Goal: Task Accomplishment & Management: Complete application form

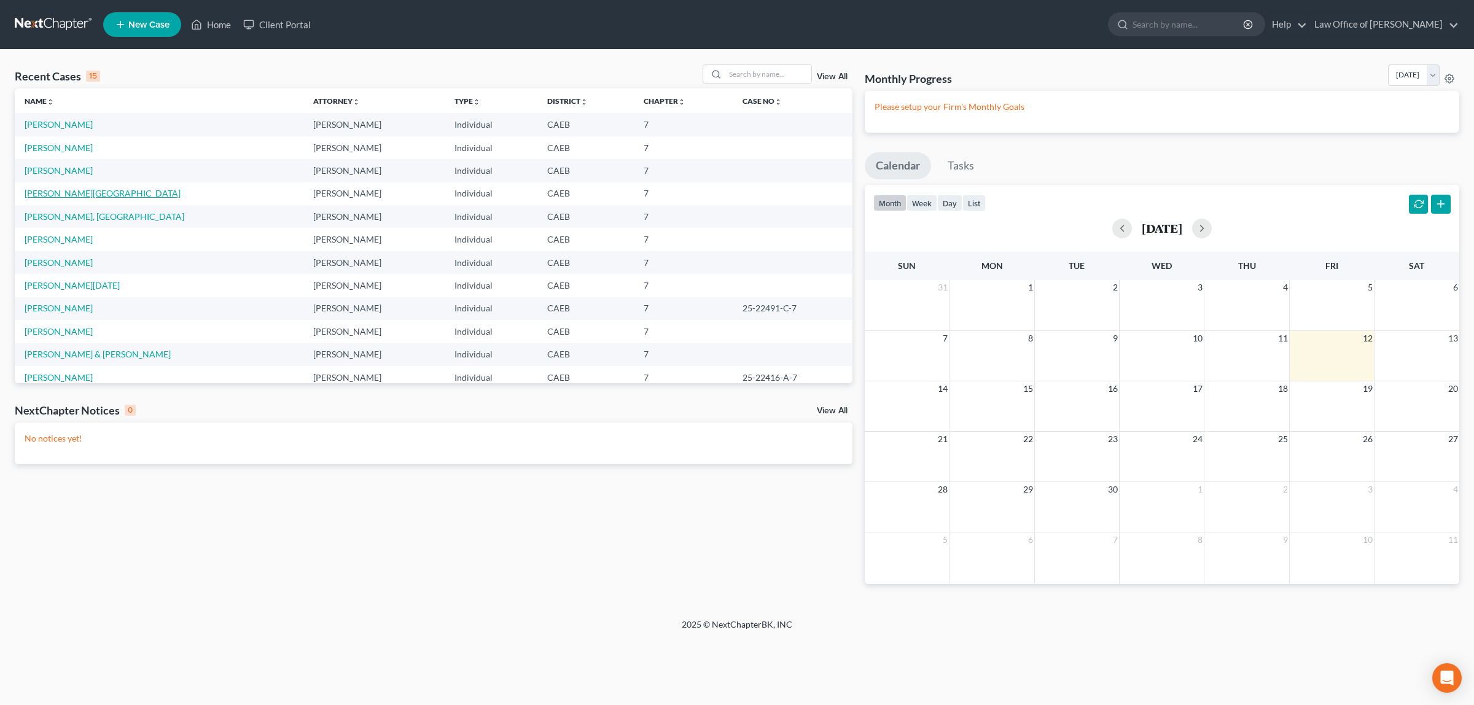
click at [60, 192] on link "[PERSON_NAME][GEOGRAPHIC_DATA]" at bounding box center [103, 193] width 156 height 10
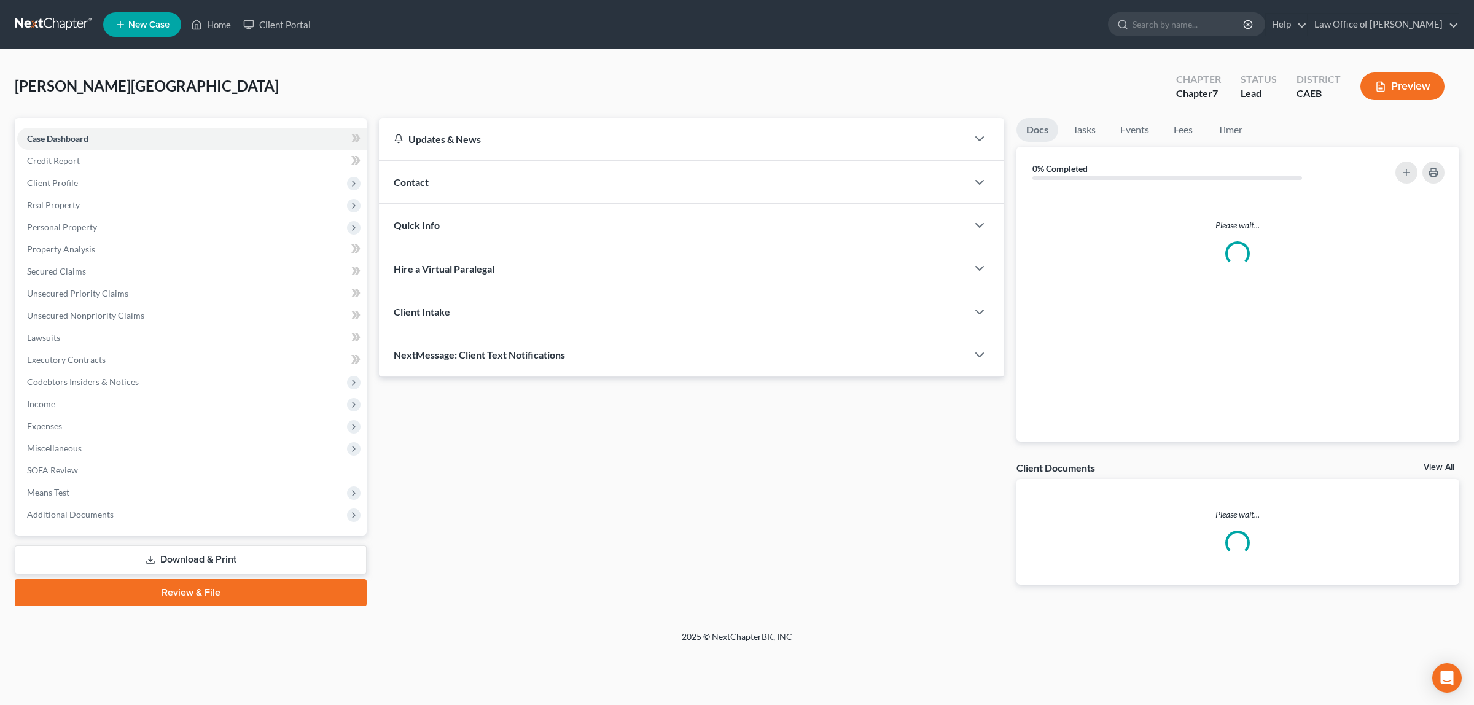
click at [53, 191] on span "Client Profile" at bounding box center [191, 183] width 349 height 22
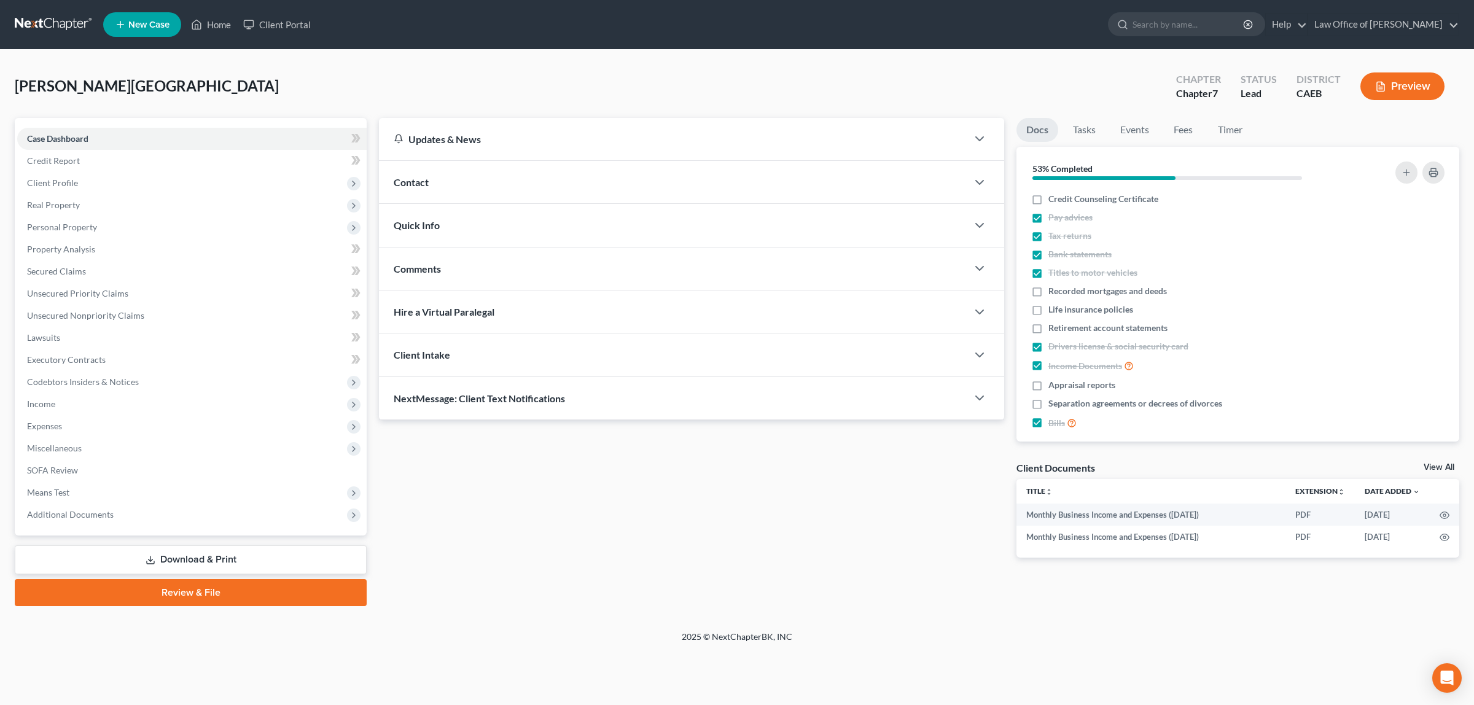
click at [299, 94] on div "[PERSON_NAME][GEOGRAPHIC_DATA] Upgraded Chapter Chapter 7 Status Lead District …" at bounding box center [737, 90] width 1444 height 53
click at [62, 398] on span "Income" at bounding box center [191, 404] width 349 height 22
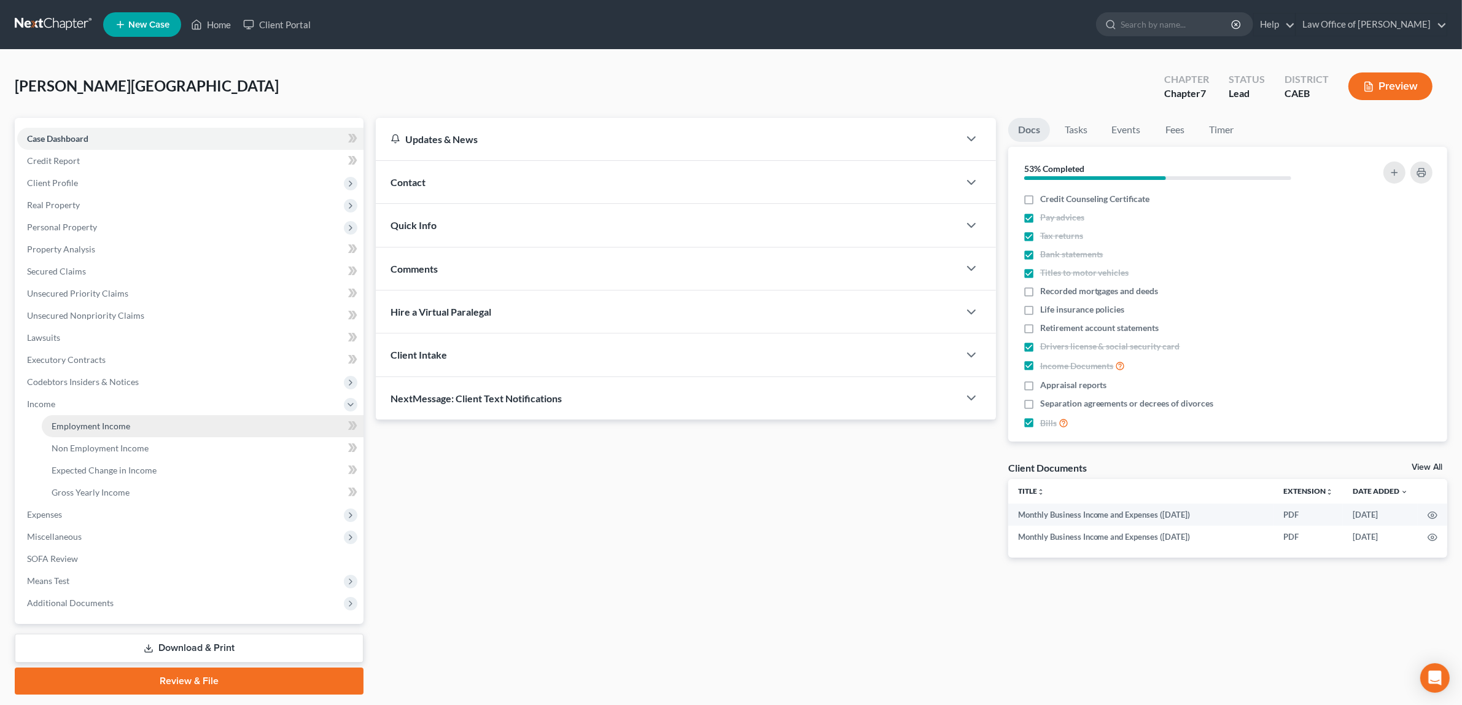
click at [77, 418] on link "Employment Income" at bounding box center [203, 426] width 322 height 22
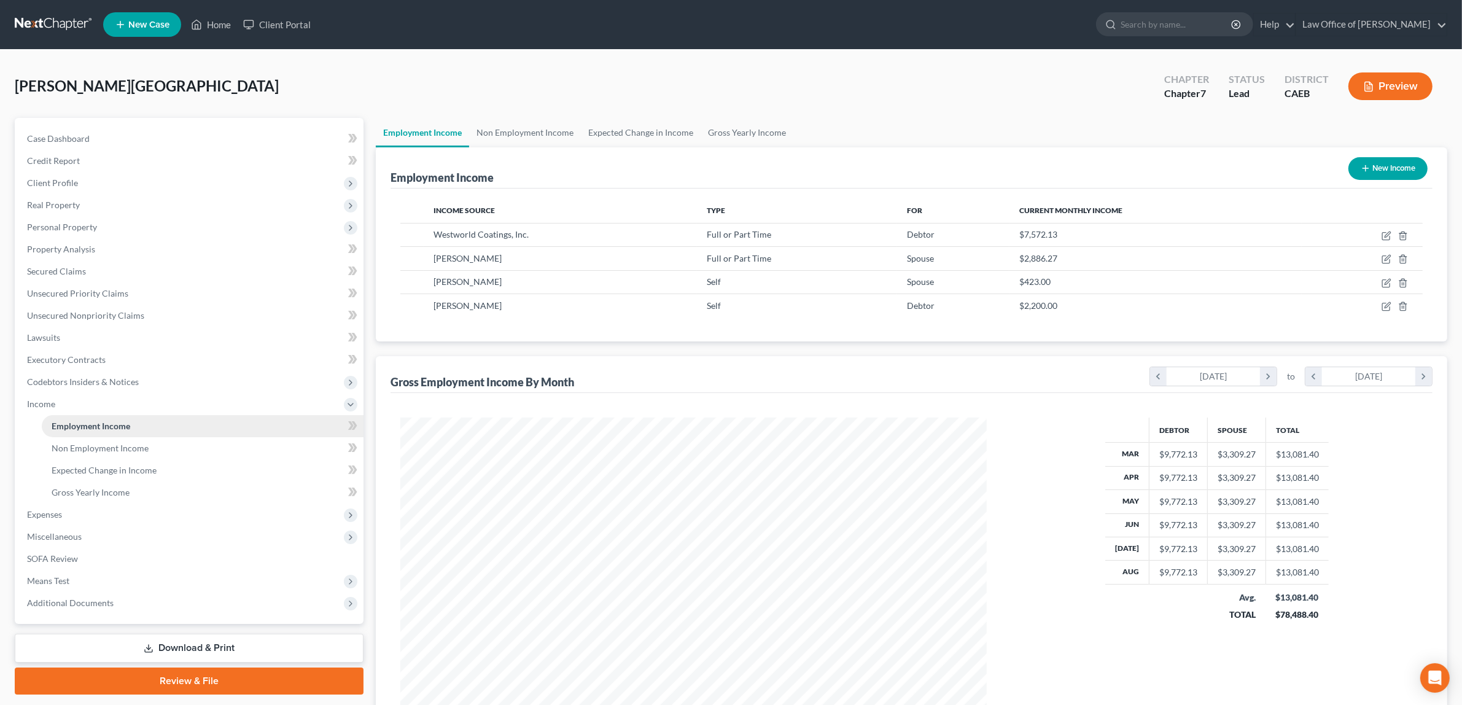
scroll to position [292, 610]
click at [99, 491] on span "Gross Yearly Income" at bounding box center [91, 492] width 78 height 10
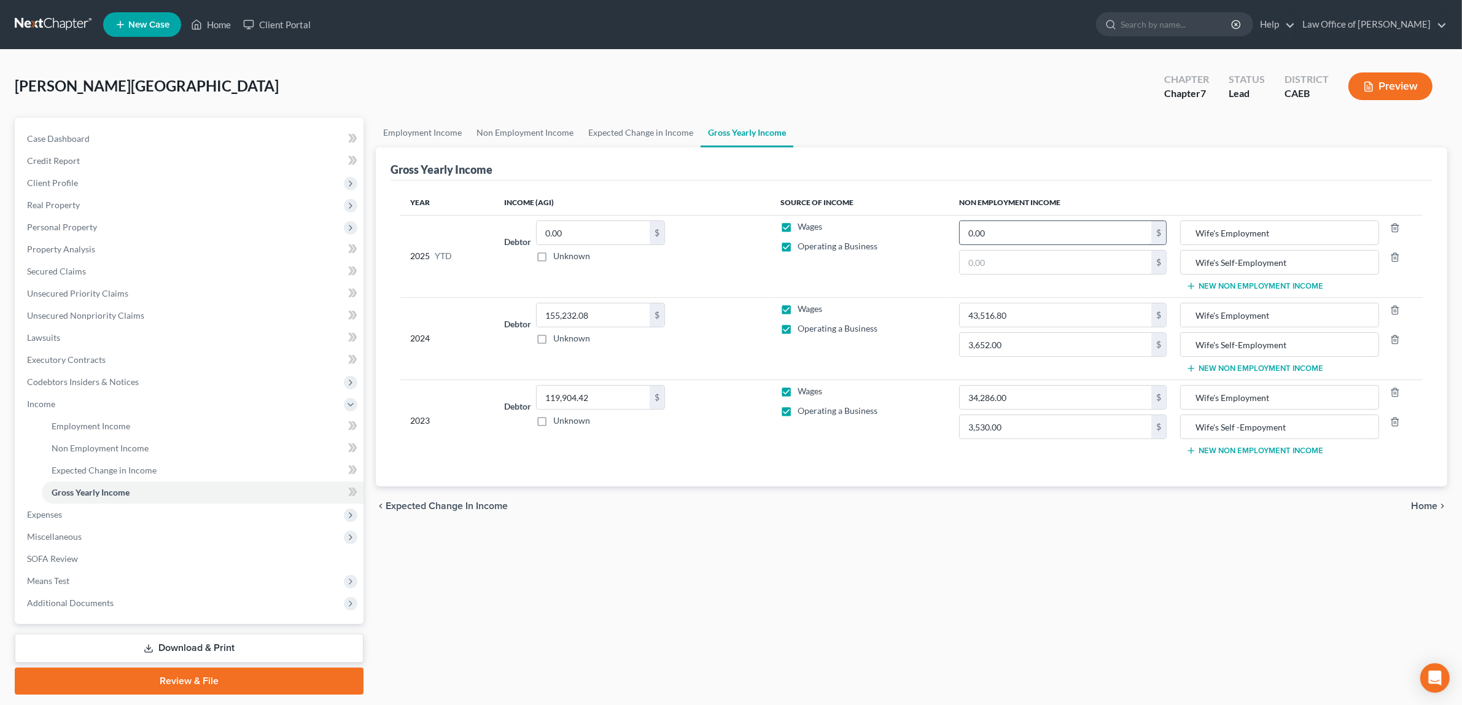
click at [1069, 234] on input "0.00" at bounding box center [1056, 232] width 192 height 23
type input "21,466.62"
click at [1423, 505] on span "Home" at bounding box center [1424, 506] width 26 height 10
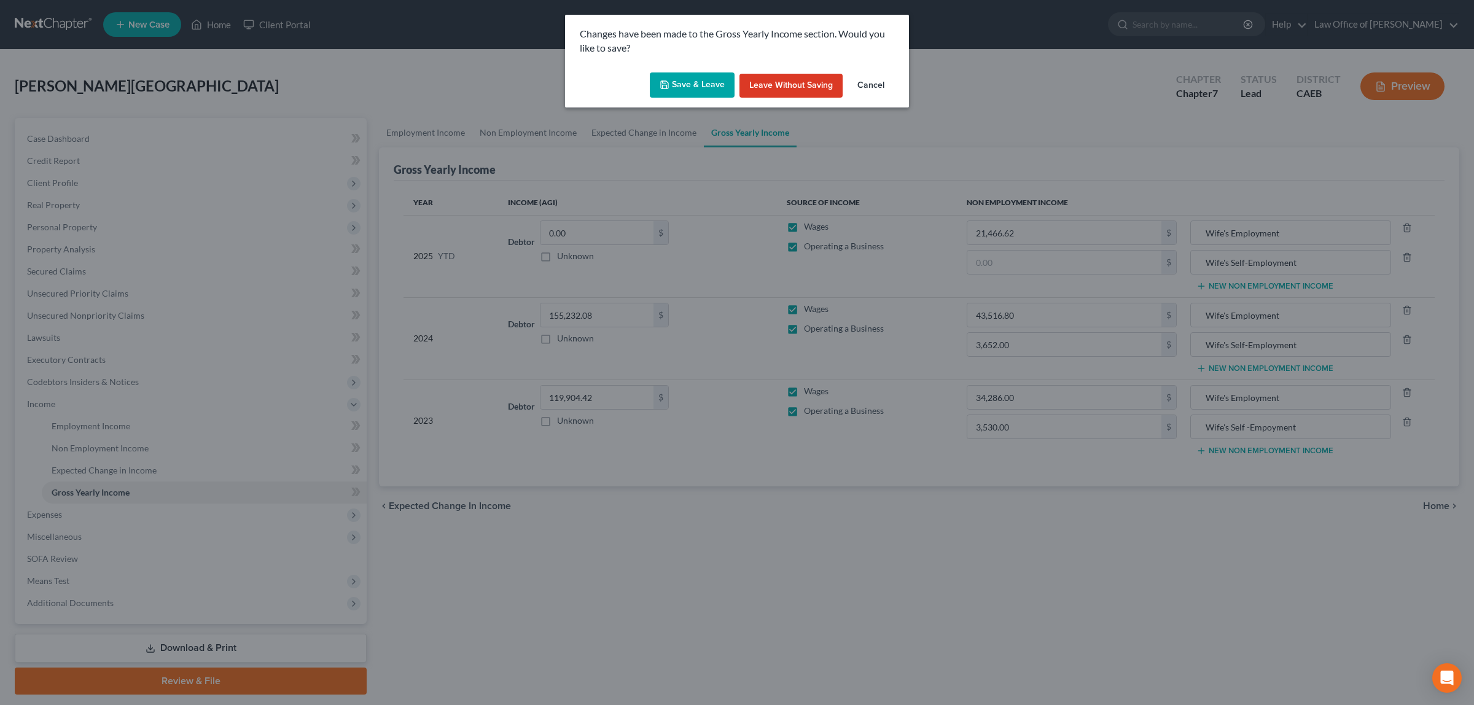
click at [687, 80] on button "Save & Leave" at bounding box center [692, 85] width 85 height 26
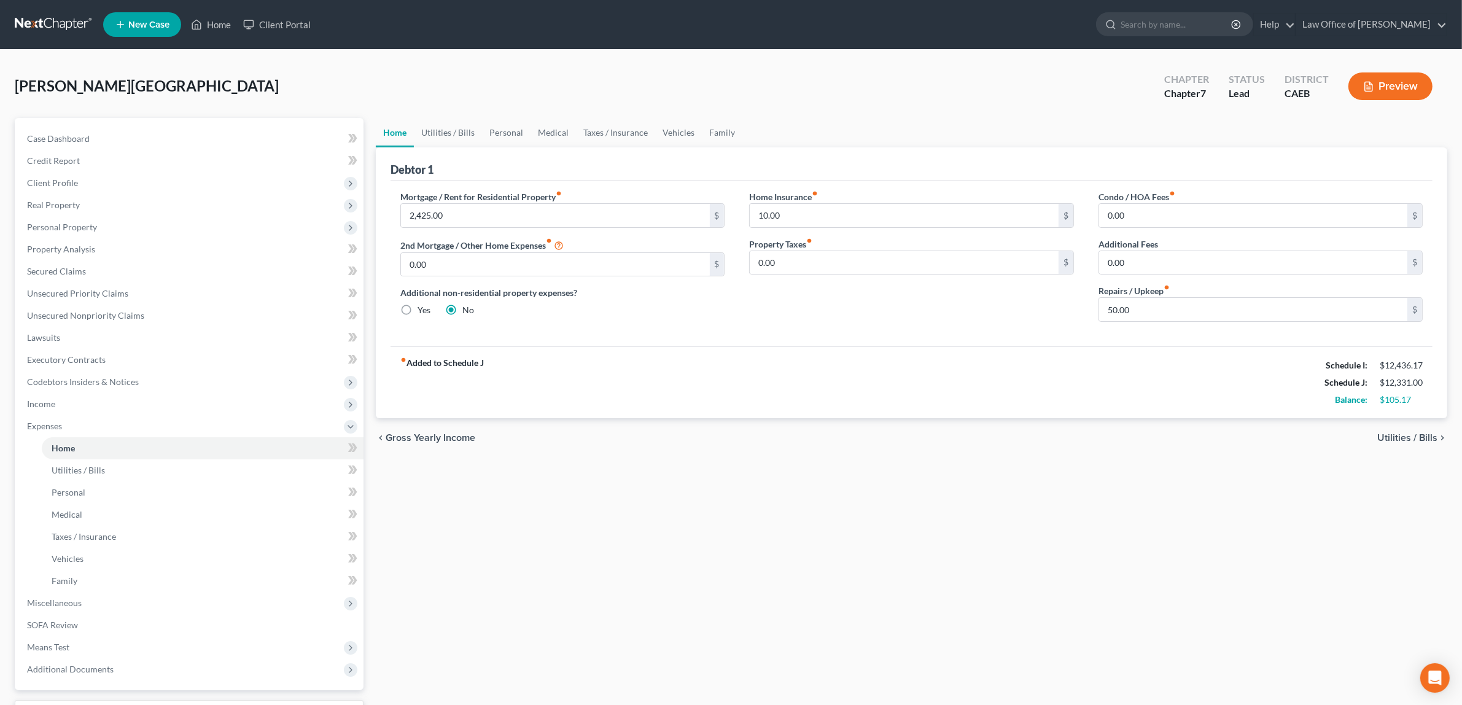
click at [1405, 79] on button "Preview" at bounding box center [1391, 86] width 84 height 28
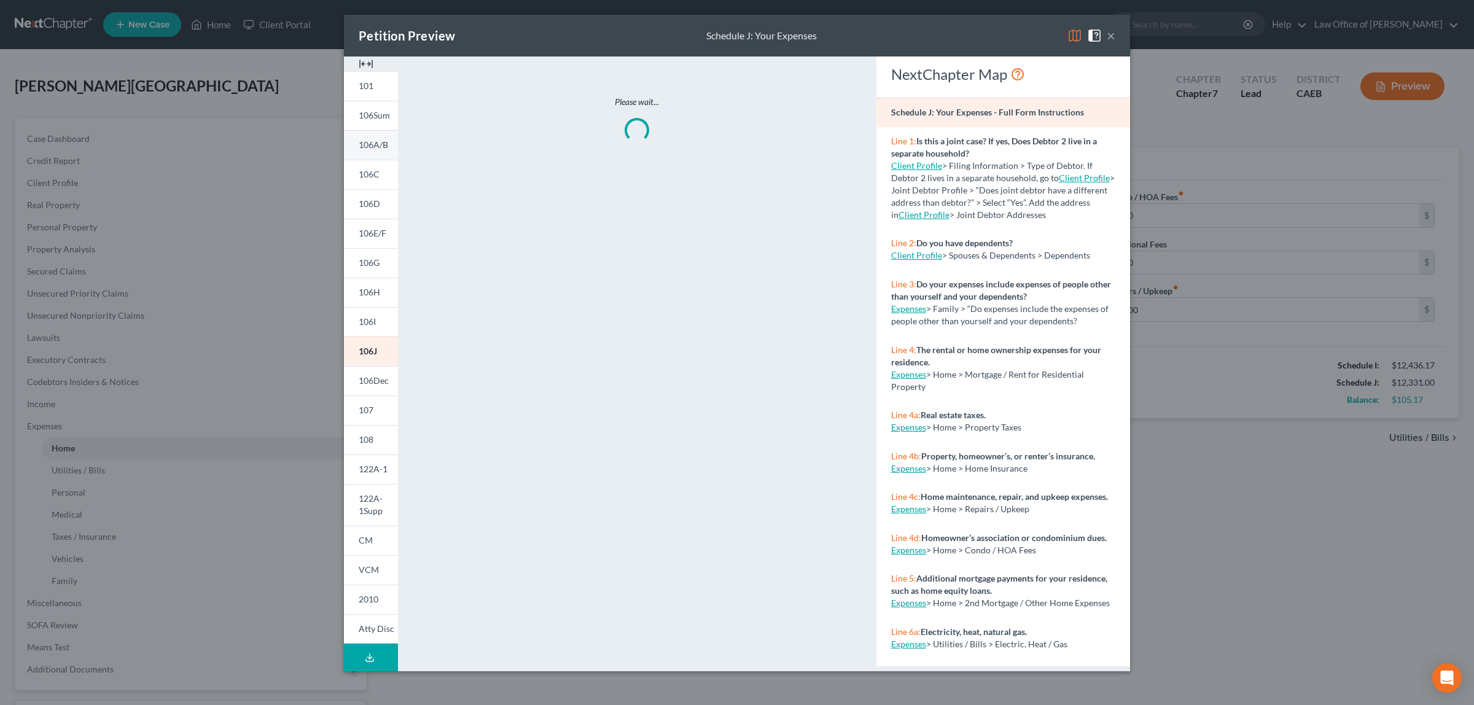
click at [356, 142] on link "106A/B" at bounding box center [371, 144] width 54 height 29
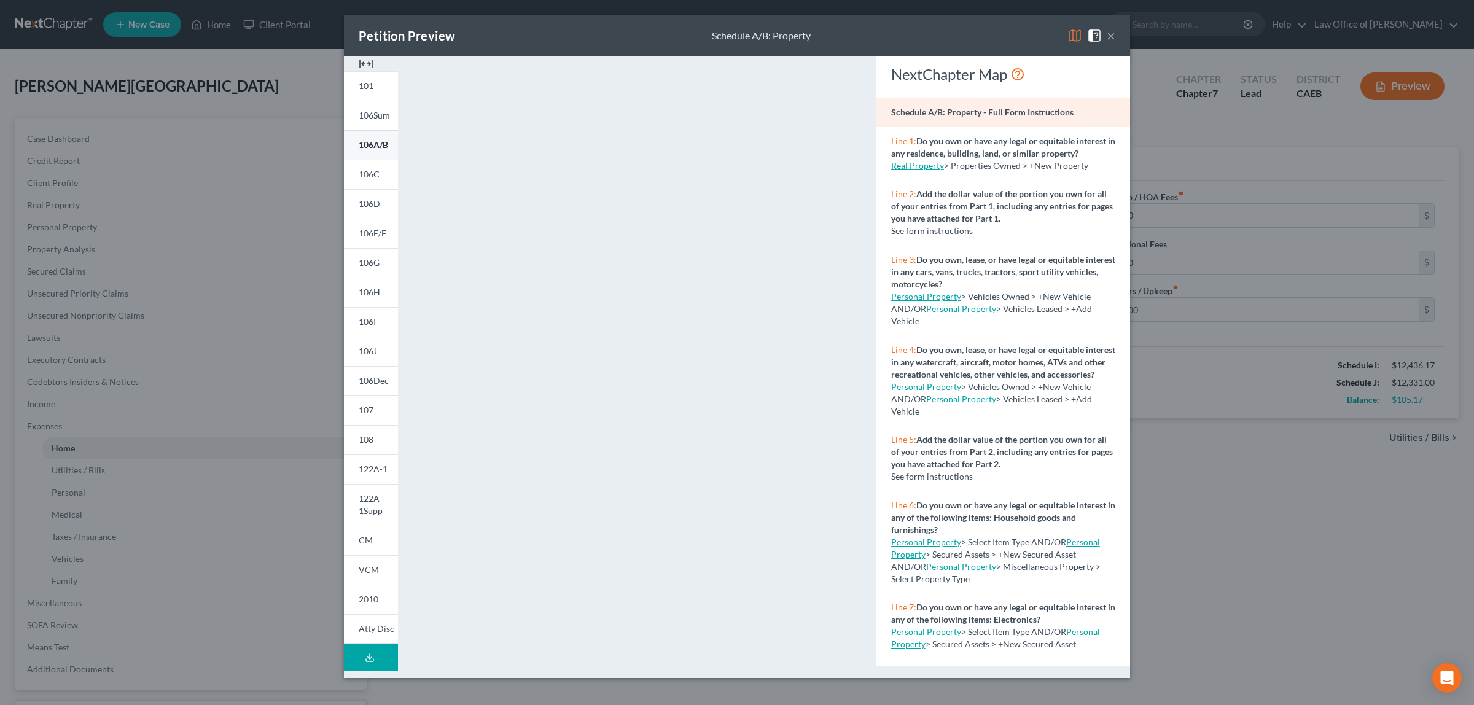
click at [359, 141] on span "106A/B" at bounding box center [373, 144] width 29 height 10
click at [1112, 33] on button "×" at bounding box center [1111, 35] width 9 height 15
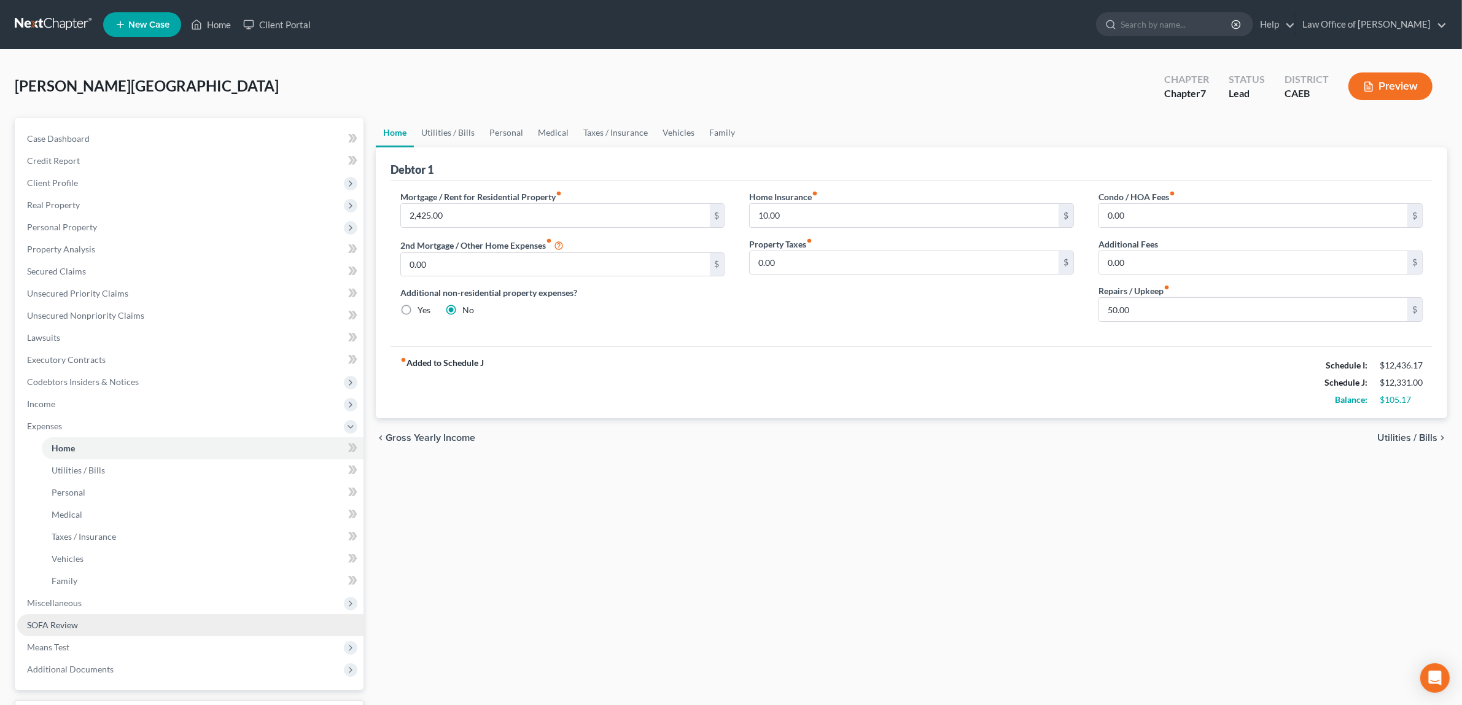
click at [68, 623] on span "SOFA Review" at bounding box center [52, 625] width 51 height 10
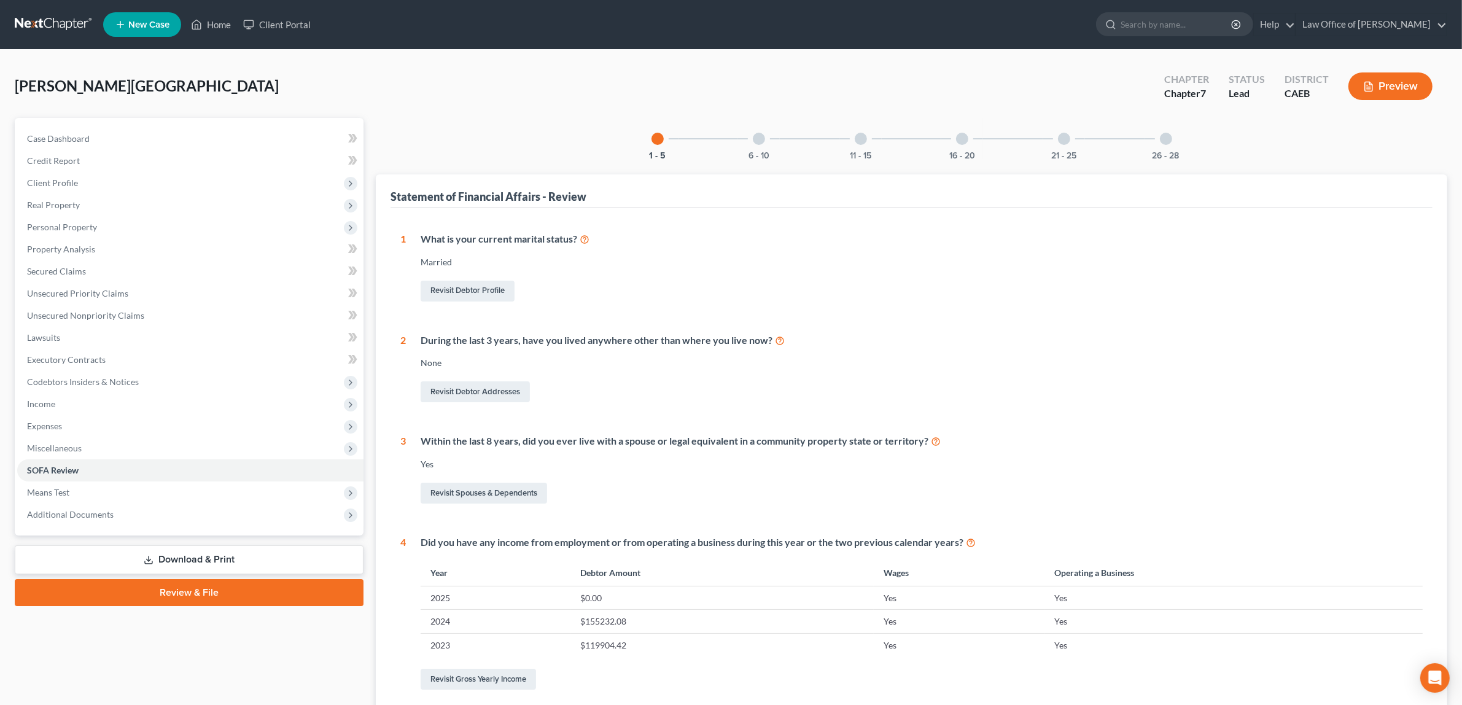
click at [760, 142] on div at bounding box center [759, 139] width 12 height 12
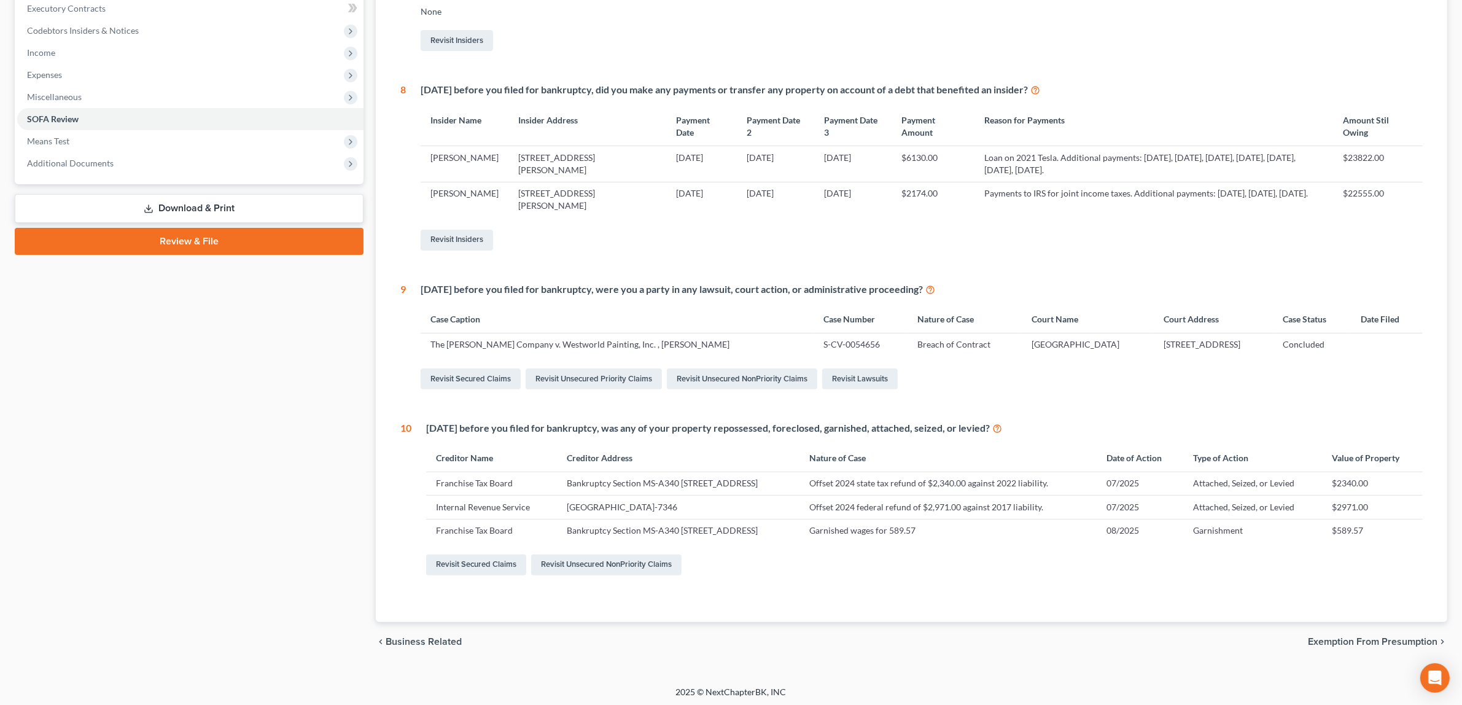
scroll to position [354, 0]
click at [582, 557] on link "Revisit Unsecured NonPriority Claims" at bounding box center [606, 562] width 150 height 21
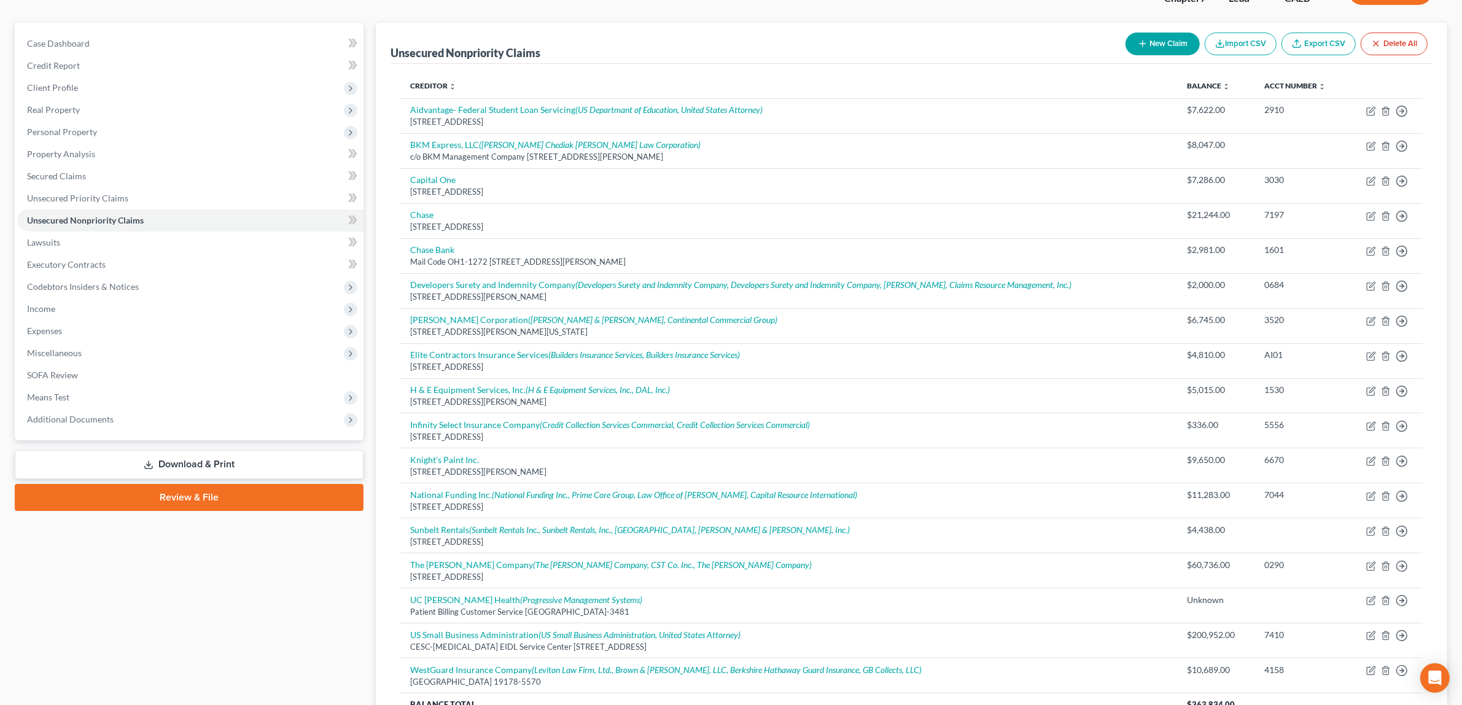
scroll to position [94, 0]
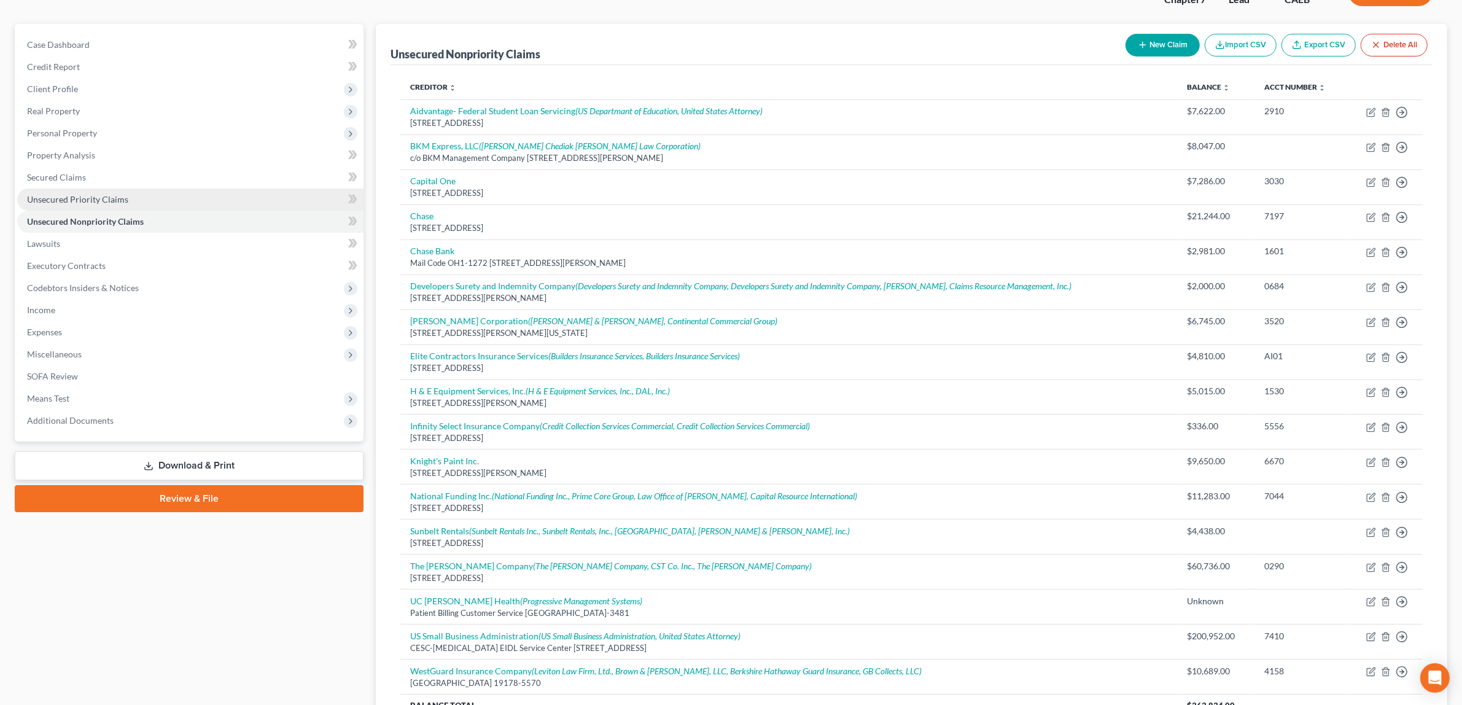
click at [126, 193] on link "Unsecured Priority Claims" at bounding box center [190, 200] width 346 height 22
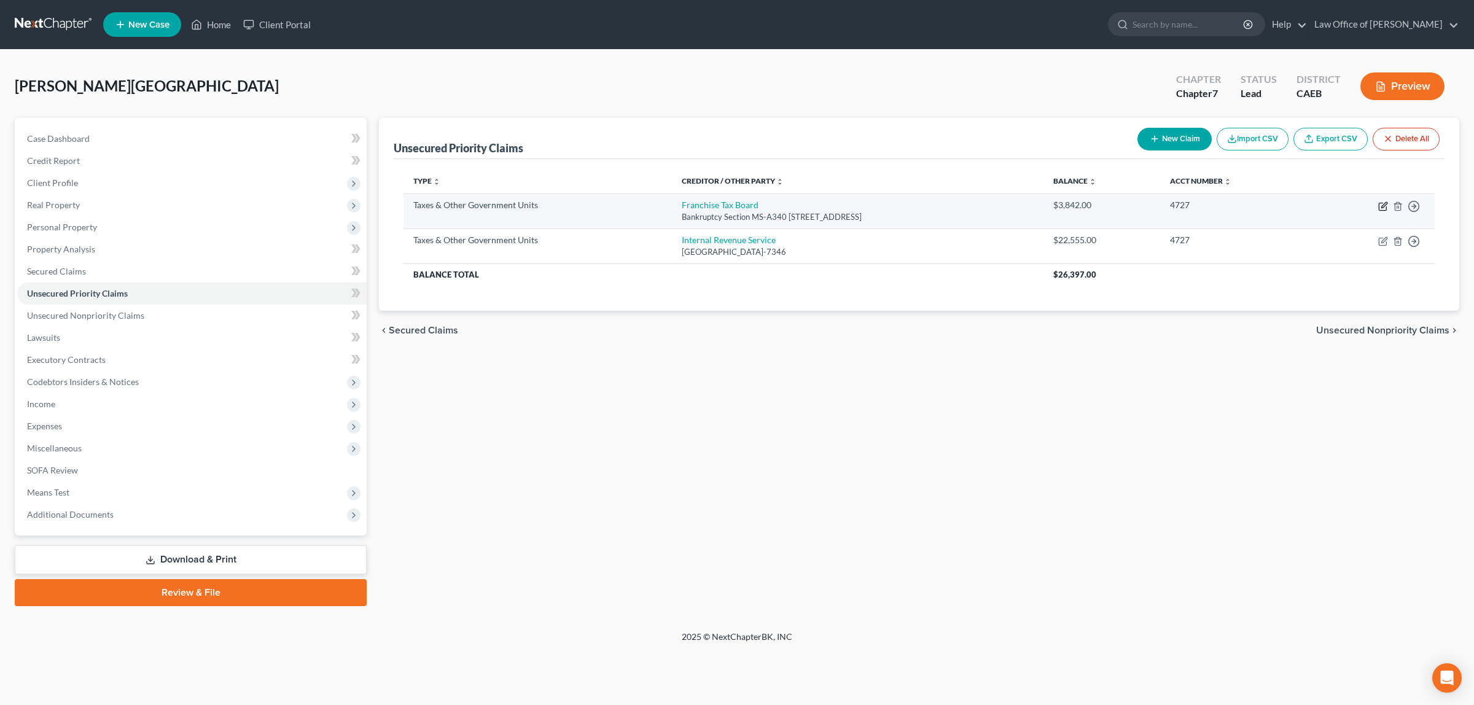
click at [1380, 203] on icon "button" at bounding box center [1383, 206] width 10 height 10
select select "3"
select select "4"
select select "3"
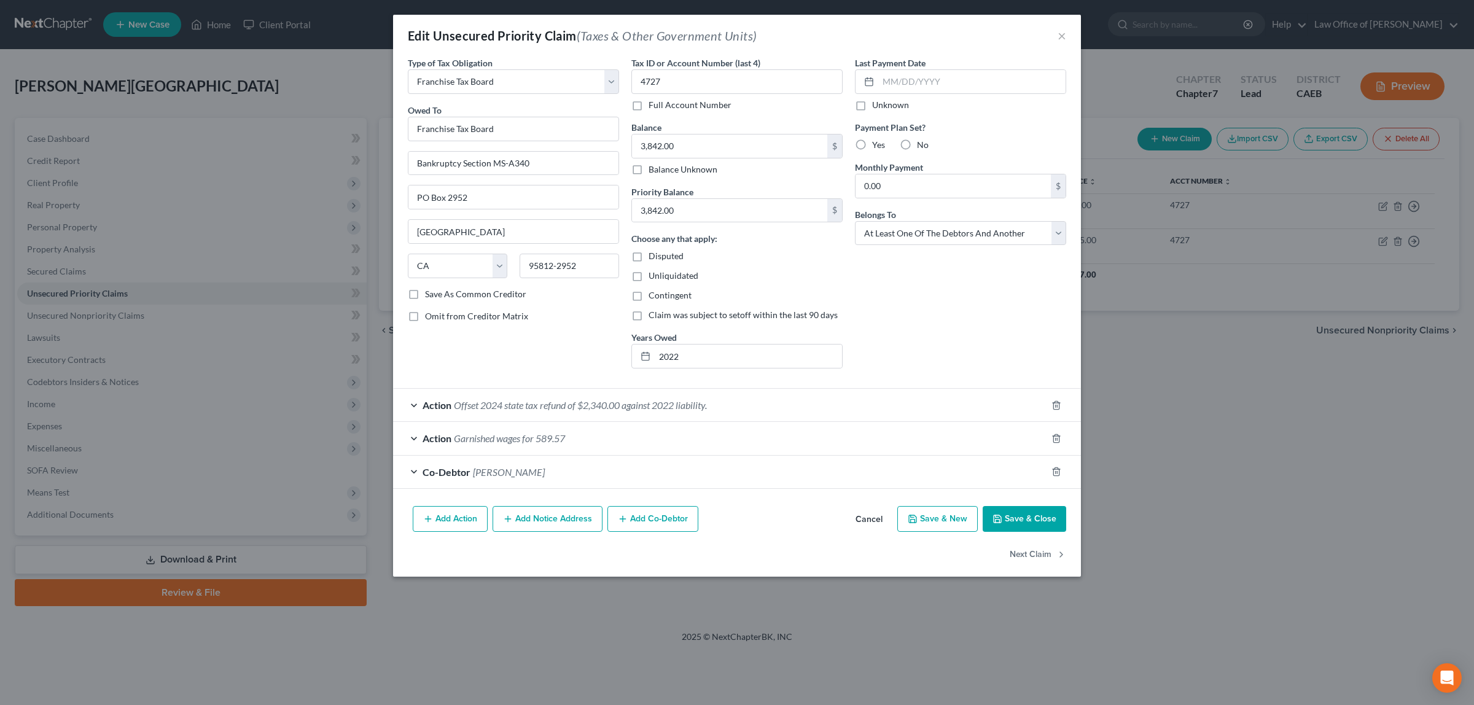
click at [492, 434] on span "Garnished wages for 589.57" at bounding box center [509, 438] width 111 height 12
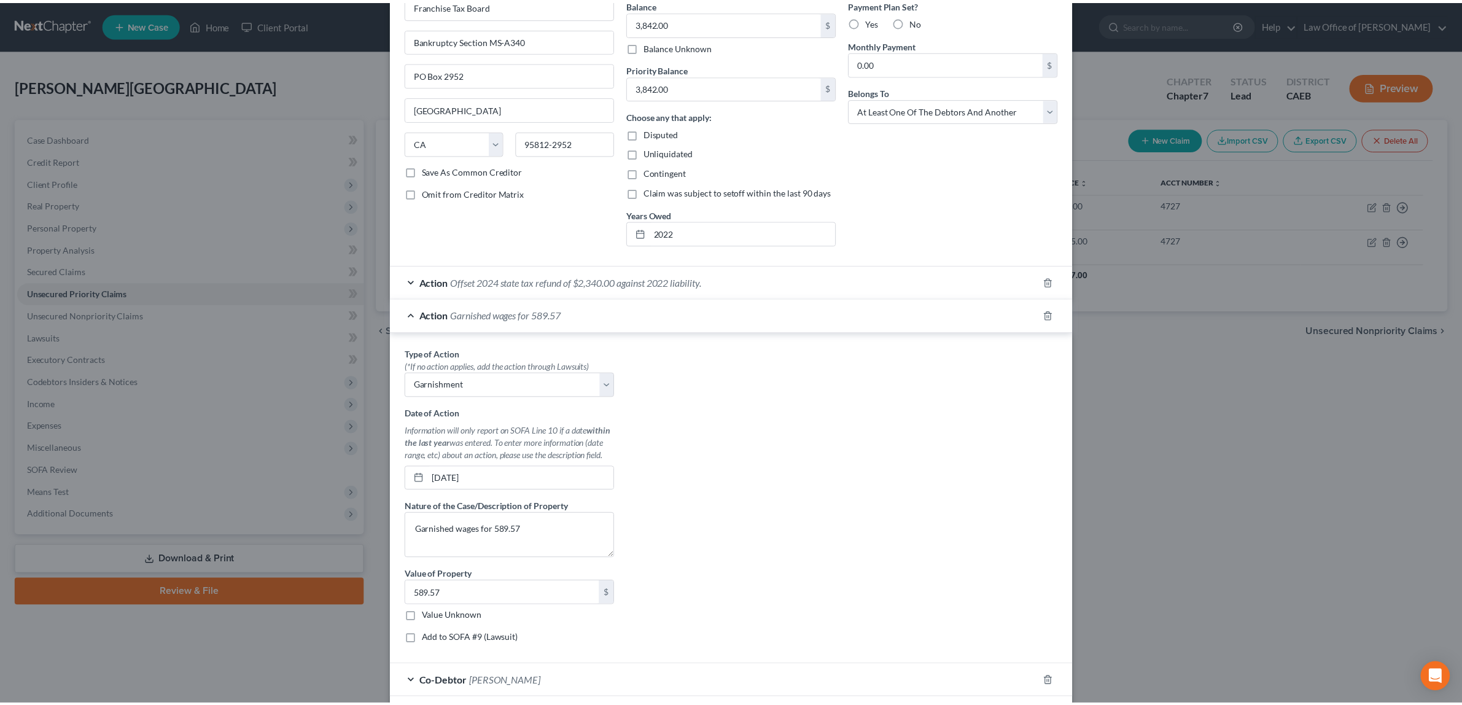
scroll to position [222, 0]
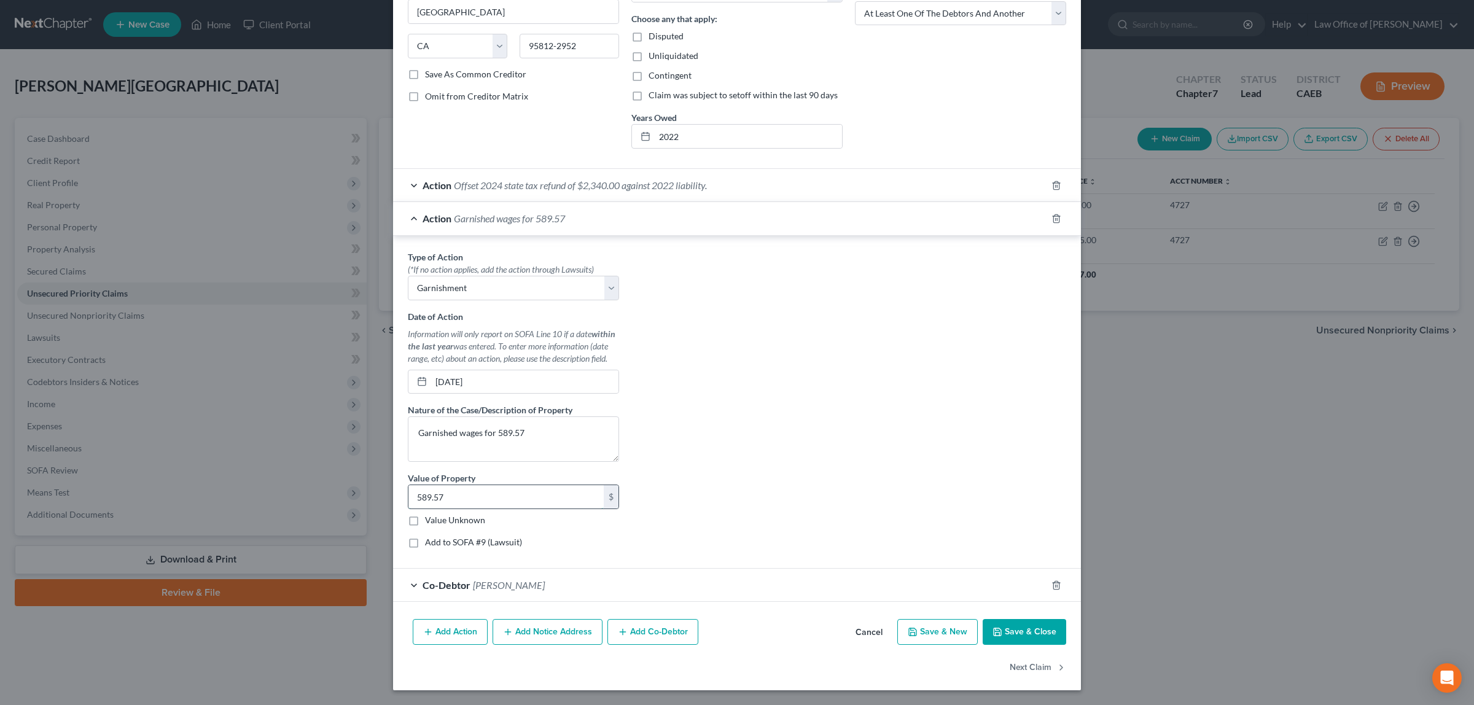
click at [447, 497] on input "589.57" at bounding box center [505, 496] width 195 height 23
type input "1,179.15"
click at [518, 433] on textarea "Garnished wages for 589.57" at bounding box center [513, 438] width 211 height 45
type textarea "Garnished wages on [DATE] and [DATE]"
click at [445, 498] on input "1,179.15" at bounding box center [505, 496] width 195 height 23
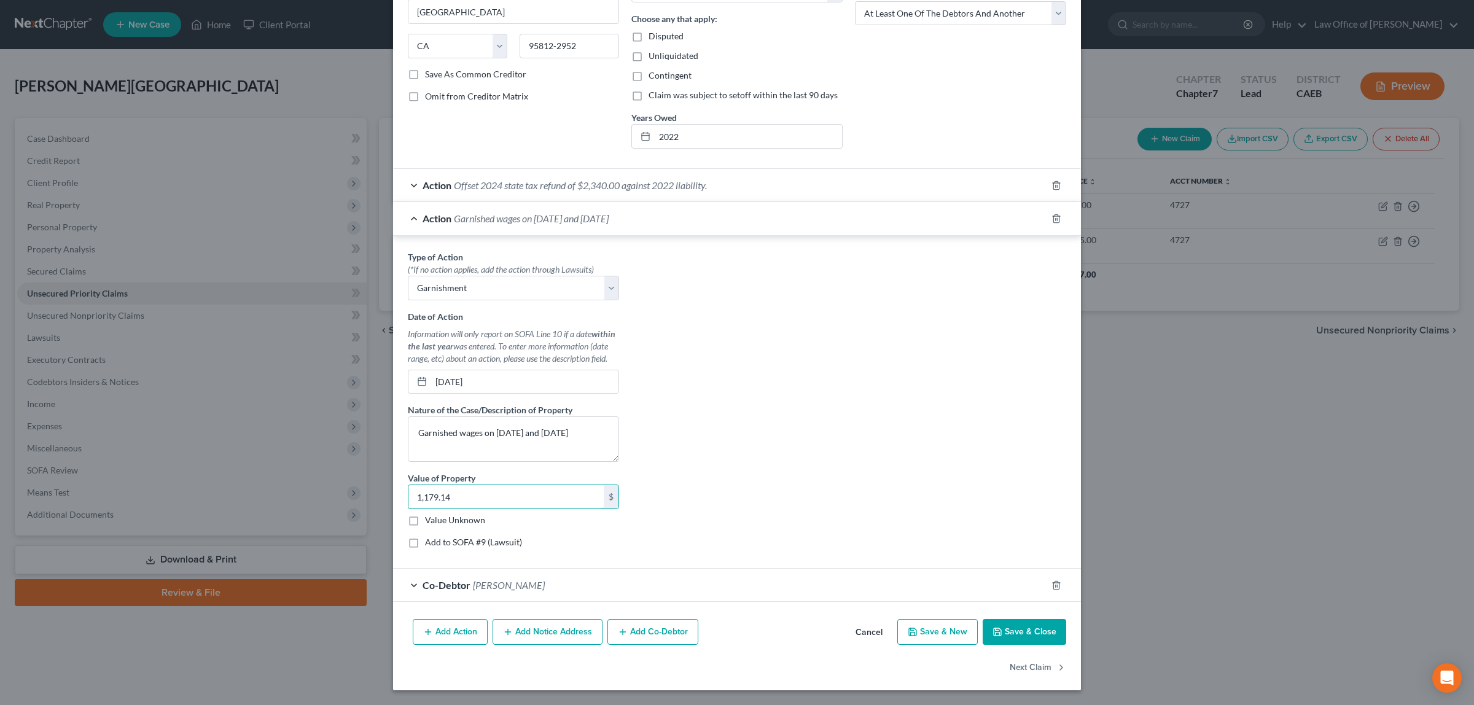
type input "1,179.14"
click at [1009, 630] on button "Save & Close" at bounding box center [1025, 632] width 84 height 26
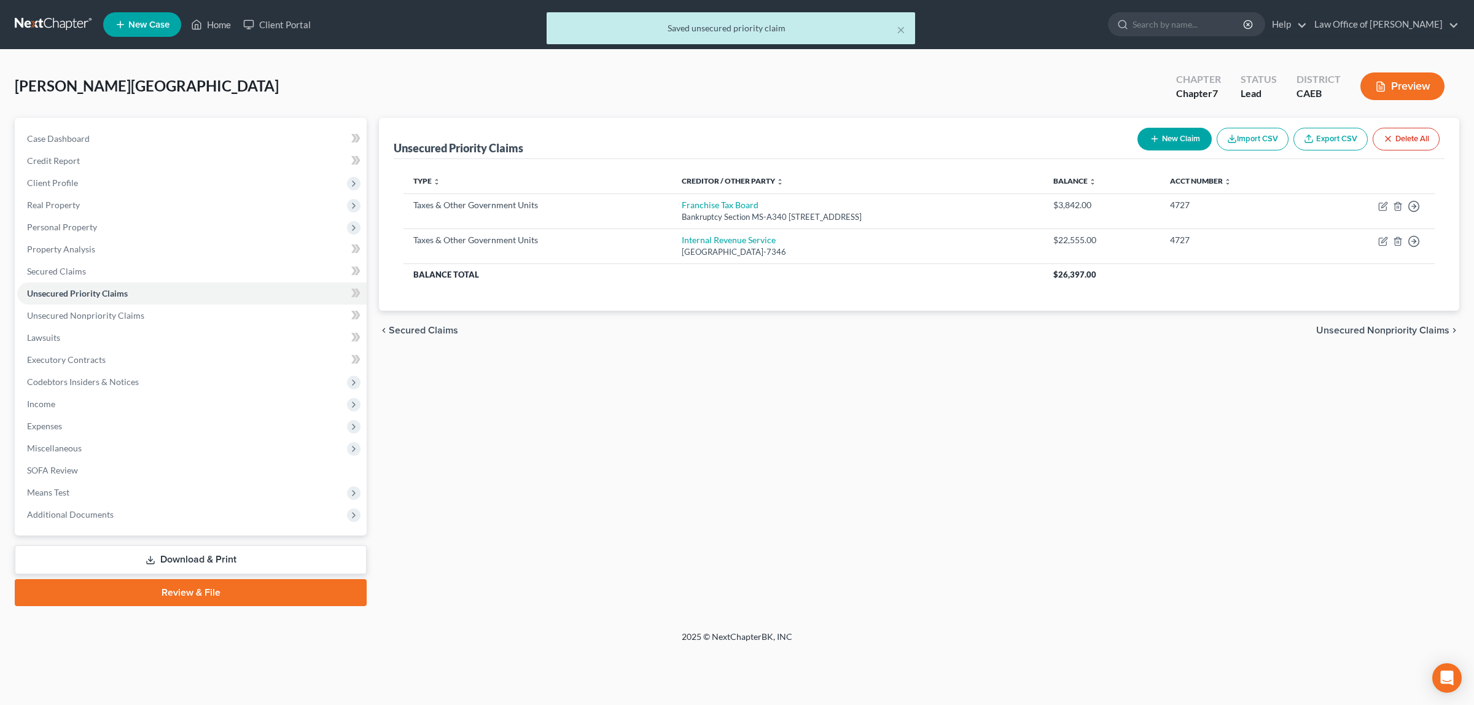
click at [1394, 80] on button "Preview" at bounding box center [1402, 86] width 84 height 28
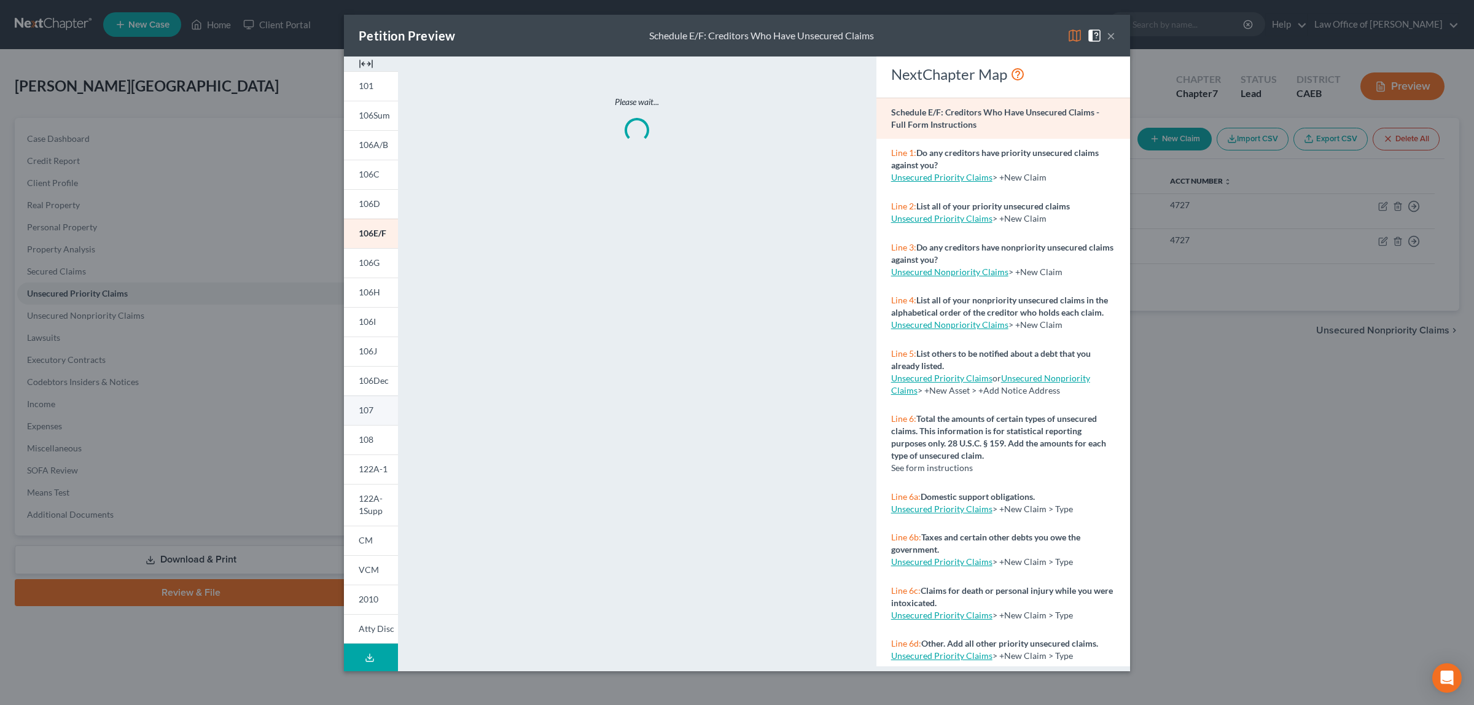
click at [367, 403] on link "107" at bounding box center [371, 409] width 54 height 29
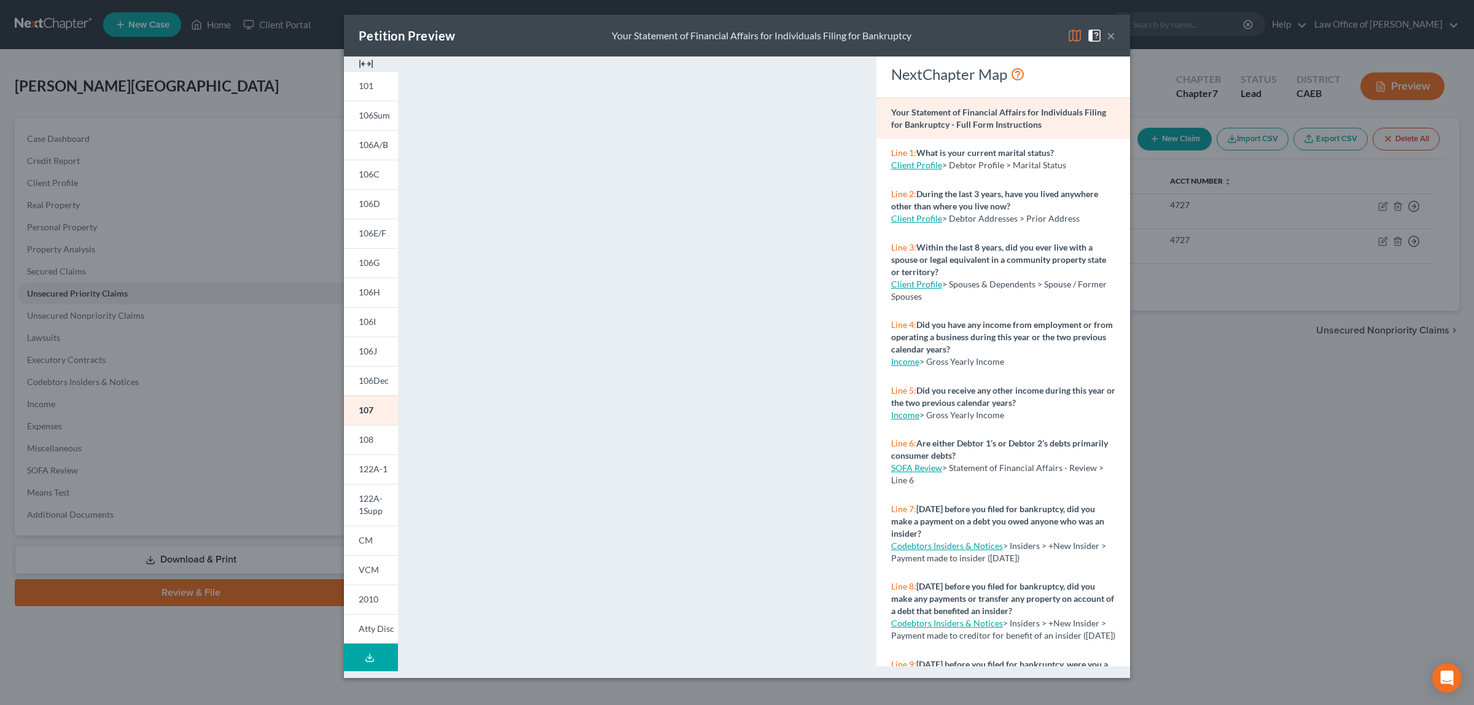
click at [1110, 37] on button "×" at bounding box center [1111, 35] width 9 height 15
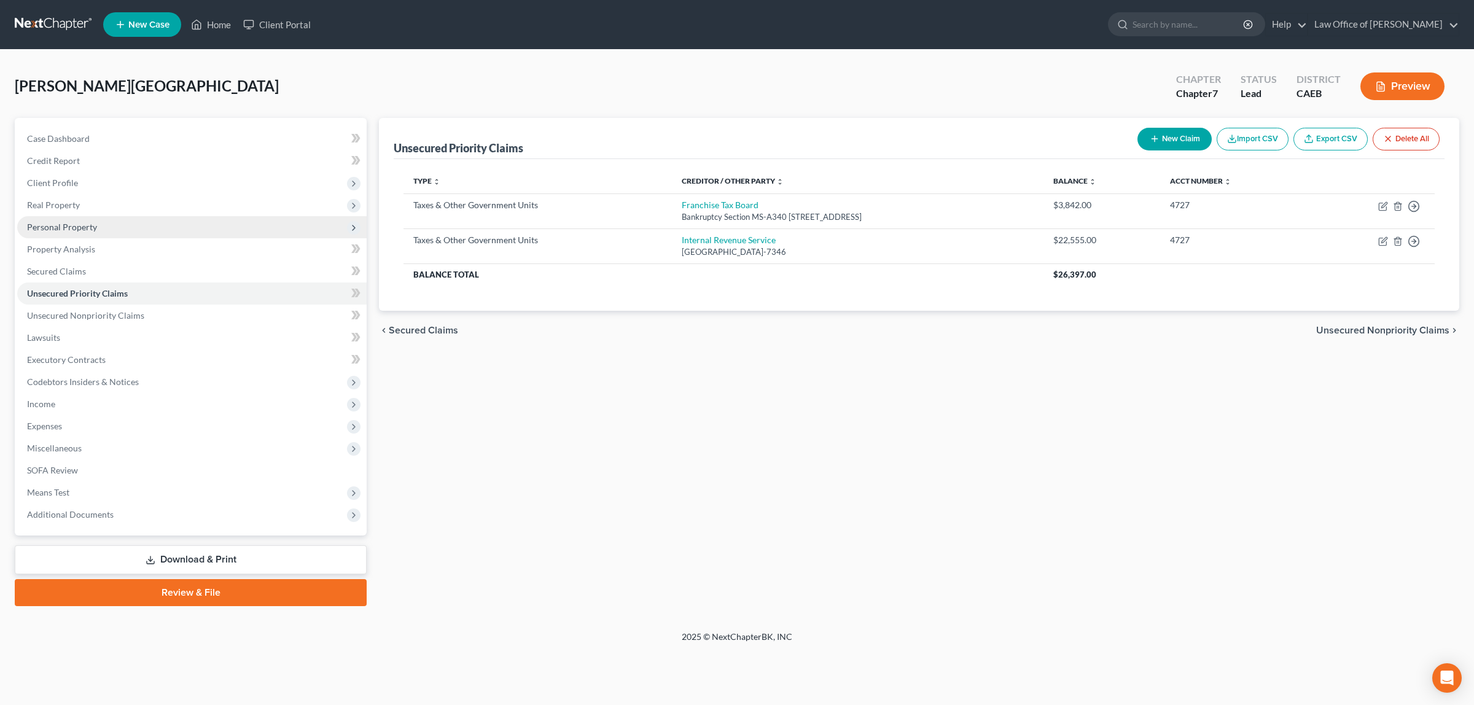
click at [103, 221] on span "Personal Property" at bounding box center [191, 227] width 349 height 22
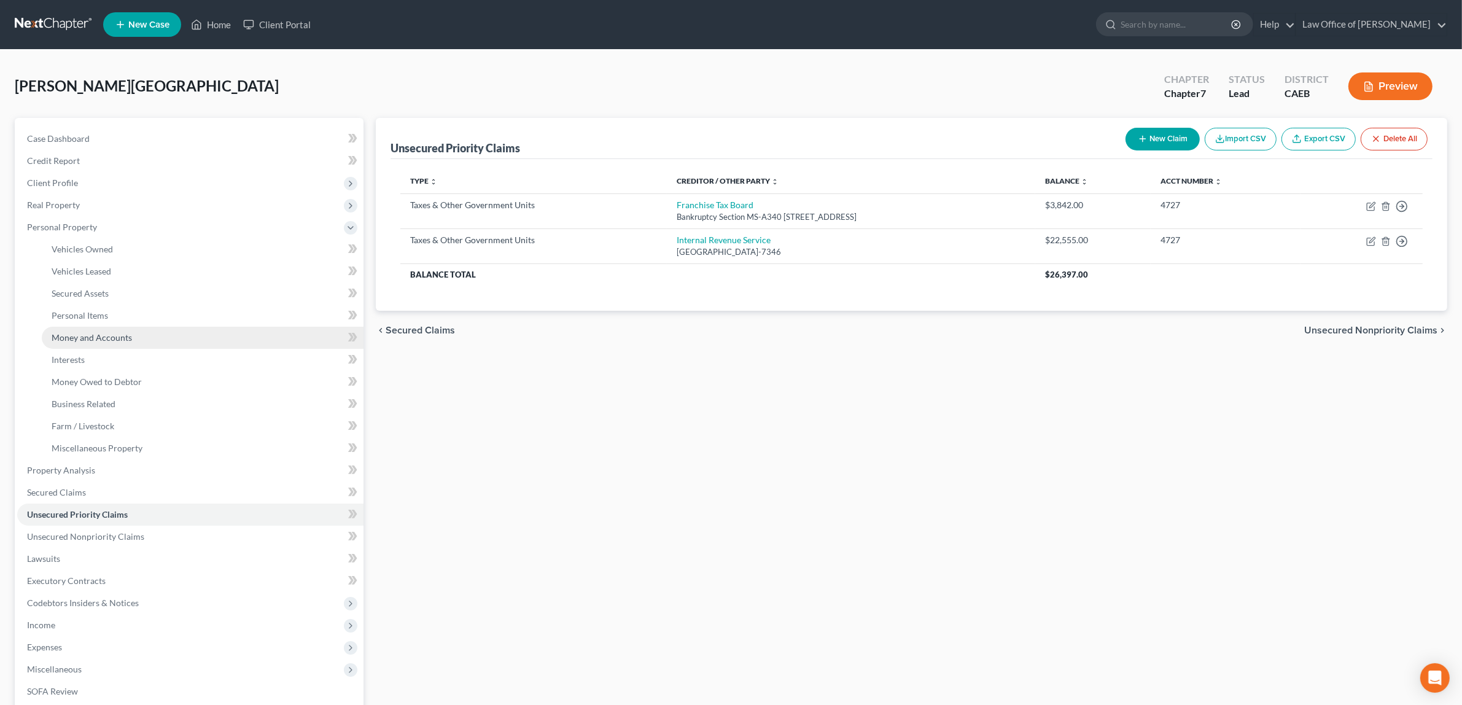
click at [114, 335] on span "Money and Accounts" at bounding box center [92, 337] width 80 height 10
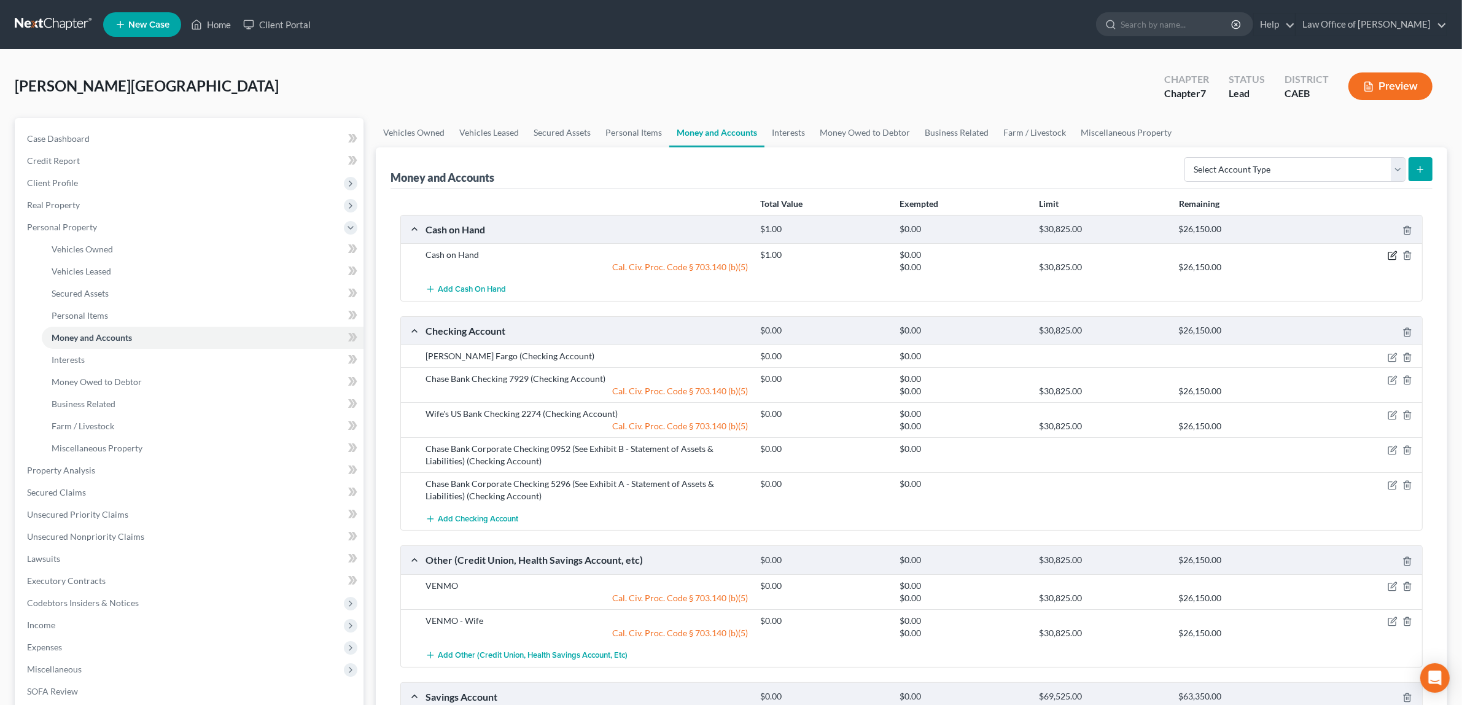
click at [1391, 251] on icon "button" at bounding box center [1393, 256] width 10 height 10
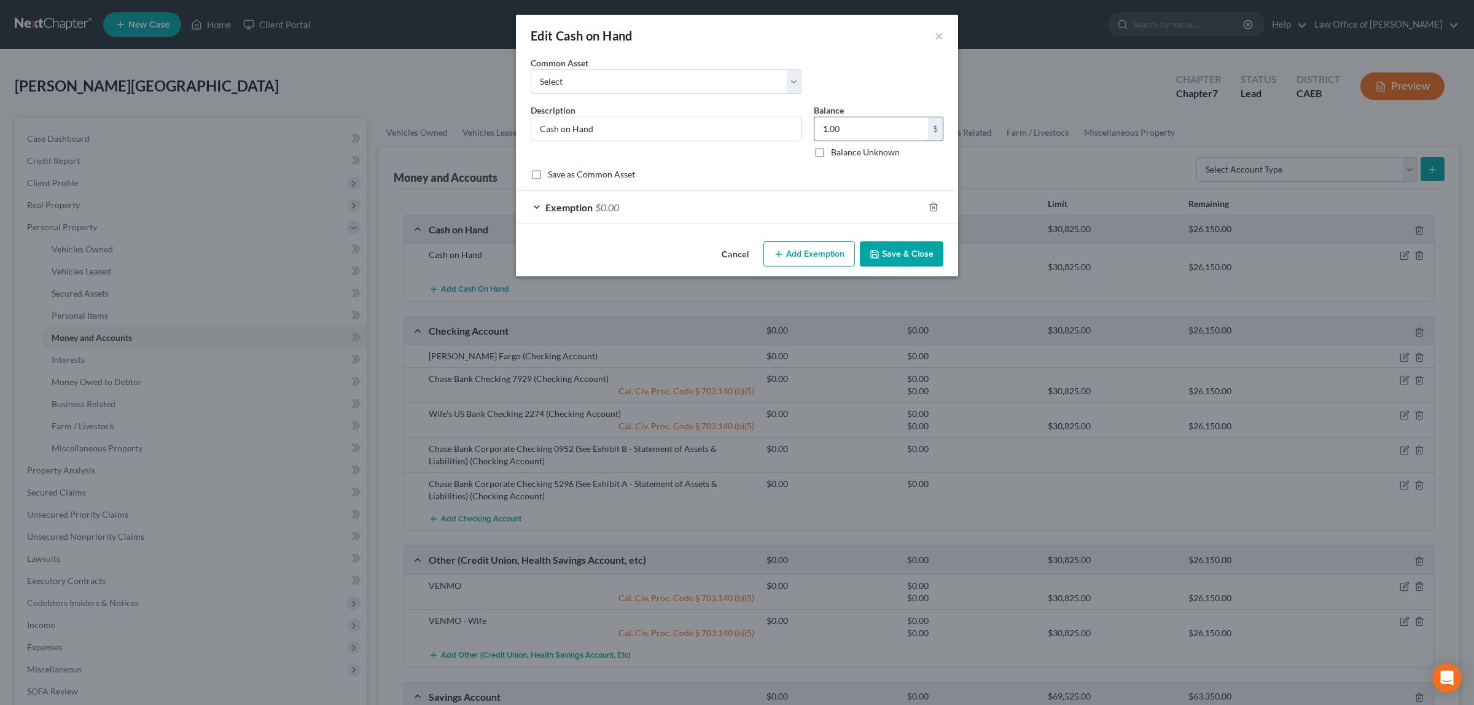
click at [855, 126] on input "1.00" at bounding box center [871, 128] width 114 height 23
type input "61.00"
click at [608, 204] on span "$0.00" at bounding box center [607, 207] width 24 height 12
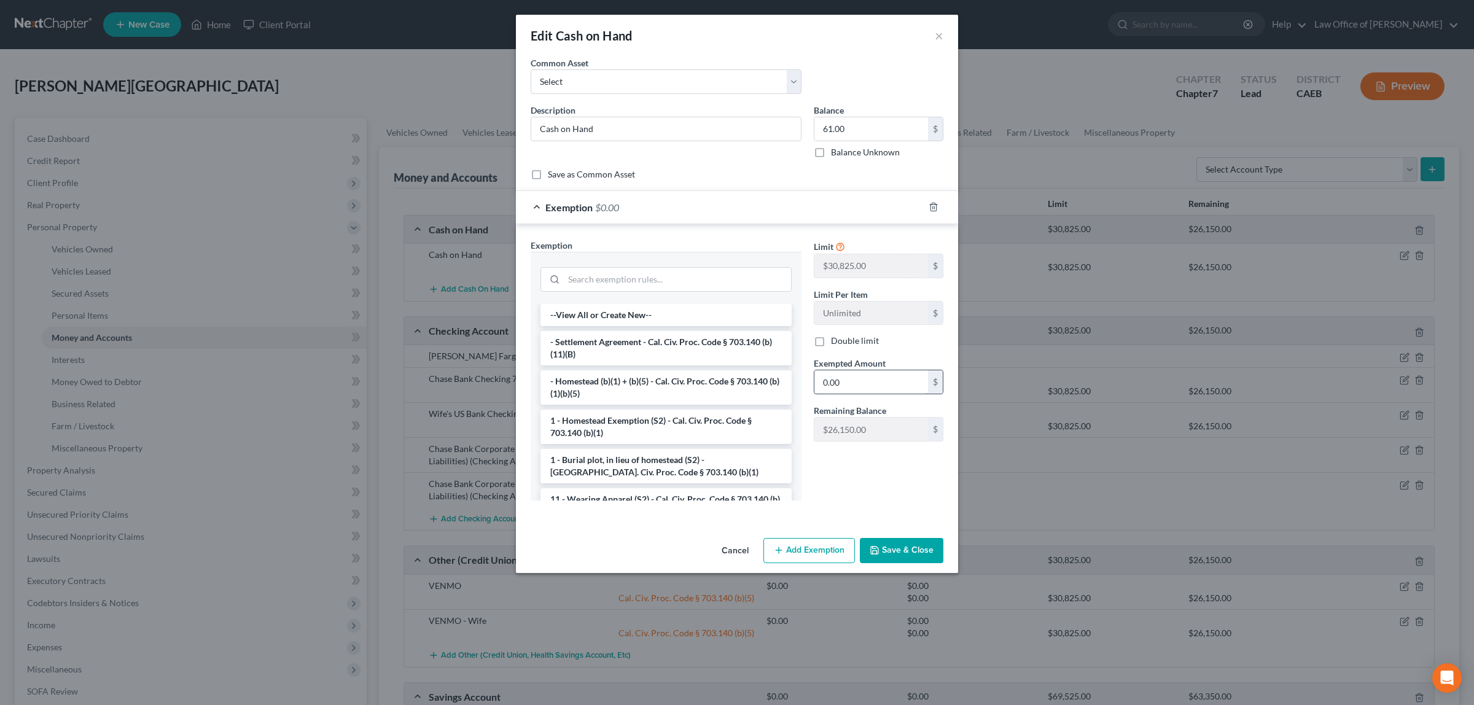
click at [863, 388] on input "0.00" at bounding box center [871, 381] width 114 height 23
type input "61.00"
click at [906, 547] on button "Save & Close" at bounding box center [902, 551] width 84 height 26
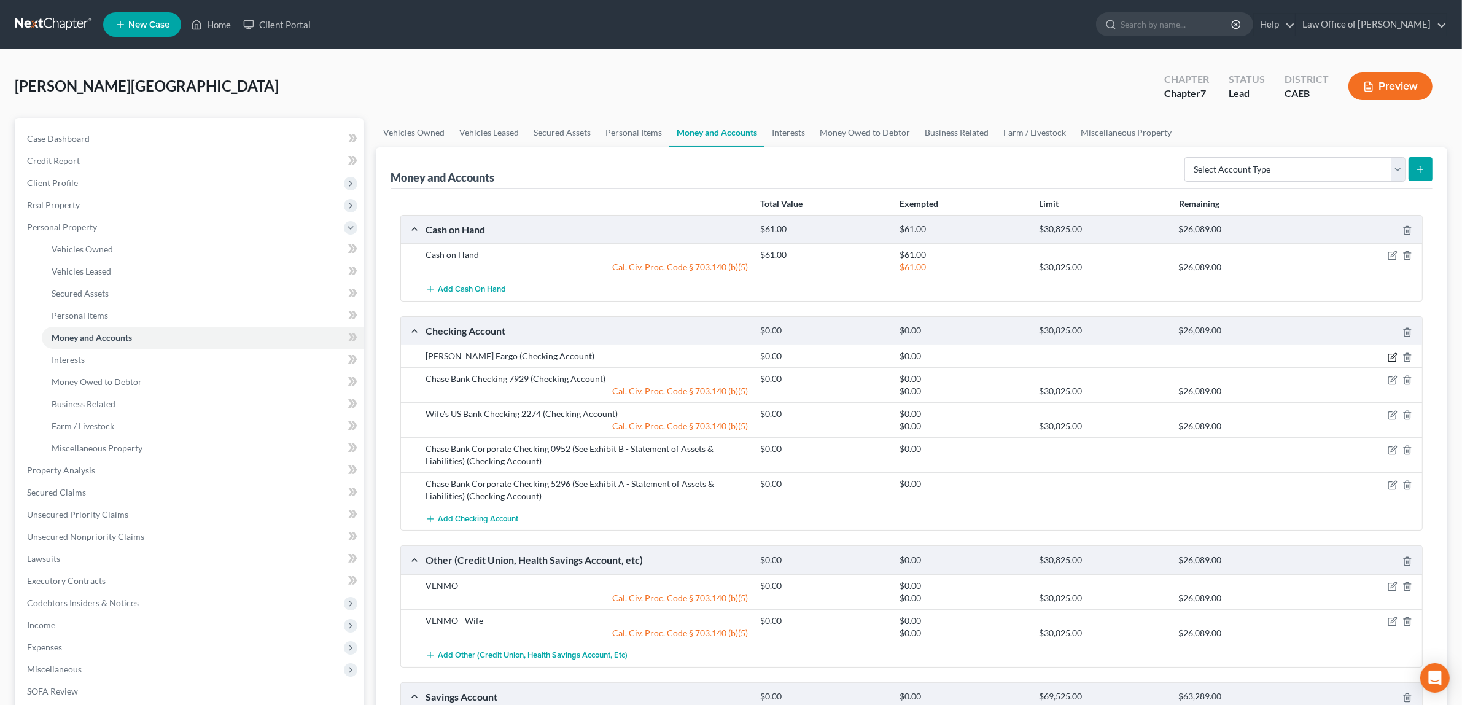
click at [1391, 352] on icon "button" at bounding box center [1393, 357] width 10 height 10
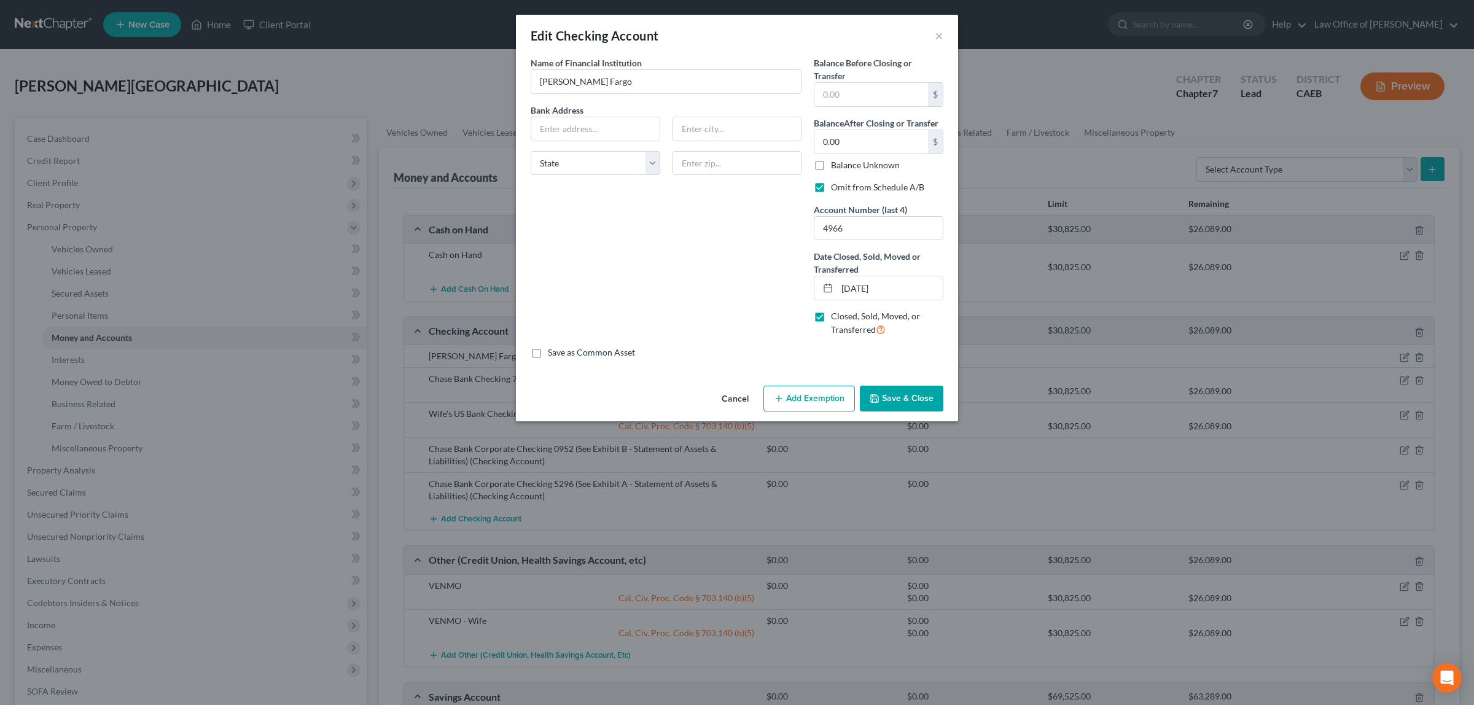
click at [741, 397] on button "Cancel" at bounding box center [735, 399] width 47 height 25
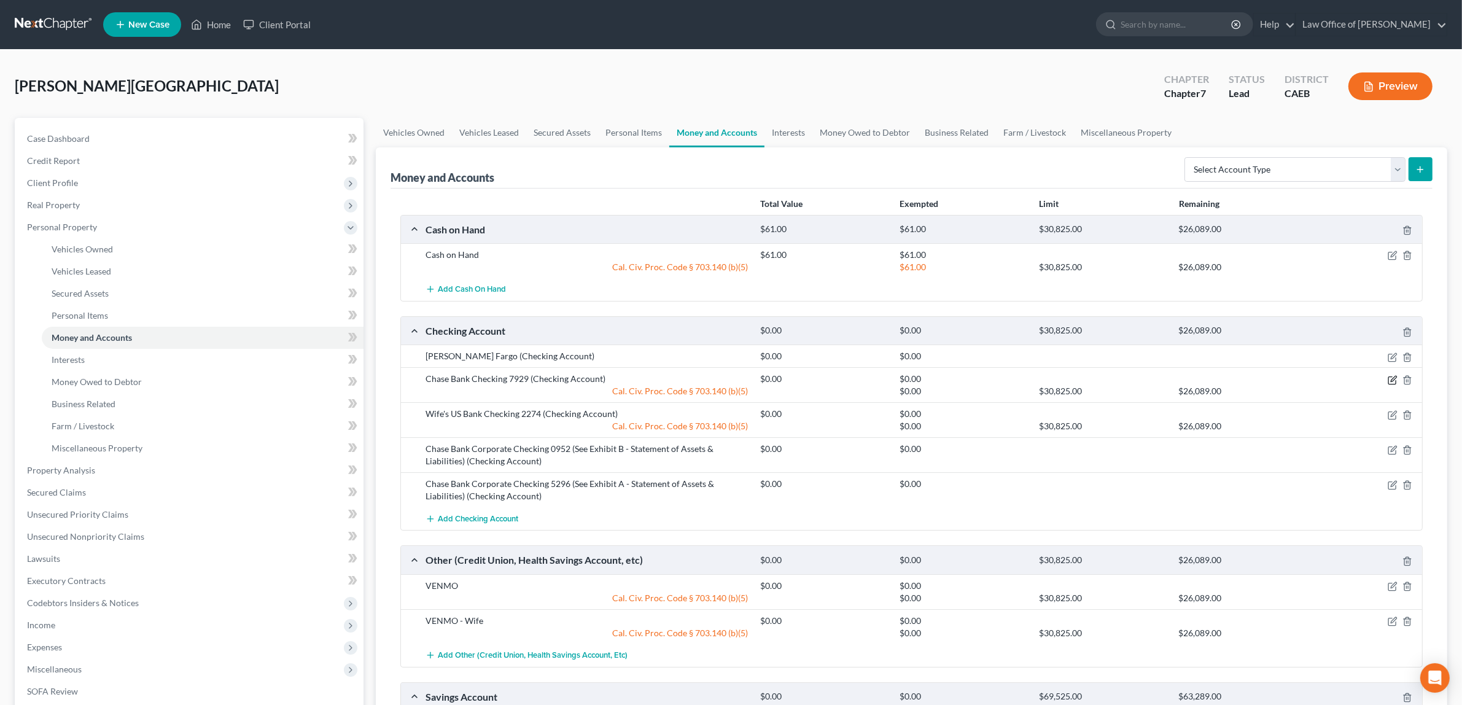
click at [1391, 376] on icon "button" at bounding box center [1393, 380] width 10 height 10
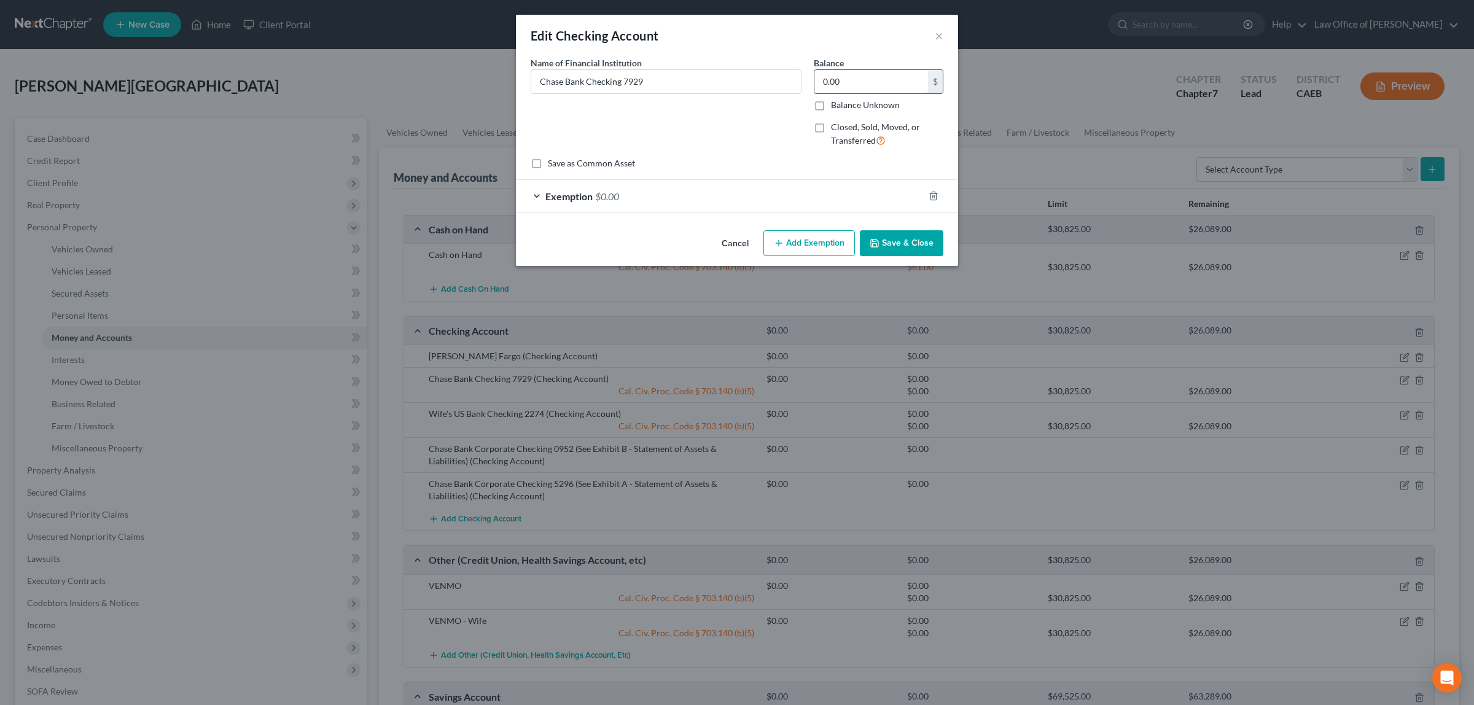
click at [851, 78] on input "0.00" at bounding box center [871, 81] width 114 height 23
type input "161.00"
click at [609, 191] on span "$0.00" at bounding box center [607, 196] width 24 height 12
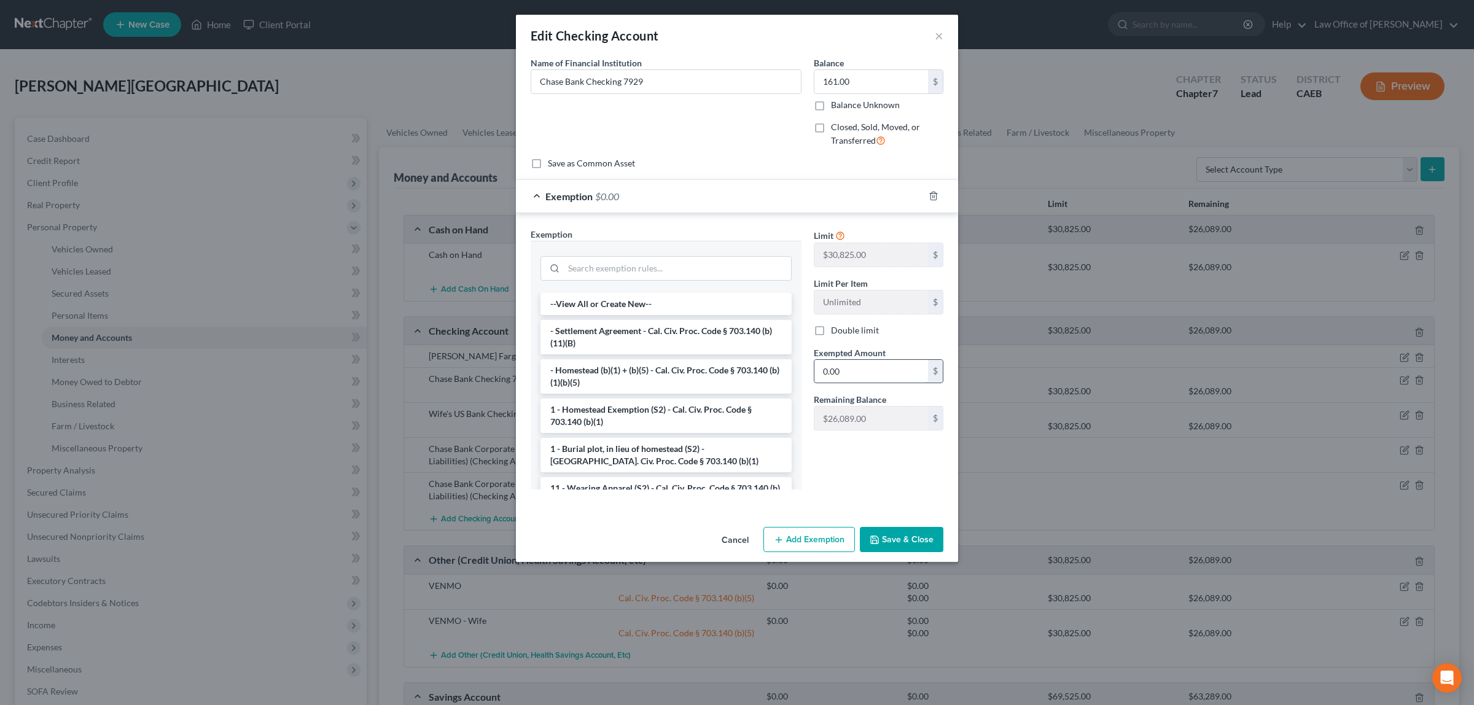
click at [857, 376] on input "0.00" at bounding box center [871, 371] width 114 height 23
type input "161.00"
click at [901, 530] on button "Save & Close" at bounding box center [902, 540] width 84 height 26
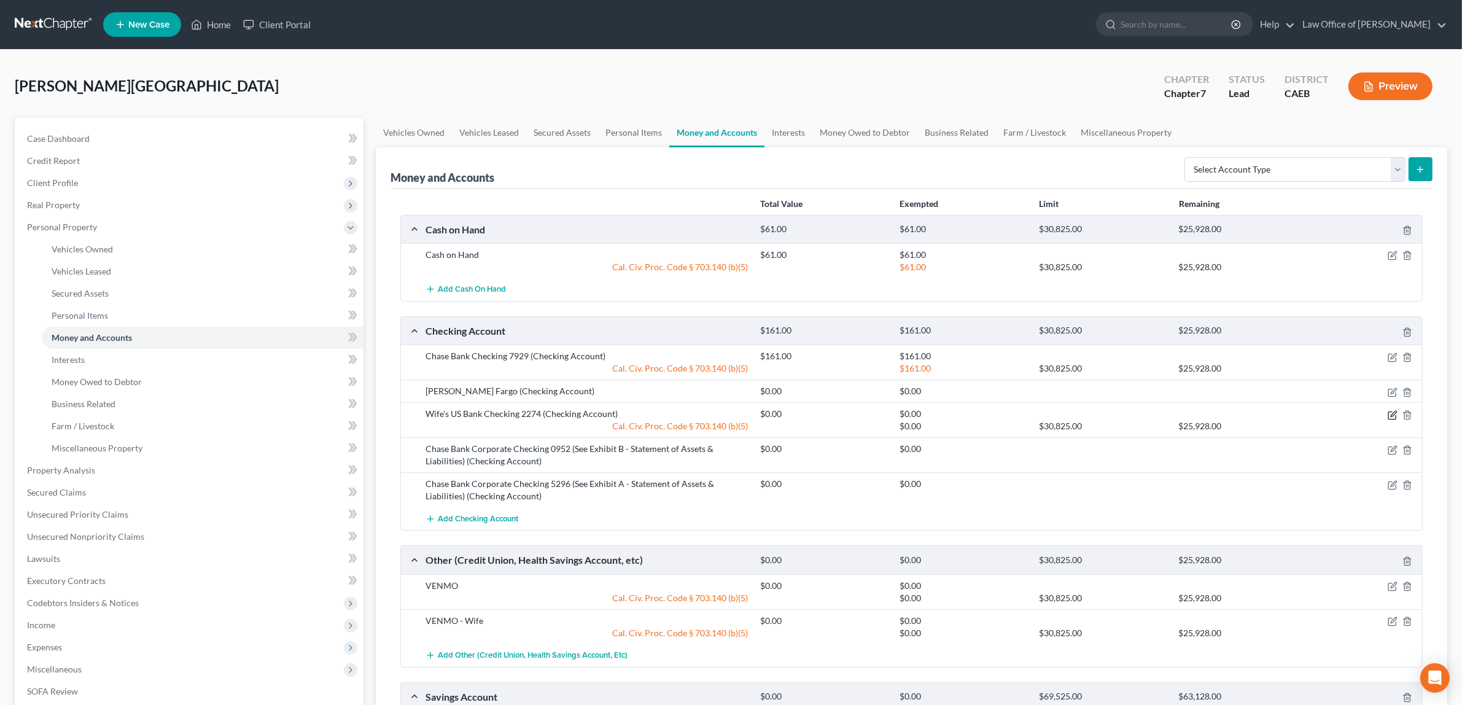
click at [1395, 411] on icon "button" at bounding box center [1393, 415] width 10 height 10
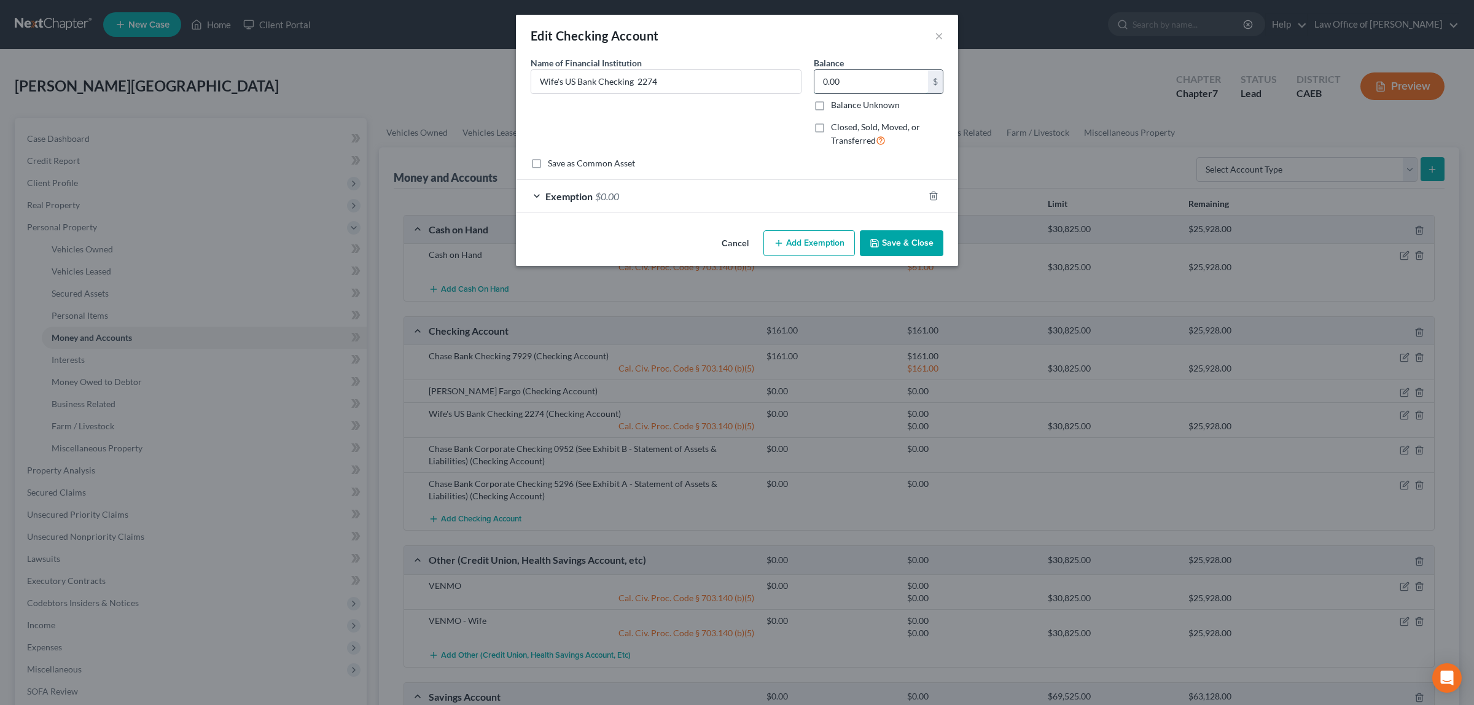
click at [844, 77] on input "0.00" at bounding box center [871, 81] width 114 height 23
type input "1,657.00"
click at [817, 243] on button "Add Exemption" at bounding box center [808, 243] width 91 height 26
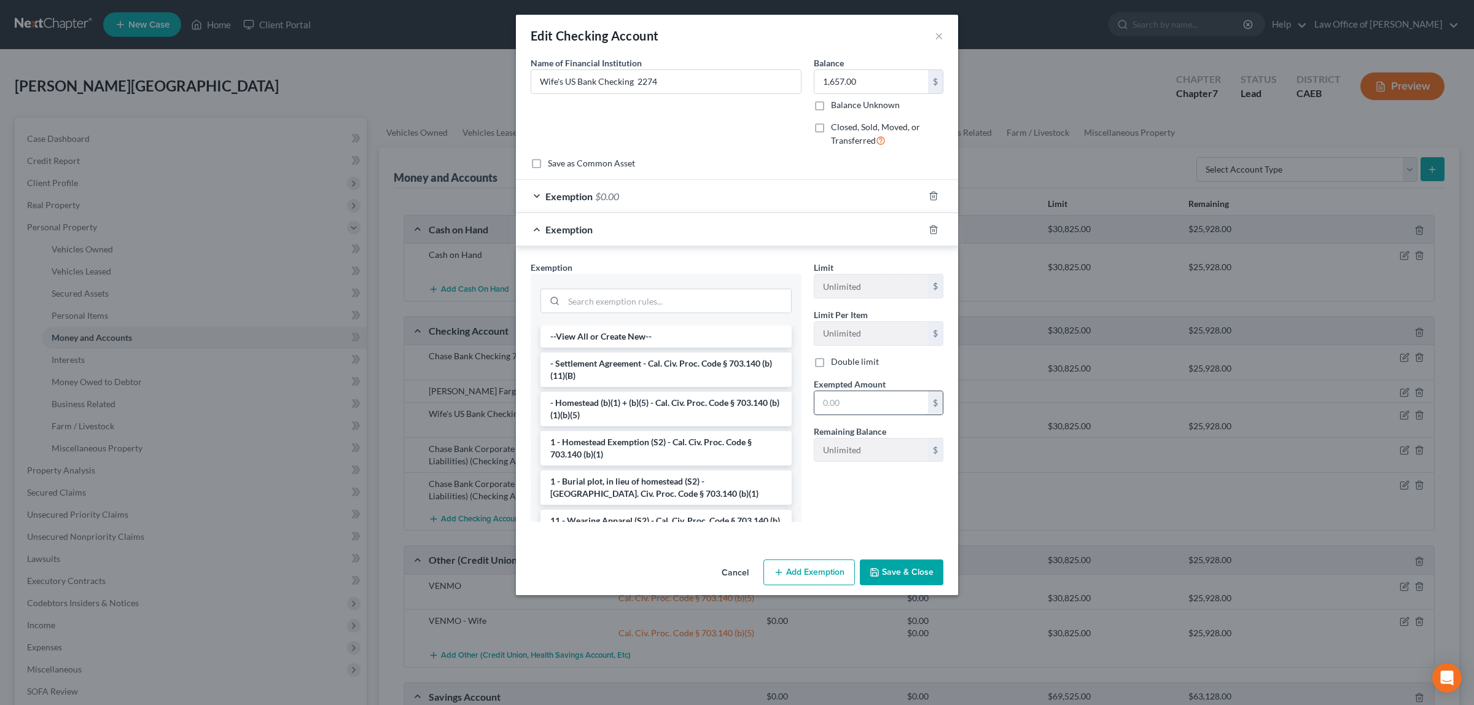
click at [870, 409] on input "text" at bounding box center [871, 402] width 114 height 23
type input "1,657.00"
click at [906, 563] on button "Save & Close" at bounding box center [902, 572] width 84 height 26
click at [932, 228] on icon "button" at bounding box center [934, 230] width 10 height 10
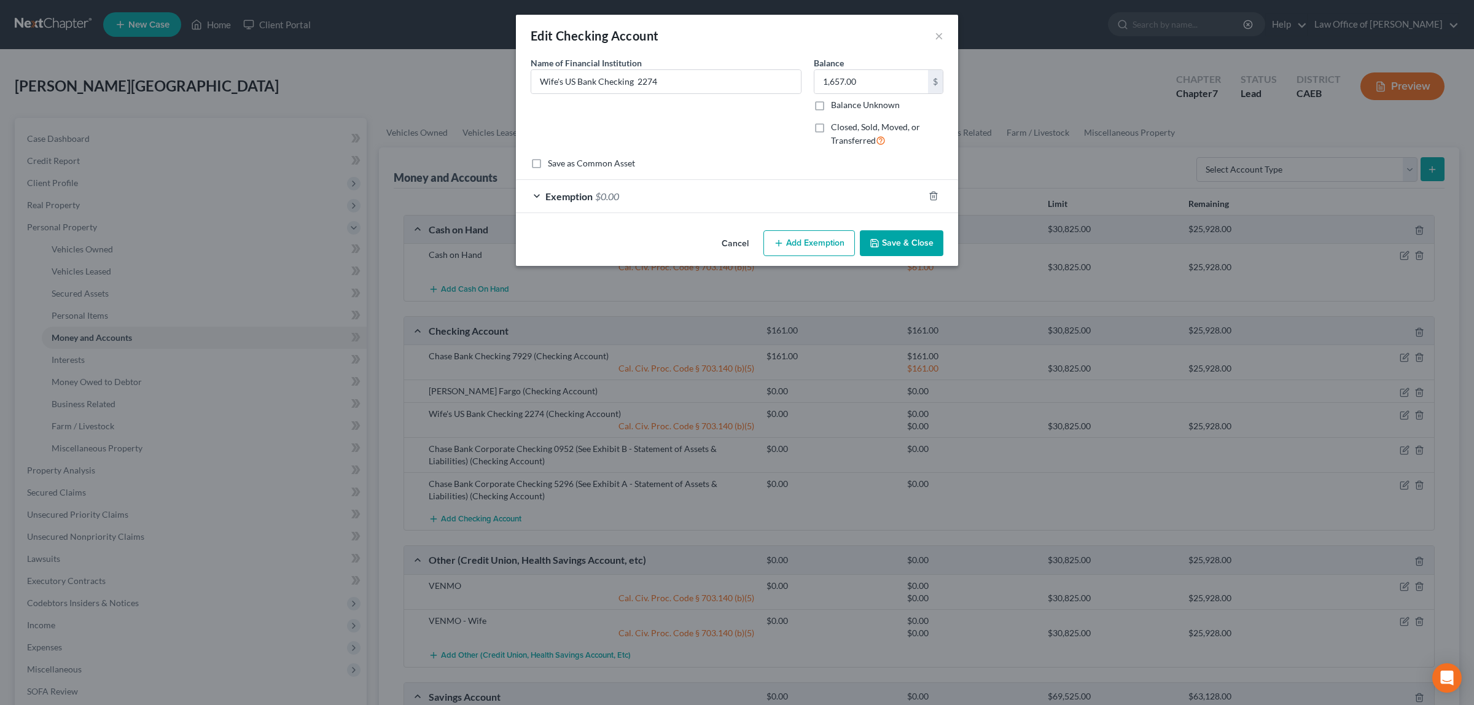
click at [613, 193] on span "$0.00" at bounding box center [607, 196] width 24 height 12
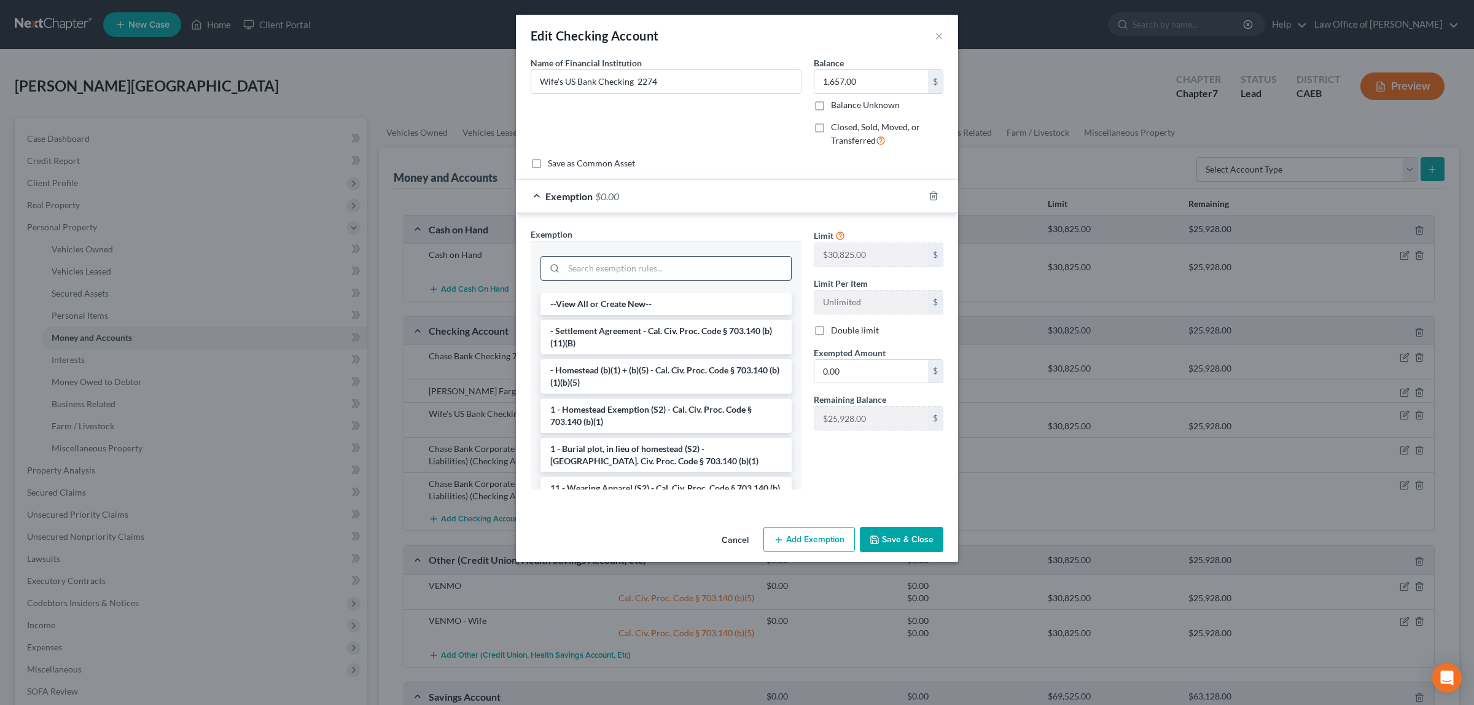
click at [612, 268] on input "search" at bounding box center [677, 268] width 227 height 23
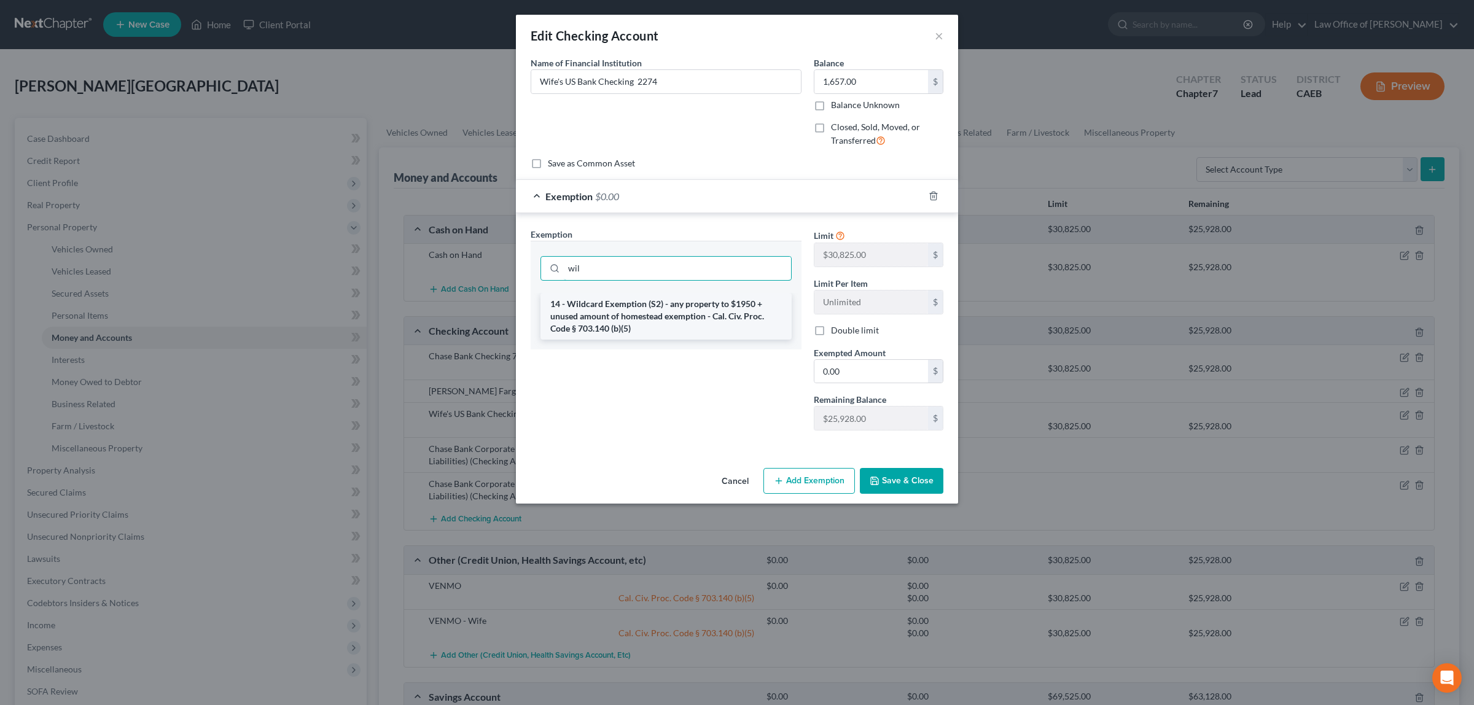
type input "wil"
click at [612, 308] on li "14 - Wildcard Exemption (S2) - any property to $1950 + unused amount of homeste…" at bounding box center [665, 316] width 251 height 47
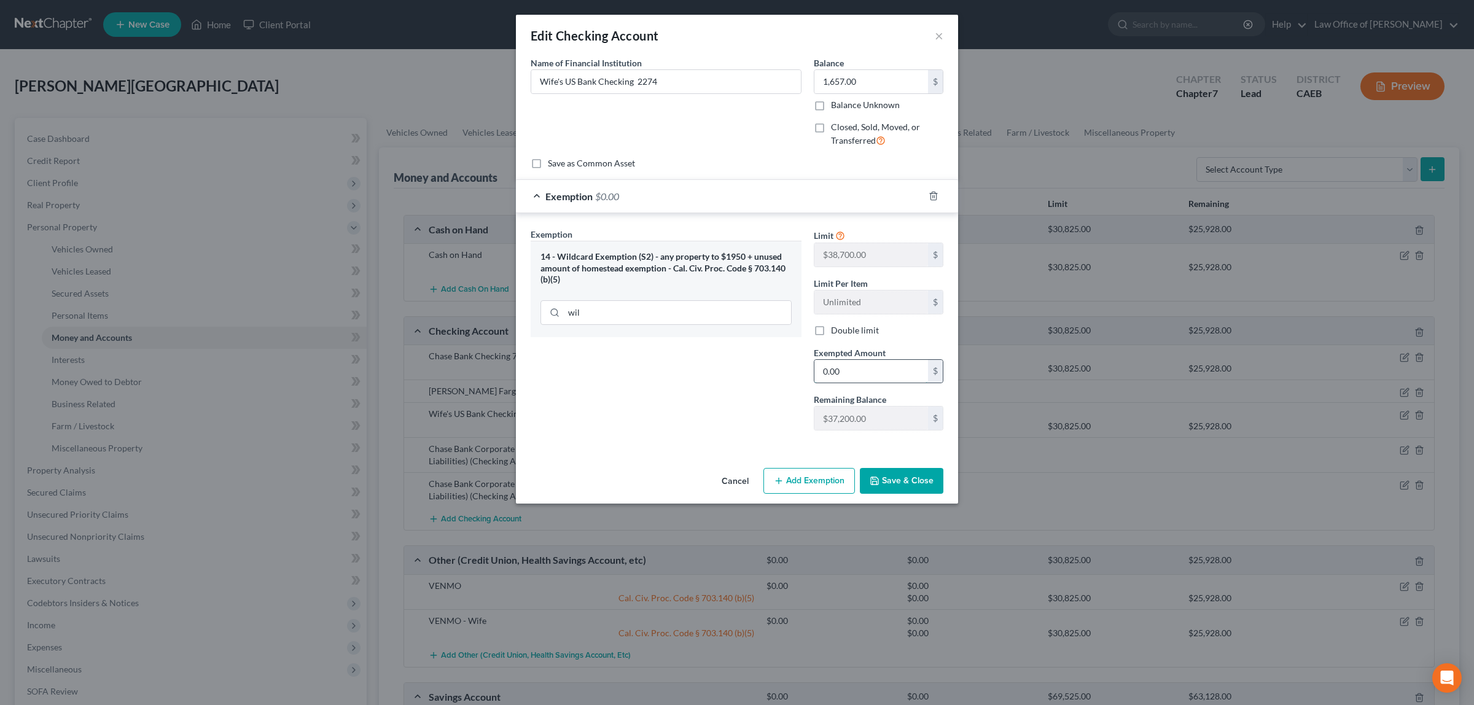
click at [854, 372] on input "0.00" at bounding box center [871, 371] width 114 height 23
type input "1,657.00"
click at [900, 480] on button "Save & Close" at bounding box center [902, 481] width 84 height 26
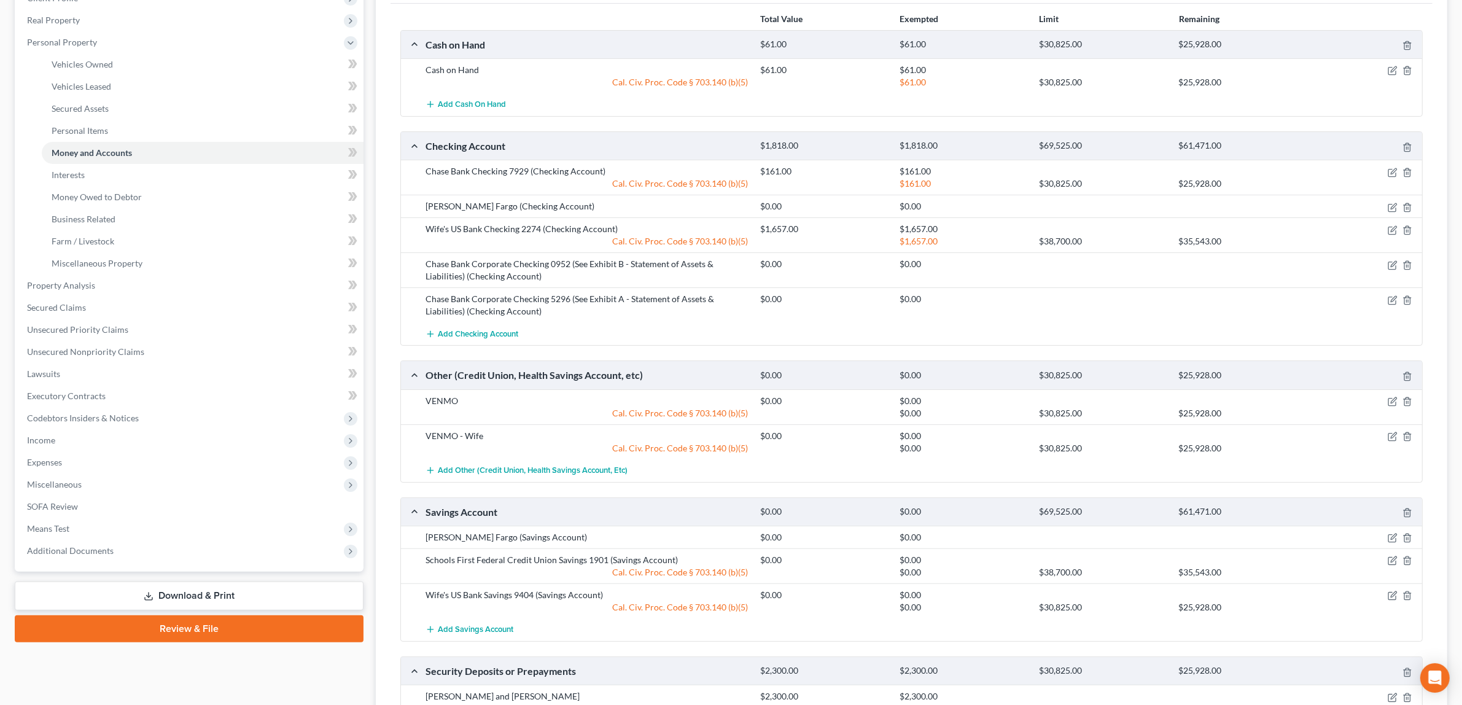
scroll to position [188, 0]
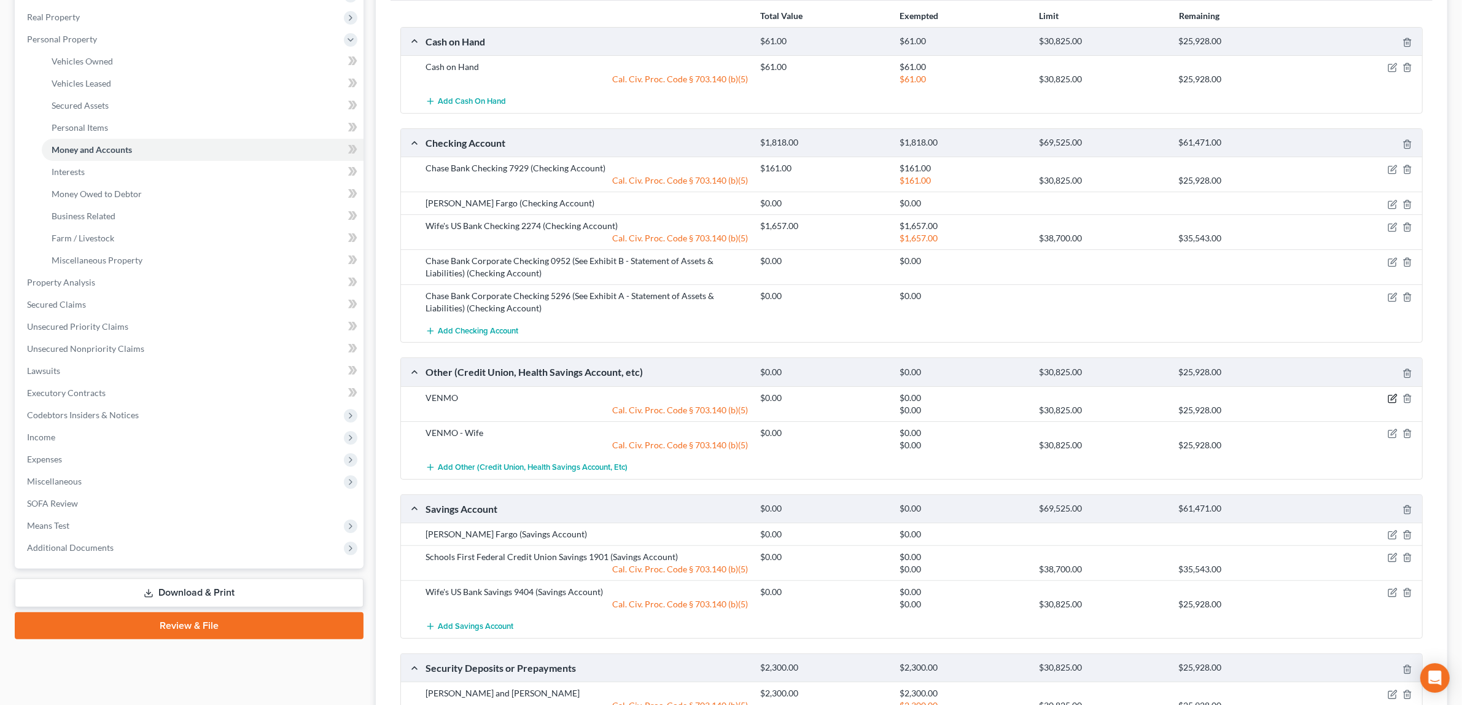
click at [1392, 397] on icon "button" at bounding box center [1391, 398] width 7 height 7
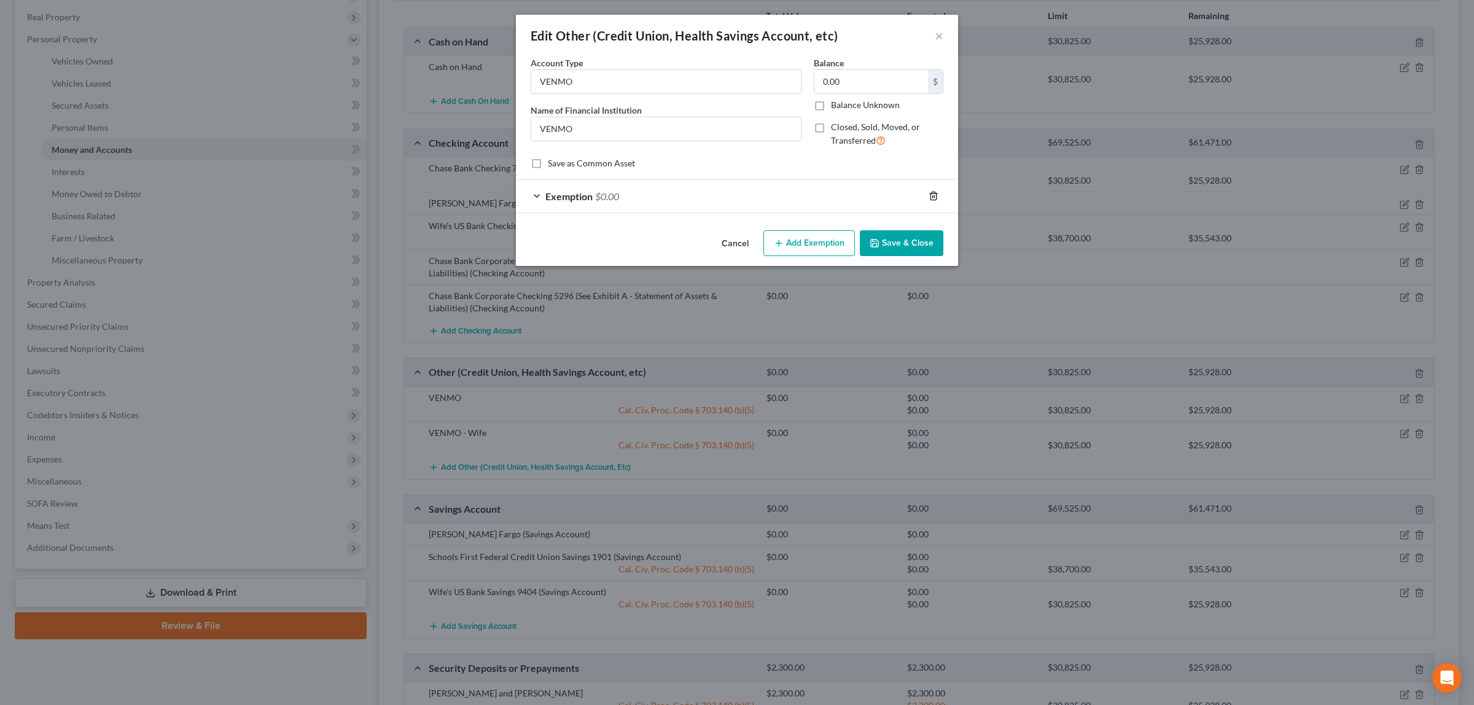
click at [932, 193] on icon "button" at bounding box center [934, 196] width 10 height 10
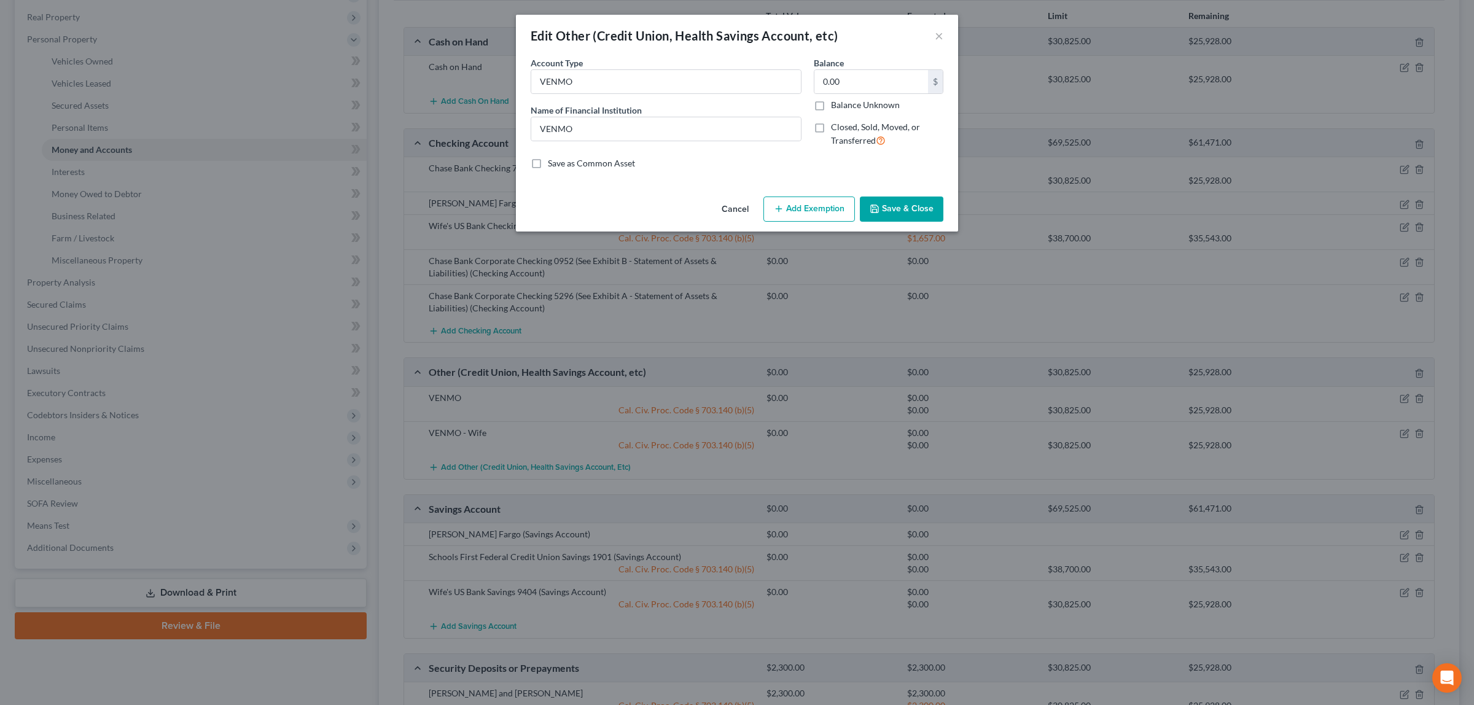
click at [925, 208] on button "Save & Close" at bounding box center [902, 210] width 84 height 26
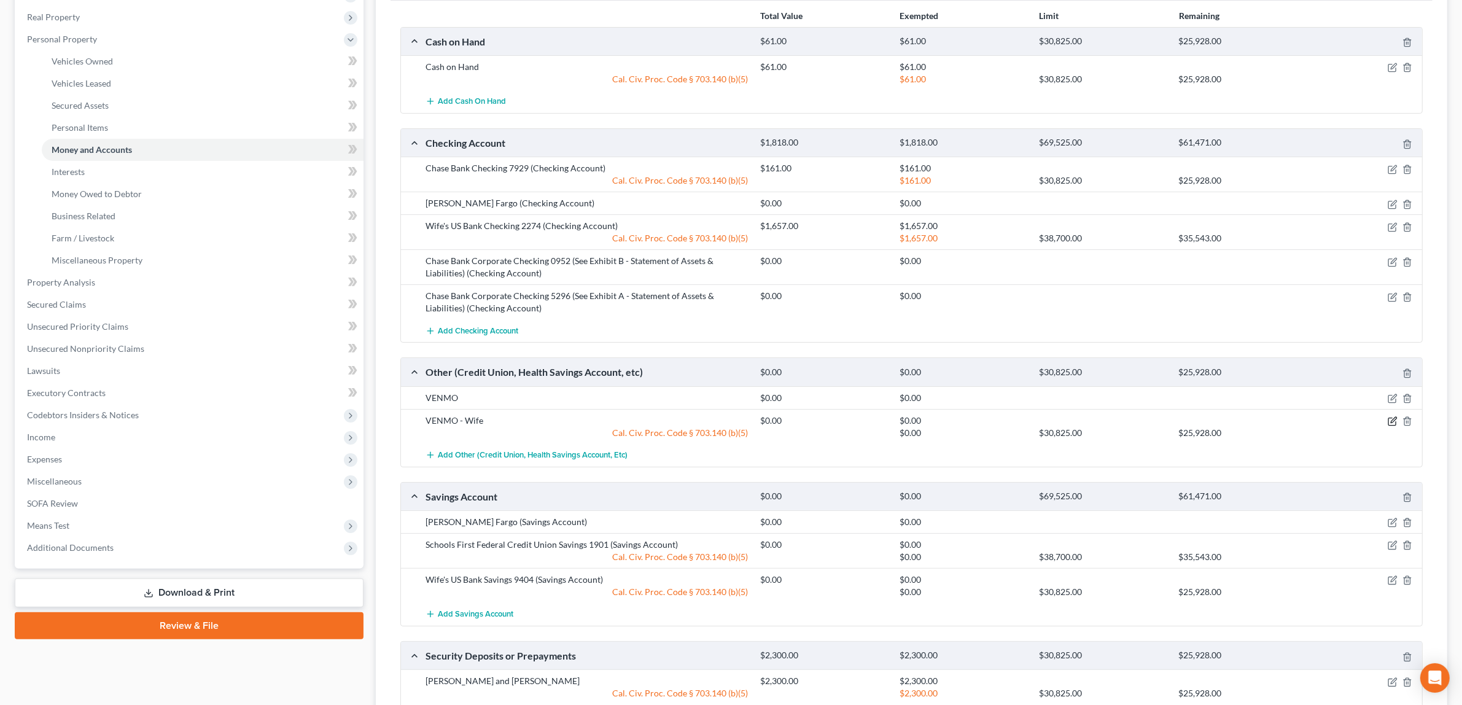
click at [1392, 418] on icon "button" at bounding box center [1393, 421] width 10 height 10
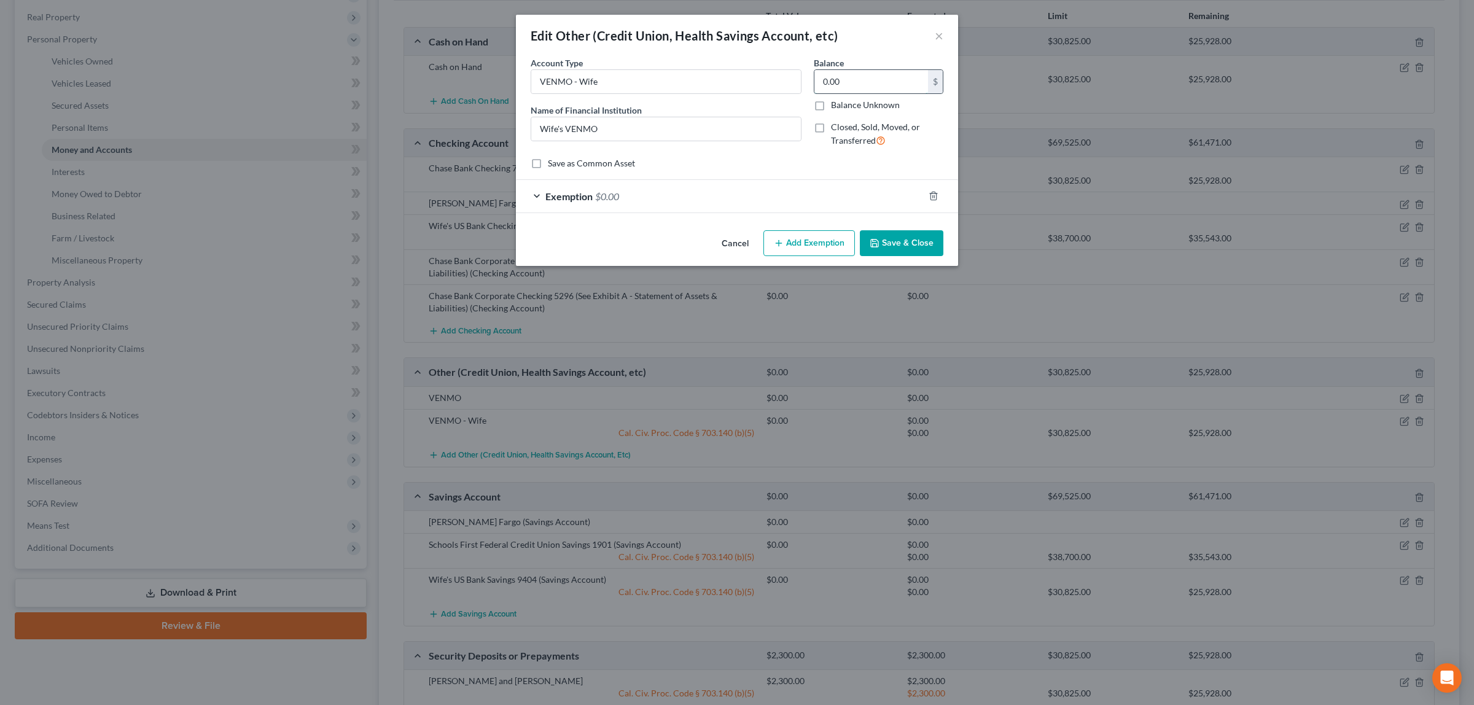
click at [846, 76] on input "0.00" at bounding box center [871, 81] width 114 height 23
type input "245.00"
click at [615, 184] on div "Exemption $0.00" at bounding box center [720, 196] width 408 height 33
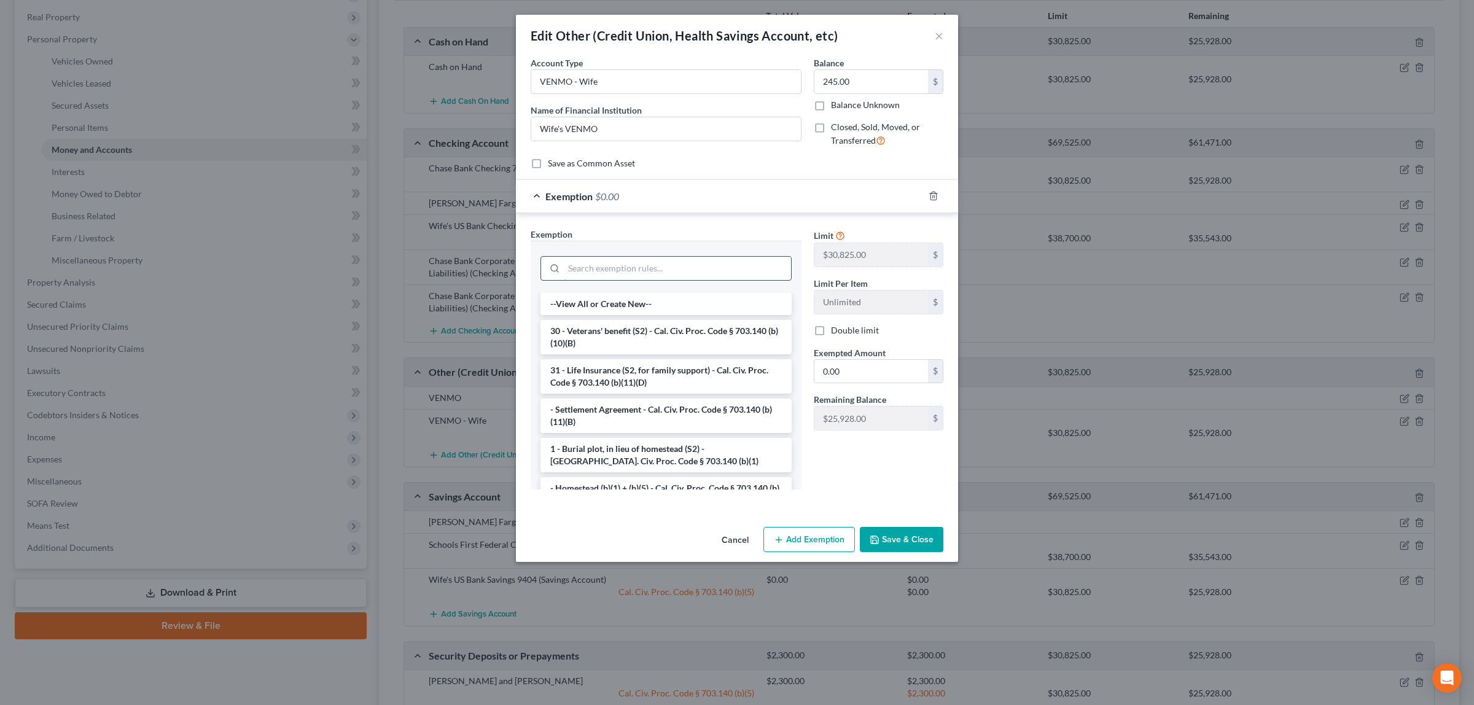
click at [653, 271] on input "search" at bounding box center [677, 268] width 227 height 23
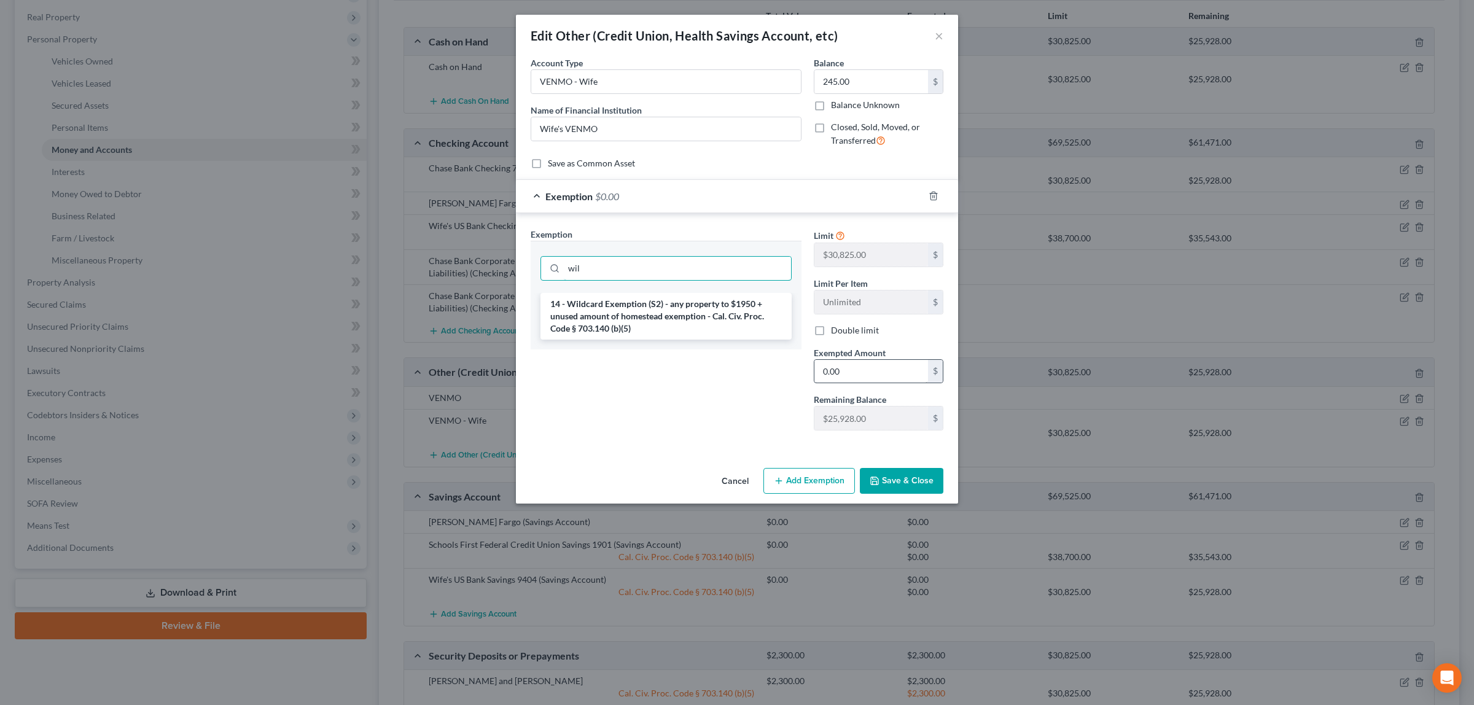
type input "wil"
click at [858, 379] on input "0.00" at bounding box center [871, 371] width 114 height 23
type input "245.00"
click at [906, 480] on button "Save & Close" at bounding box center [902, 481] width 84 height 26
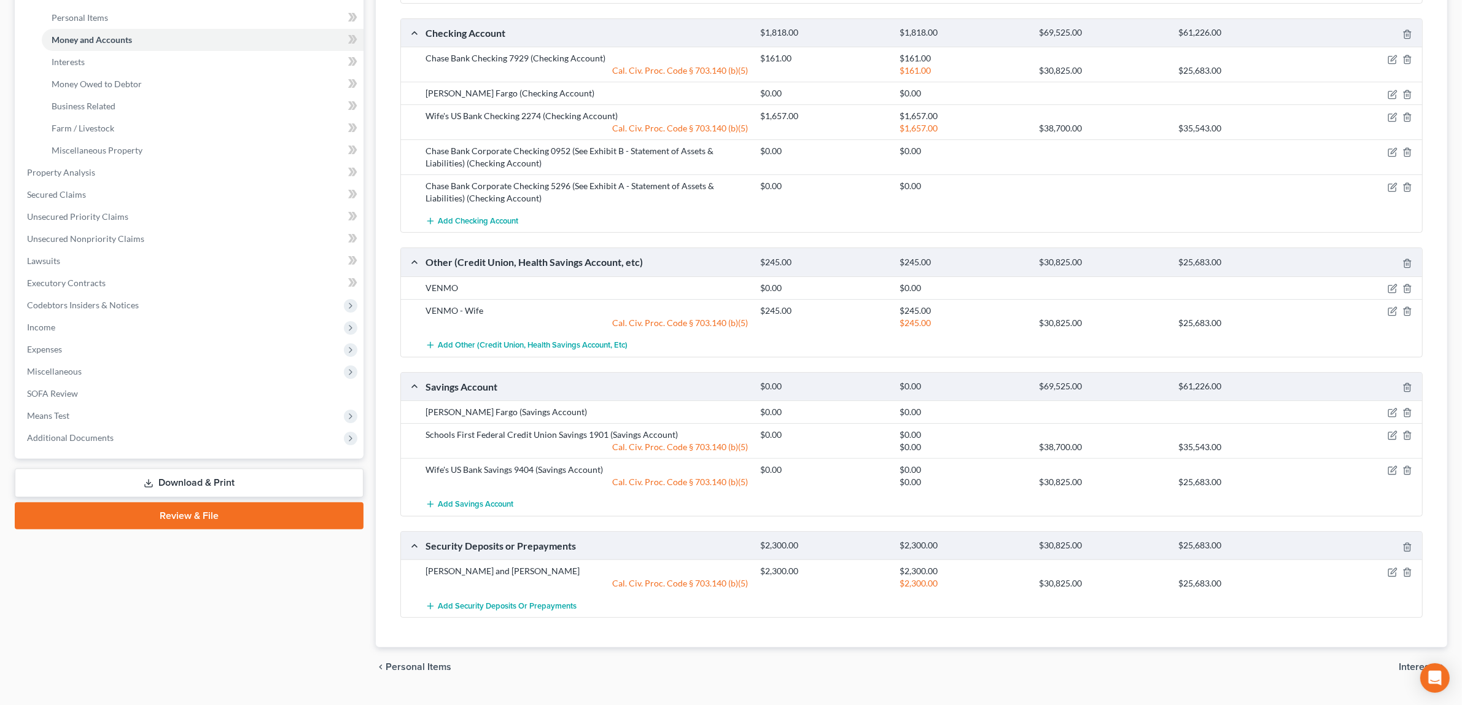
scroll to position [329, 0]
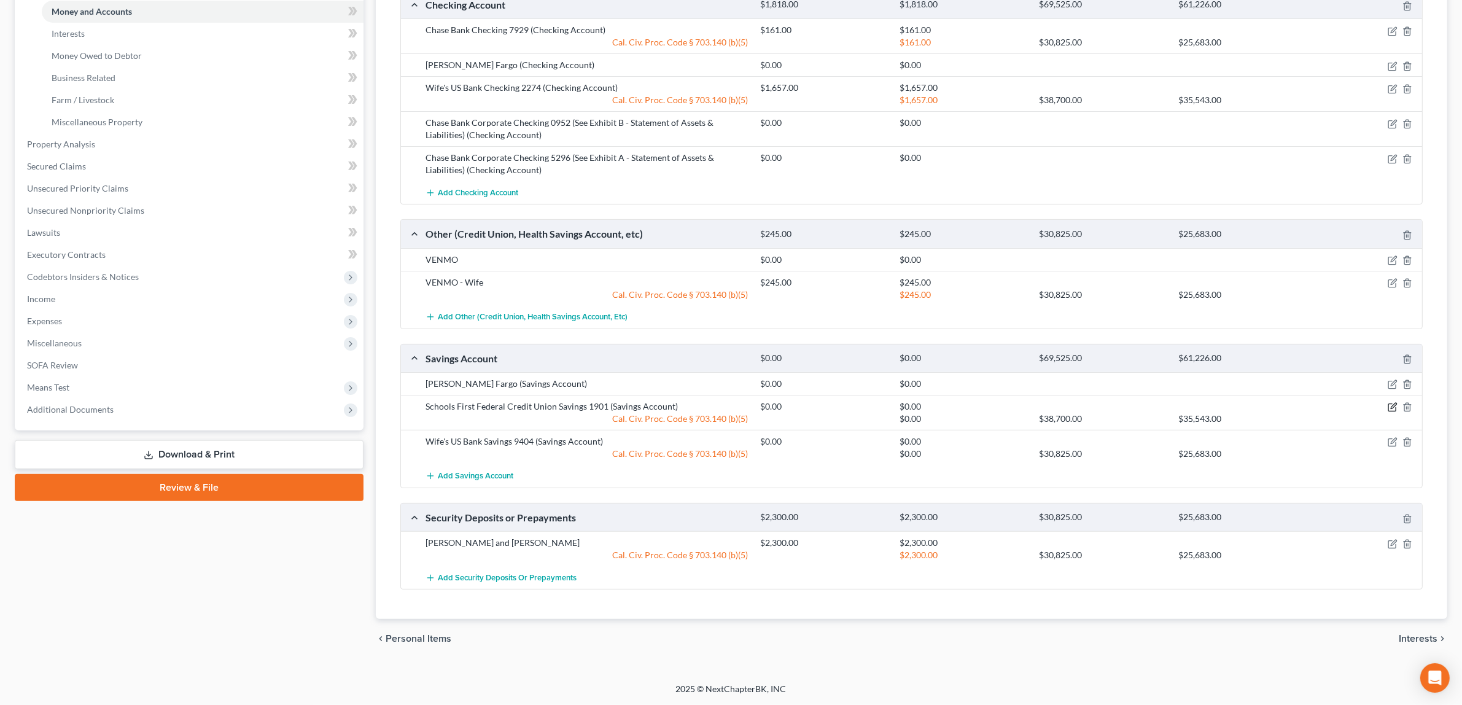
click at [1394, 406] on icon "button" at bounding box center [1393, 407] width 10 height 10
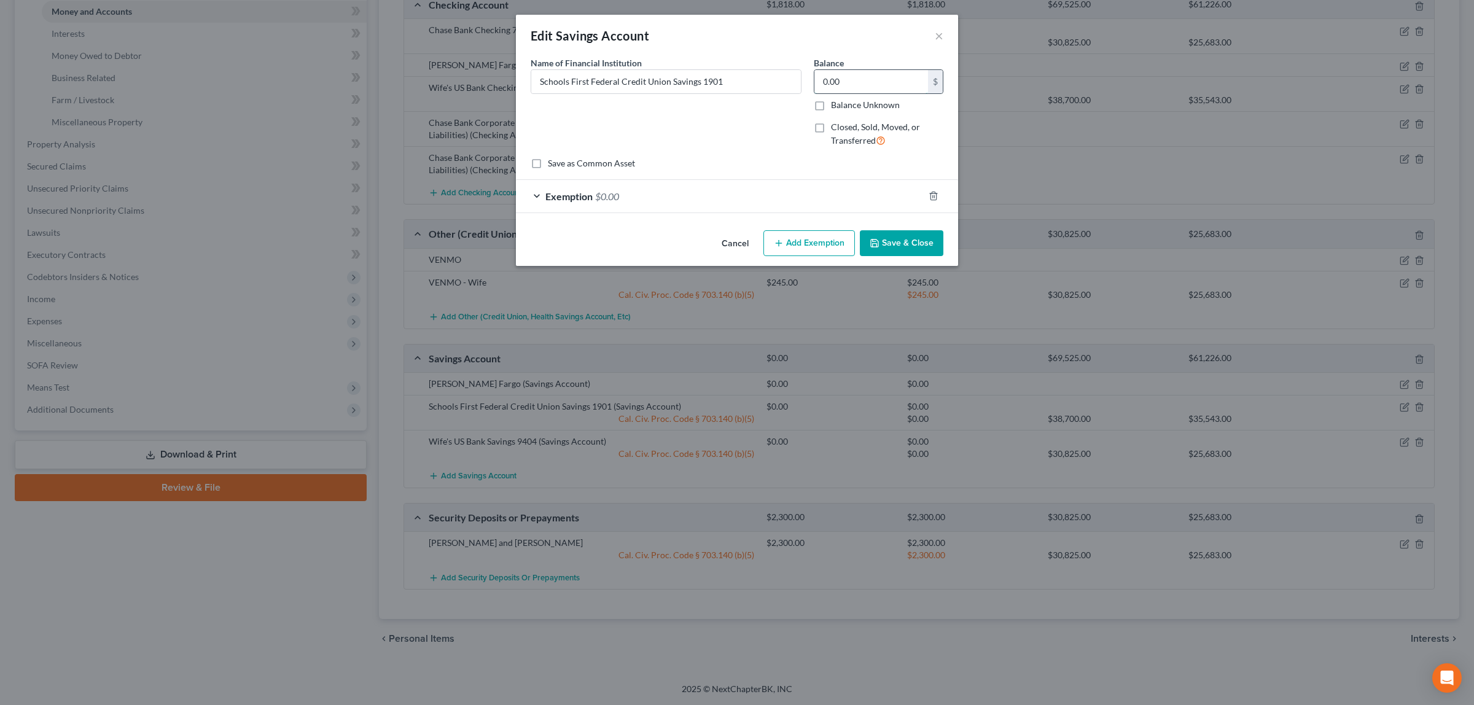
click at [844, 78] on input "0.00" at bounding box center [871, 81] width 114 height 23
type input "5.00"
click at [615, 193] on span "$0.00" at bounding box center [607, 196] width 24 height 12
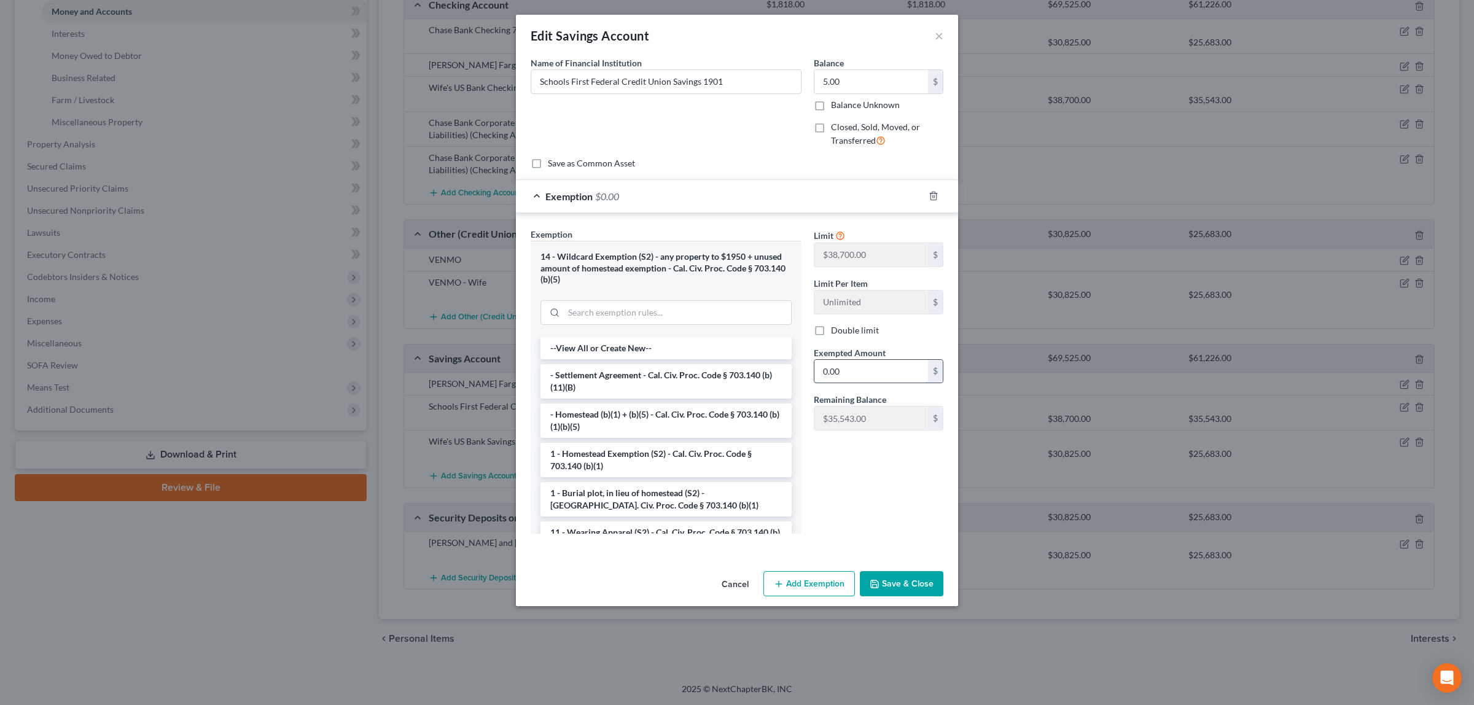
click at [849, 370] on input "0.00" at bounding box center [871, 371] width 114 height 23
type input "5.00"
click at [894, 585] on button "Save & Close" at bounding box center [902, 584] width 84 height 26
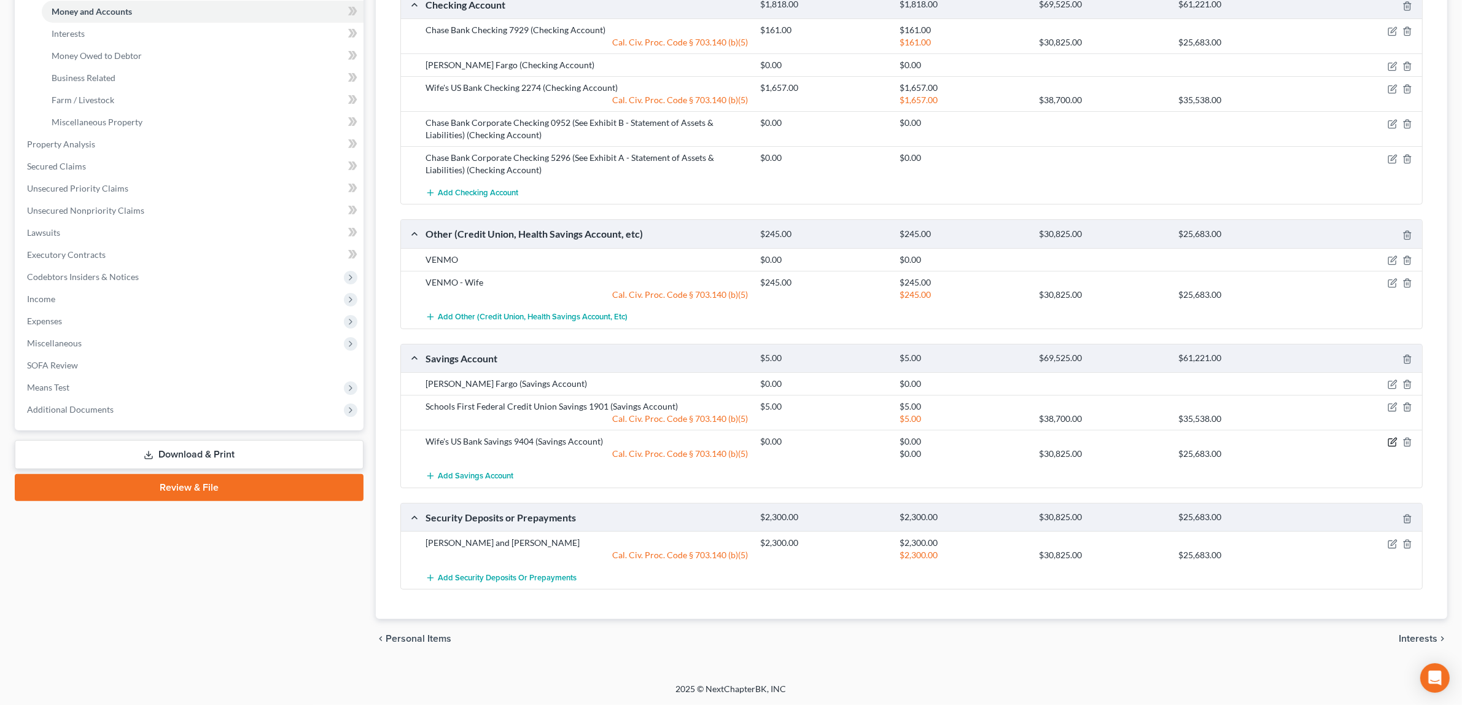
click at [1392, 440] on icon "button" at bounding box center [1393, 442] width 10 height 10
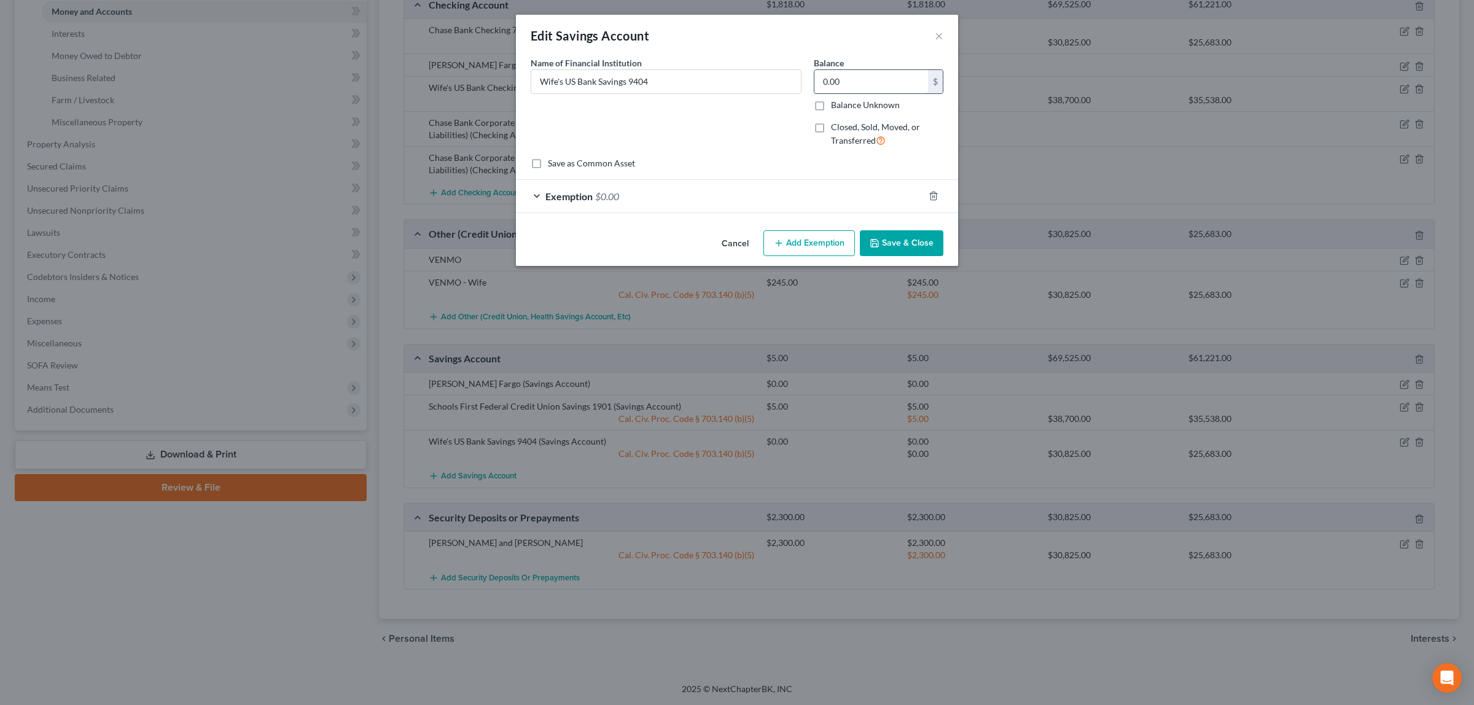
click at [860, 74] on input "0.00" at bounding box center [871, 81] width 114 height 23
type input "1,190.00"
click at [618, 198] on span "$0.00" at bounding box center [607, 196] width 24 height 12
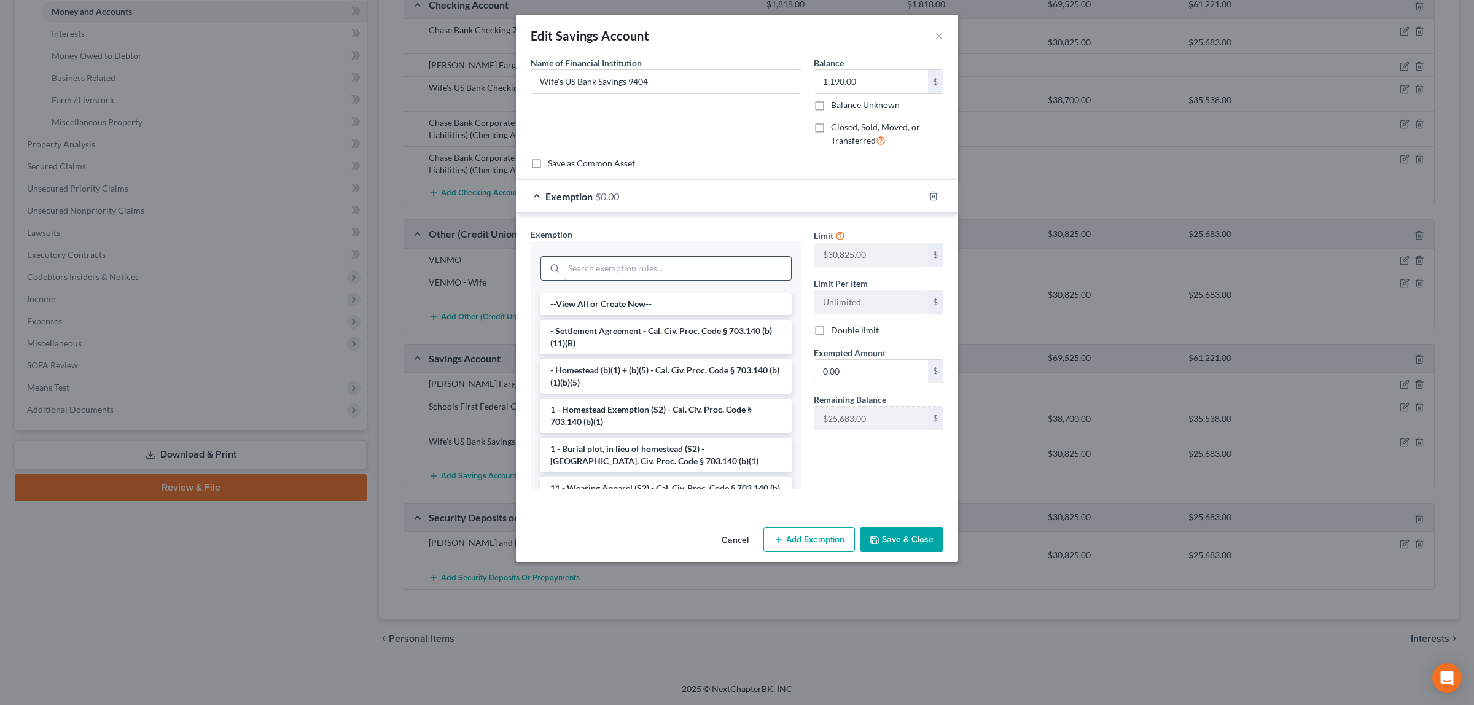
click at [642, 268] on input "search" at bounding box center [677, 268] width 227 height 23
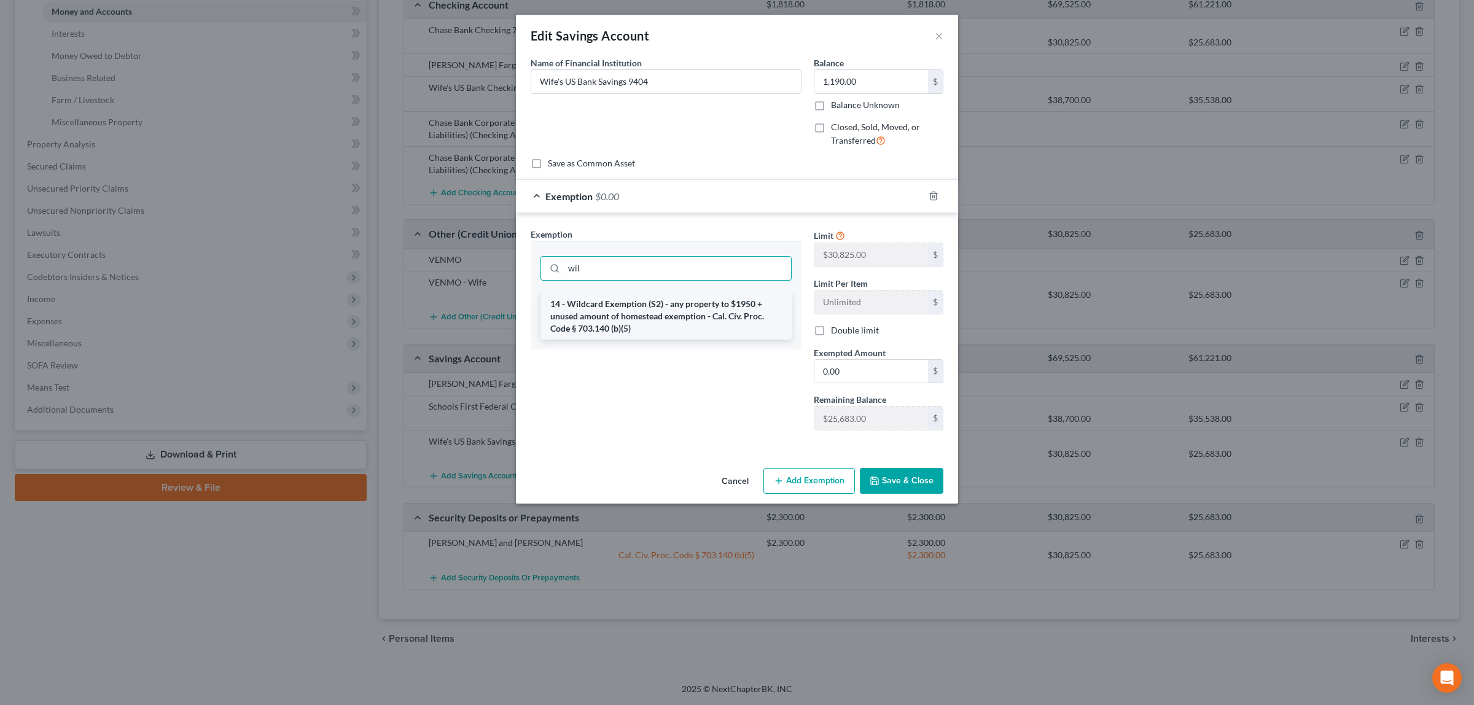
type input "wil"
click at [697, 308] on li "14 - Wildcard Exemption (S2) - any property to $1950 + unused amount of homeste…" at bounding box center [665, 316] width 251 height 47
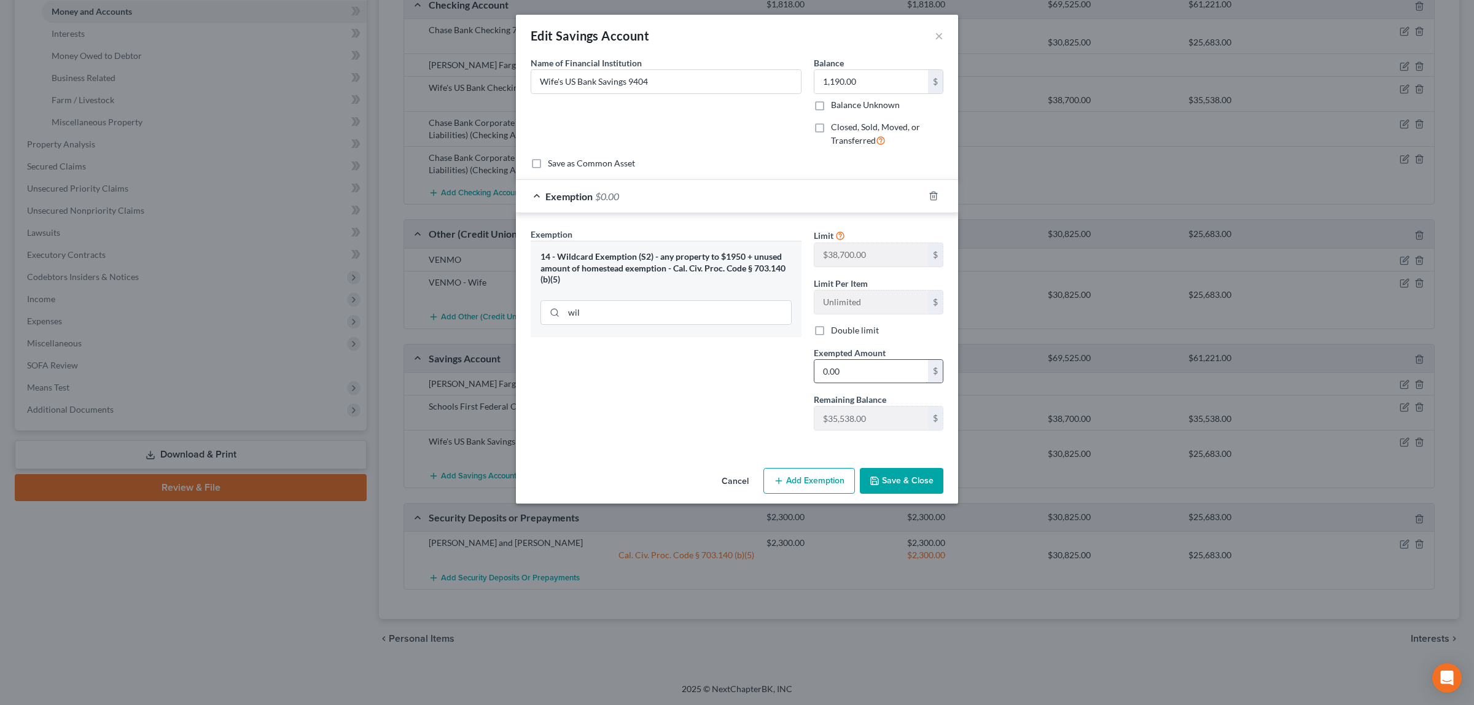
click at [848, 366] on input "0.00" at bounding box center [871, 371] width 114 height 23
type input "1,190.00"
click at [909, 480] on button "Save & Close" at bounding box center [902, 481] width 84 height 26
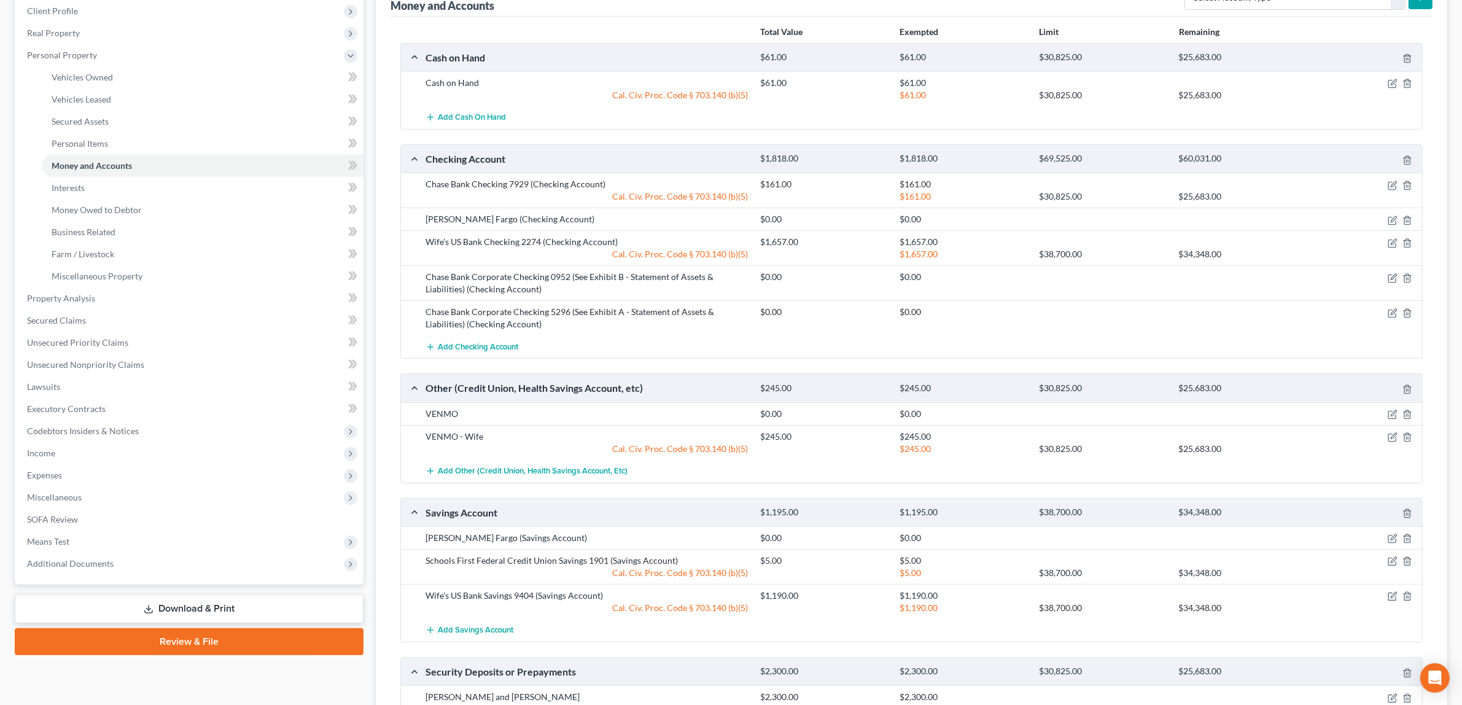
scroll to position [148, 0]
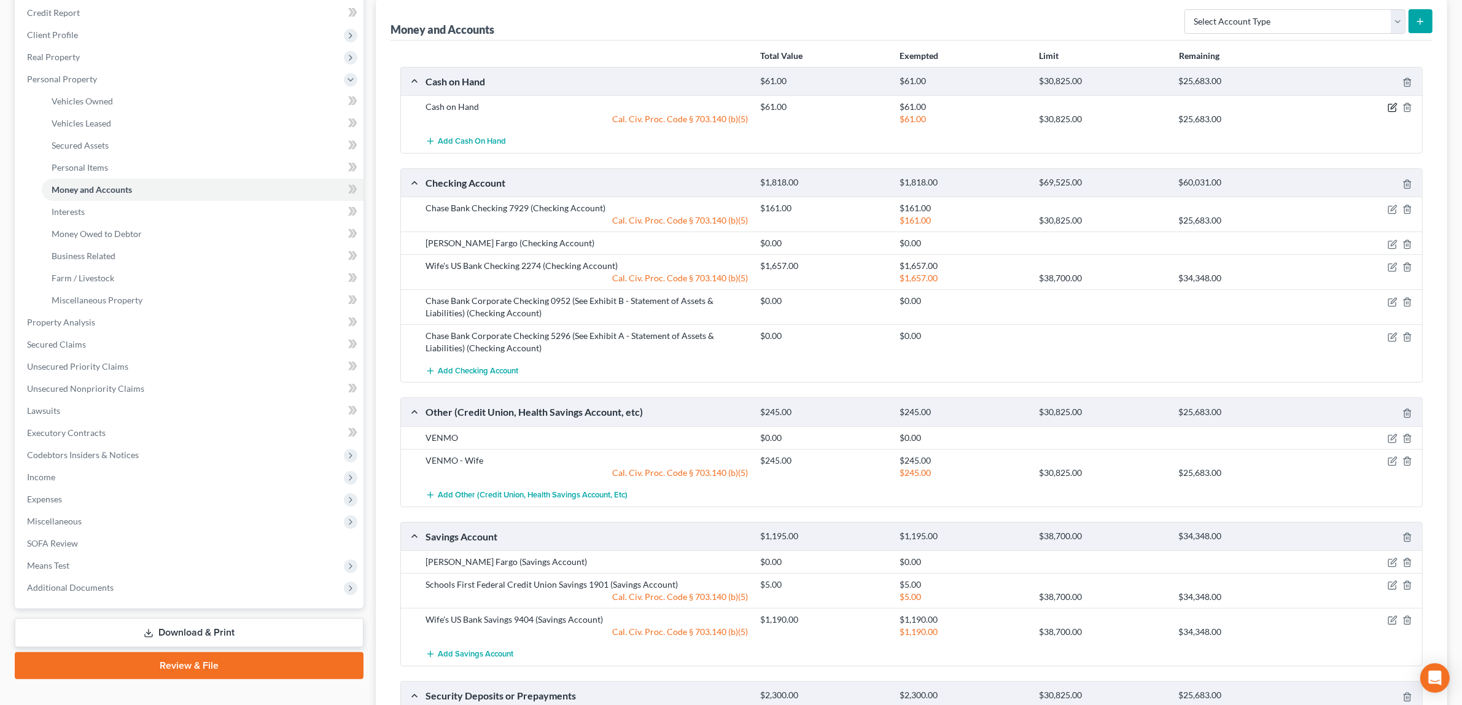
click at [1390, 103] on icon "button" at bounding box center [1393, 108] width 10 height 10
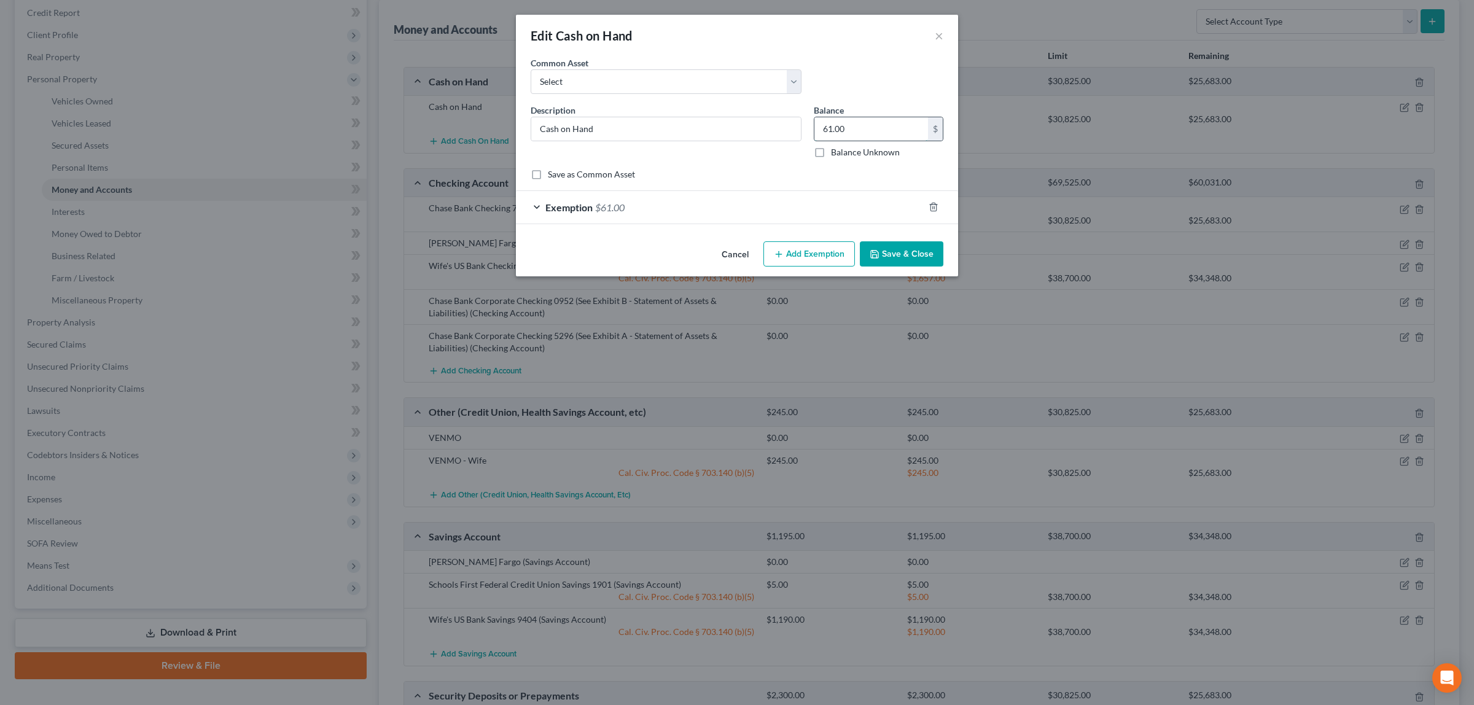
click at [832, 127] on input "61.00" at bounding box center [871, 128] width 114 height 23
type input "62.00"
click at [618, 204] on span "$61.00" at bounding box center [609, 207] width 29 height 12
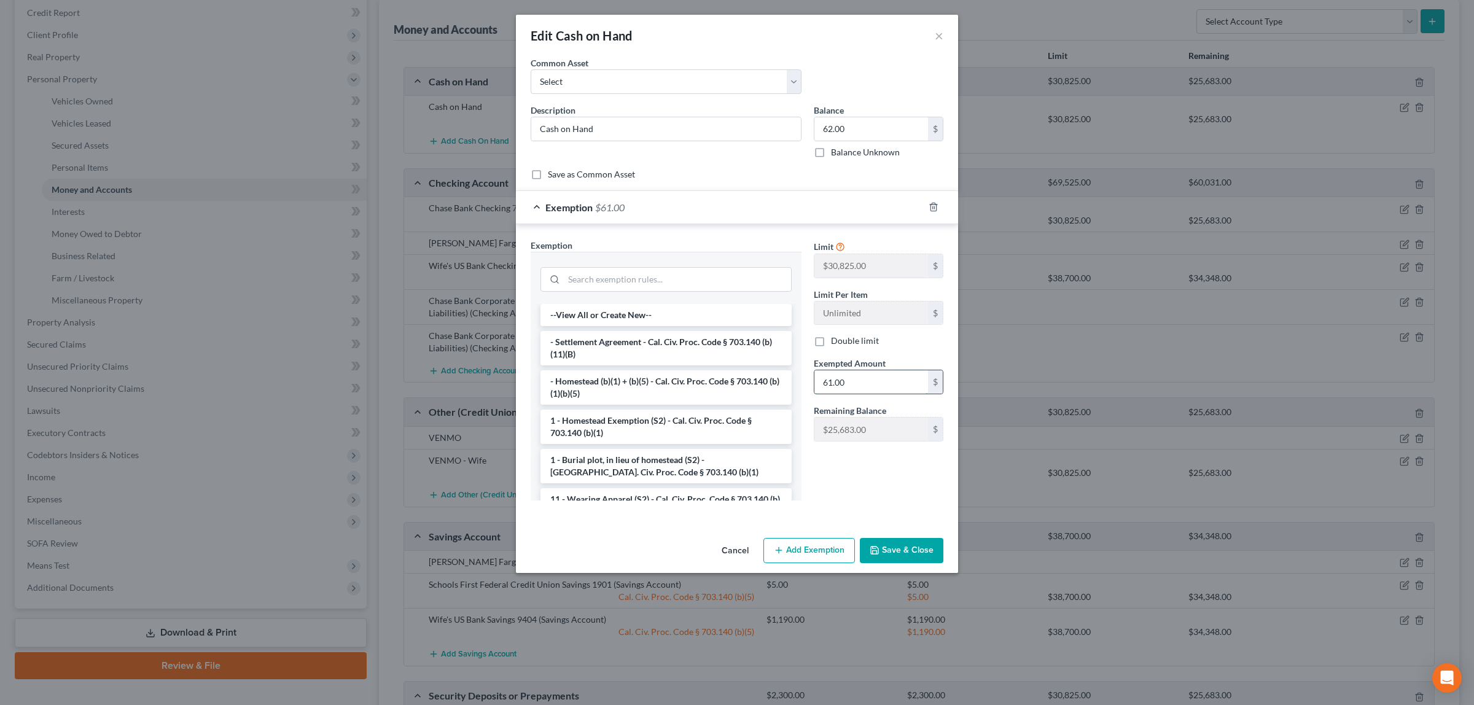
click at [843, 384] on input "61.00" at bounding box center [871, 381] width 114 height 23
type input "62.00"
click at [914, 547] on button "Save & Close" at bounding box center [902, 551] width 84 height 26
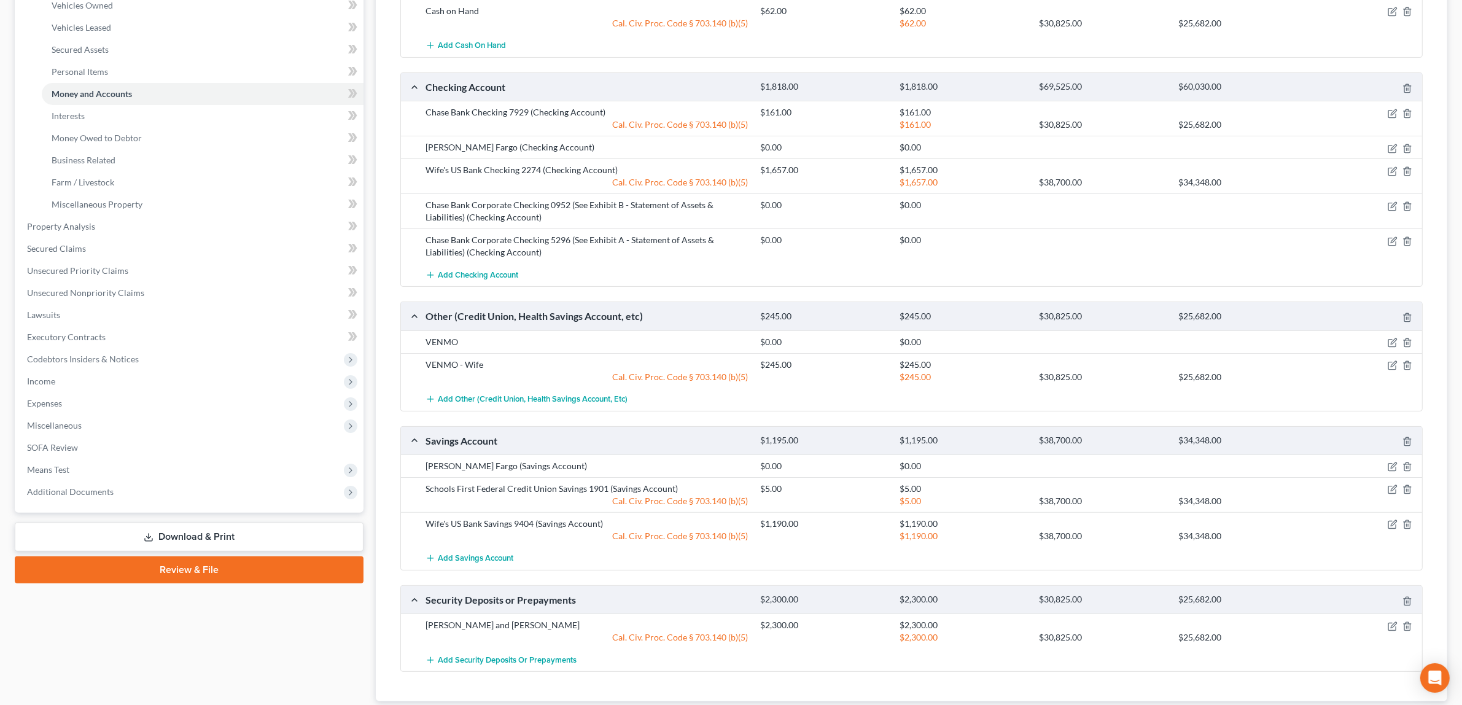
scroll to position [241, 0]
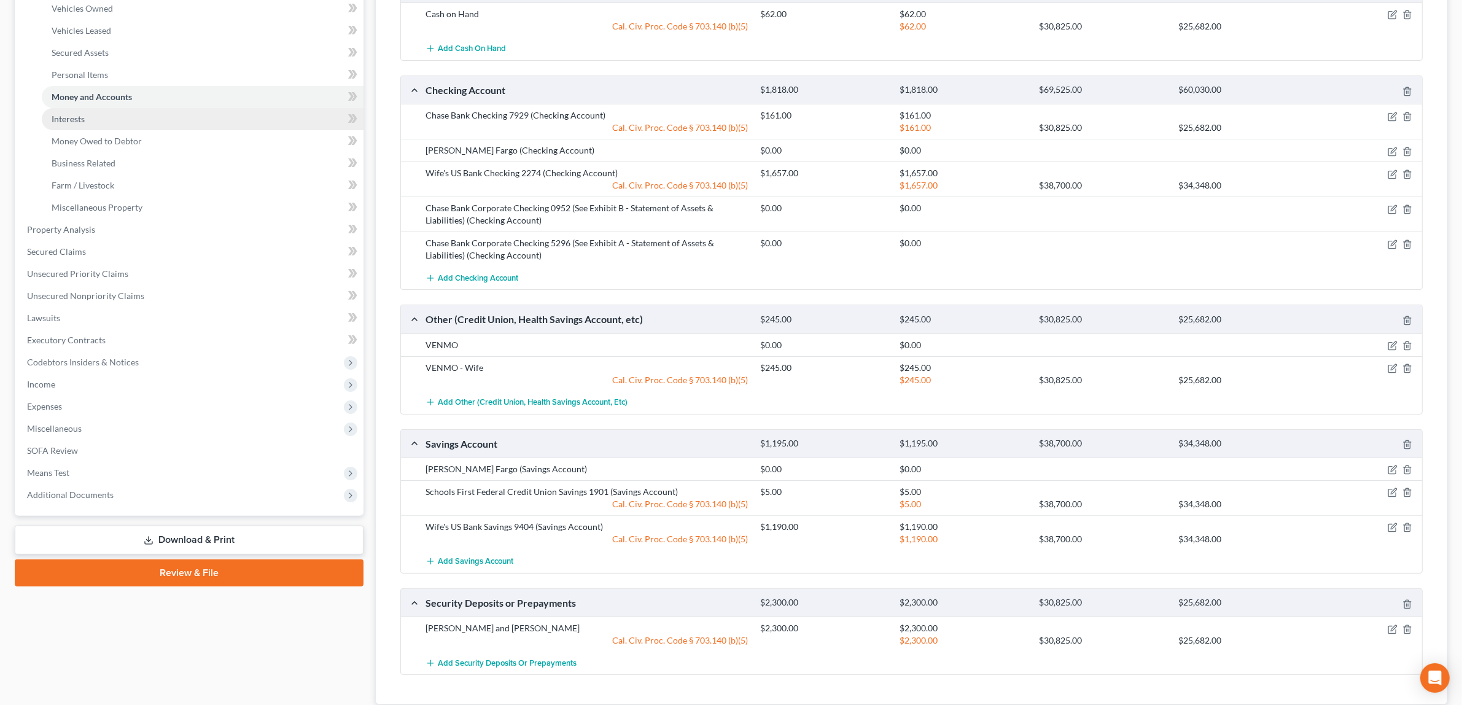
click at [109, 114] on link "Interests" at bounding box center [203, 119] width 322 height 22
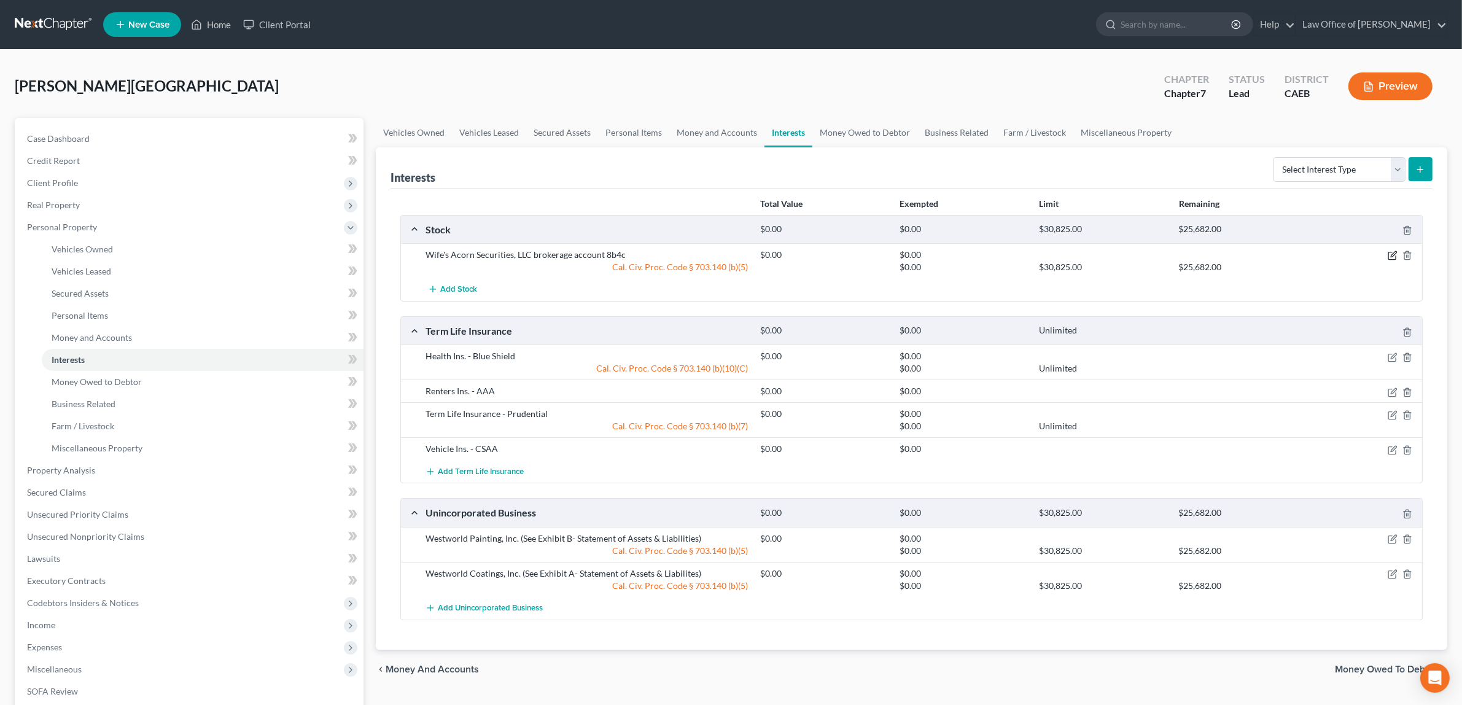
click at [1395, 254] on icon "button" at bounding box center [1393, 256] width 10 height 10
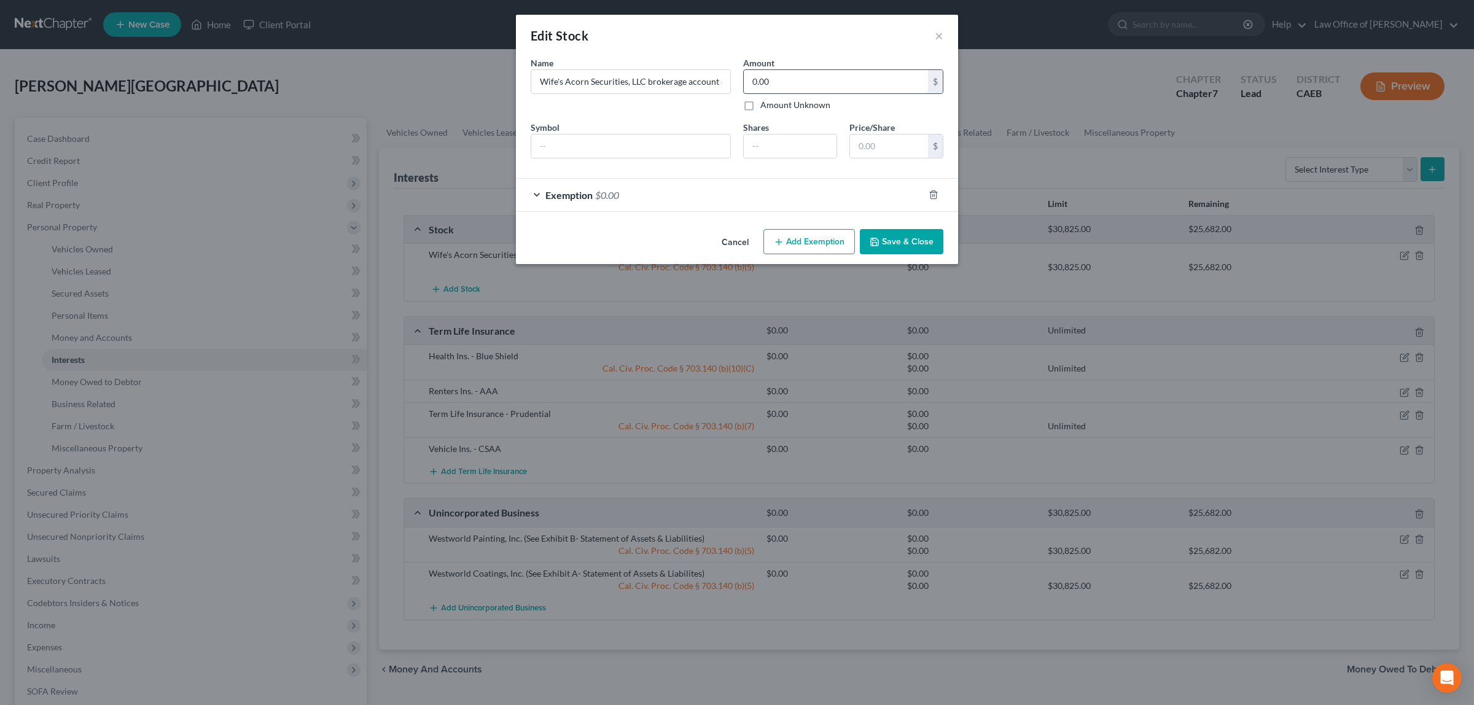
click at [769, 83] on input "0.00" at bounding box center [836, 81] width 184 height 23
type input "6,909.00"
click at [603, 188] on div "Exemption $0.00" at bounding box center [720, 195] width 408 height 33
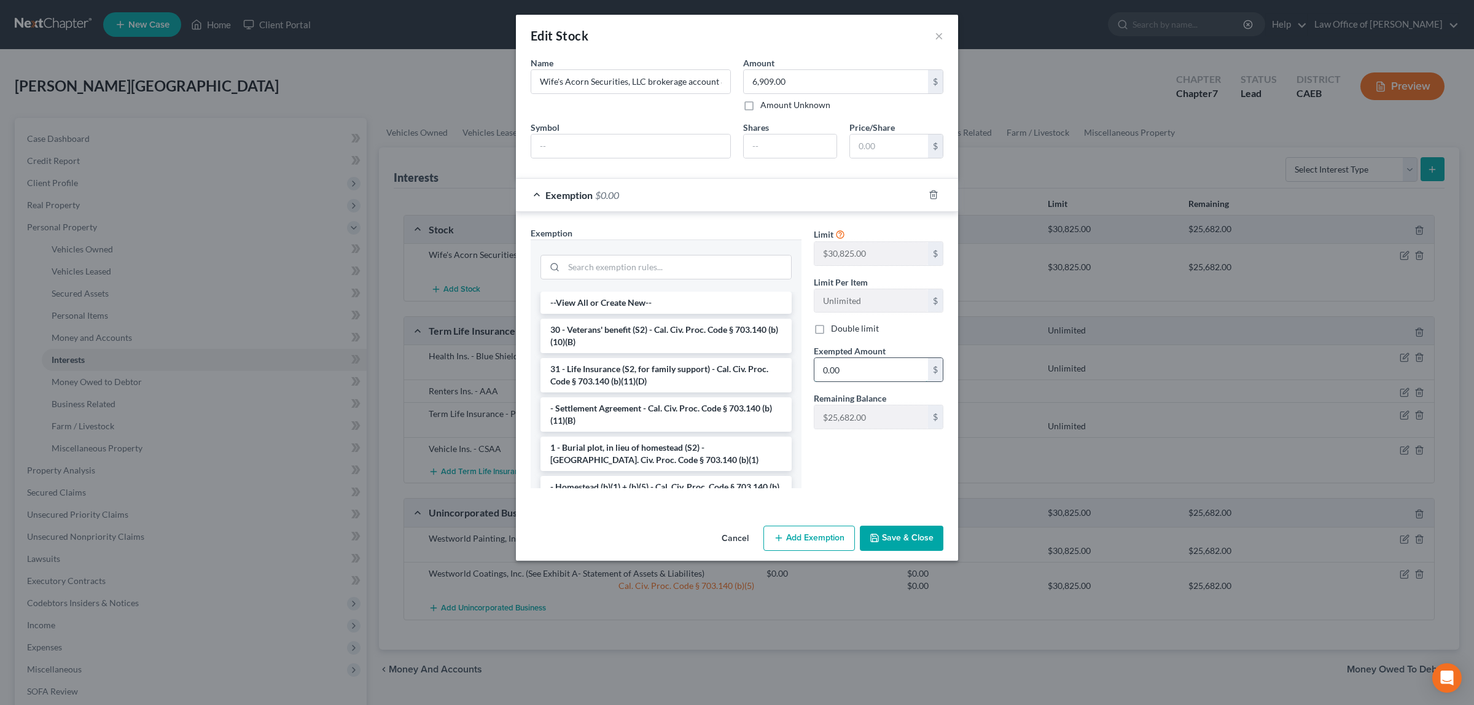
click at [858, 372] on input "0.00" at bounding box center [871, 369] width 114 height 23
type input "6,909.00"
click at [894, 533] on button "Save & Close" at bounding box center [902, 539] width 84 height 26
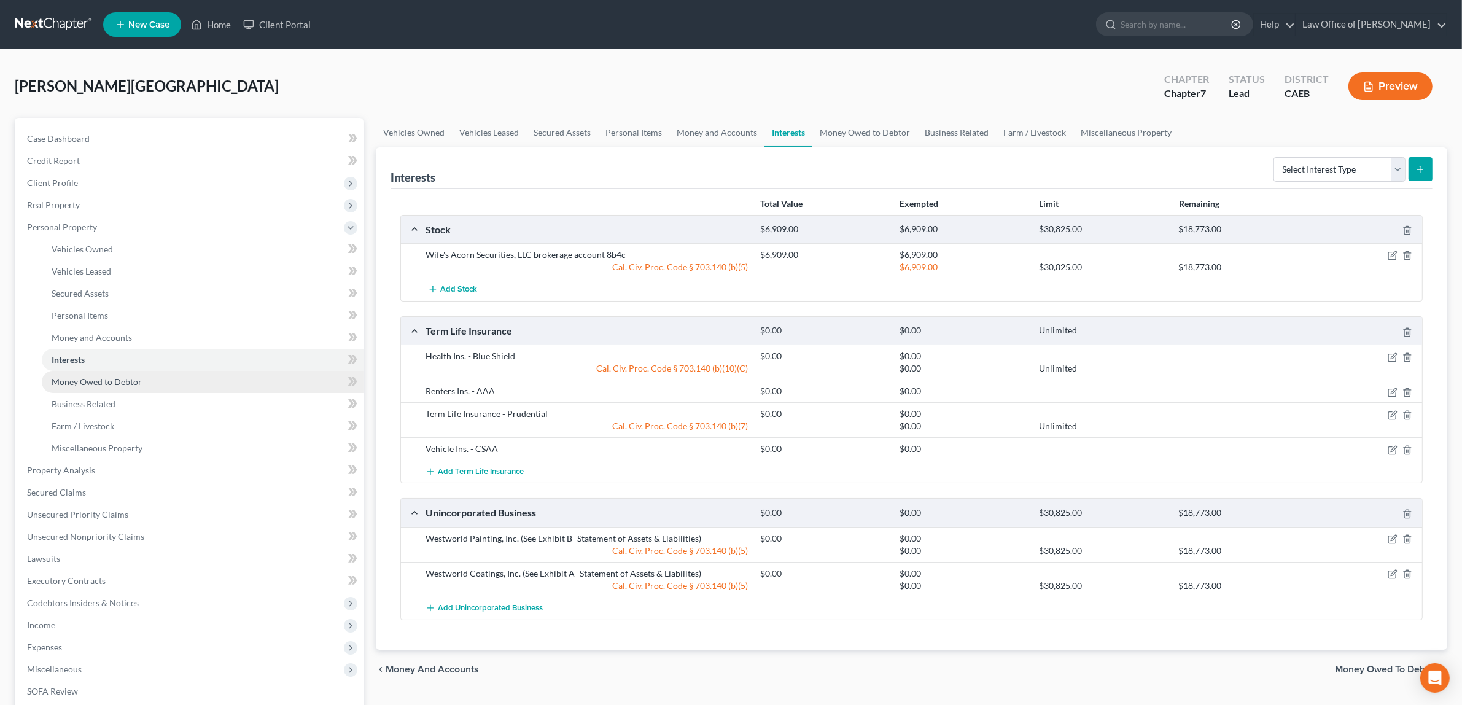
click at [128, 378] on span "Money Owed to Debtor" at bounding box center [97, 381] width 90 height 10
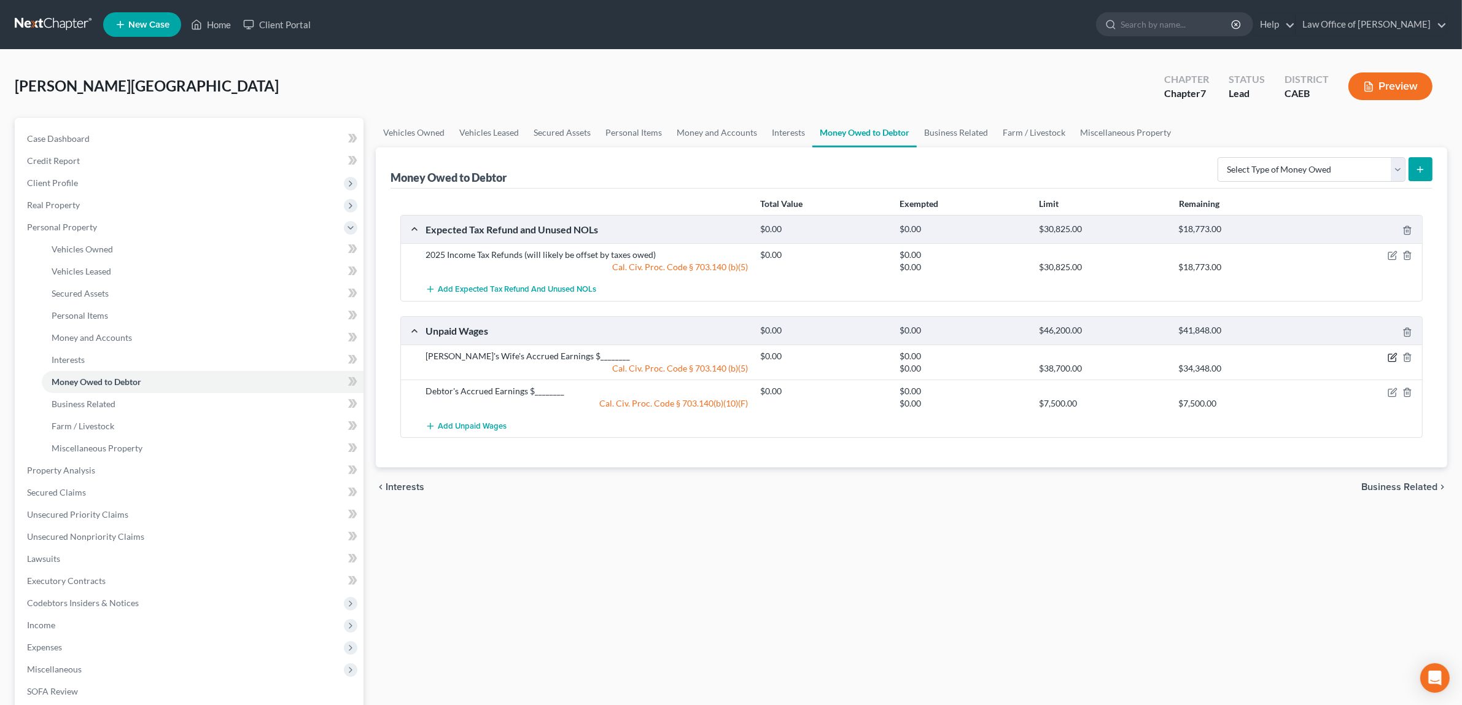
click at [1391, 355] on icon "button" at bounding box center [1393, 357] width 10 height 10
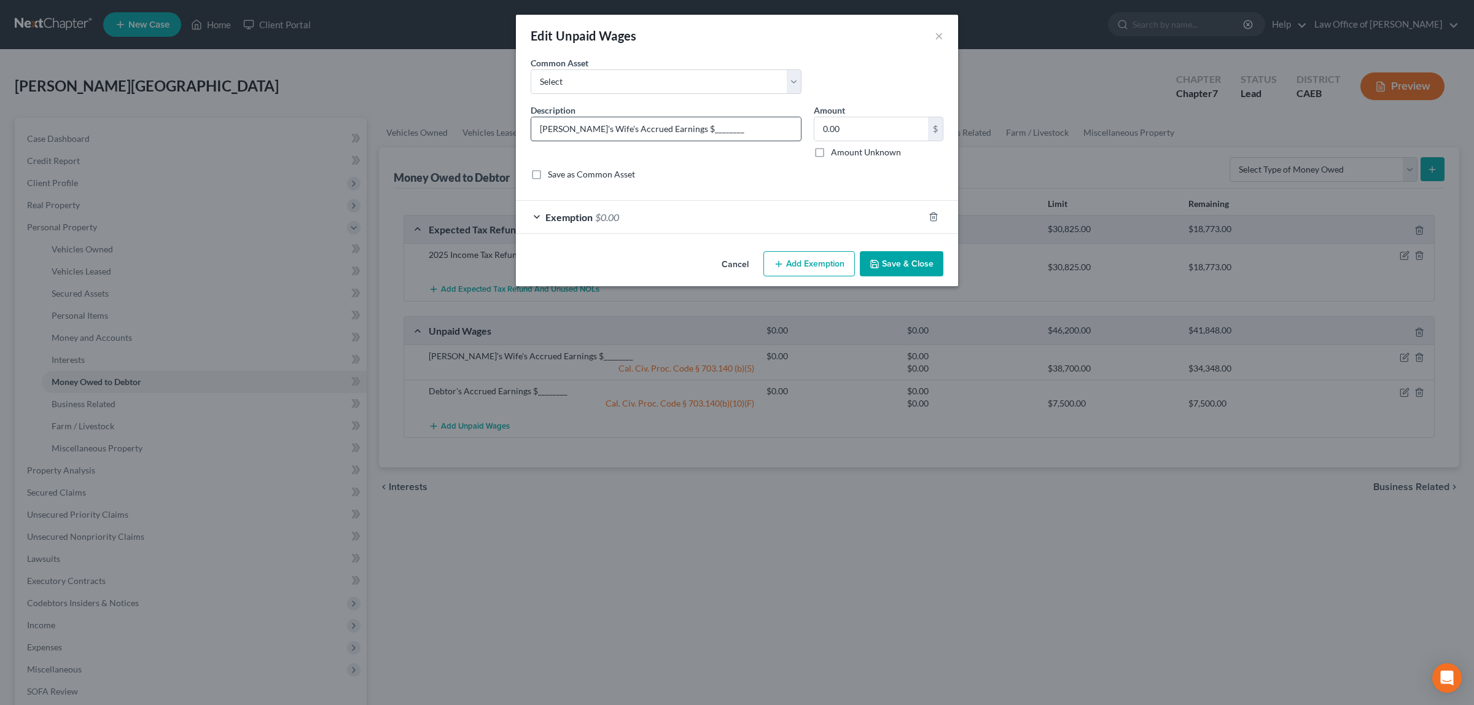
click at [704, 128] on input "[PERSON_NAME]'s Wife's Accrued Earnings $________" at bounding box center [666, 128] width 270 height 23
type input "[PERSON_NAME]'s Wife's Accrued Earnings $1,149.00"
type input "1,149.00"
click at [602, 213] on span "$0.00" at bounding box center [607, 217] width 24 height 12
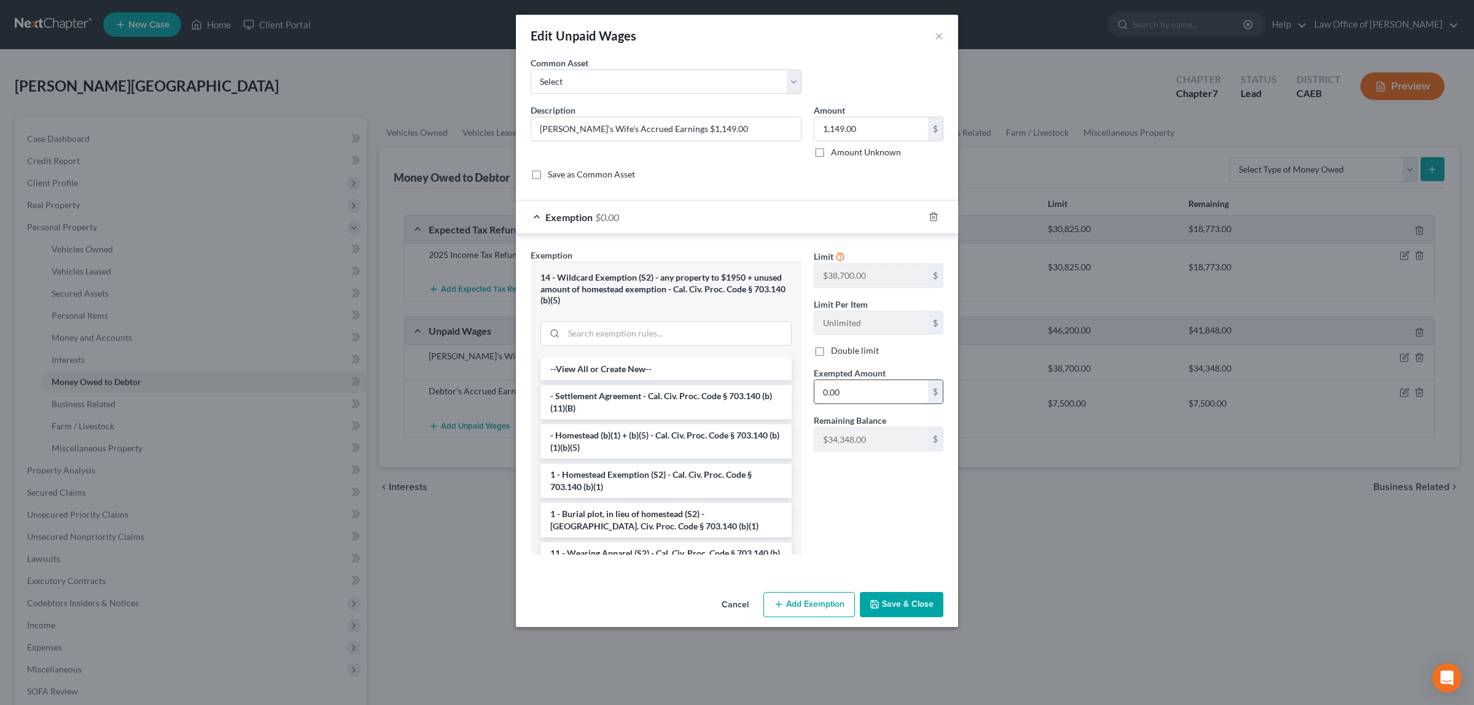
click at [852, 402] on input "0.00" at bounding box center [871, 391] width 114 height 23
type input "1,149.00"
click at [904, 599] on button "Save & Close" at bounding box center [902, 605] width 84 height 26
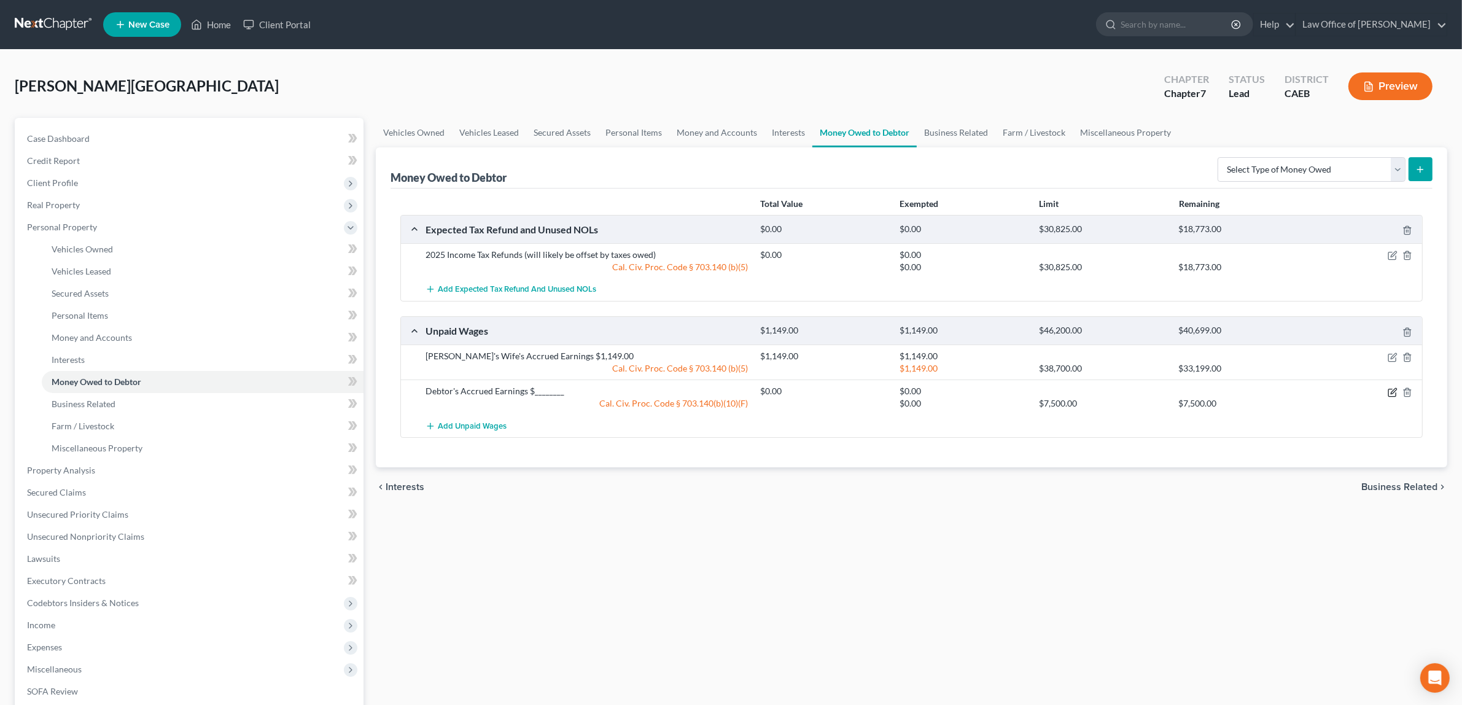
click at [1391, 391] on icon "button" at bounding box center [1393, 392] width 10 height 10
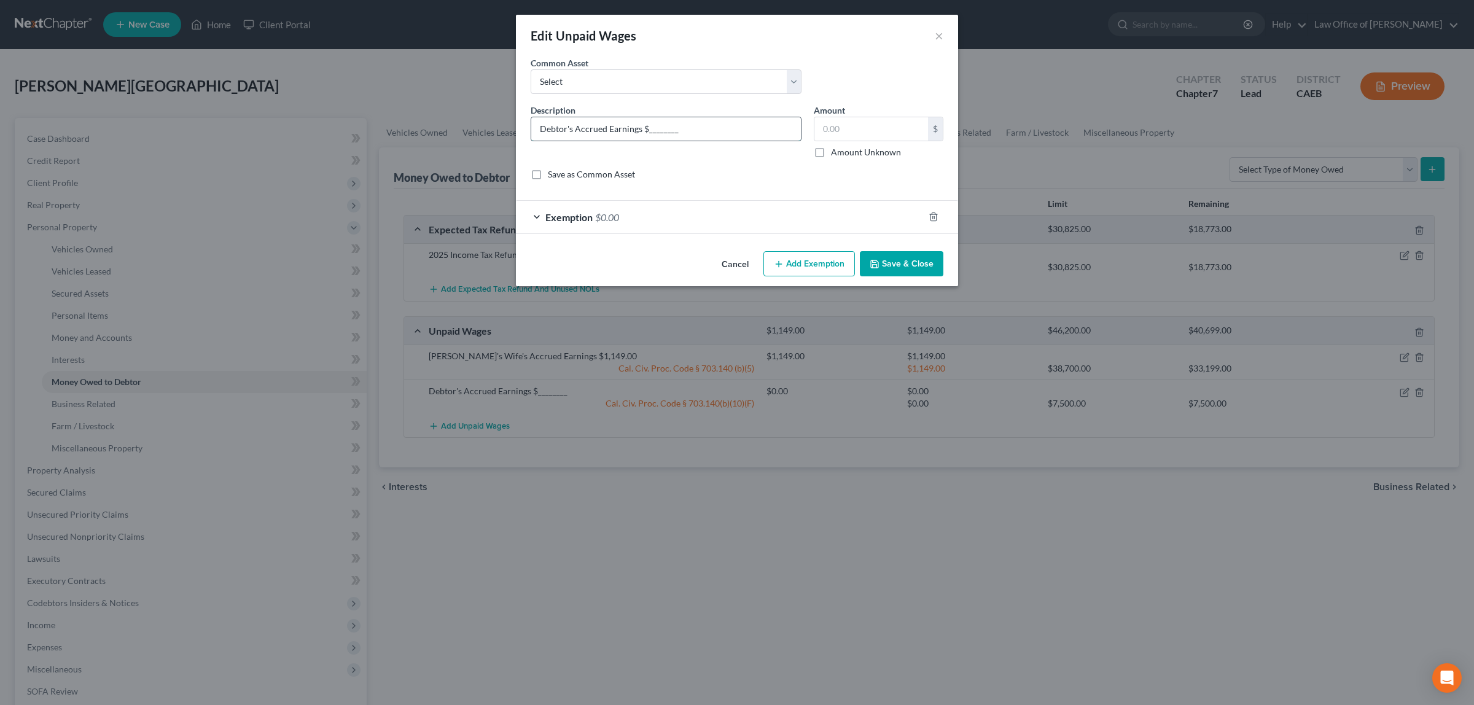
click at [674, 130] on input "Debtor's Accrued Earnings $________" at bounding box center [666, 128] width 270 height 23
click at [651, 130] on input "Debtor's Accrued Earnings $3538.00" at bounding box center [666, 128] width 270 height 23
type input "Debtor's Accrued Earnings $3,538.00"
click at [843, 127] on input "text" at bounding box center [871, 128] width 114 height 23
type input "3,538.00"
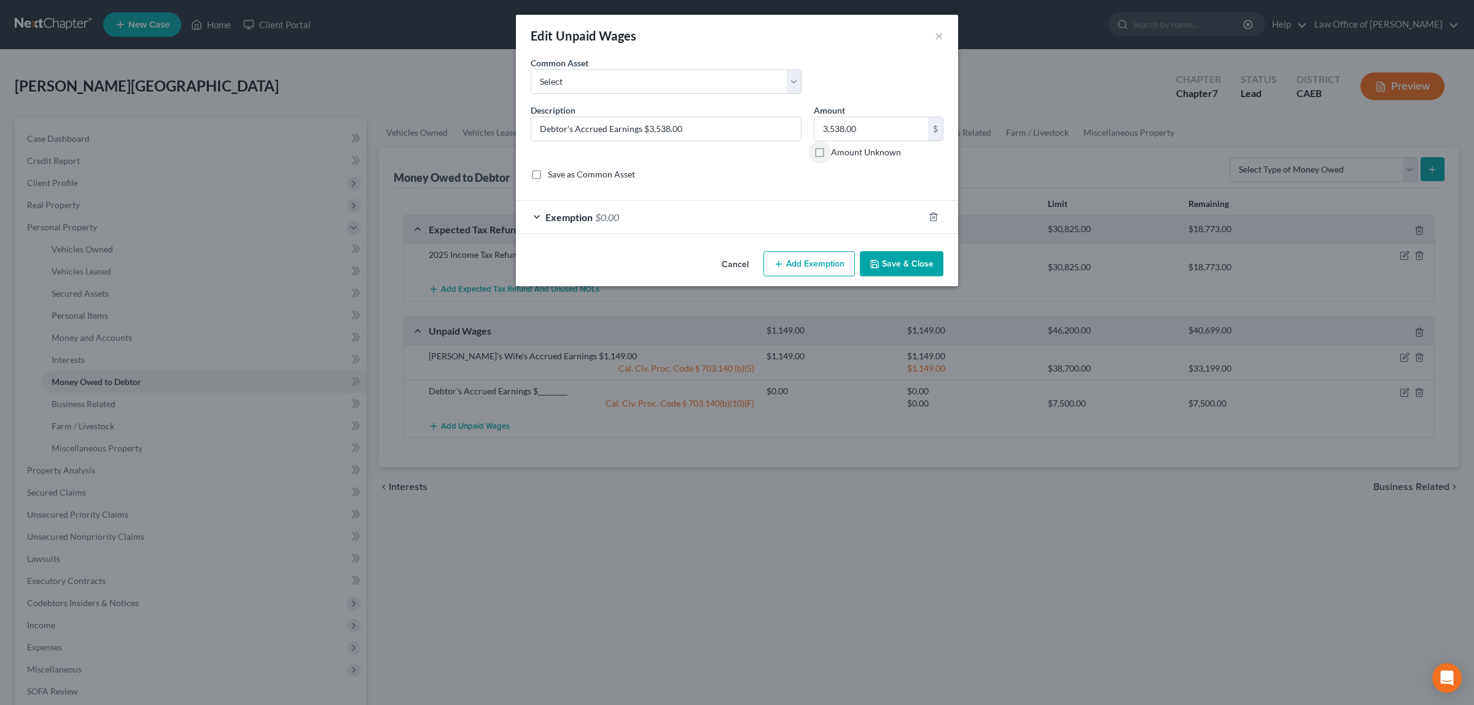
click at [607, 215] on span "$0.00" at bounding box center [607, 217] width 24 height 12
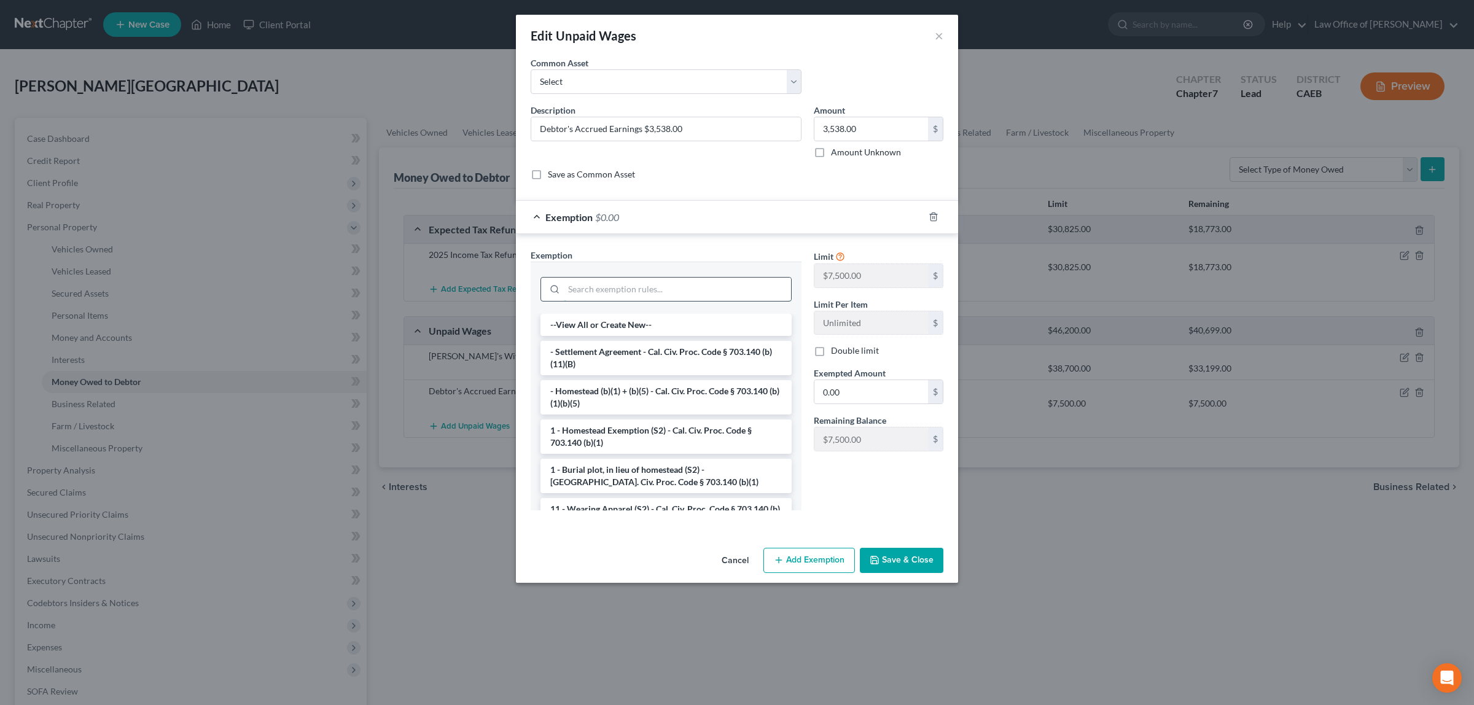
click at [612, 286] on input "search" at bounding box center [677, 289] width 227 height 23
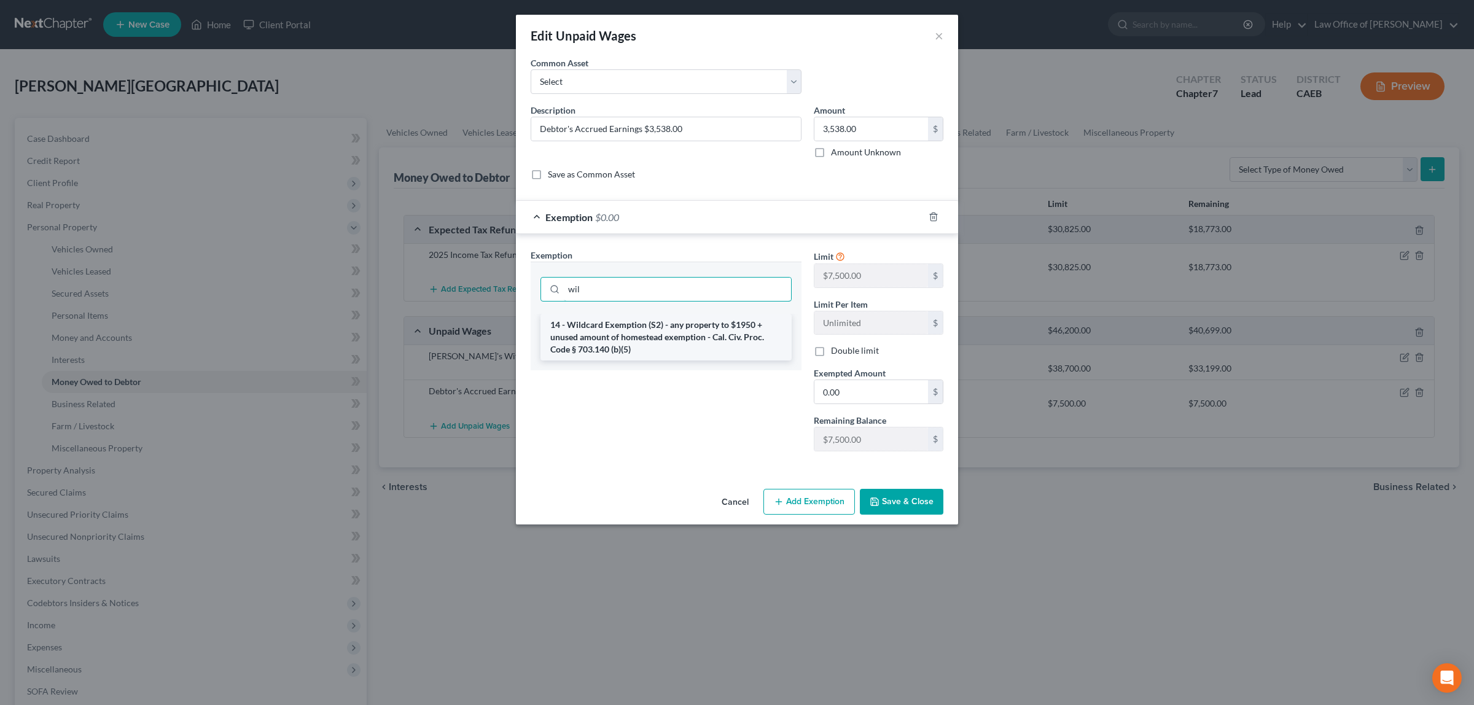
type input "wil"
click at [618, 332] on li "14 - Wildcard Exemption (S2) - any property to $1950 + unused amount of homeste…" at bounding box center [665, 337] width 251 height 47
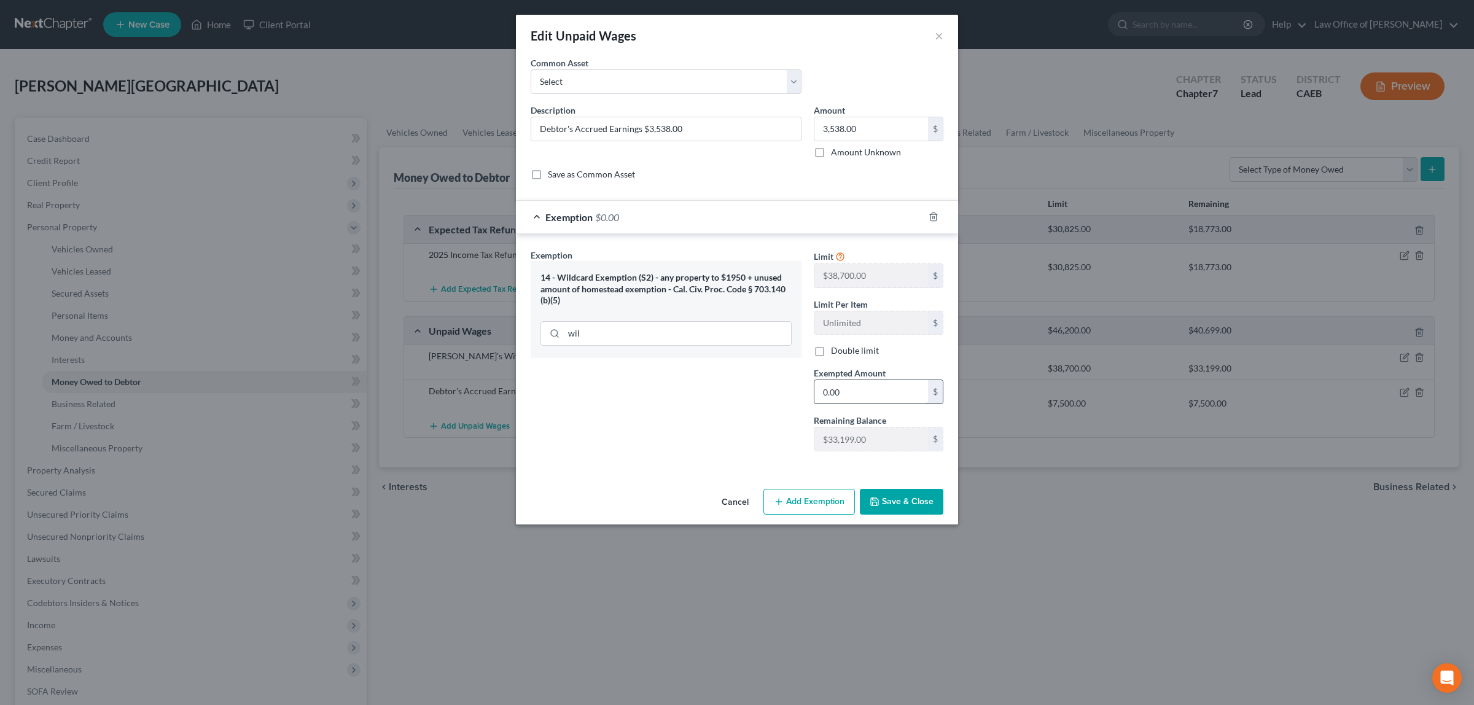
click at [855, 386] on input "0.00" at bounding box center [871, 391] width 114 height 23
type input "3,538.00"
click at [905, 502] on button "Save & Close" at bounding box center [902, 502] width 84 height 26
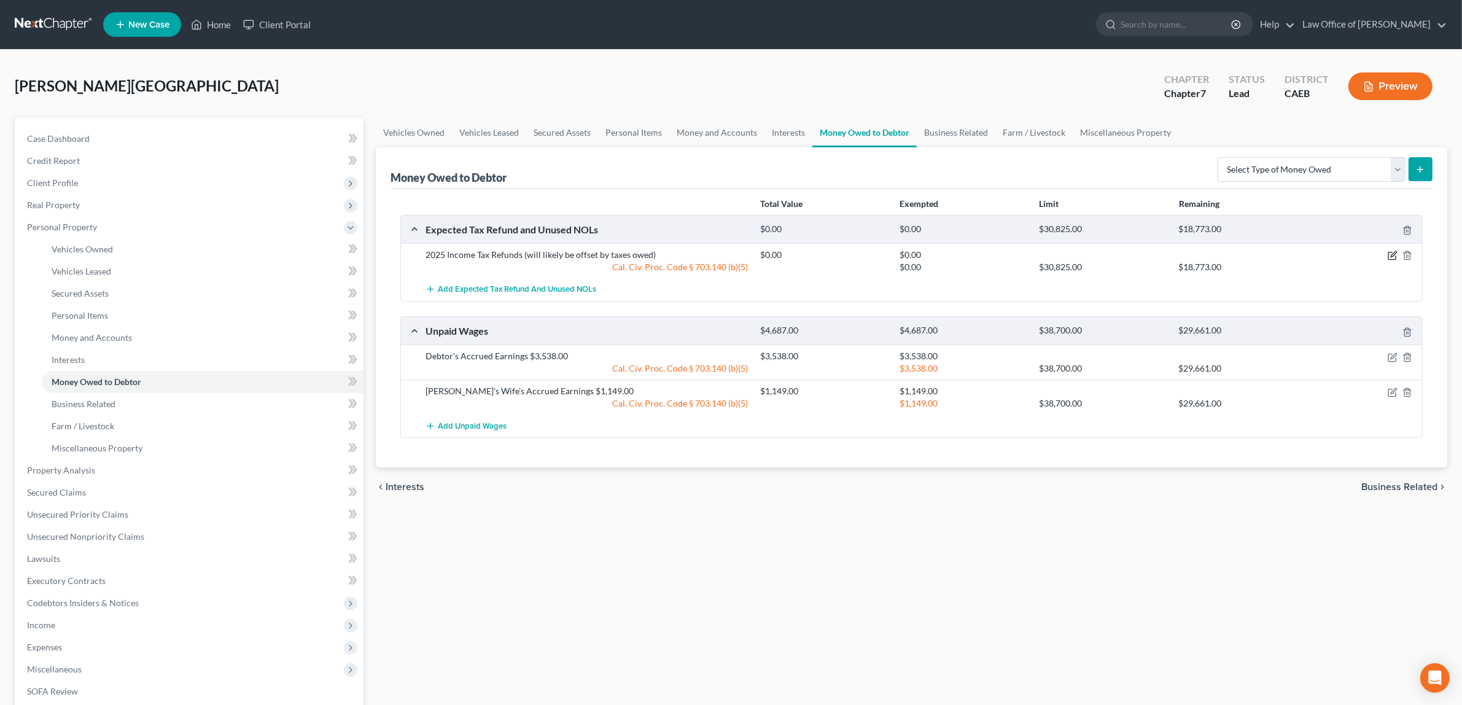
click at [1391, 252] on icon "button" at bounding box center [1391, 255] width 7 height 7
select select "0"
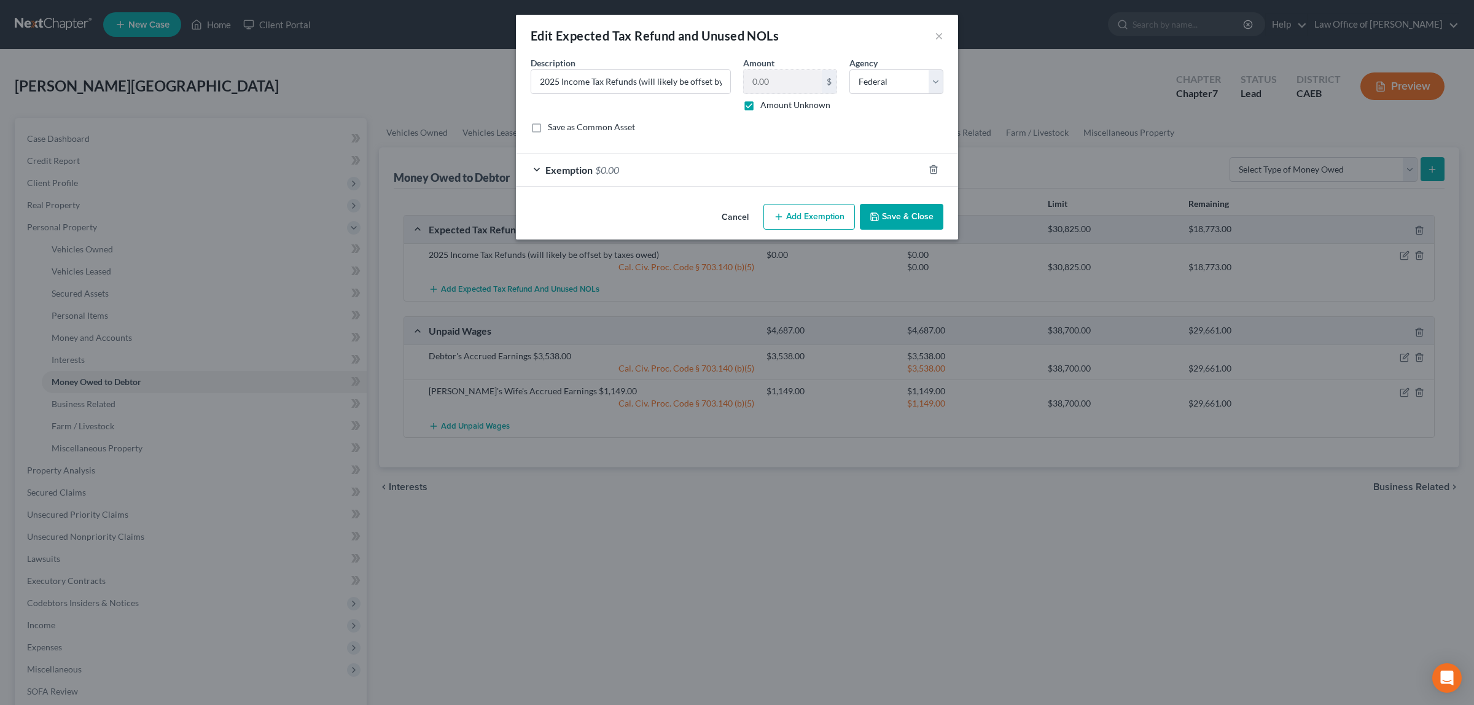
click at [607, 166] on span "$0.00" at bounding box center [607, 170] width 24 height 12
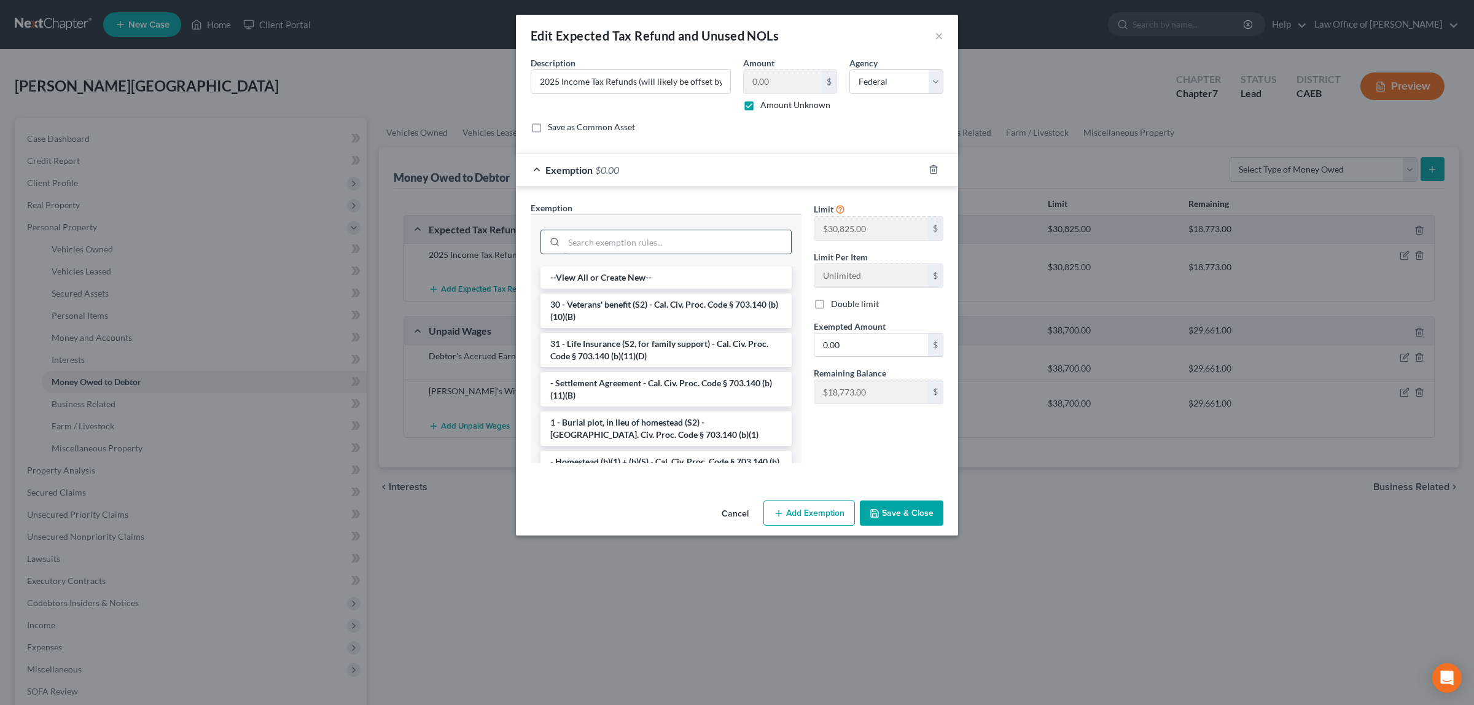
click at [633, 241] on input "search" at bounding box center [677, 241] width 227 height 23
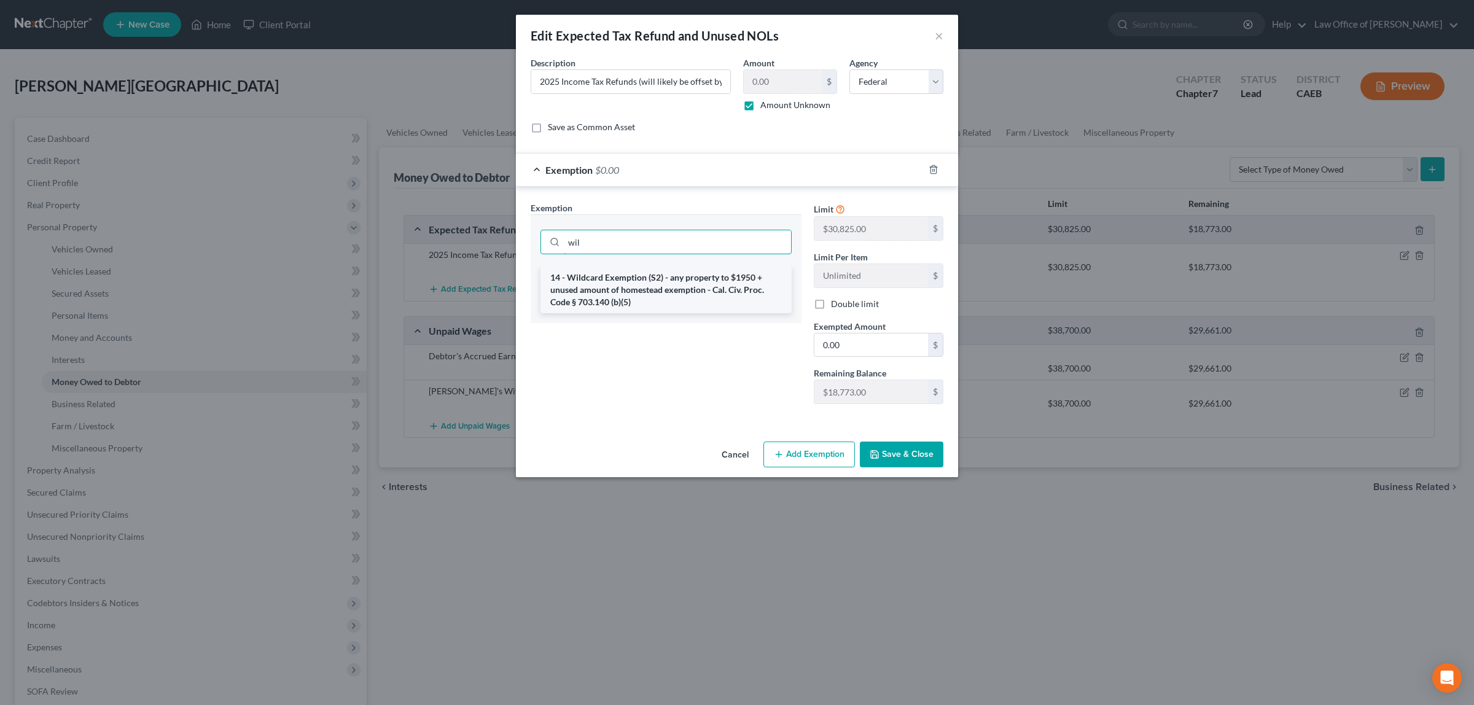
type input "wil"
click at [682, 284] on li "14 - Wildcard Exemption (S2) - any property to $1950 + unused amount of homeste…" at bounding box center [665, 290] width 251 height 47
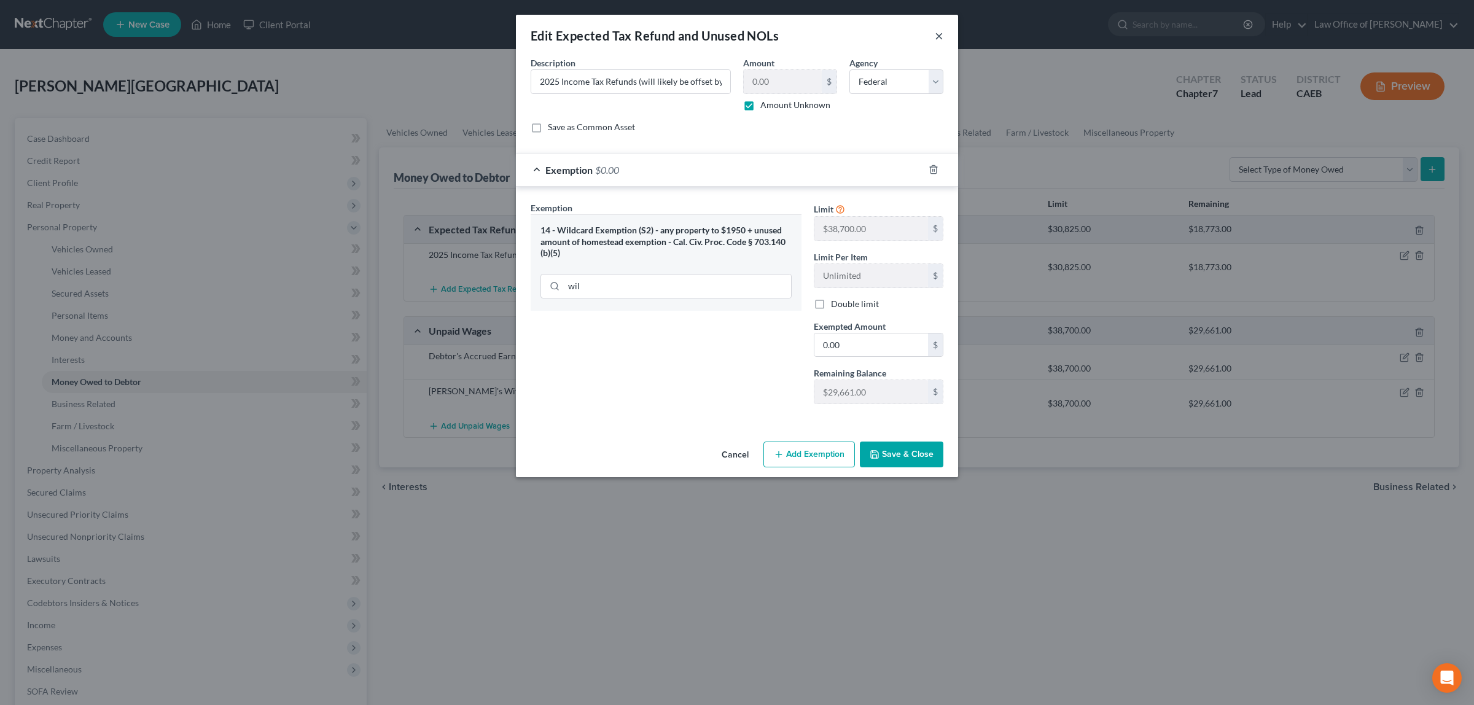
click at [937, 34] on button "×" at bounding box center [939, 35] width 9 height 15
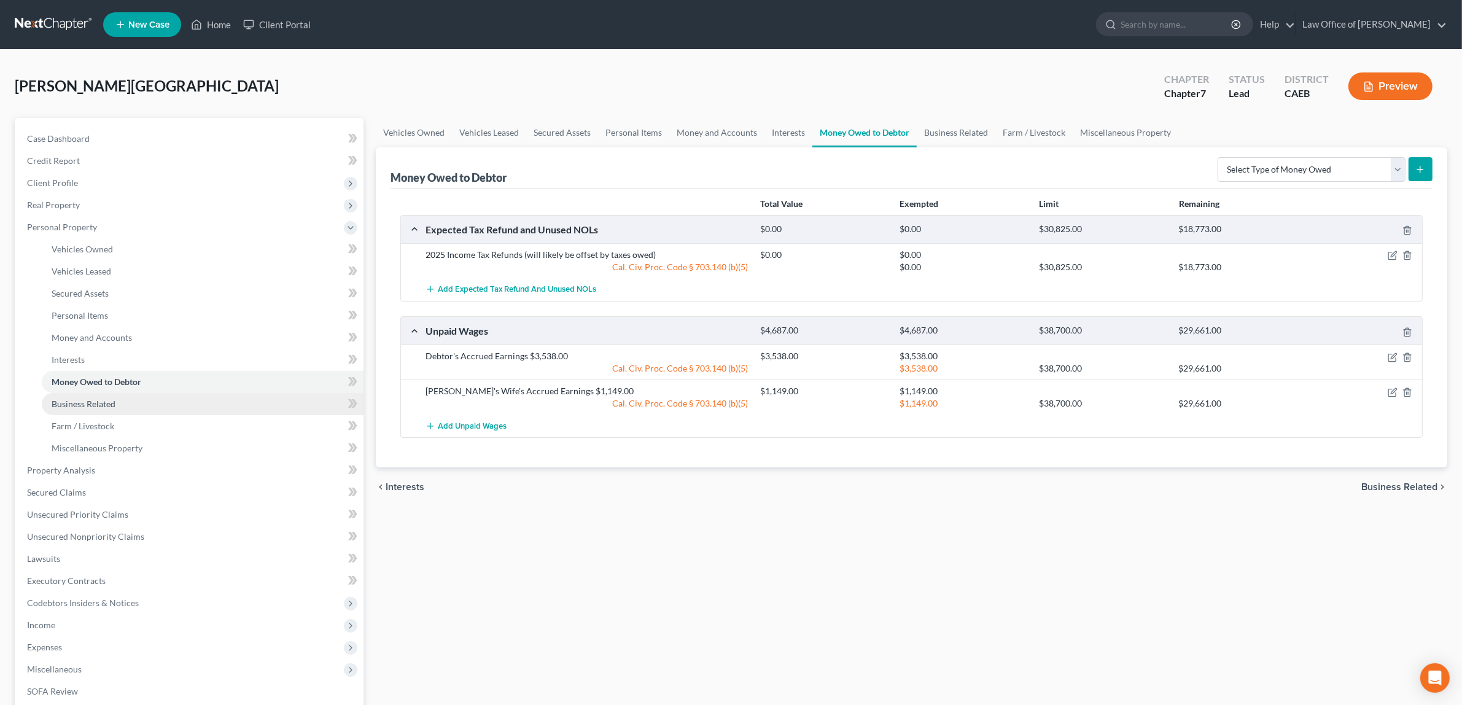
click at [96, 397] on link "Business Related" at bounding box center [203, 404] width 322 height 22
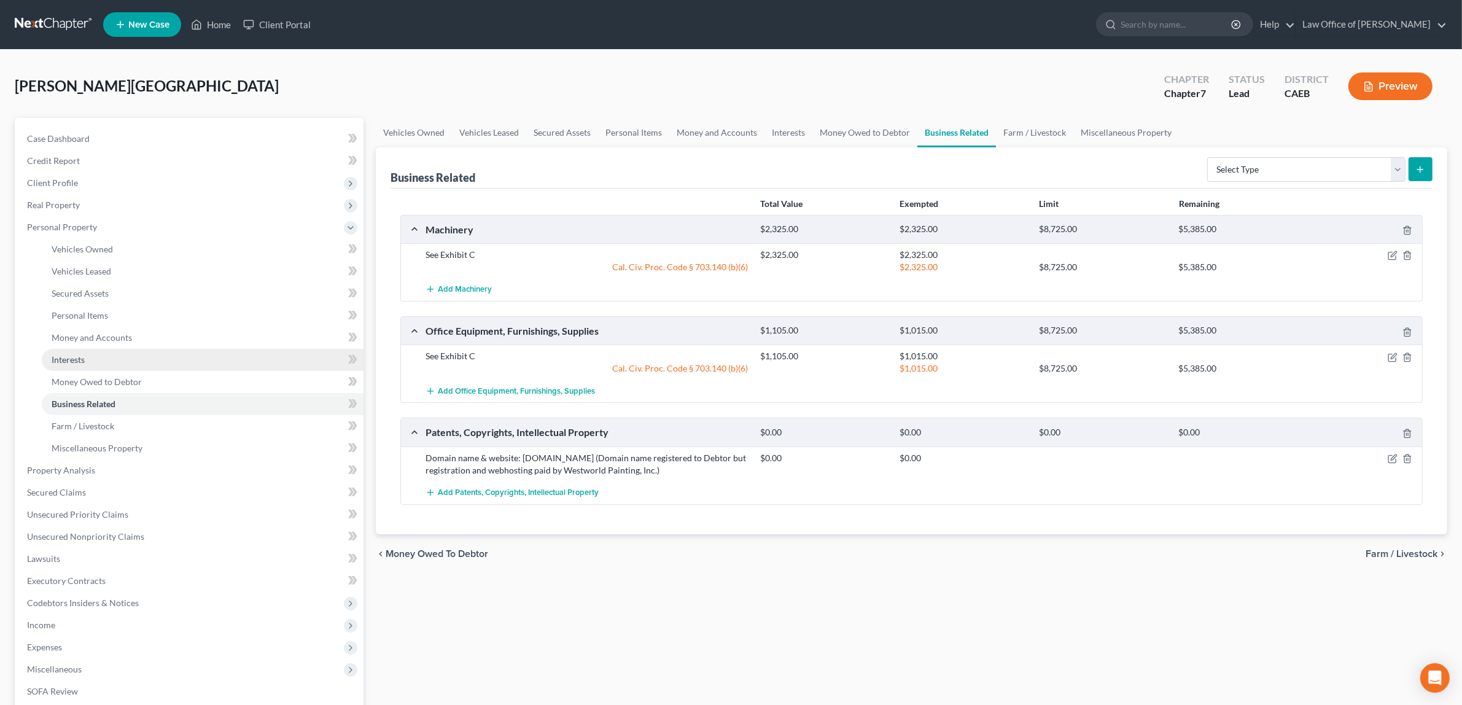
click at [83, 356] on span "Interests" at bounding box center [68, 359] width 33 height 10
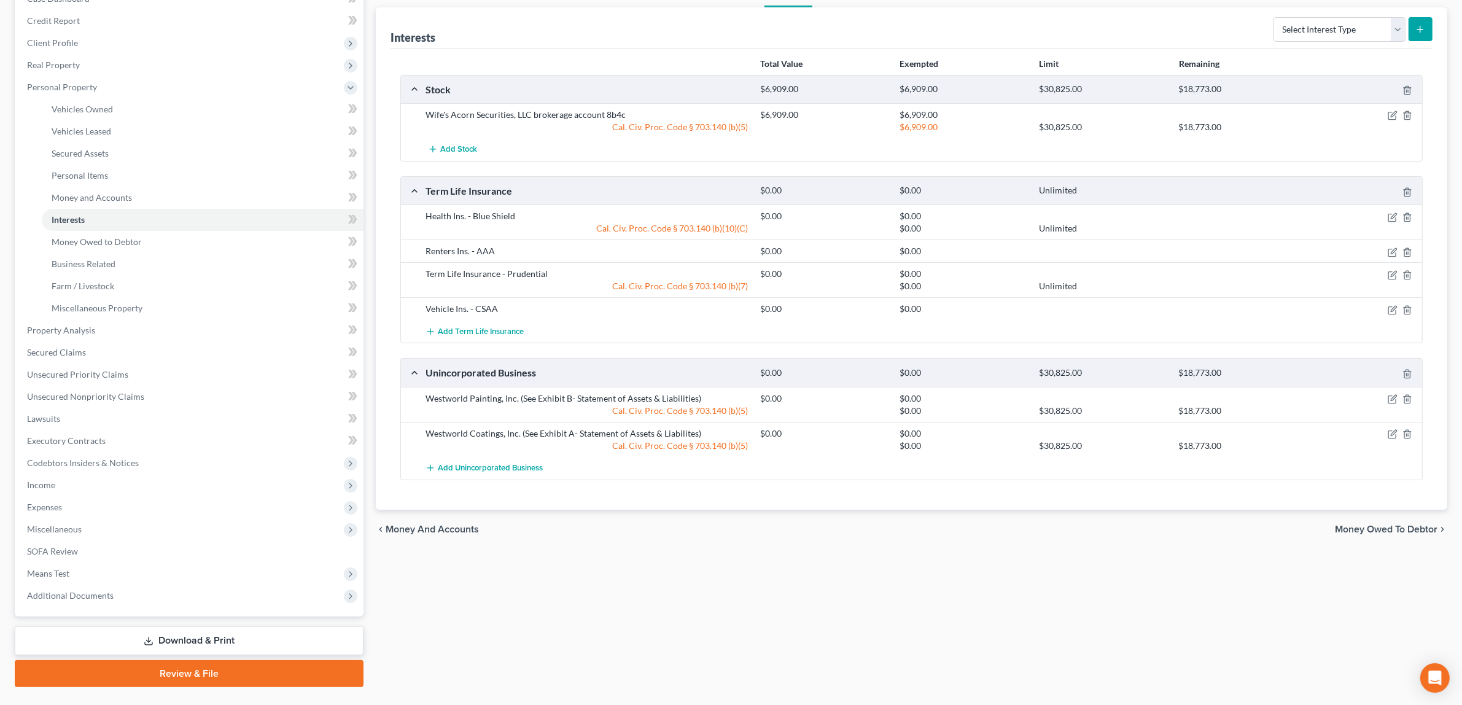
scroll to position [141, 0]
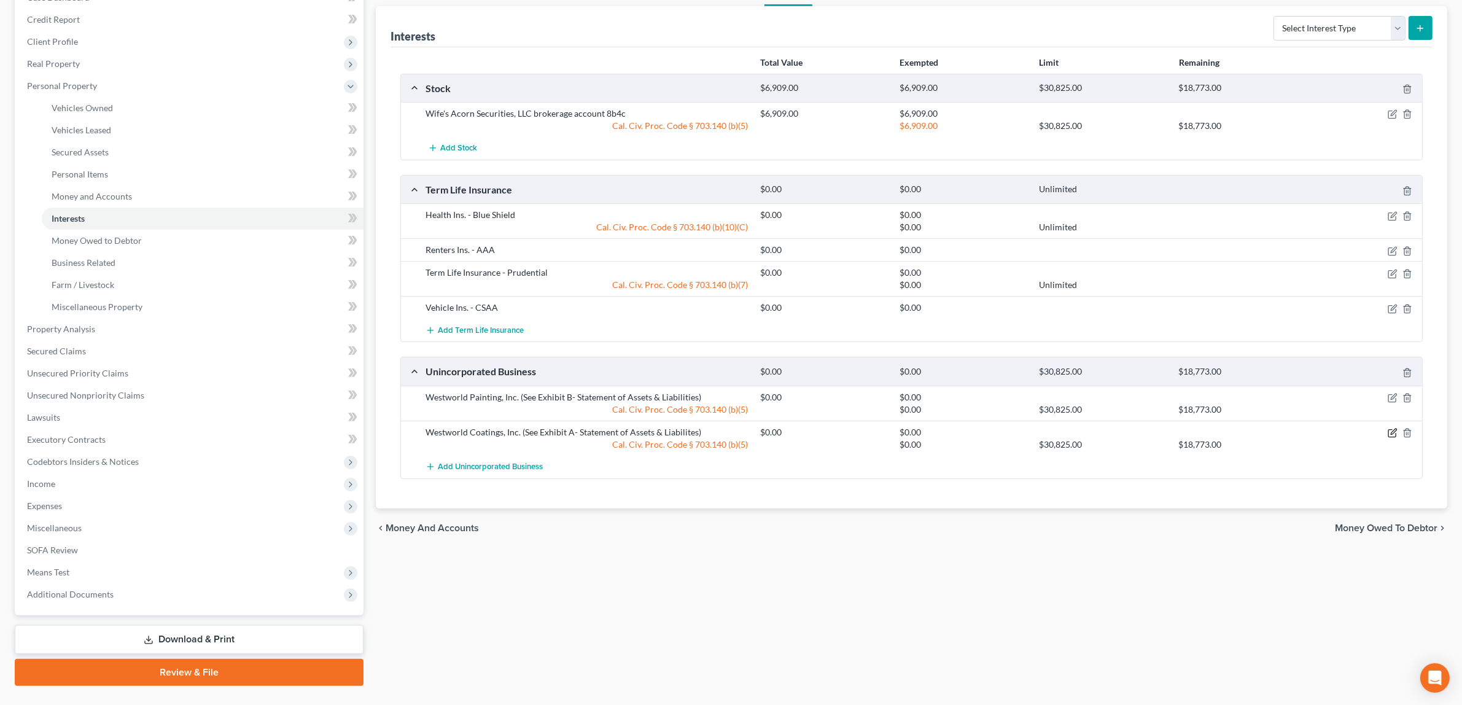
click at [1390, 430] on icon "button" at bounding box center [1393, 433] width 10 height 10
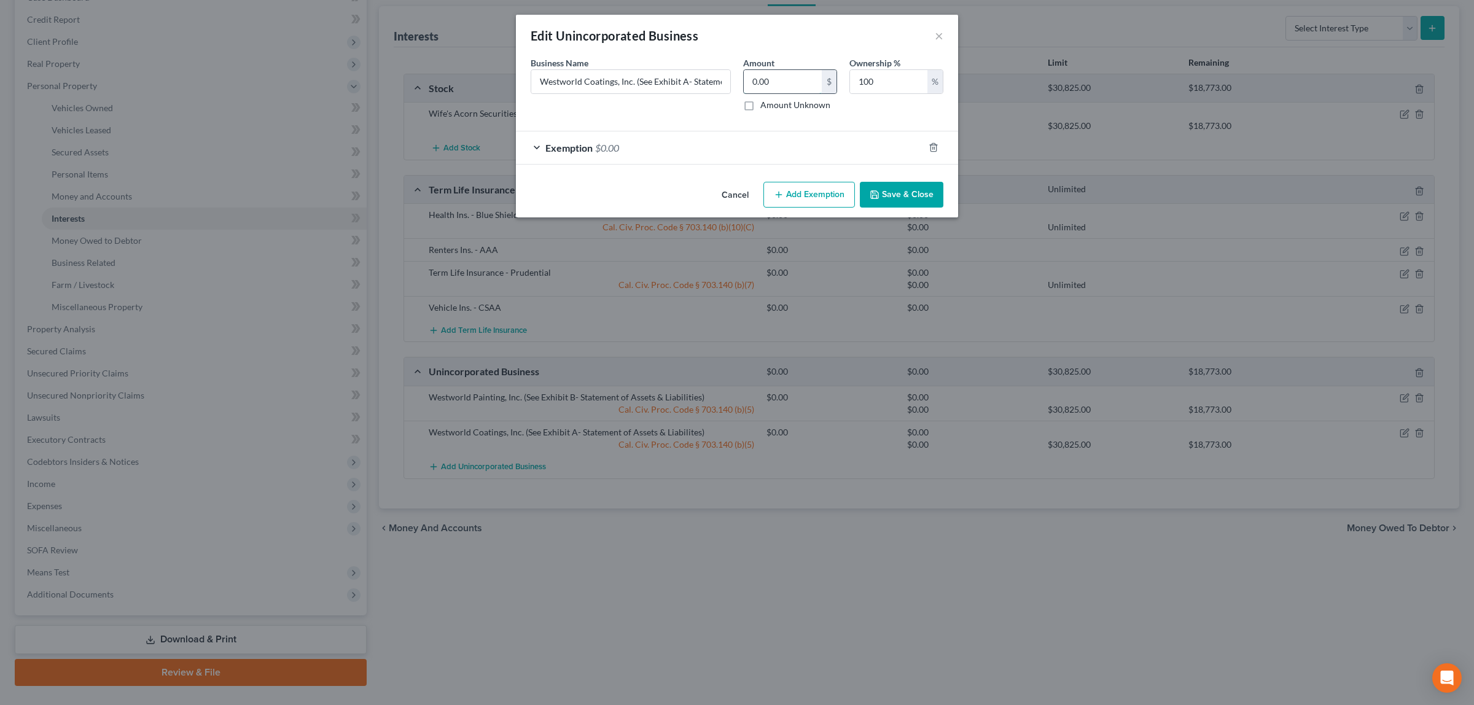
click at [780, 81] on input "0.00" at bounding box center [783, 81] width 78 height 23
type input "3,154.00"
click at [616, 139] on div "Exemption $0.00" at bounding box center [720, 147] width 408 height 33
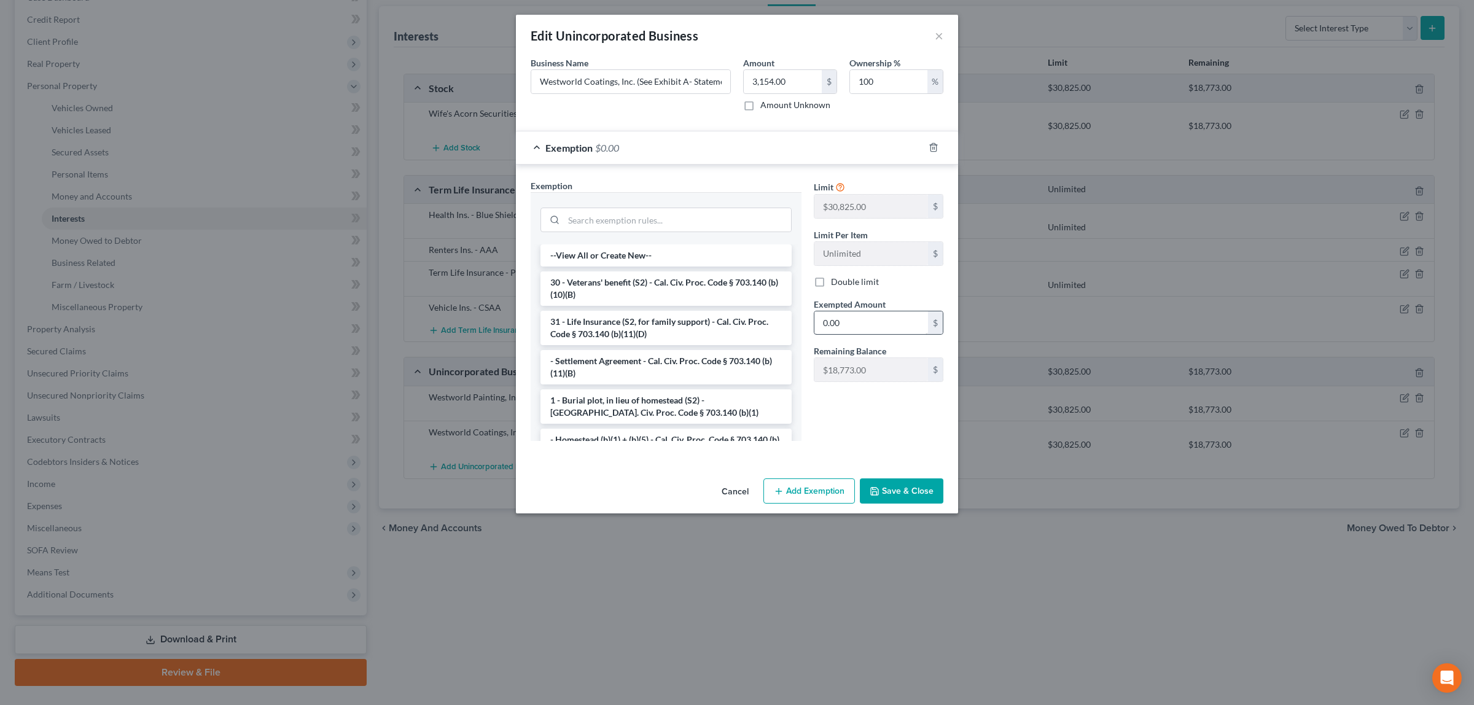
click at [852, 313] on div "0.00 $" at bounding box center [879, 323] width 130 height 25
click at [845, 325] on input "0.00" at bounding box center [871, 322] width 114 height 23
click at [682, 216] on input "search" at bounding box center [677, 219] width 227 height 23
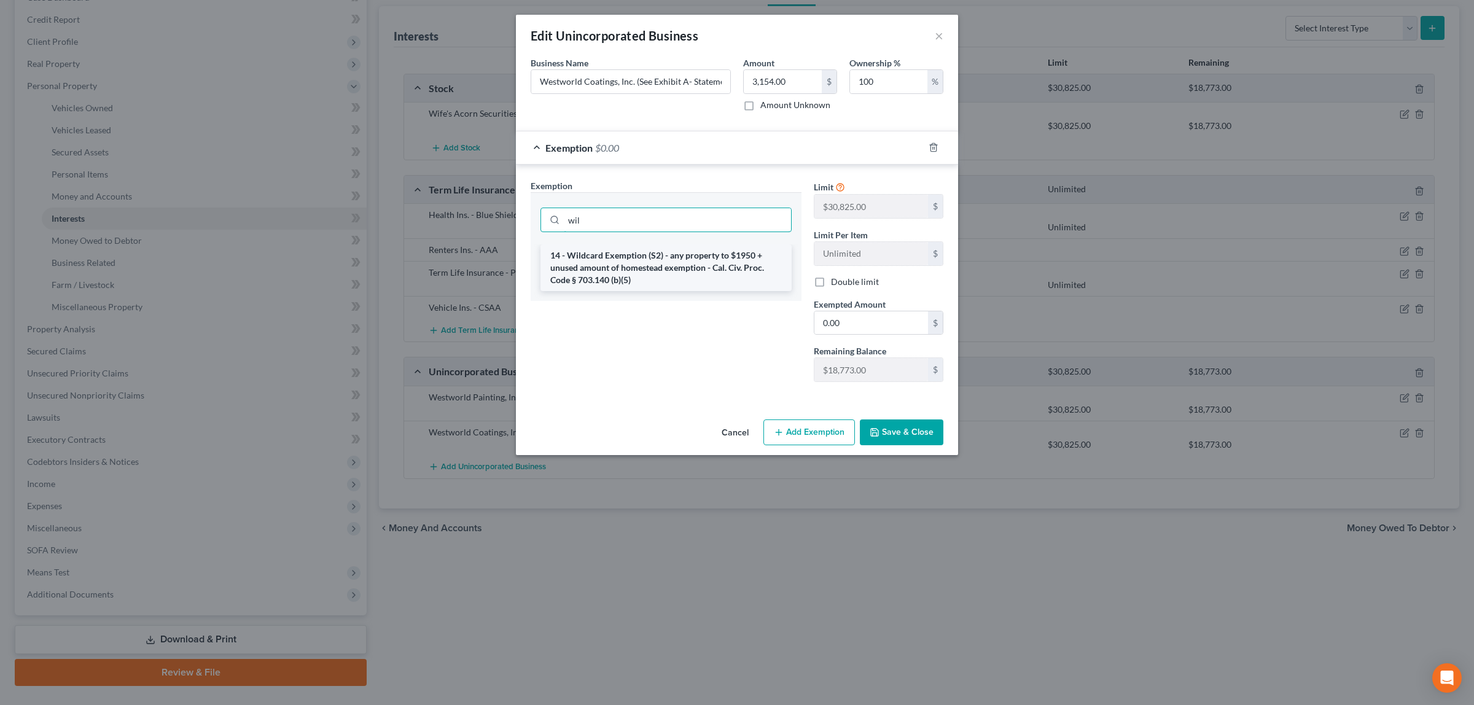
type input "wil"
drag, startPoint x: 671, startPoint y: 253, endPoint x: 683, endPoint y: 280, distance: 29.9
click at [679, 274] on li "14 - Wildcard Exemption (S2) - any property to $1950 + unused amount of homeste…" at bounding box center [665, 267] width 251 height 47
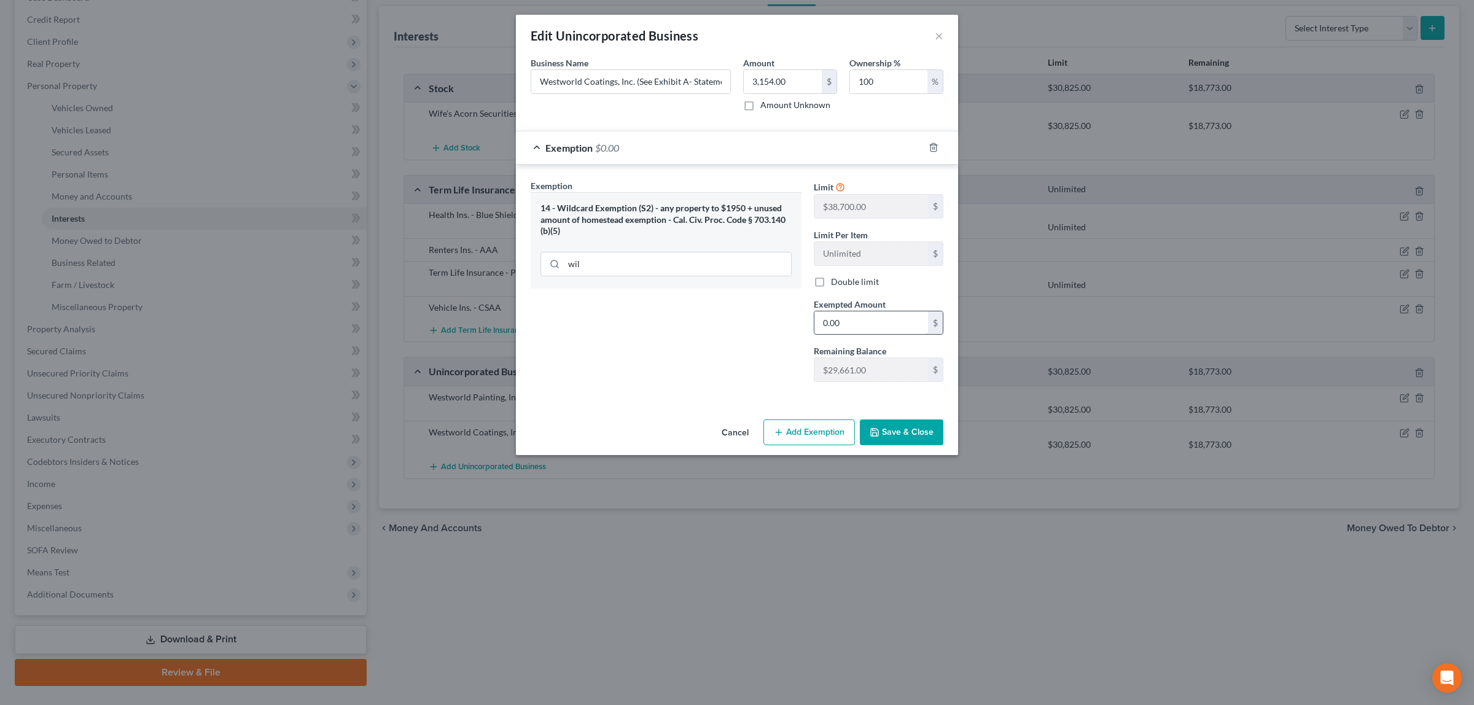
click at [903, 326] on input "0.00" at bounding box center [871, 322] width 114 height 23
type input "3,154.00"
click at [900, 432] on button "Save & Close" at bounding box center [902, 432] width 84 height 26
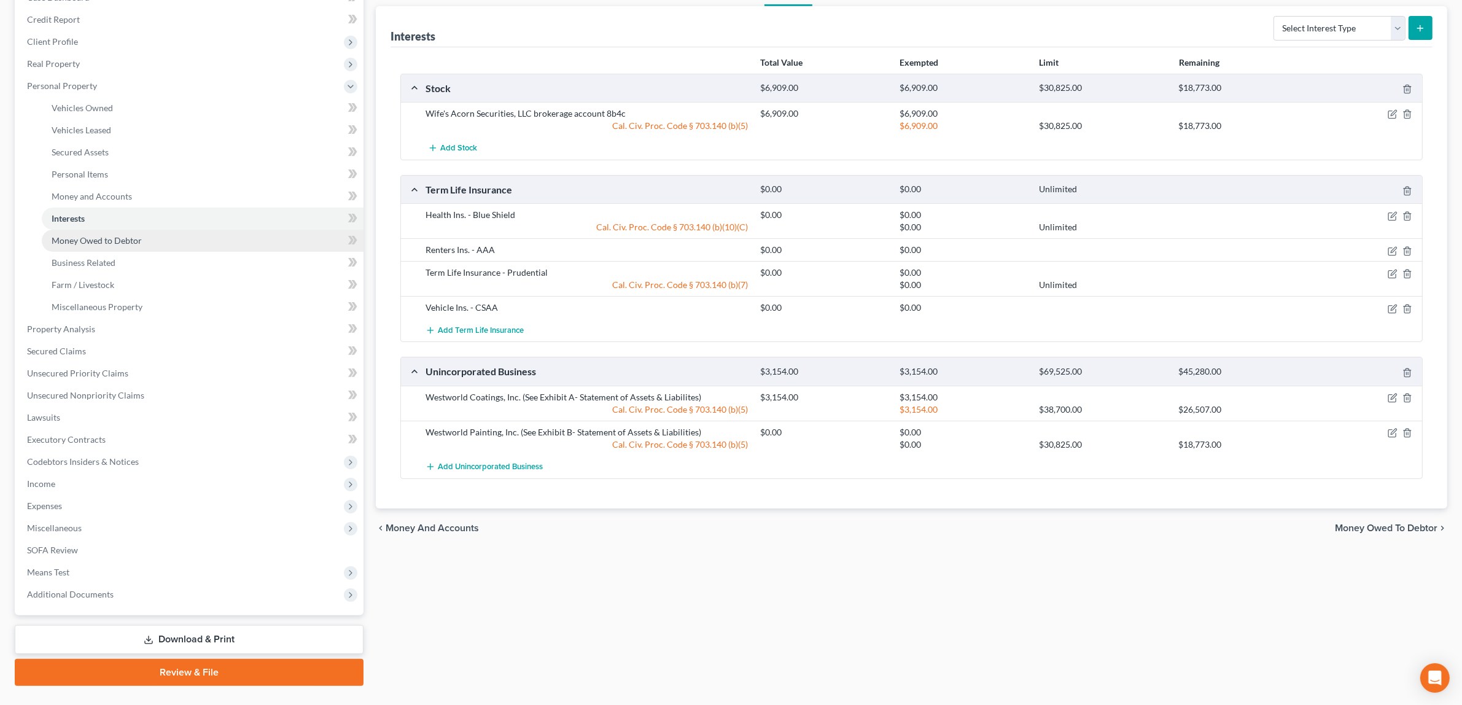
click at [169, 238] on link "Money Owed to Debtor" at bounding box center [203, 241] width 322 height 22
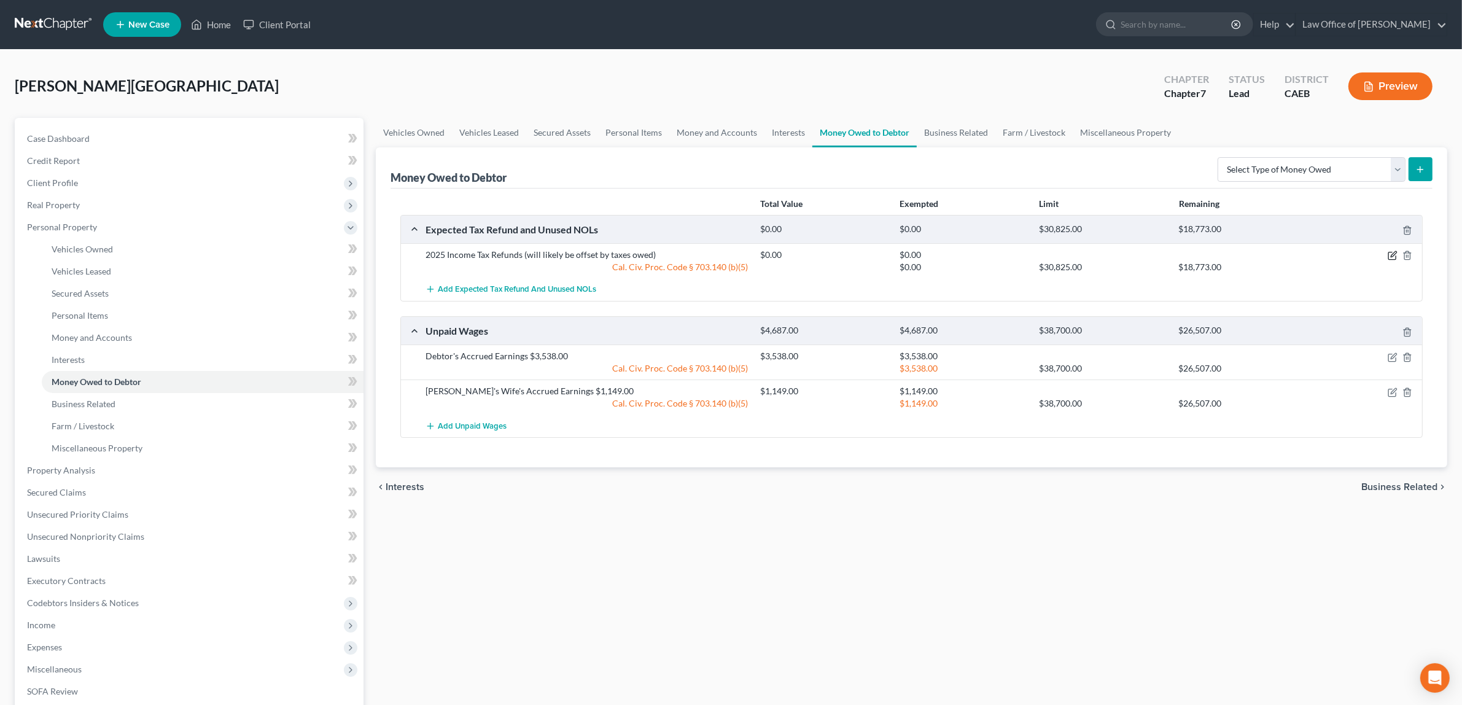
click at [1392, 252] on icon "button" at bounding box center [1391, 255] width 7 height 7
select select "0"
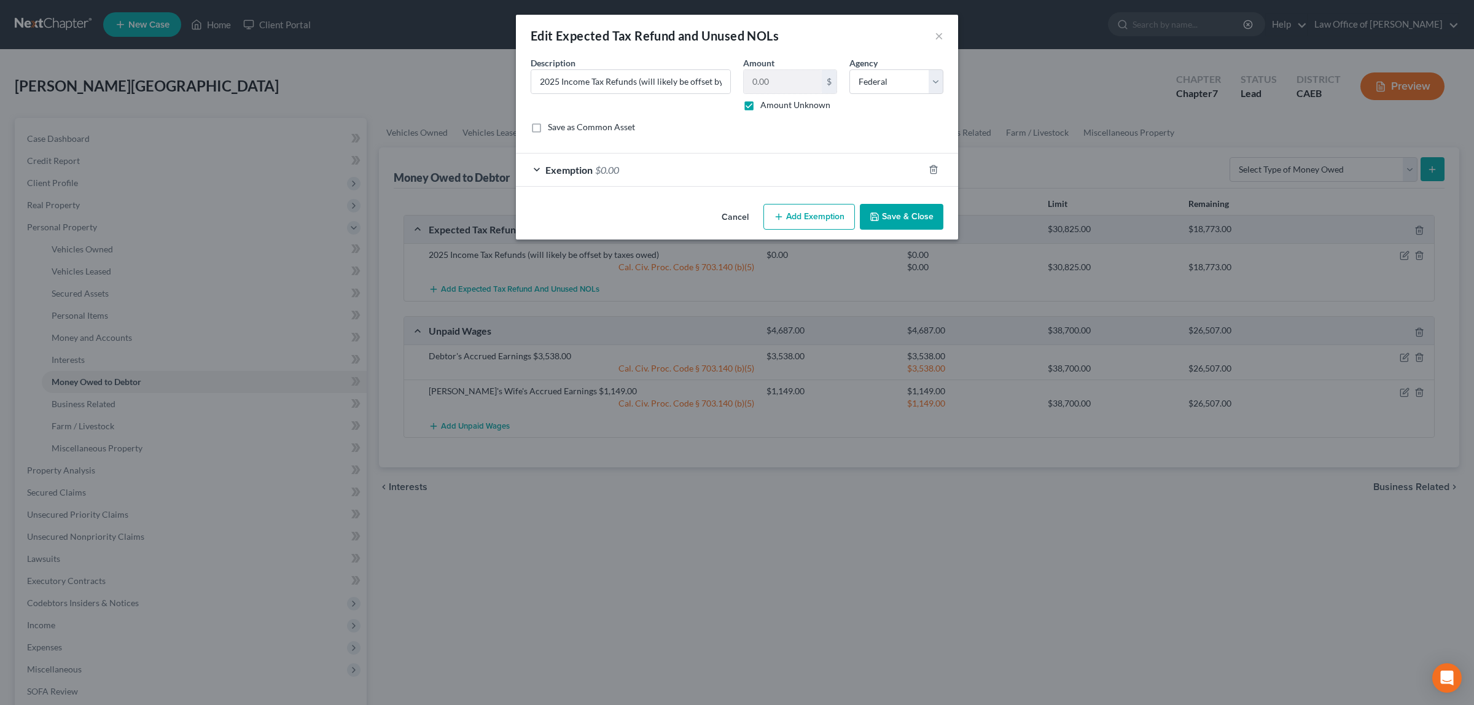
click at [604, 166] on span "$0.00" at bounding box center [607, 170] width 24 height 12
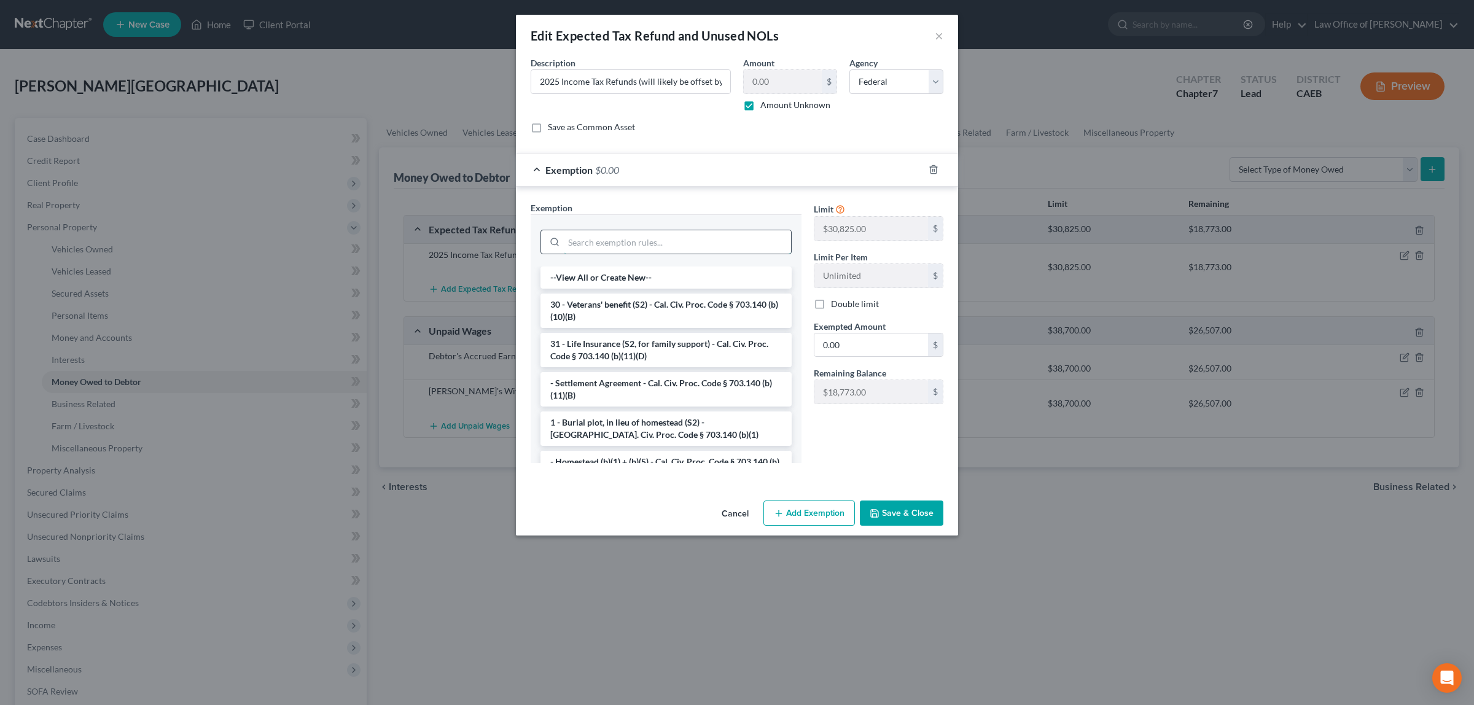
click at [613, 241] on input "search" at bounding box center [677, 241] width 227 height 23
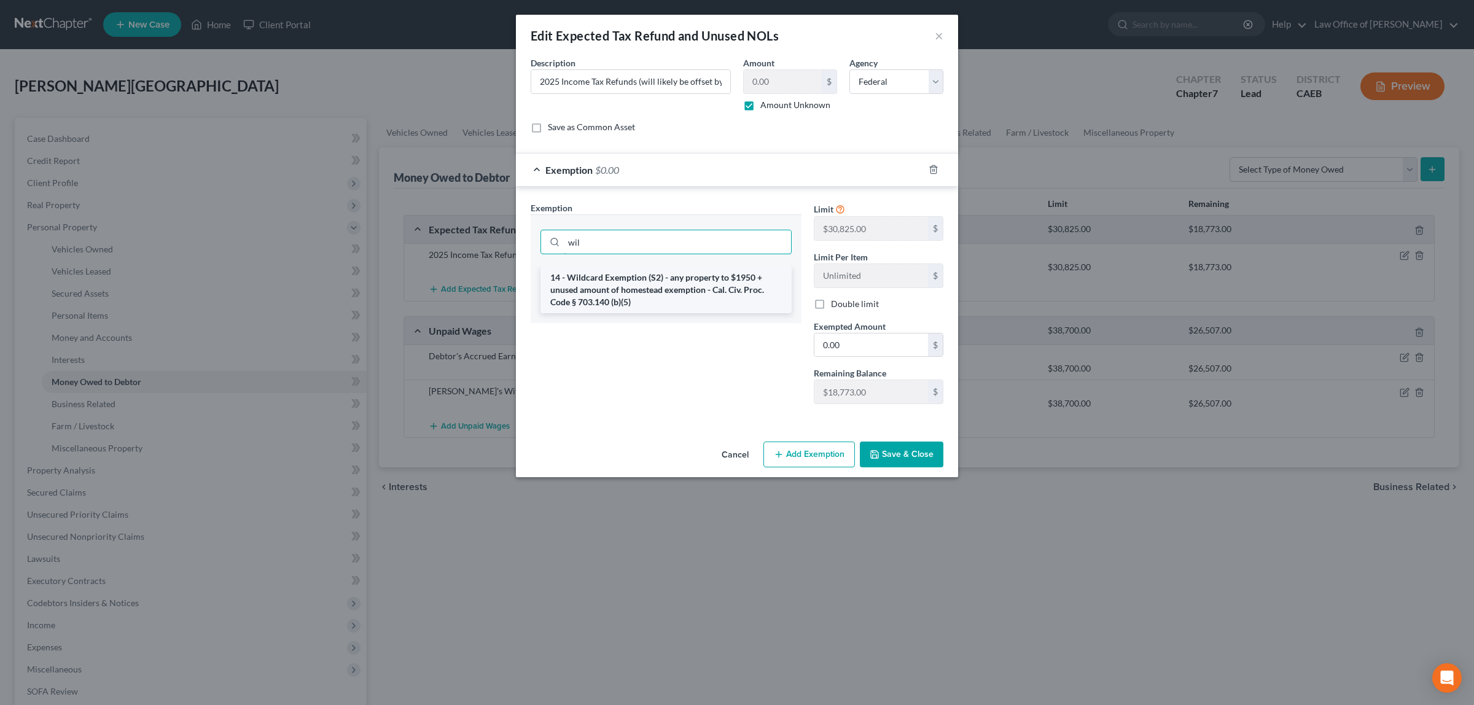
type input "wil"
click at [608, 277] on li "14 - Wildcard Exemption (S2) - any property to $1950 + unused amount of homeste…" at bounding box center [665, 290] width 251 height 47
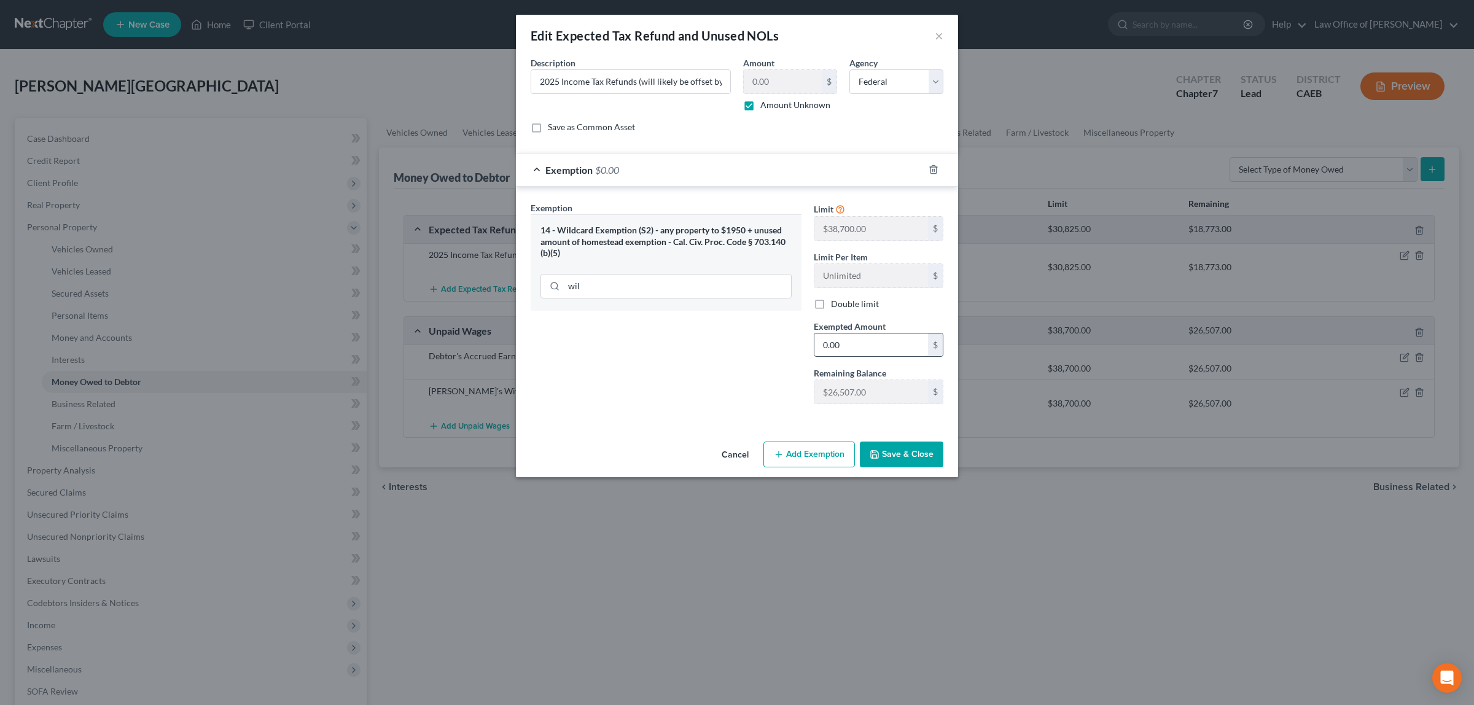
click at [854, 347] on input "0.00" at bounding box center [871, 344] width 114 height 23
type input "26,507.00"
click at [882, 453] on button "Save & Close" at bounding box center [902, 455] width 84 height 26
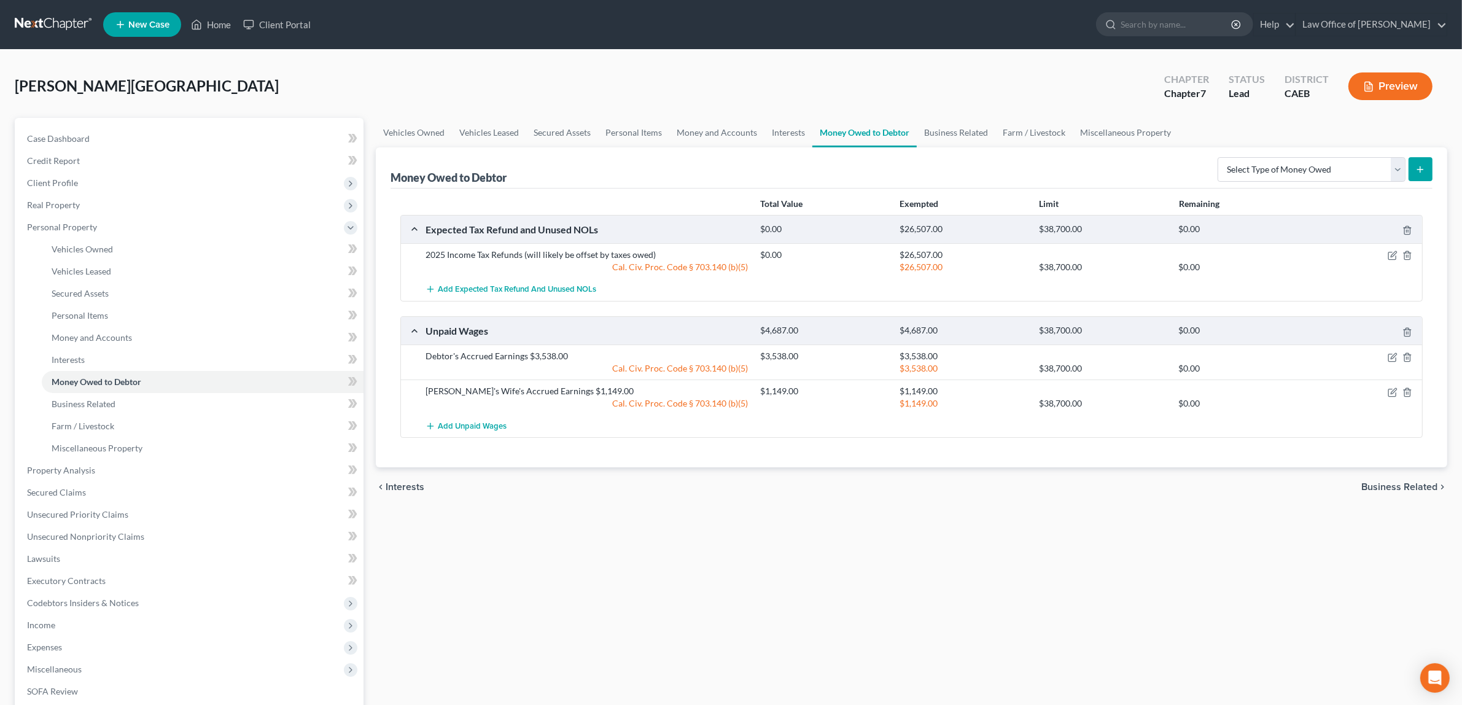
click at [1393, 80] on button "Preview" at bounding box center [1391, 86] width 84 height 28
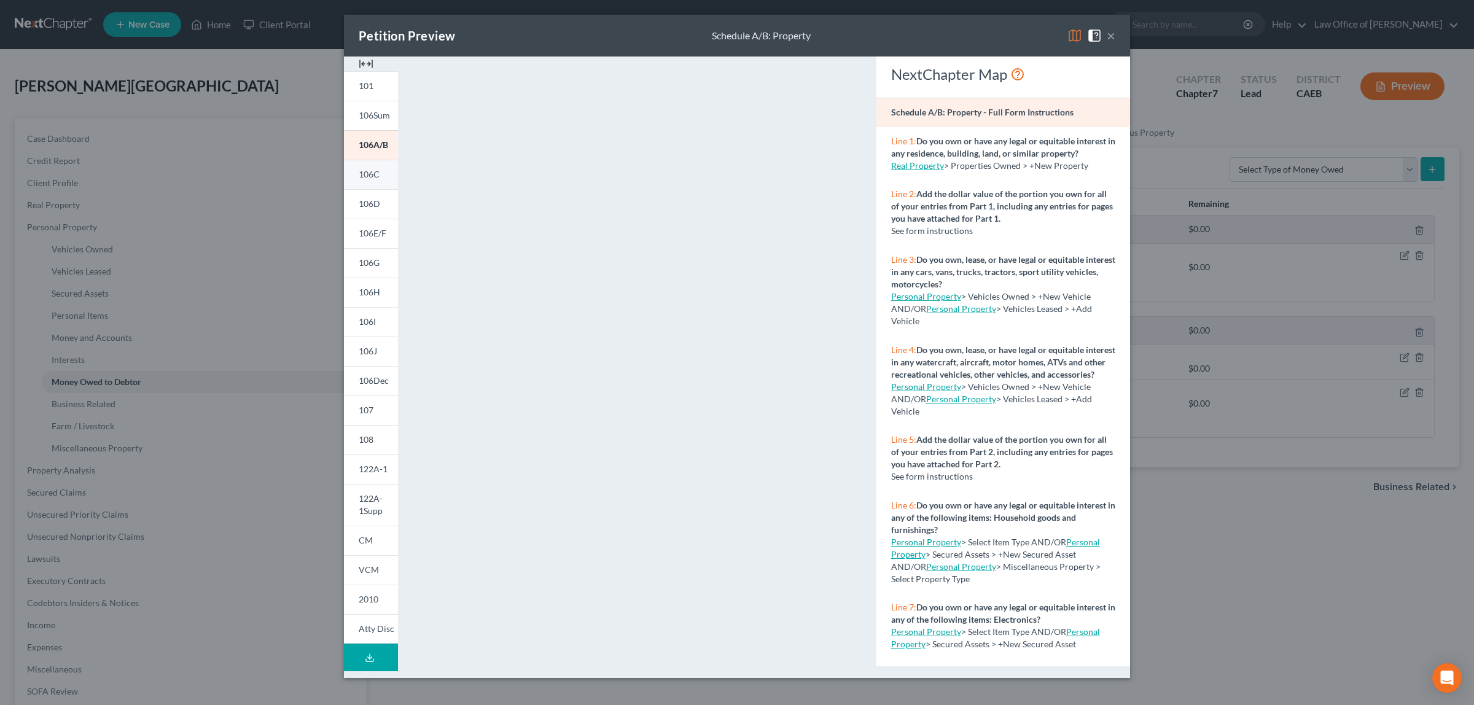
click at [380, 170] on link "106C" at bounding box center [371, 174] width 54 height 29
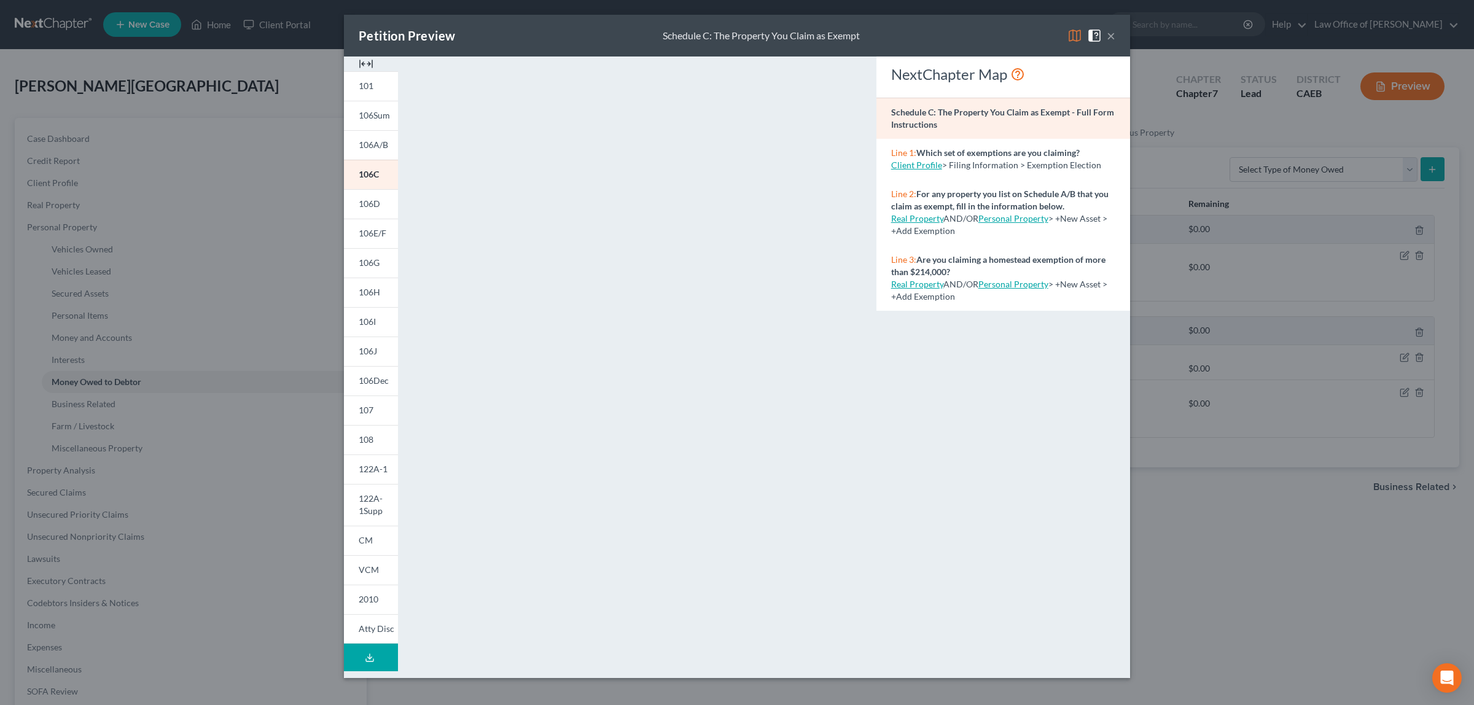
click at [1107, 36] on button "×" at bounding box center [1111, 35] width 9 height 15
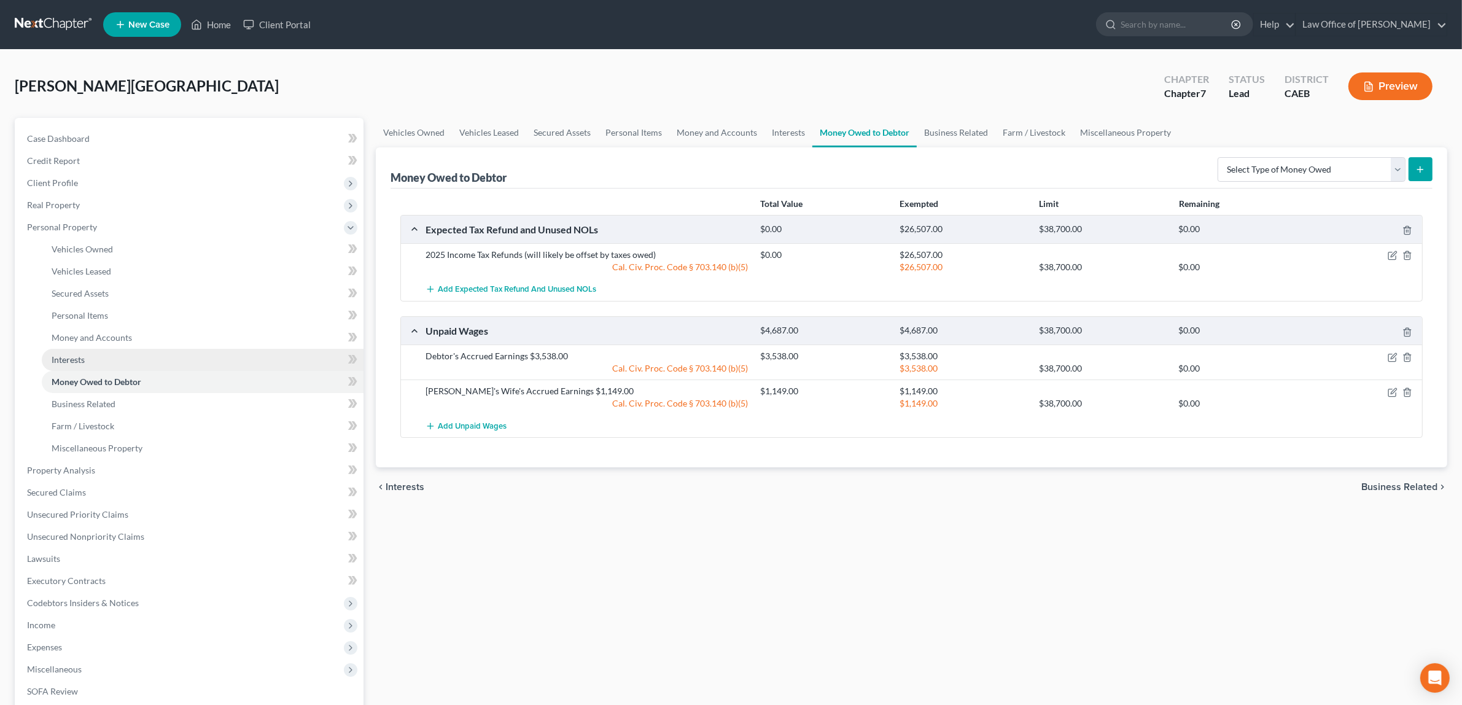
click at [115, 359] on link "Interests" at bounding box center [203, 360] width 322 height 22
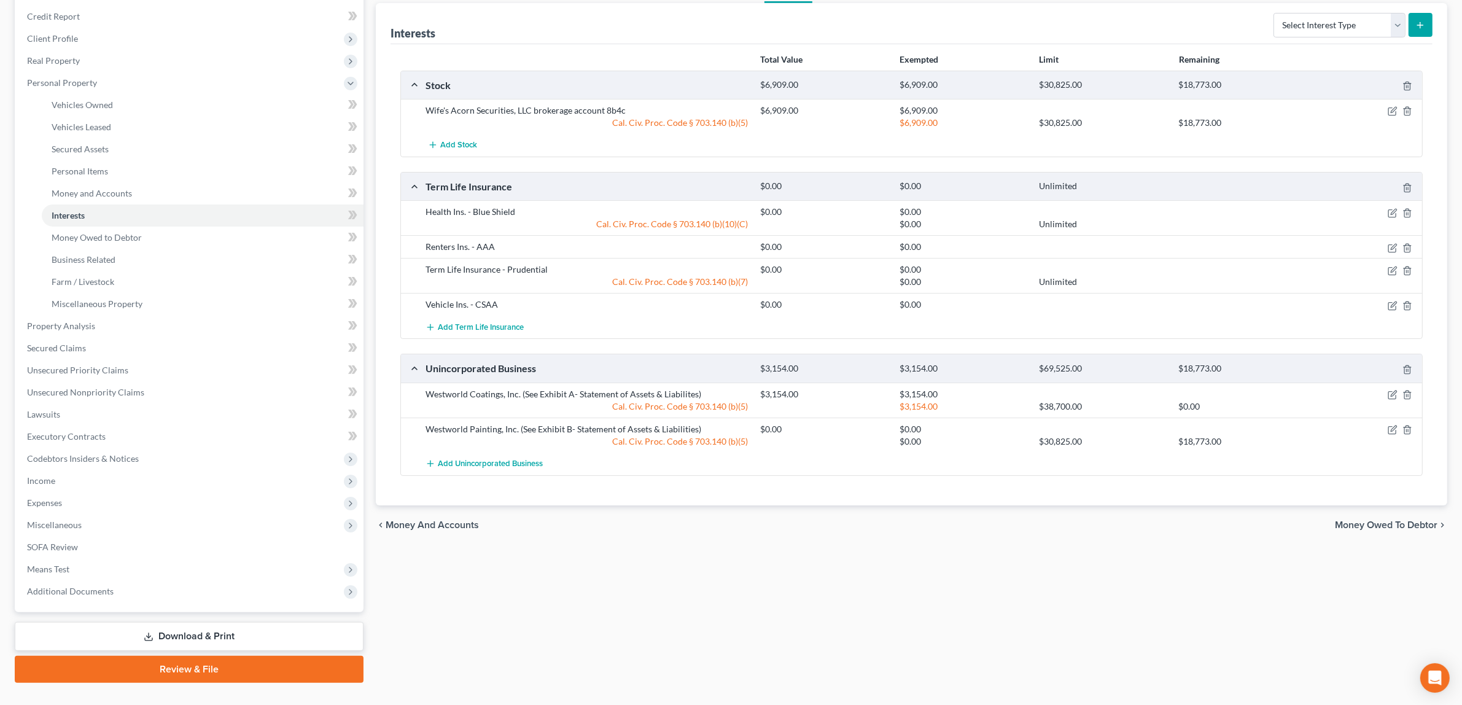
scroll to position [152, 0]
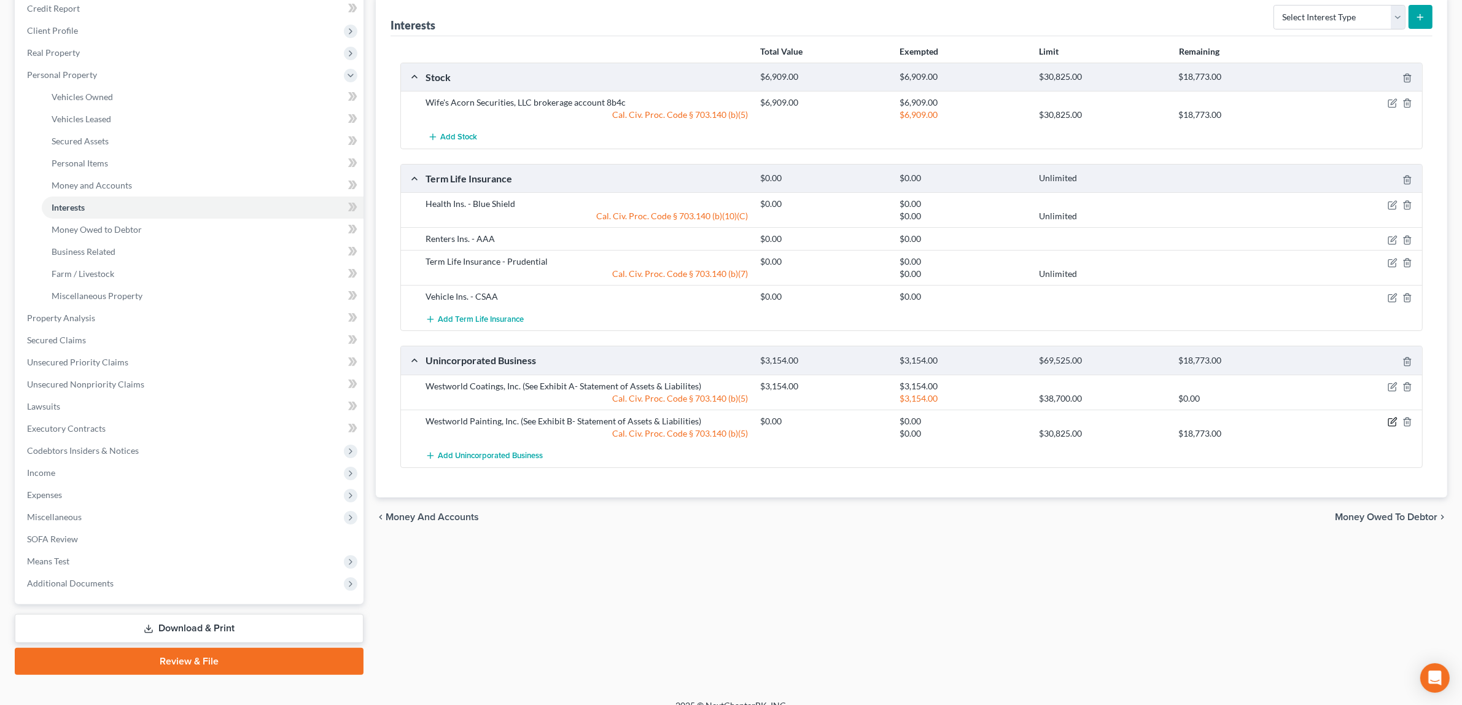
click at [1389, 421] on icon "button" at bounding box center [1393, 422] width 10 height 10
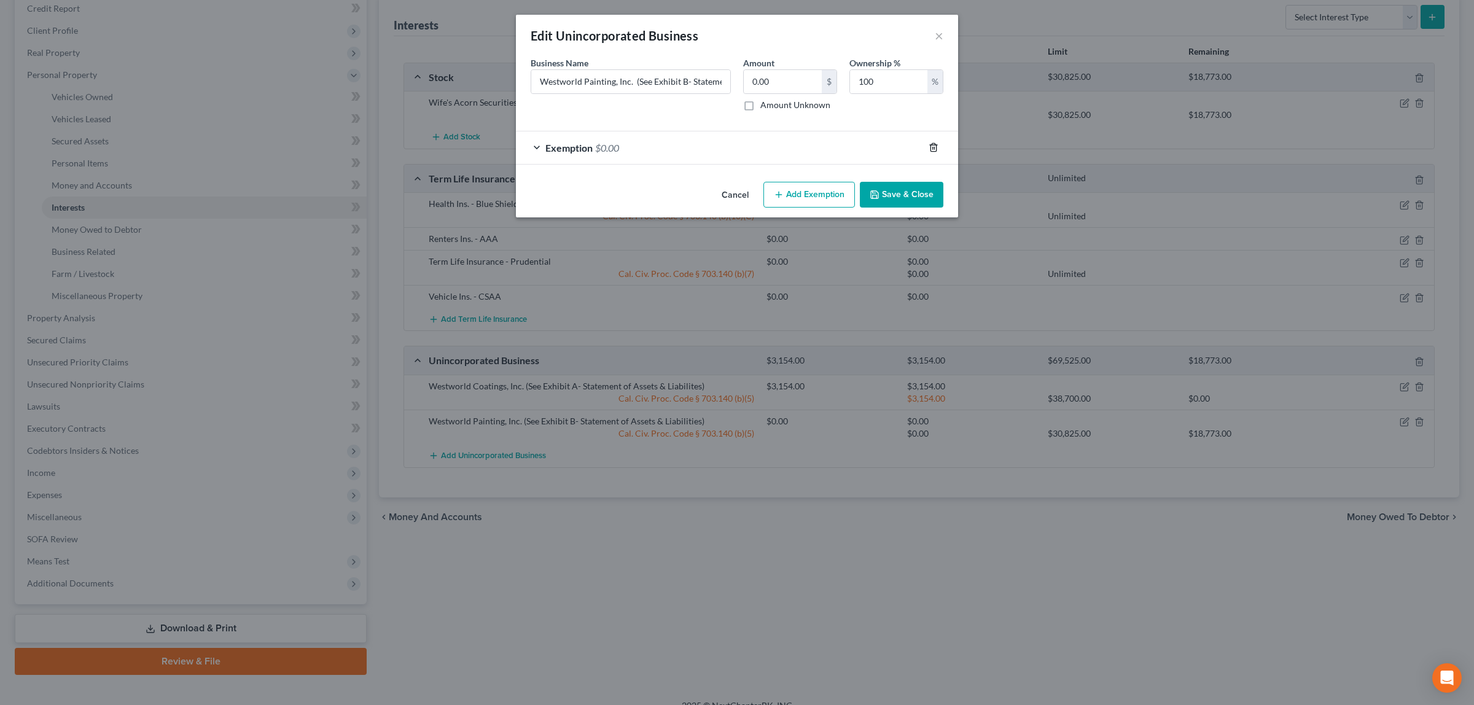
click at [935, 144] on icon "button" at bounding box center [933, 148] width 6 height 8
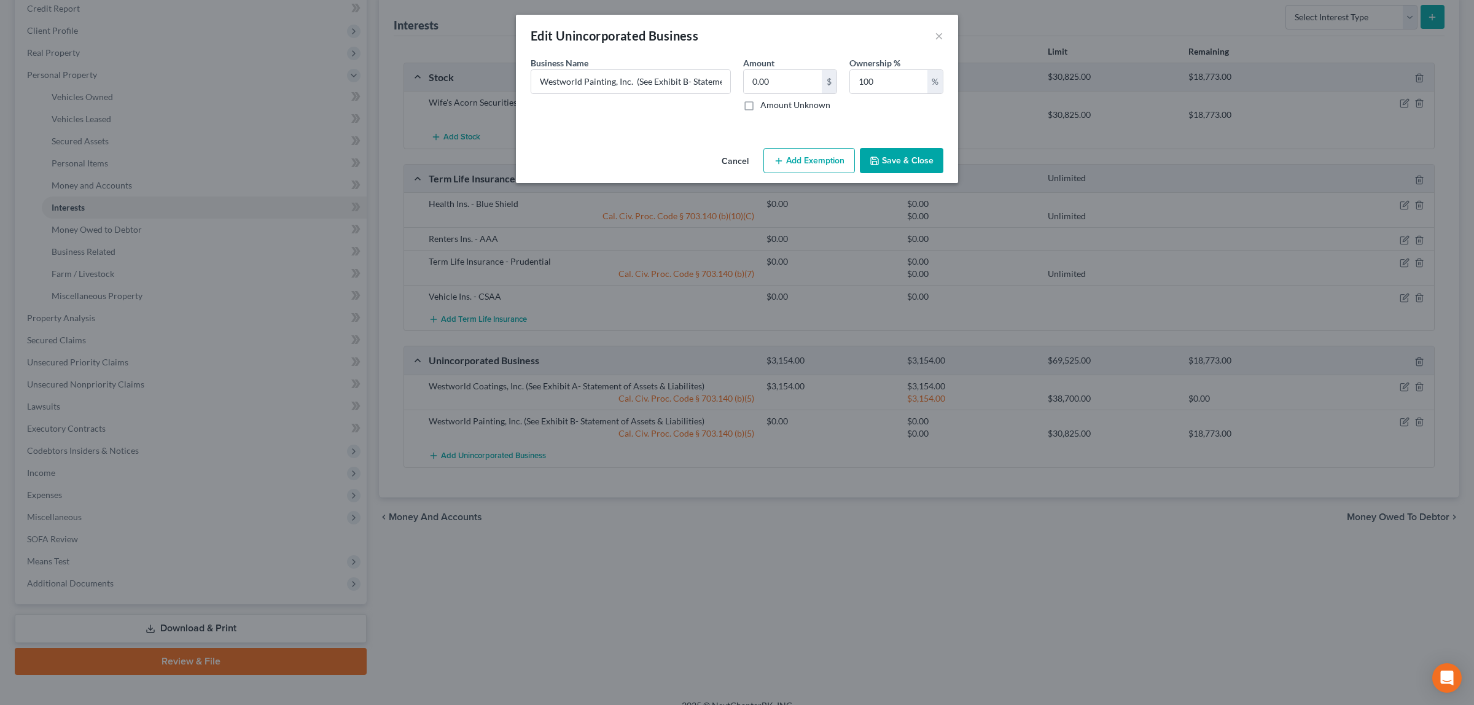
click at [917, 158] on button "Save & Close" at bounding box center [902, 161] width 84 height 26
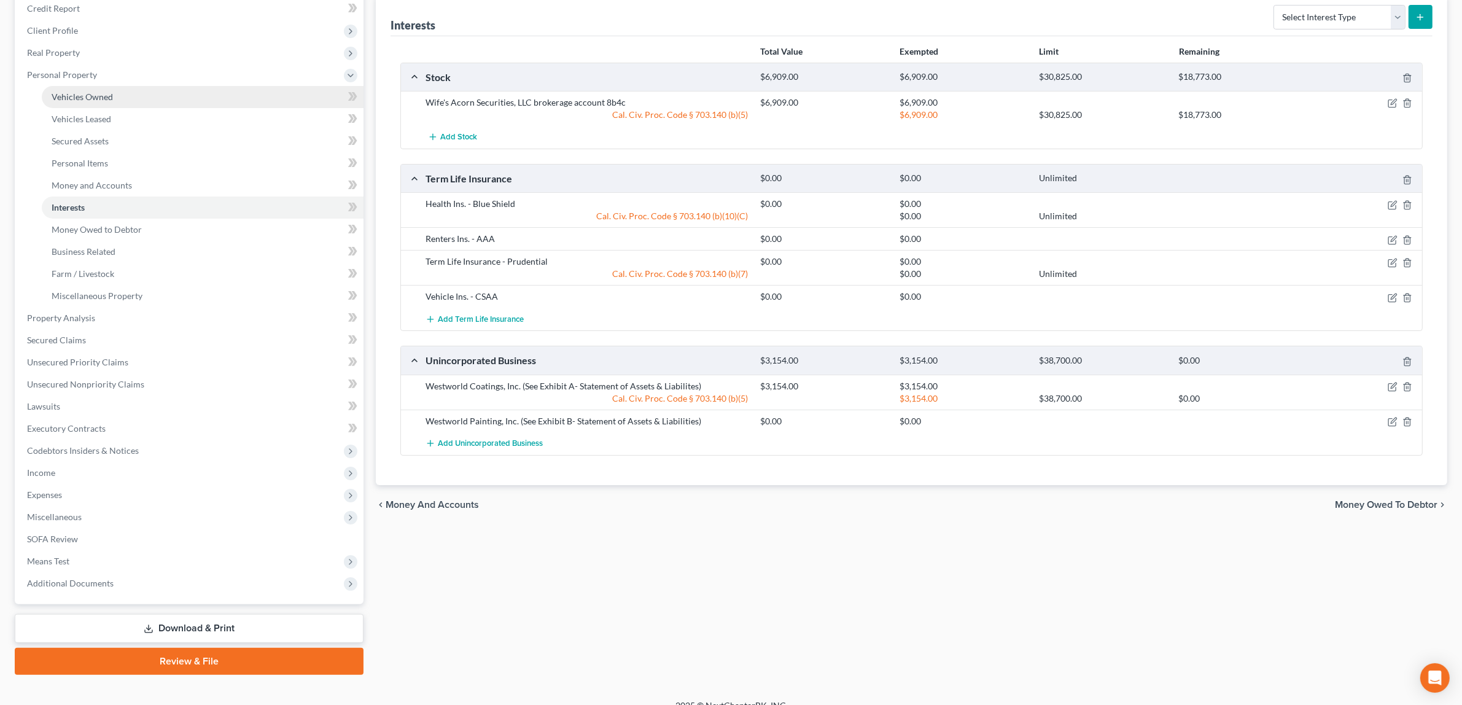
click at [123, 87] on link "Vehicles Owned" at bounding box center [203, 97] width 322 height 22
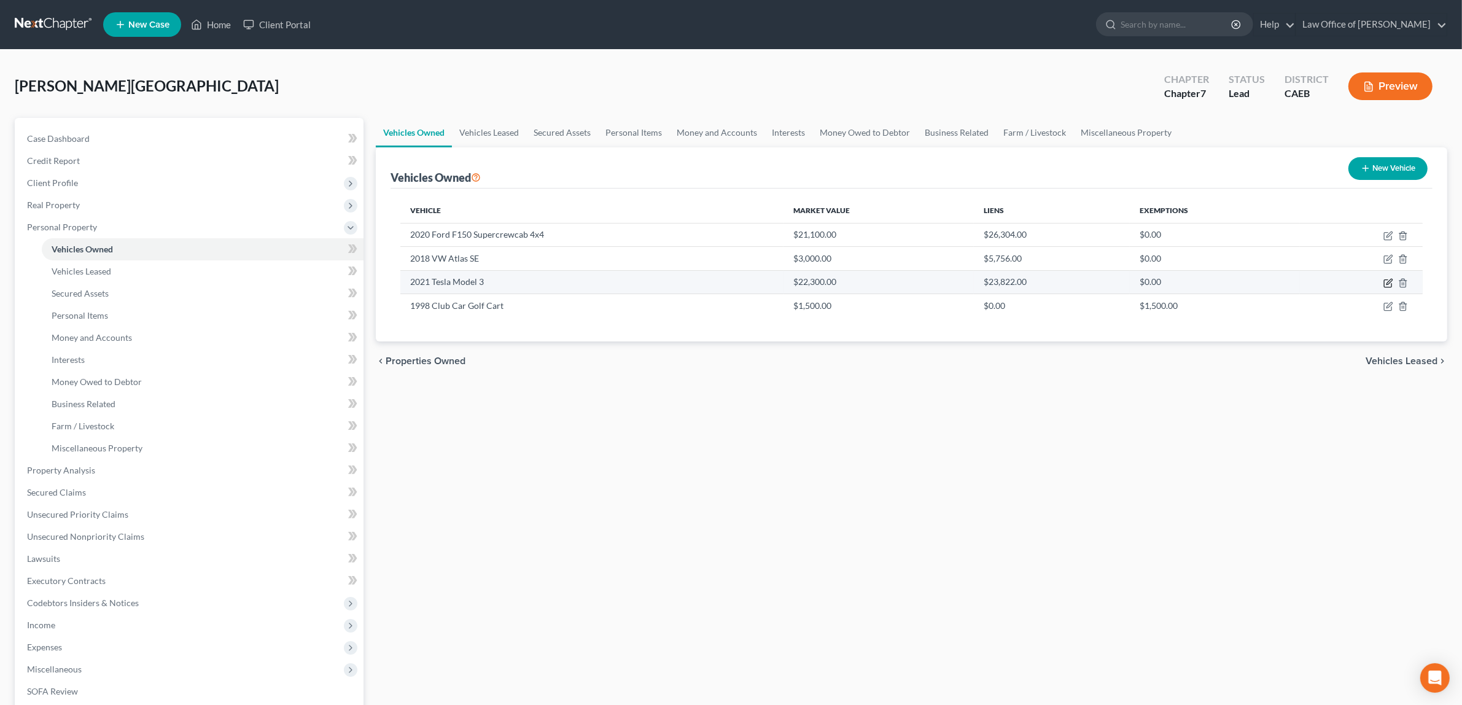
click at [1388, 278] on icon "button" at bounding box center [1389, 283] width 10 height 10
select select "0"
select select "5"
select select "0"
select select "4"
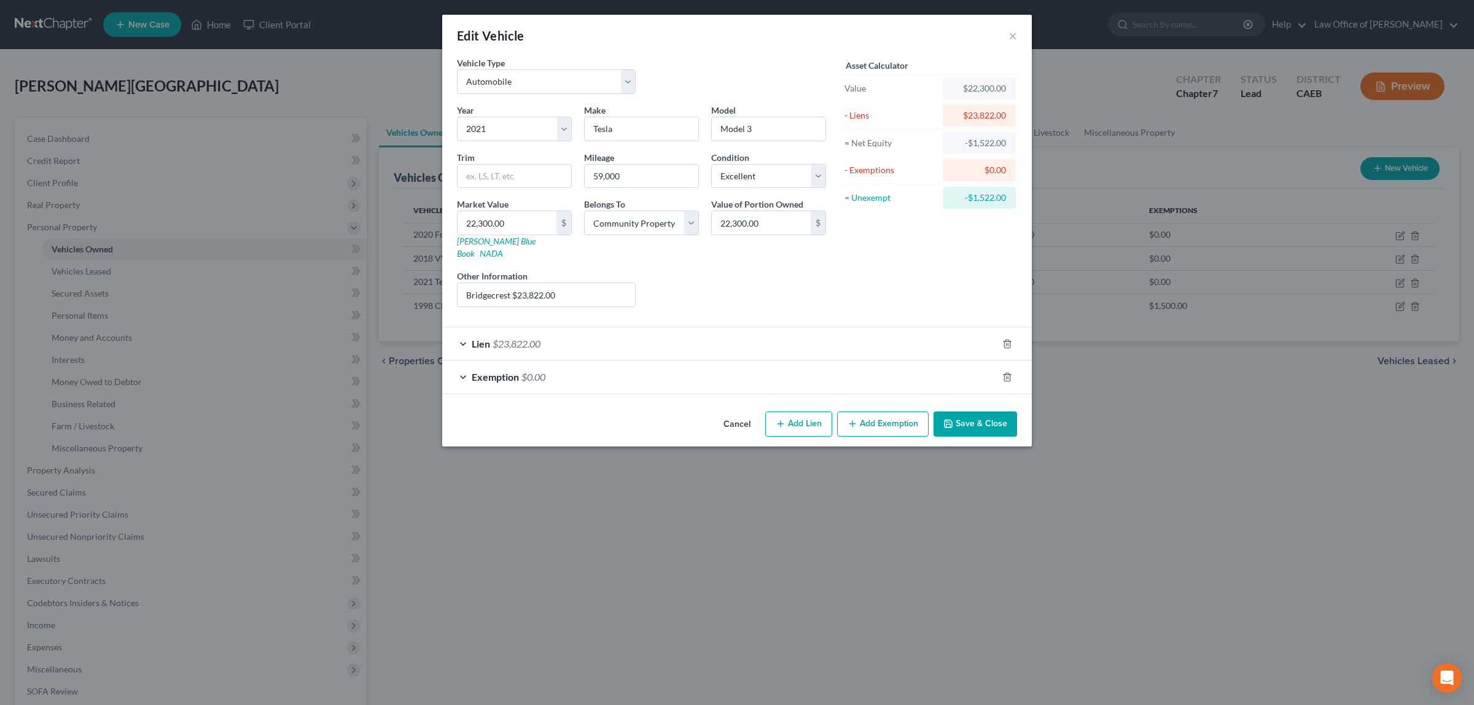
click at [529, 371] on span "$0.00" at bounding box center [533, 377] width 24 height 12
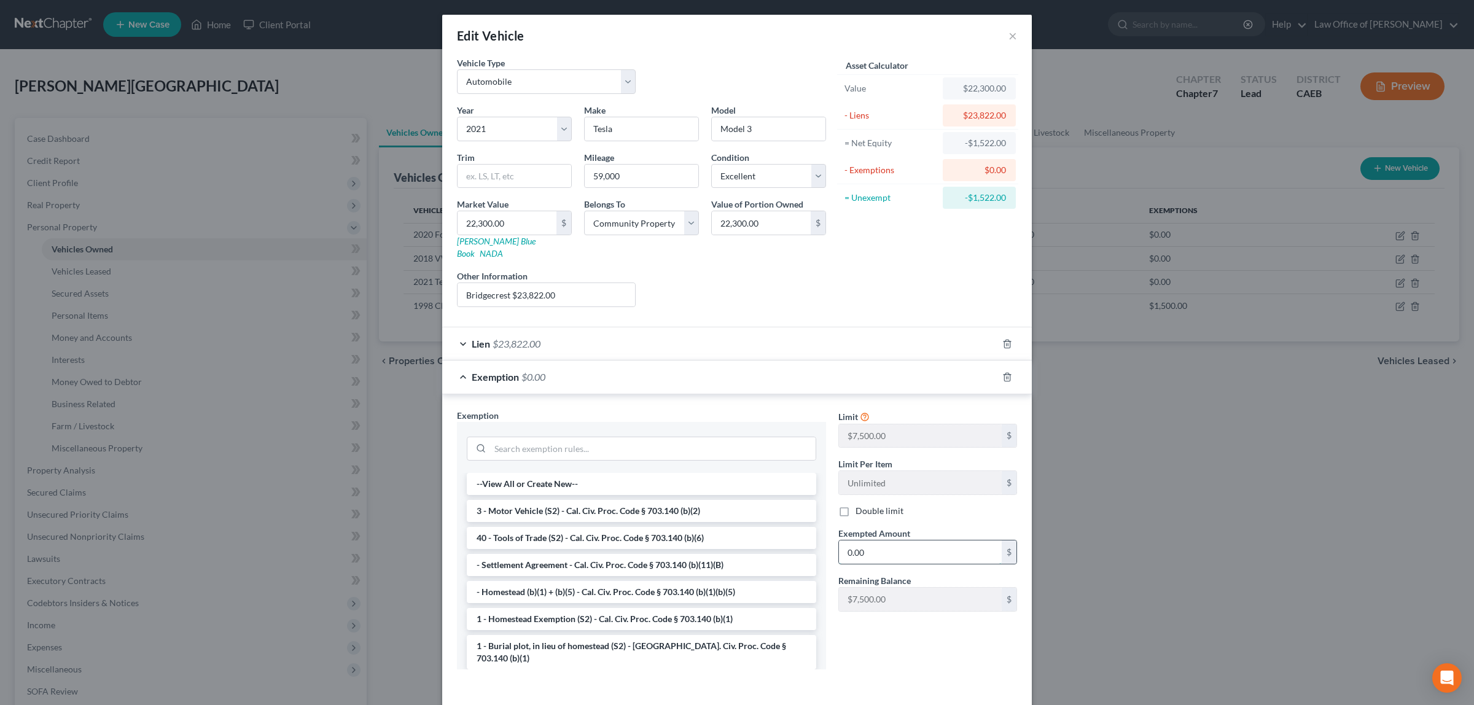
click at [904, 540] on input "0.00" at bounding box center [920, 551] width 163 height 23
type input "5,000.00"
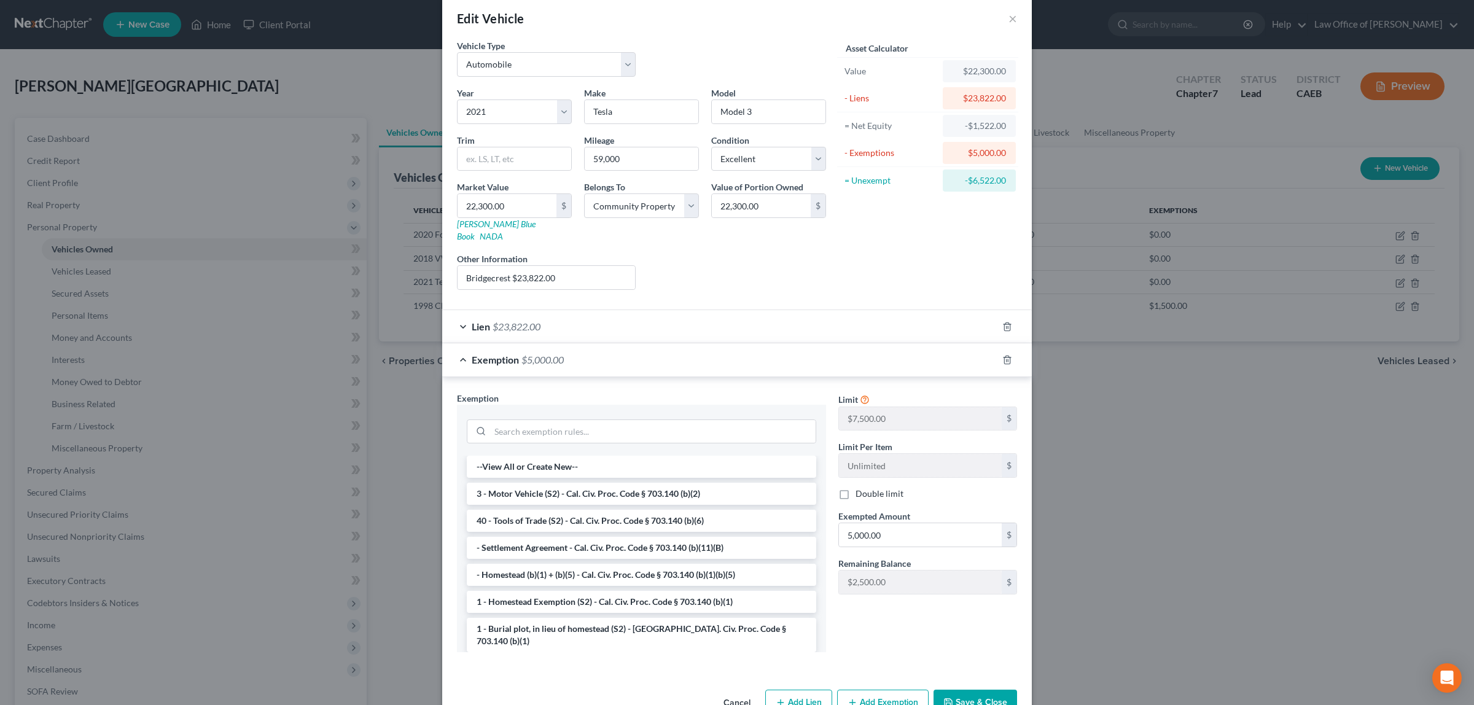
click at [973, 690] on button "Save & Close" at bounding box center [975, 703] width 84 height 26
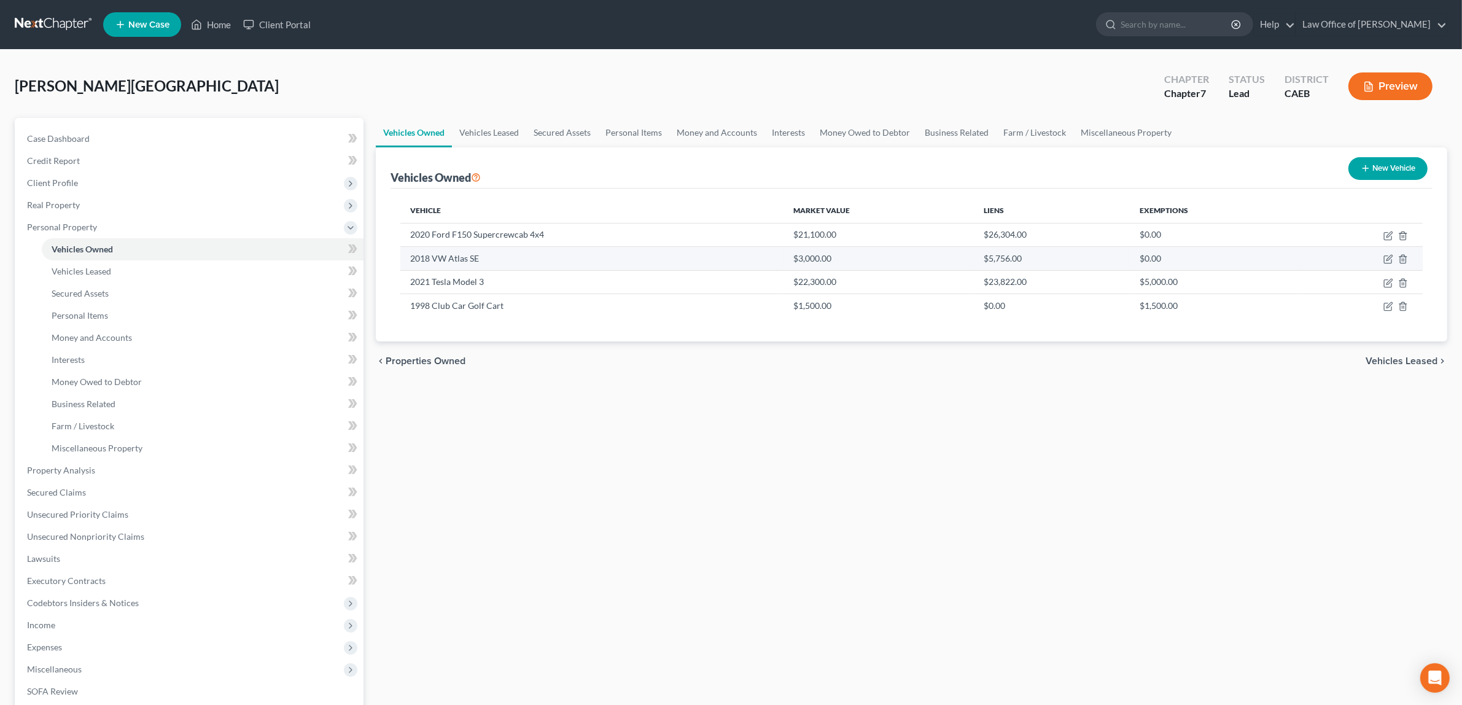
click at [1387, 251] on td at bounding box center [1361, 258] width 123 height 23
click at [1388, 253] on td at bounding box center [1361, 258] width 123 height 23
click at [1386, 256] on icon "button" at bounding box center [1387, 259] width 7 height 7
select select "0"
select select "8"
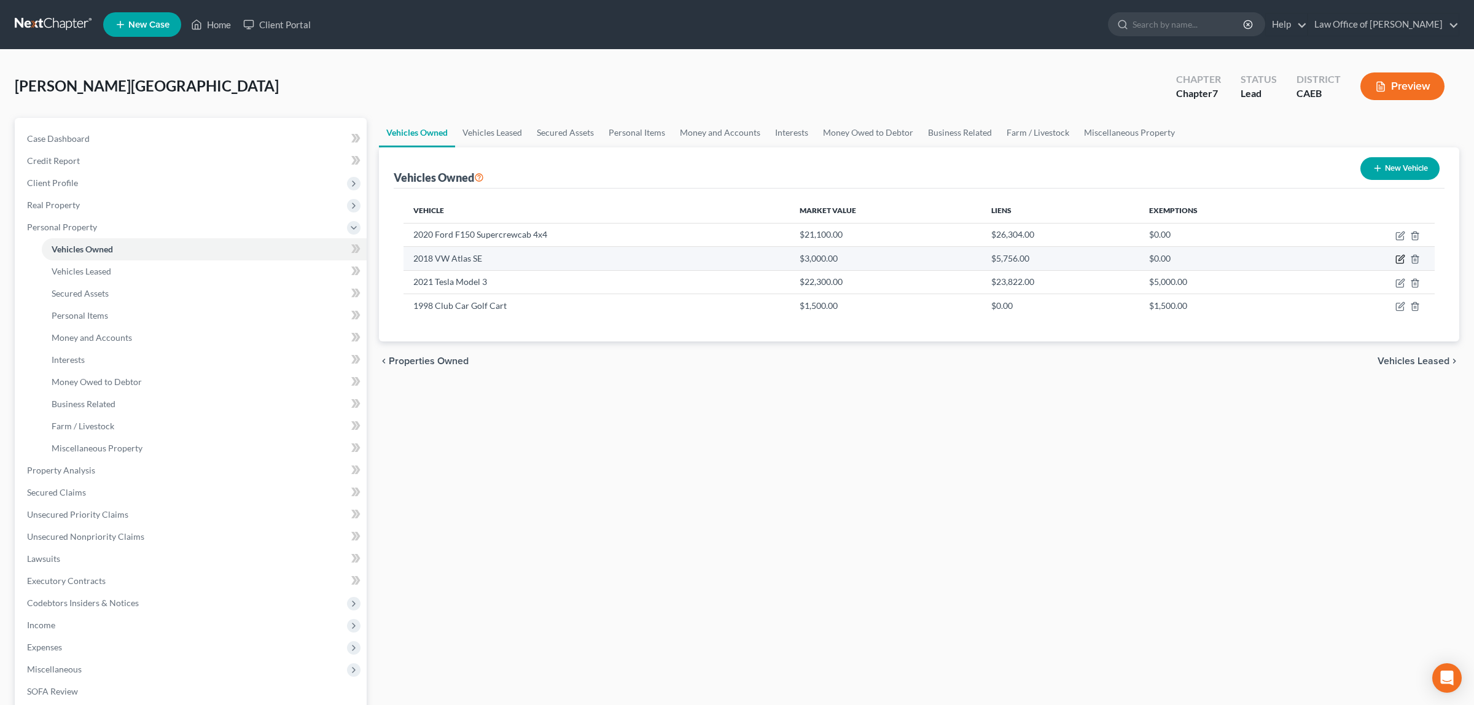
select select "4"
select select "3"
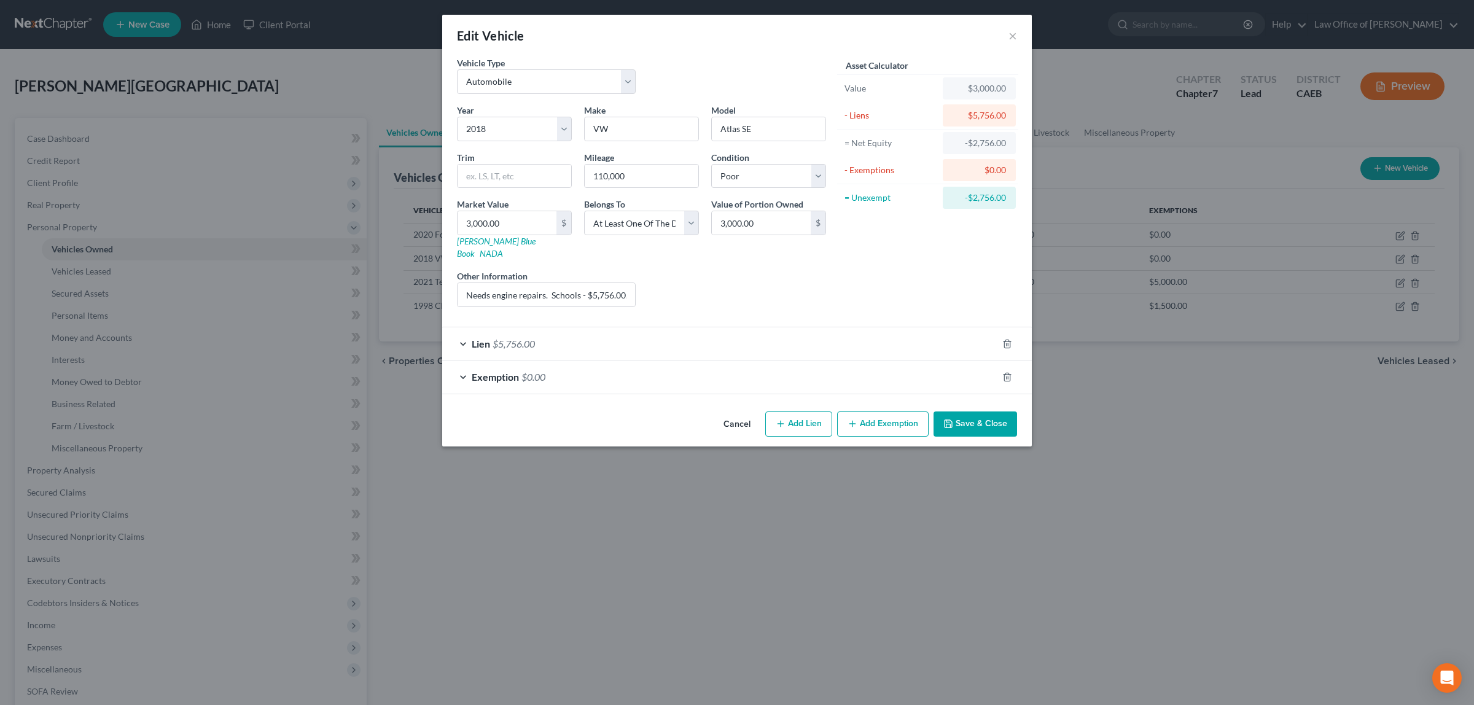
click at [529, 371] on span "$0.00" at bounding box center [533, 377] width 24 height 12
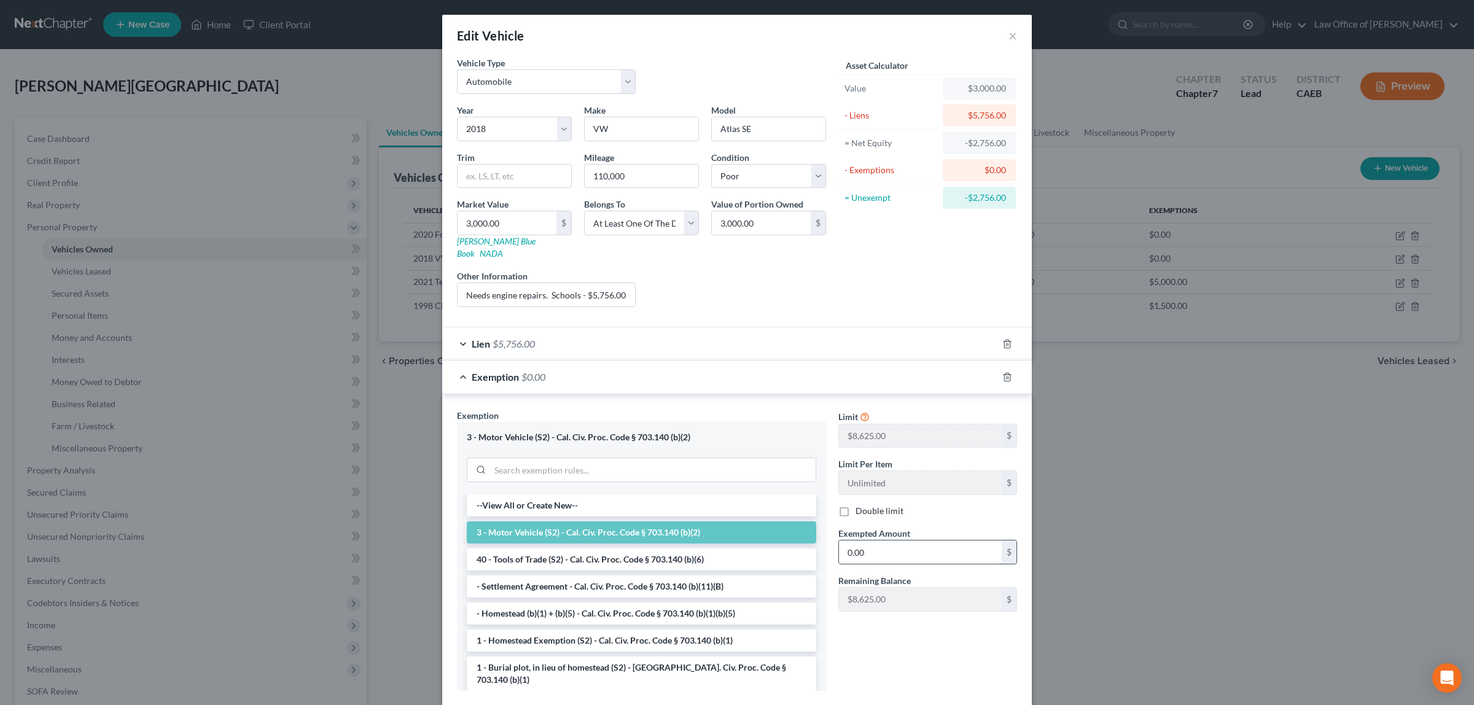
click at [909, 542] on input "0.00" at bounding box center [920, 551] width 163 height 23
type input "2,625.00"
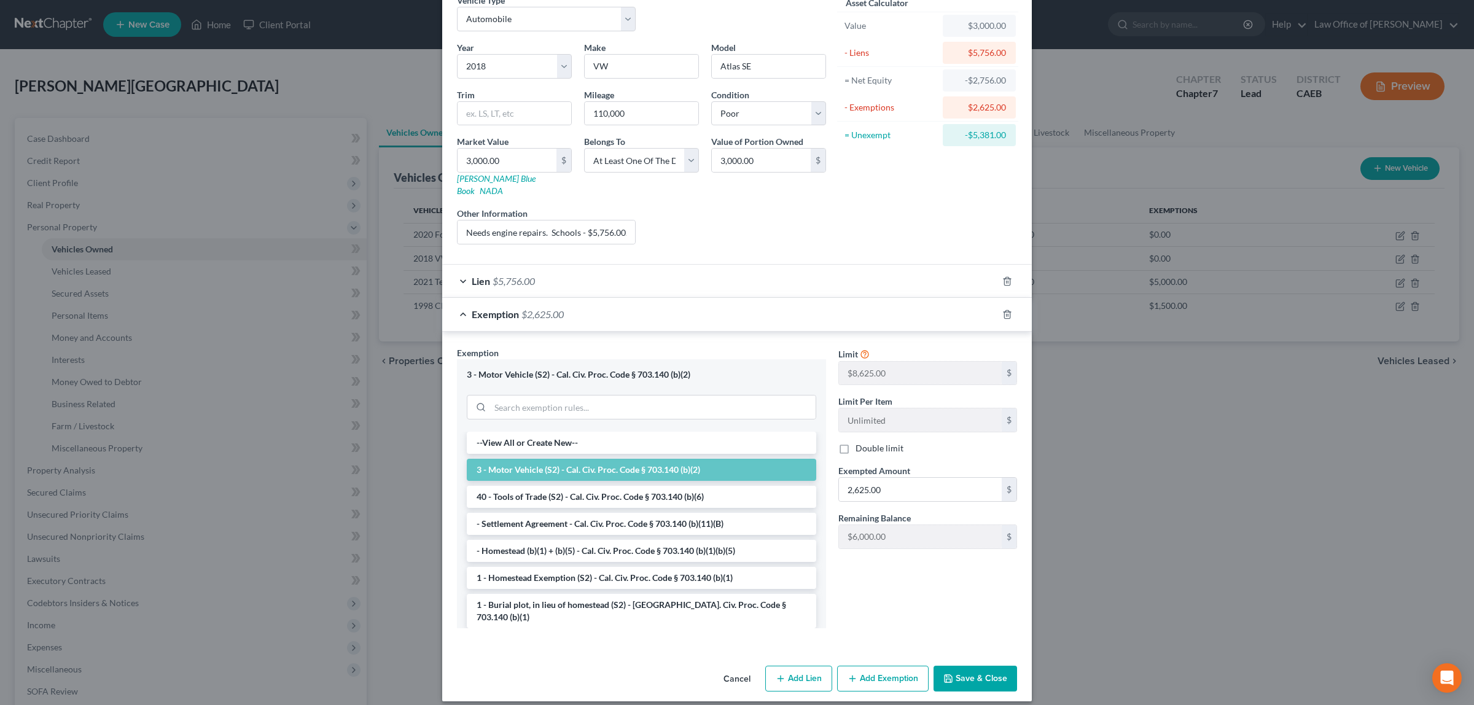
click at [969, 666] on button "Save & Close" at bounding box center [975, 679] width 84 height 26
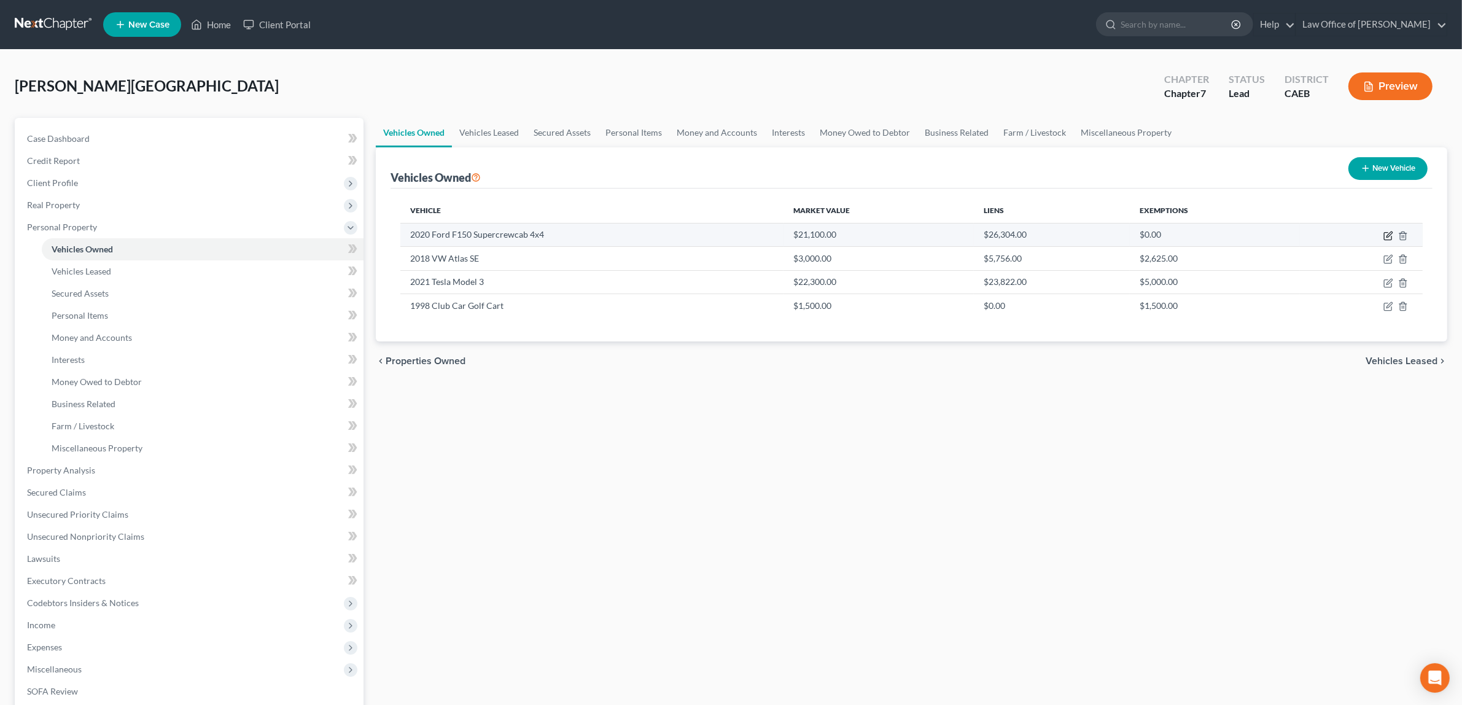
click at [1389, 231] on icon "button" at bounding box center [1389, 236] width 10 height 10
select select "1"
select select "6"
select select "2"
select select "4"
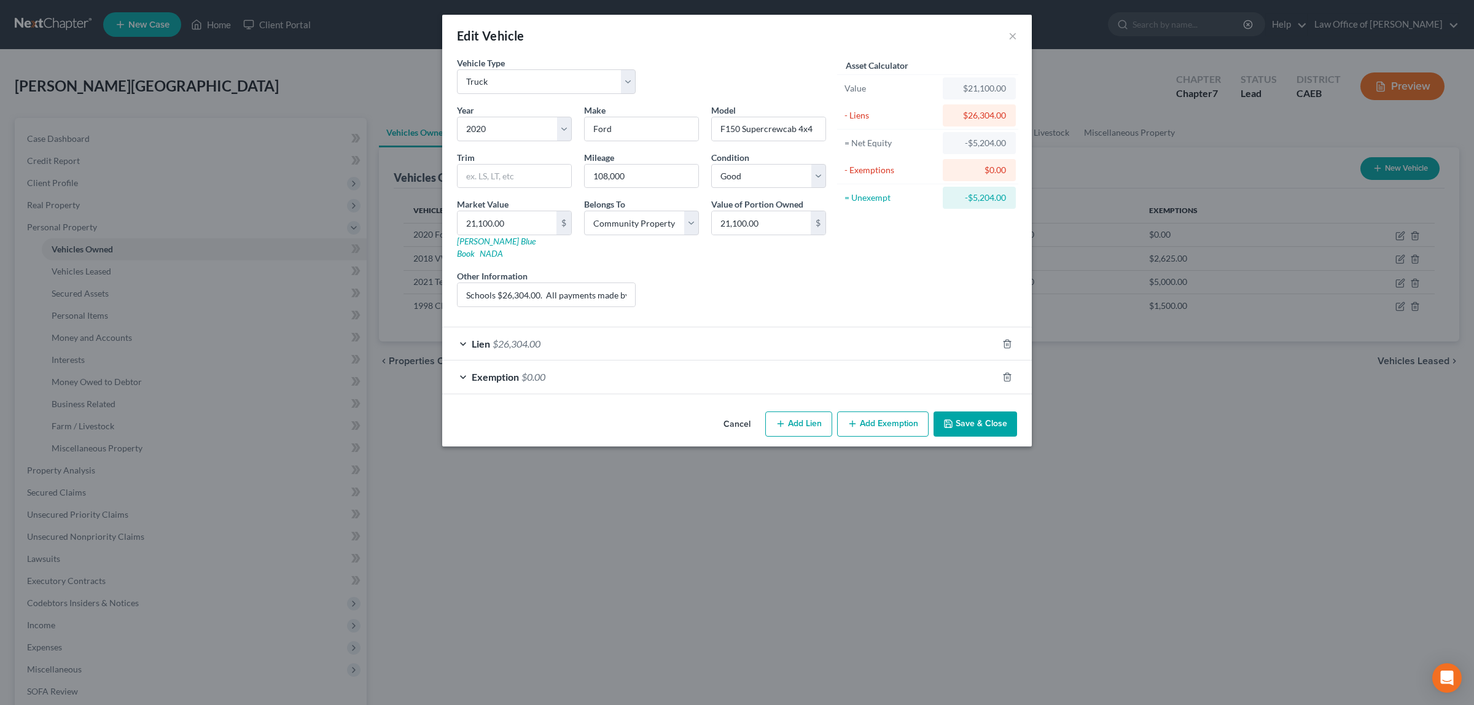
click at [538, 371] on span "$0.00" at bounding box center [533, 377] width 24 height 12
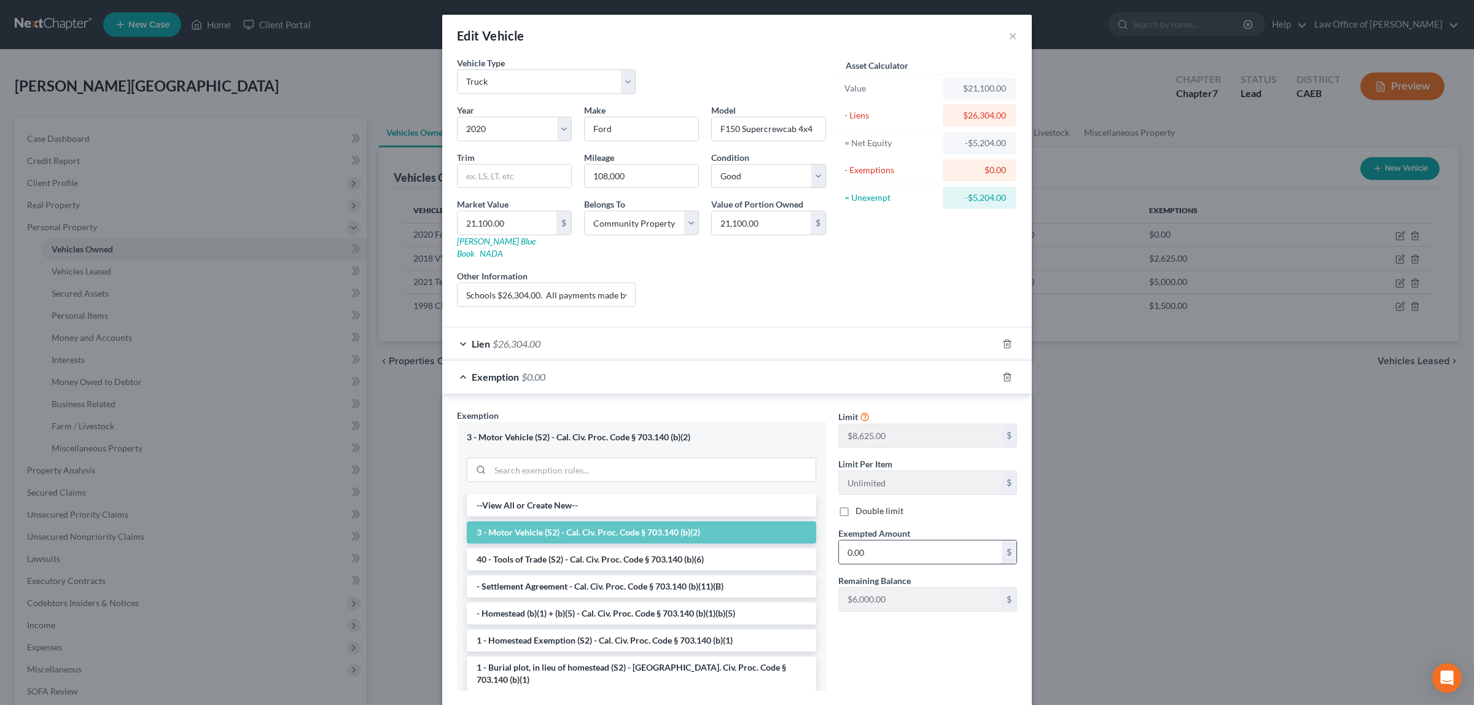
click at [873, 540] on input "0.00" at bounding box center [920, 551] width 163 height 23
type input "1,000.00"
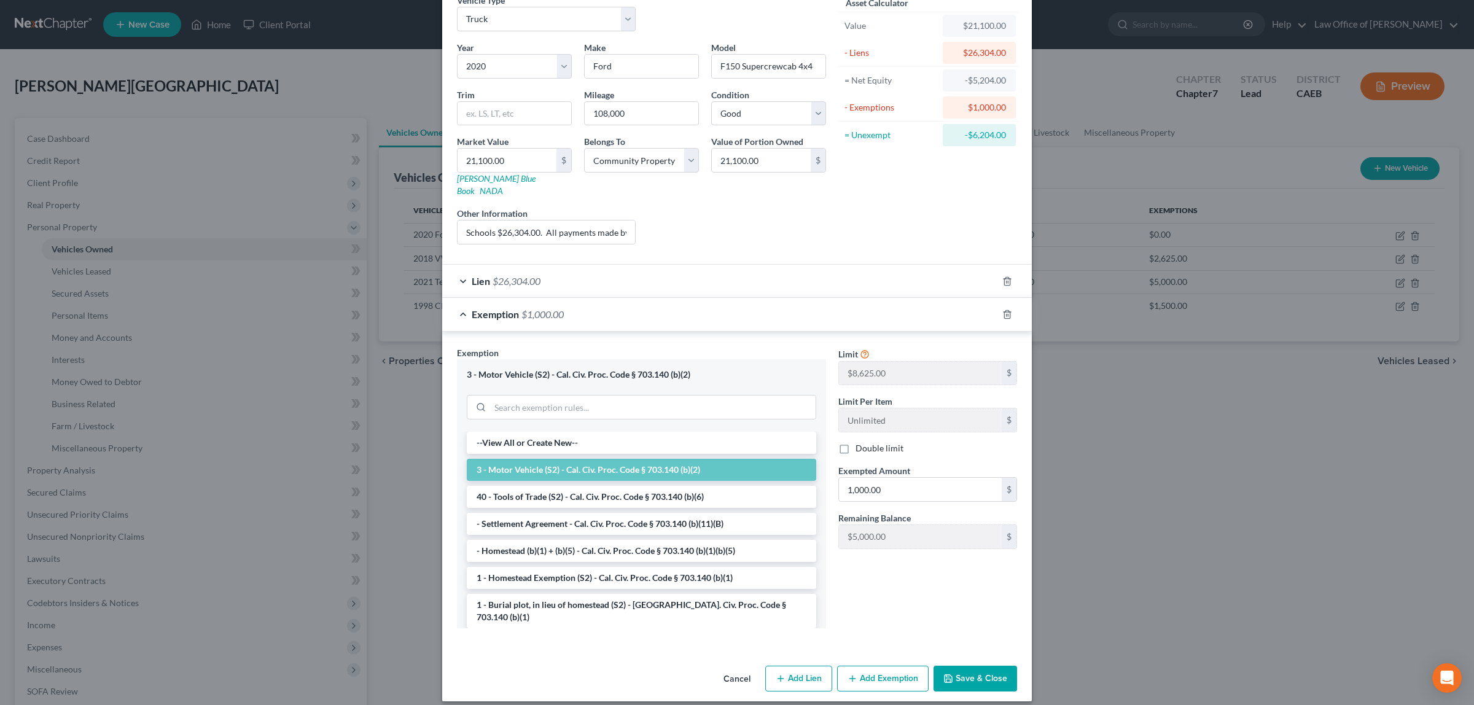
click at [980, 666] on button "Save & Close" at bounding box center [975, 679] width 84 height 26
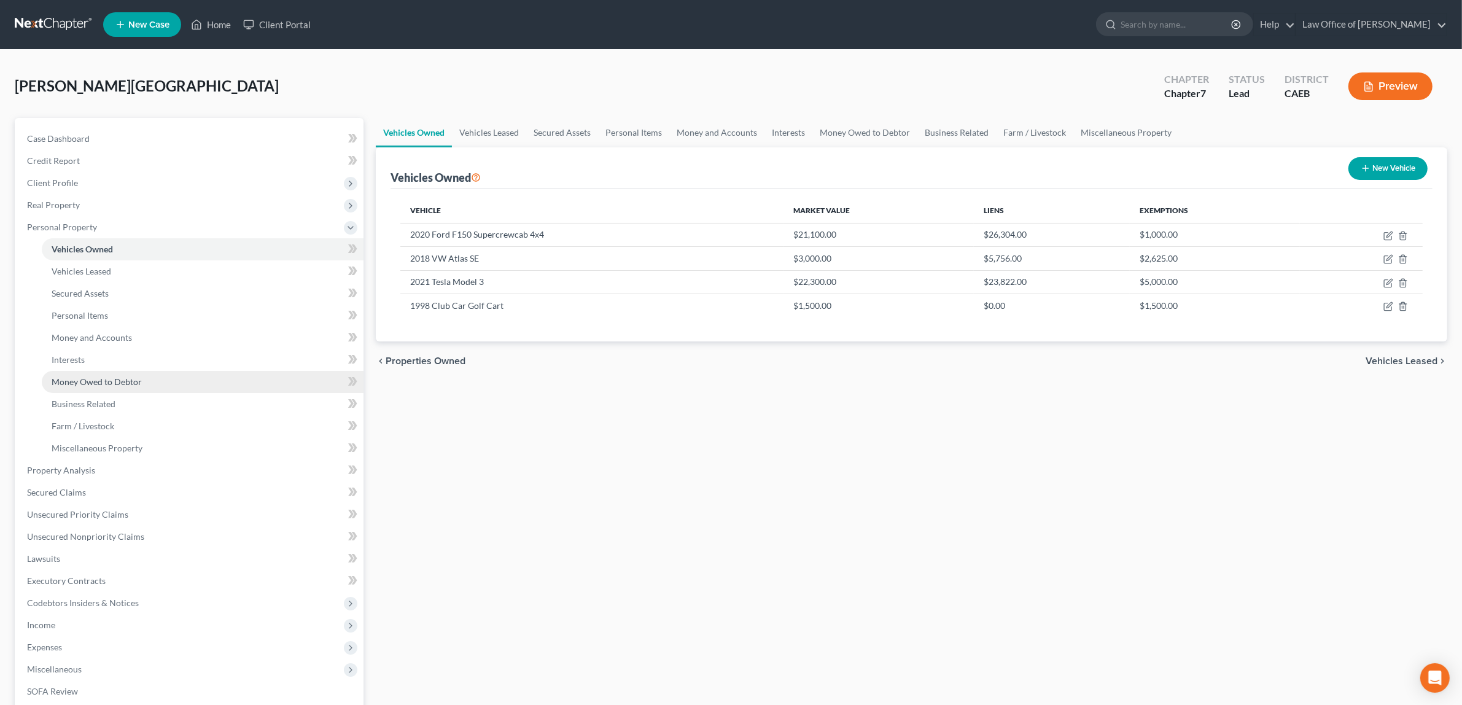
click at [103, 375] on link "Money Owed to Debtor" at bounding box center [203, 382] width 322 height 22
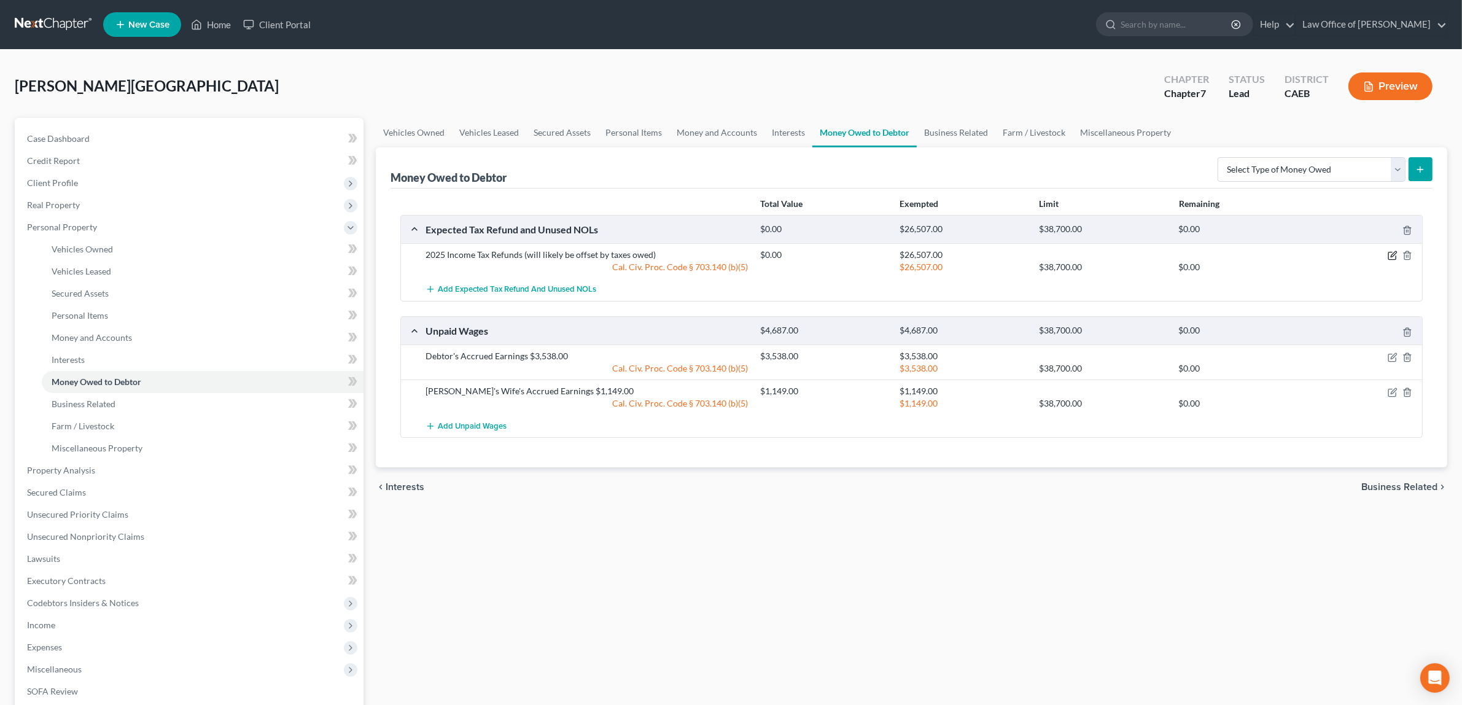
click at [1392, 251] on icon "button" at bounding box center [1393, 256] width 10 height 10
select select "0"
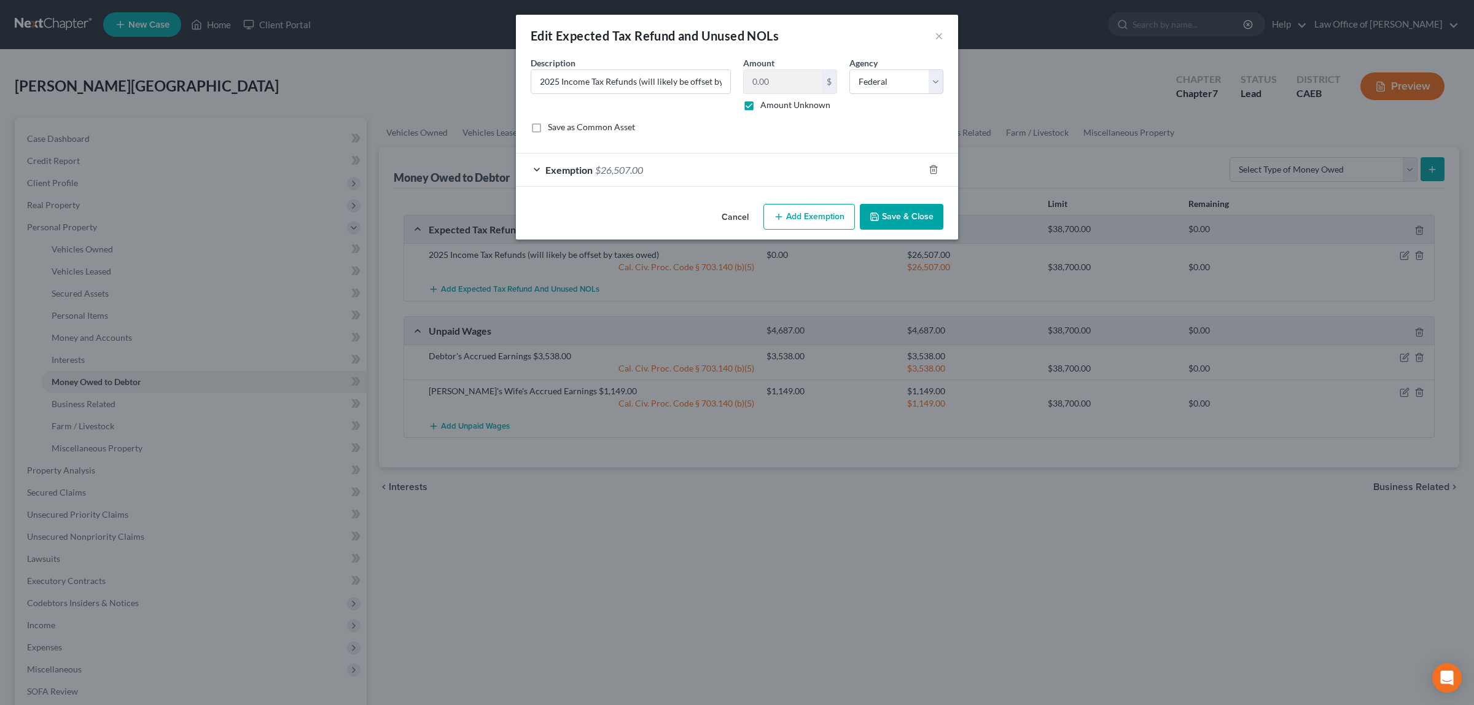
click at [618, 161] on div "Exemption $26,507.00" at bounding box center [720, 170] width 408 height 33
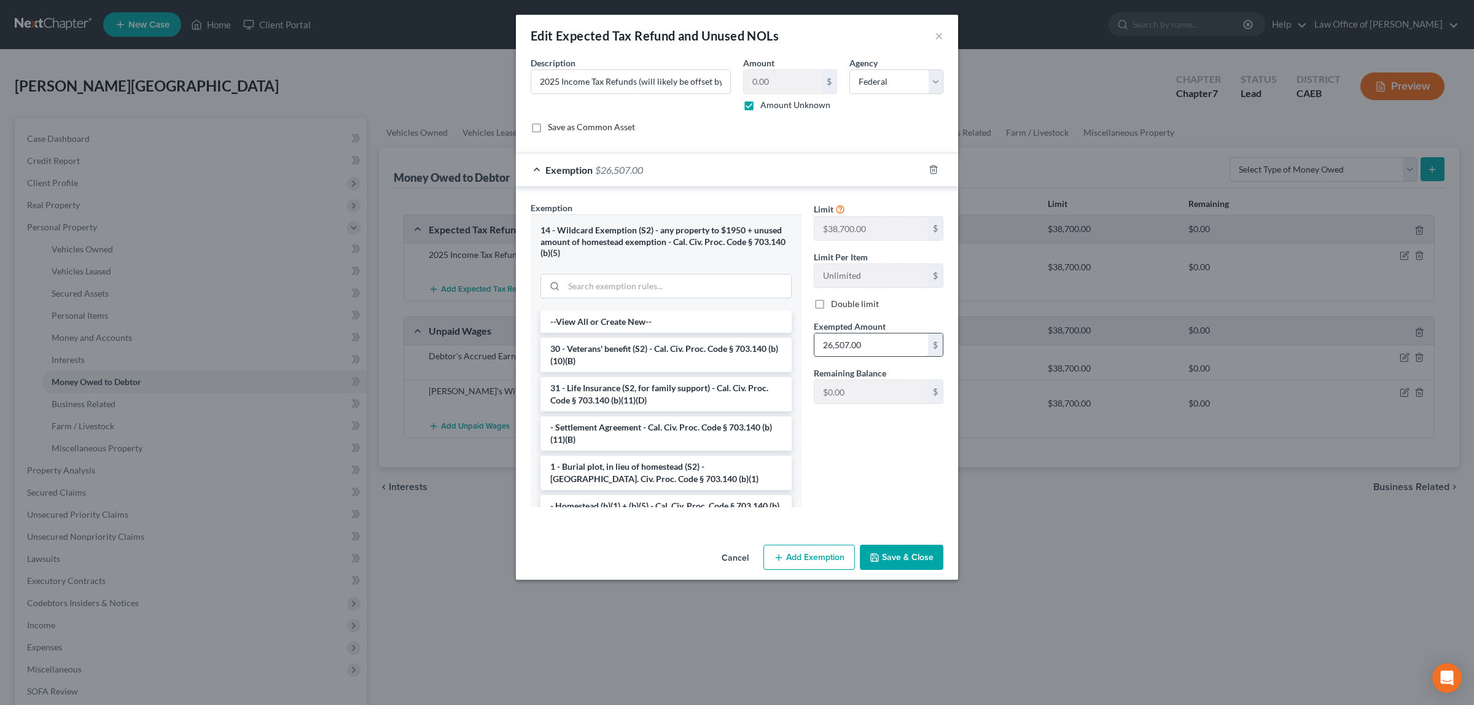
click at [871, 346] on input "26,507.00" at bounding box center [871, 344] width 114 height 23
type input "16,755.00"
click at [909, 553] on button "Save & Close" at bounding box center [902, 558] width 84 height 26
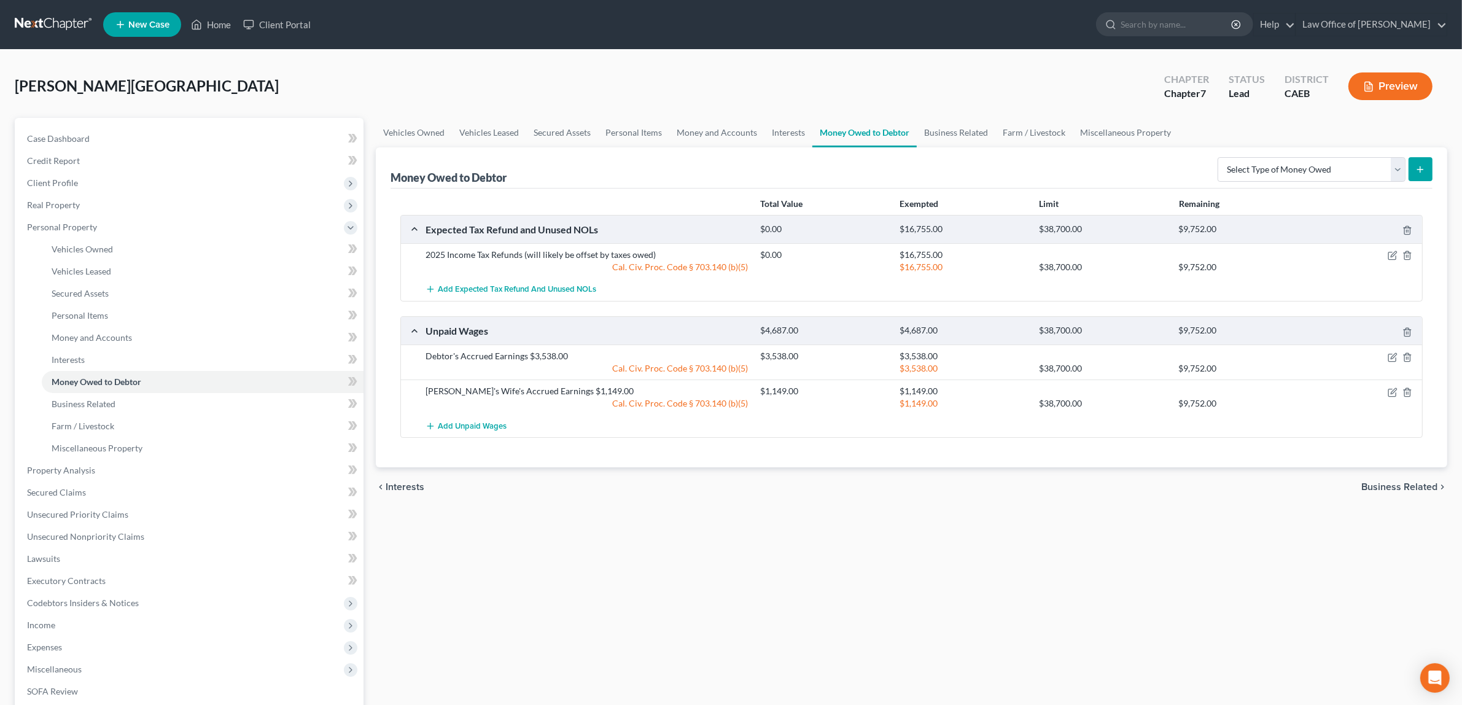
click at [1389, 81] on button "Preview" at bounding box center [1391, 86] width 84 height 28
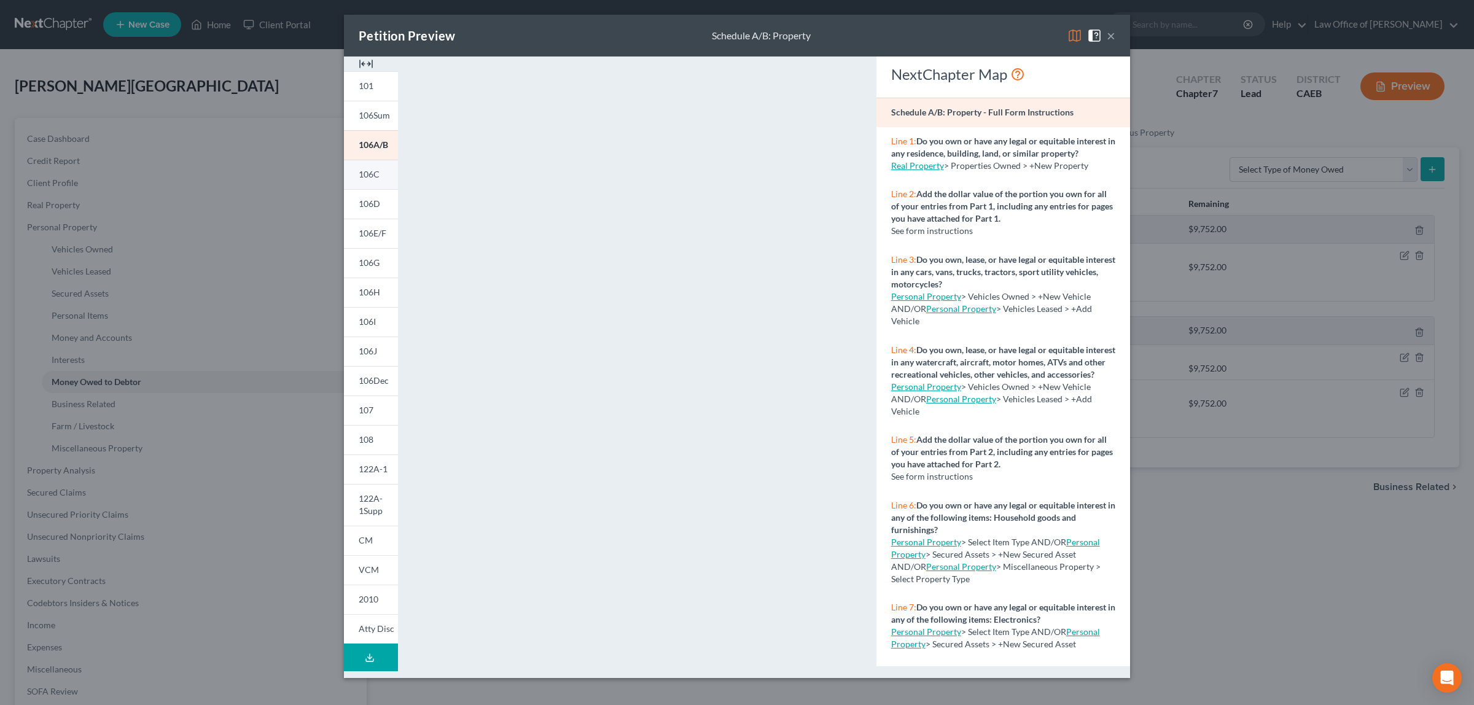
click at [365, 169] on span "106C" at bounding box center [369, 174] width 21 height 10
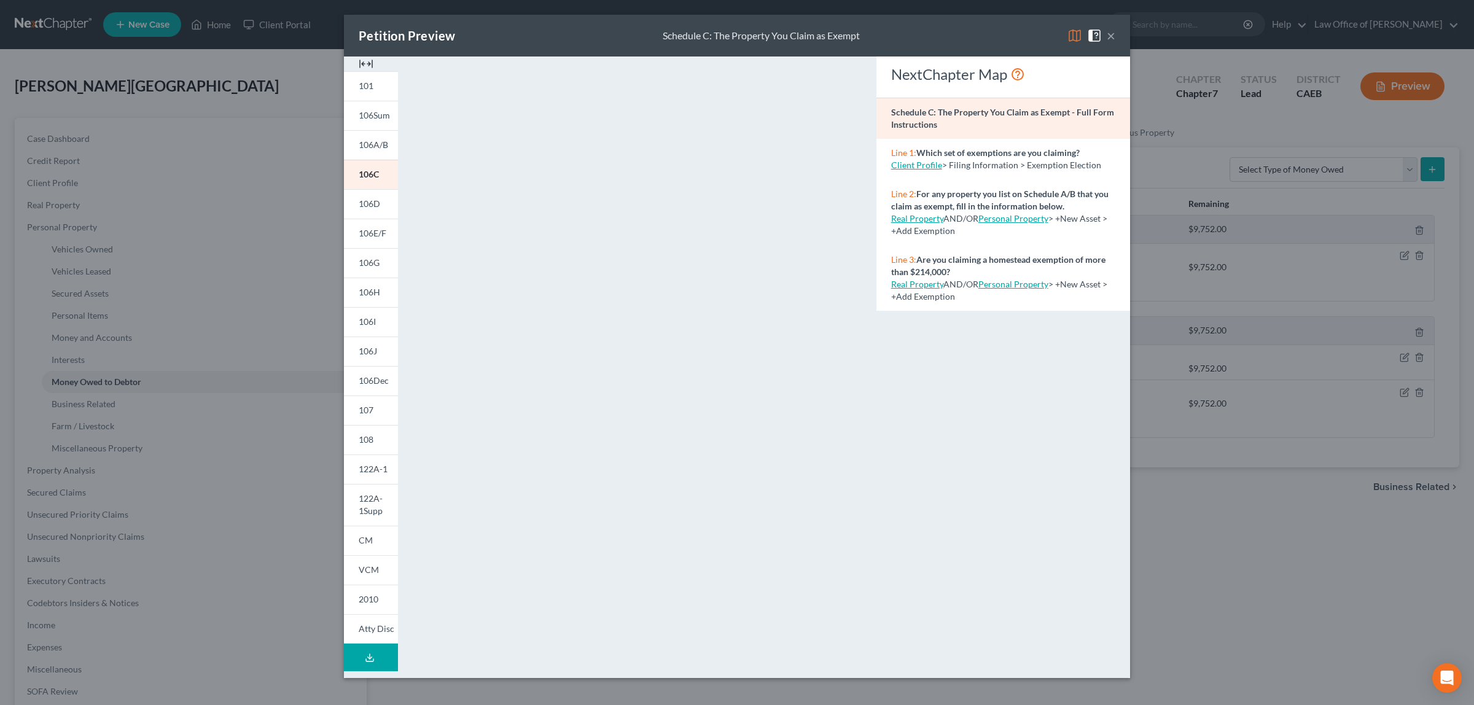
click at [1107, 29] on button "×" at bounding box center [1111, 35] width 9 height 15
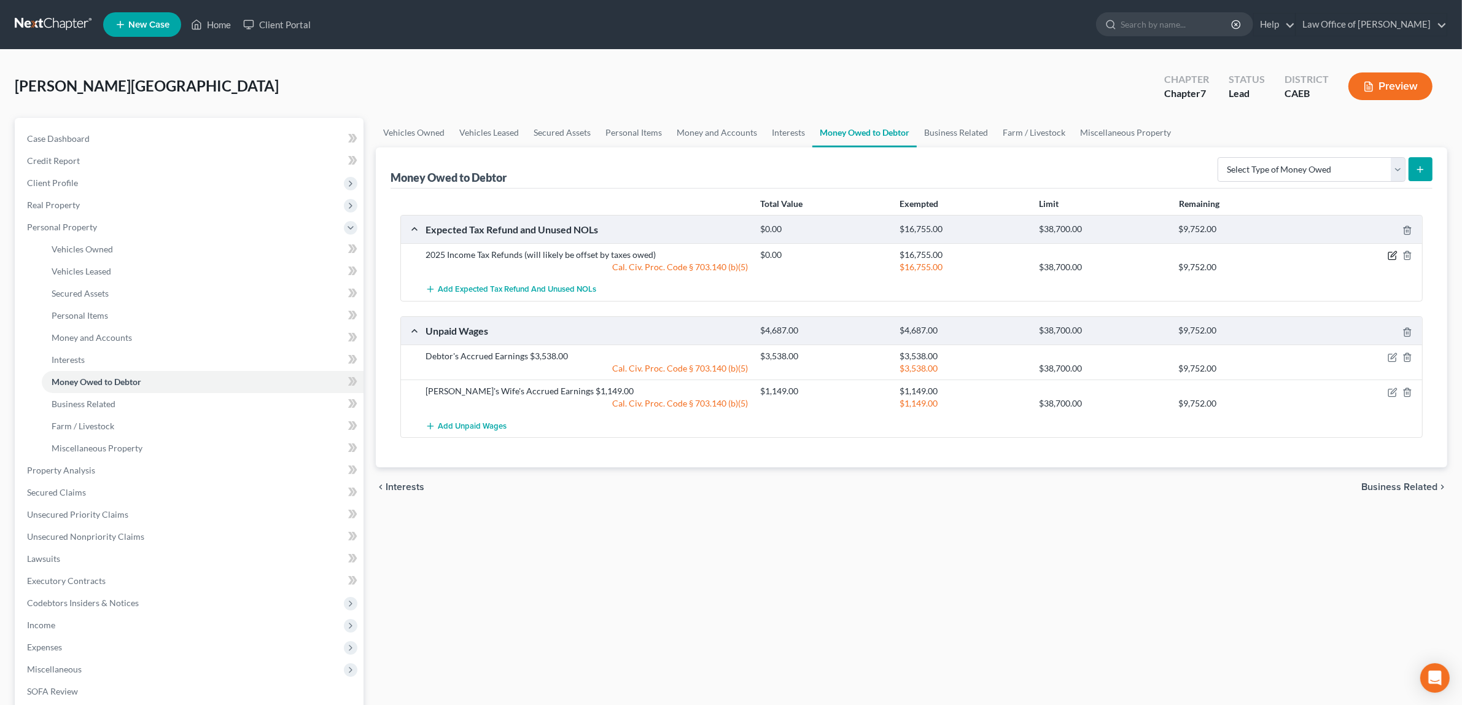
click at [1390, 252] on icon "button" at bounding box center [1391, 255] width 7 height 7
select select "0"
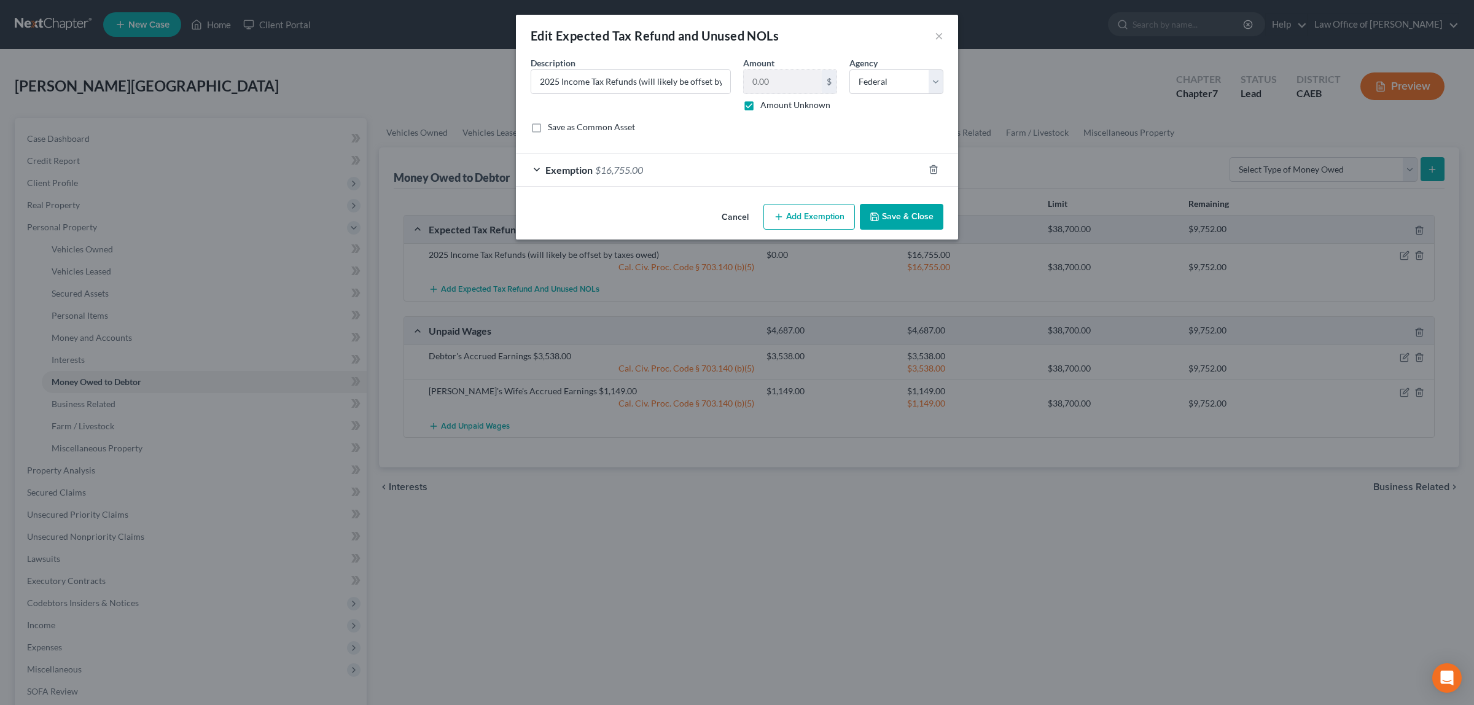
click at [628, 166] on span "$16,755.00" at bounding box center [619, 170] width 48 height 12
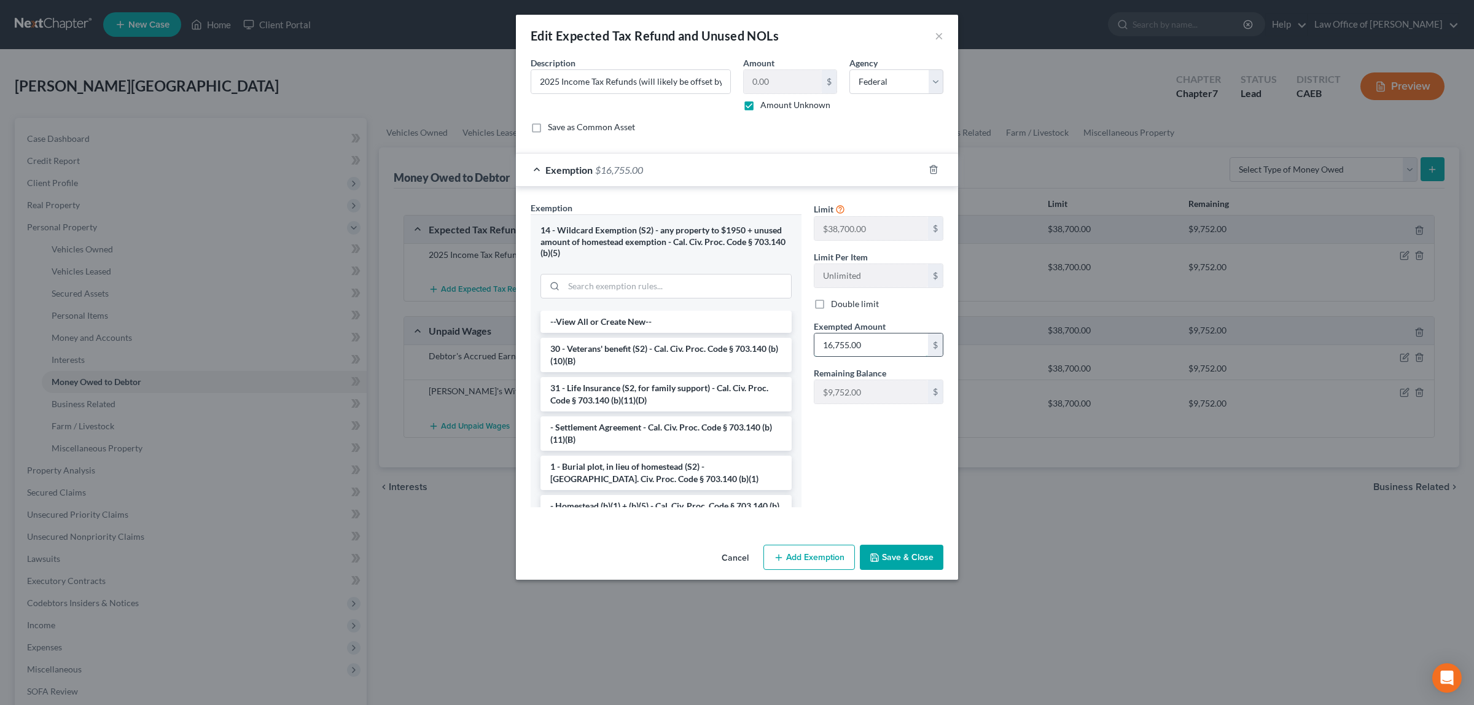
click at [847, 345] on input "16,755.00" at bounding box center [871, 344] width 114 height 23
type input "14,455.00"
click at [879, 553] on icon "button" at bounding box center [875, 558] width 10 height 10
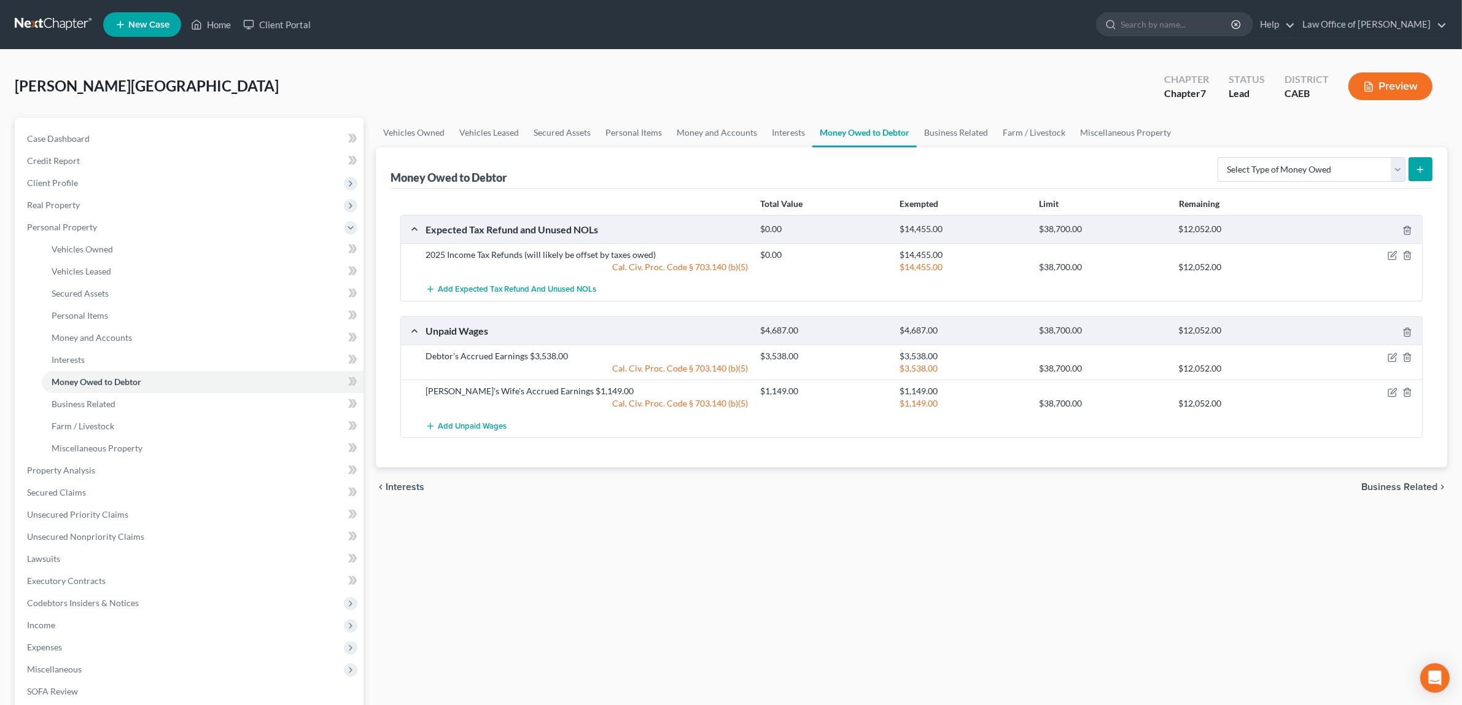
click at [1372, 72] on button "Preview" at bounding box center [1391, 86] width 84 height 28
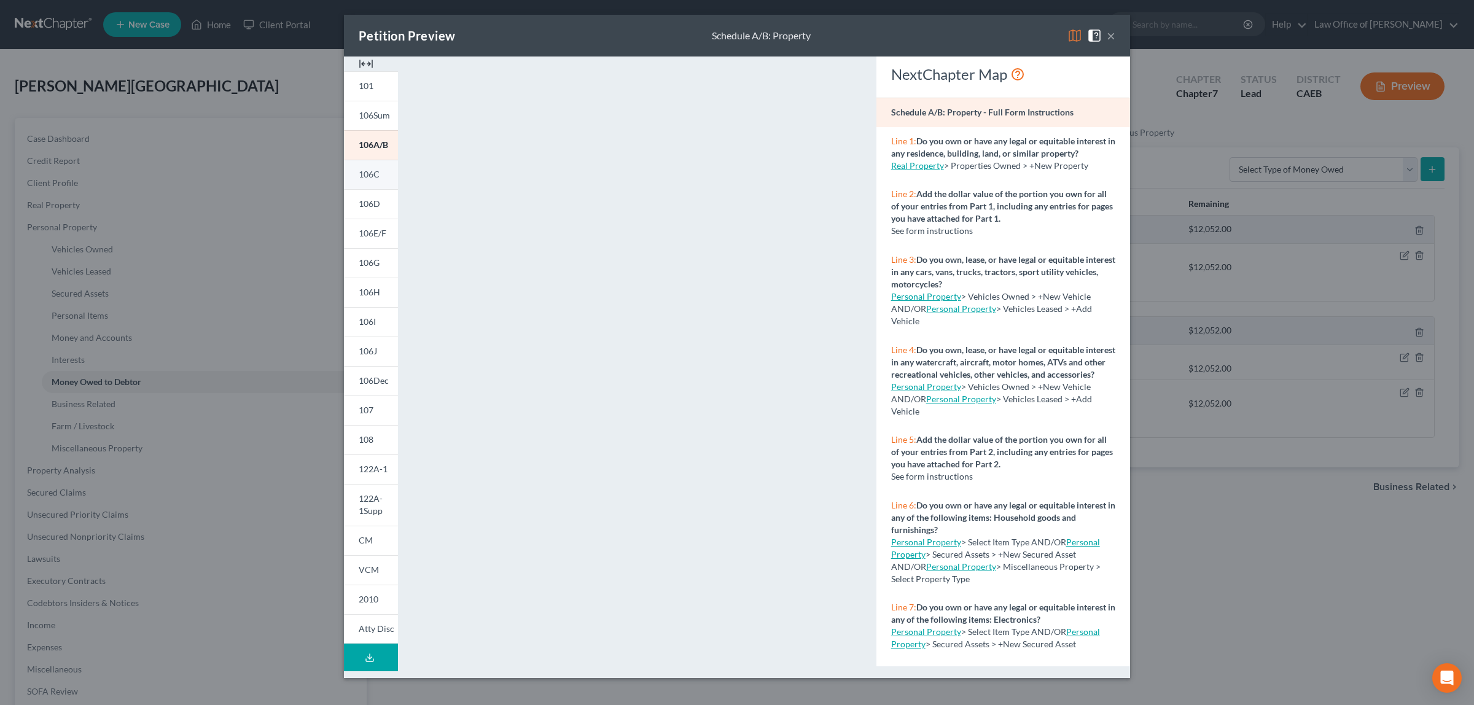
click at [360, 172] on span "106C" at bounding box center [369, 174] width 21 height 10
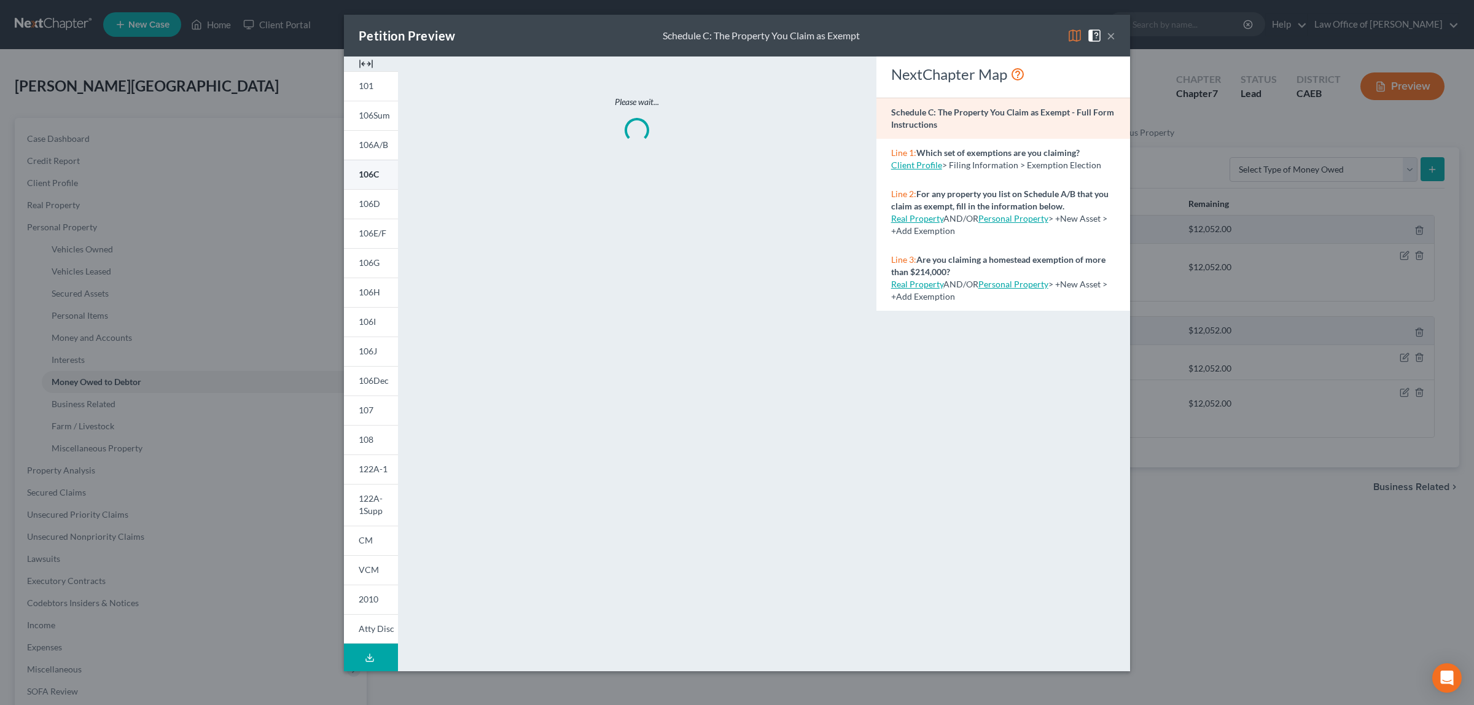
click at [363, 171] on span "106C" at bounding box center [369, 174] width 20 height 10
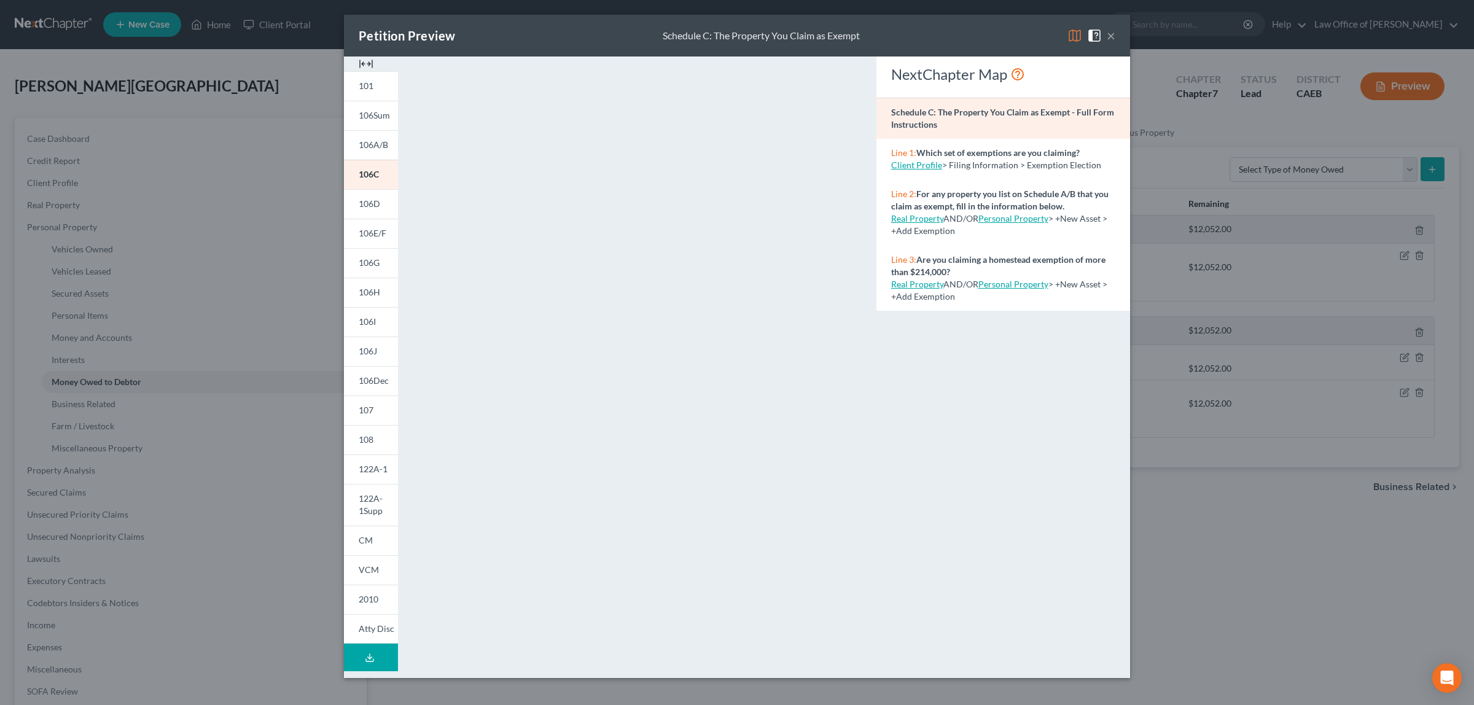
click at [1108, 33] on button "×" at bounding box center [1111, 35] width 9 height 15
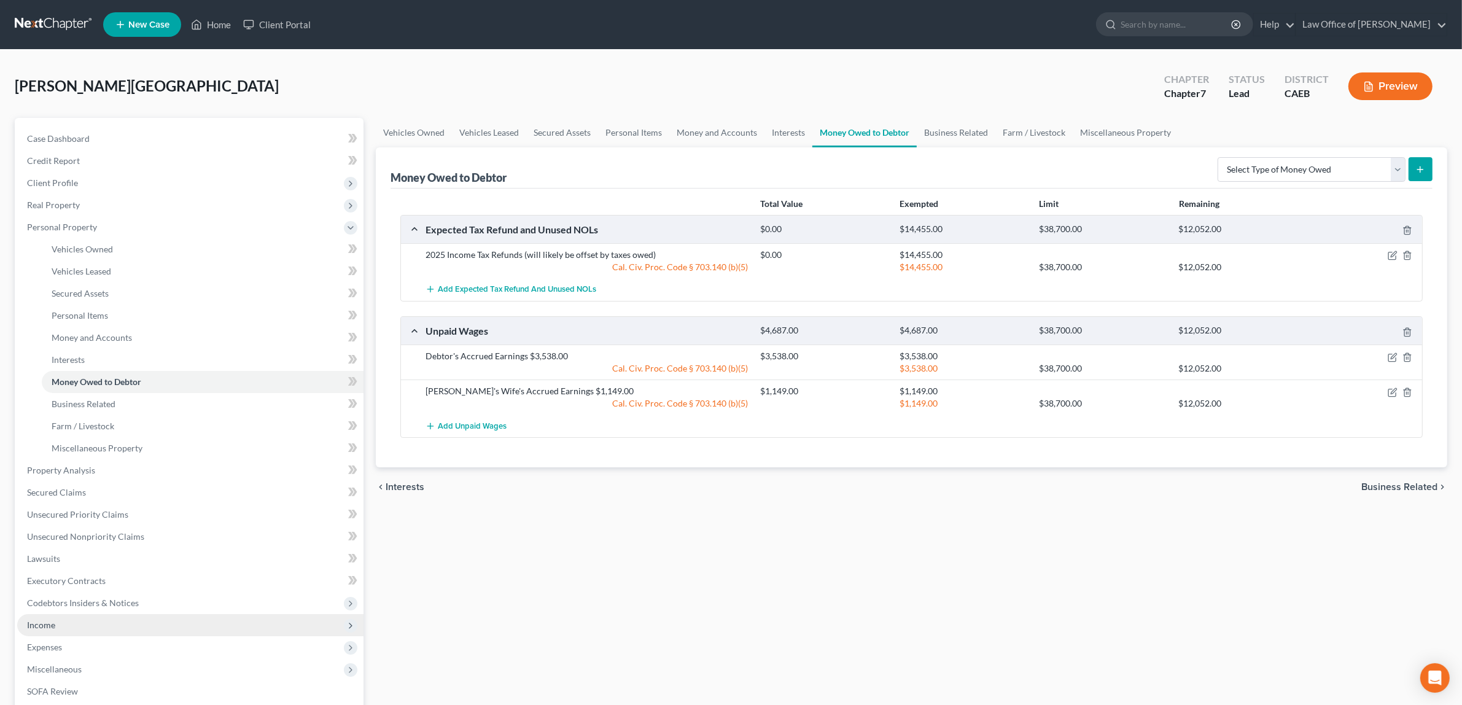
click at [71, 620] on span "Income" at bounding box center [190, 625] width 346 height 22
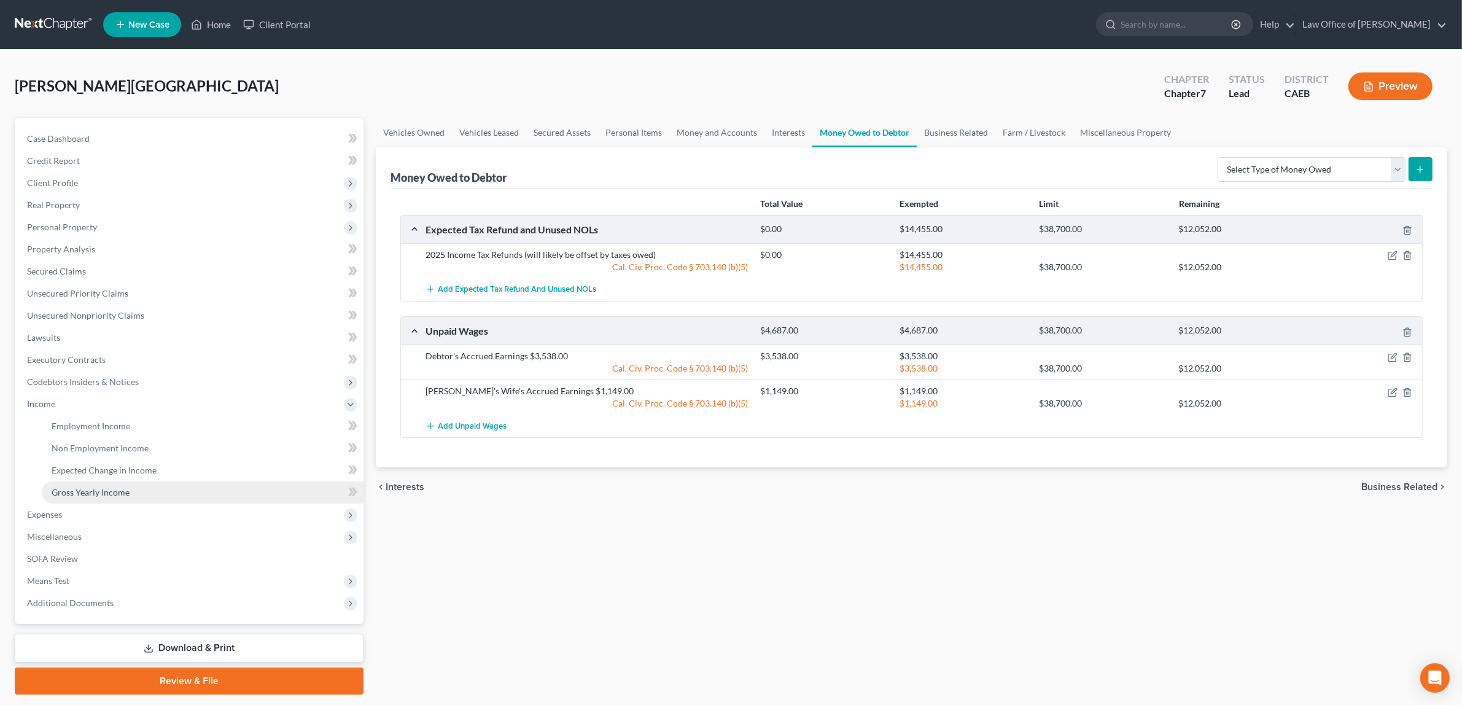
click at [99, 487] on span "Gross Yearly Income" at bounding box center [91, 492] width 78 height 10
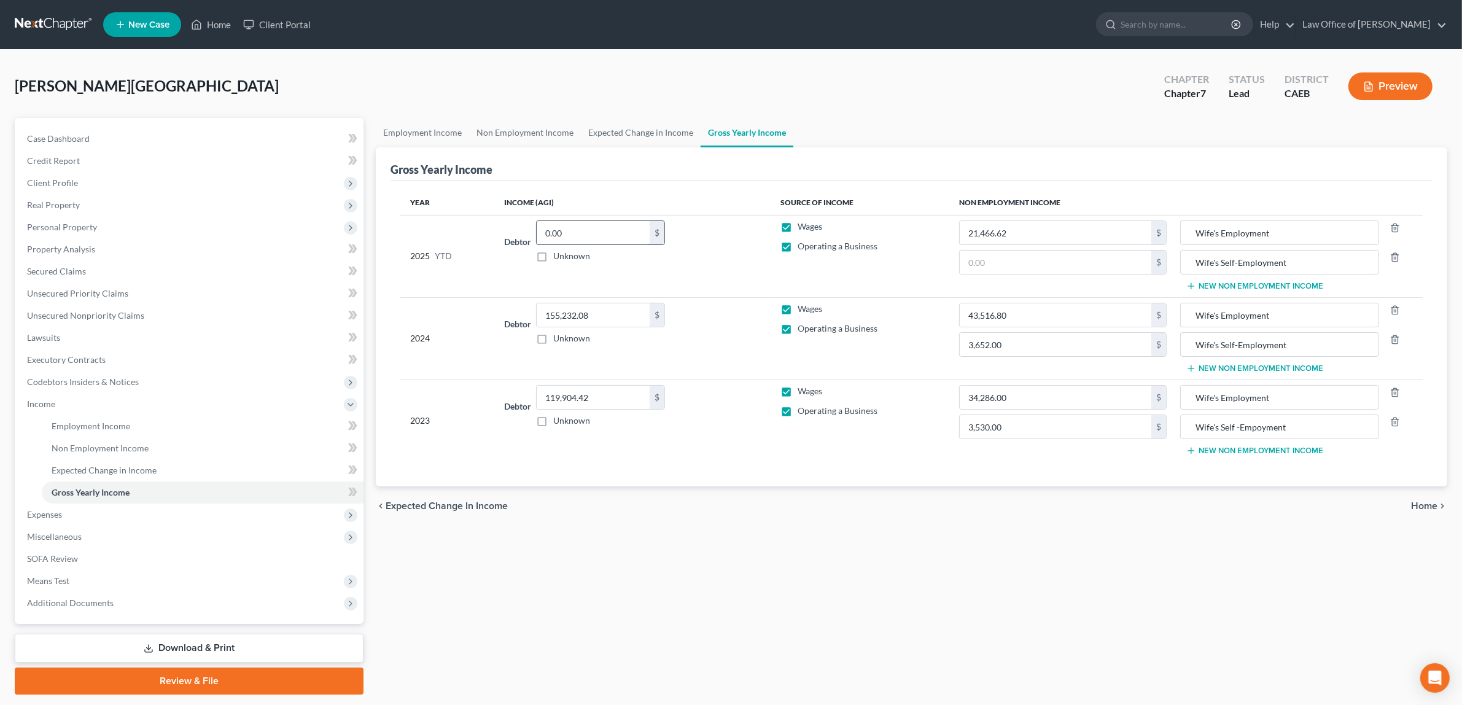
click at [608, 226] on input "0.00" at bounding box center [593, 232] width 113 height 23
type input "92,152.02"
click at [1053, 265] on input "text" at bounding box center [1056, 262] width 192 height 23
type input "3,385.00"
click at [1425, 501] on span "Home" at bounding box center [1424, 506] width 26 height 10
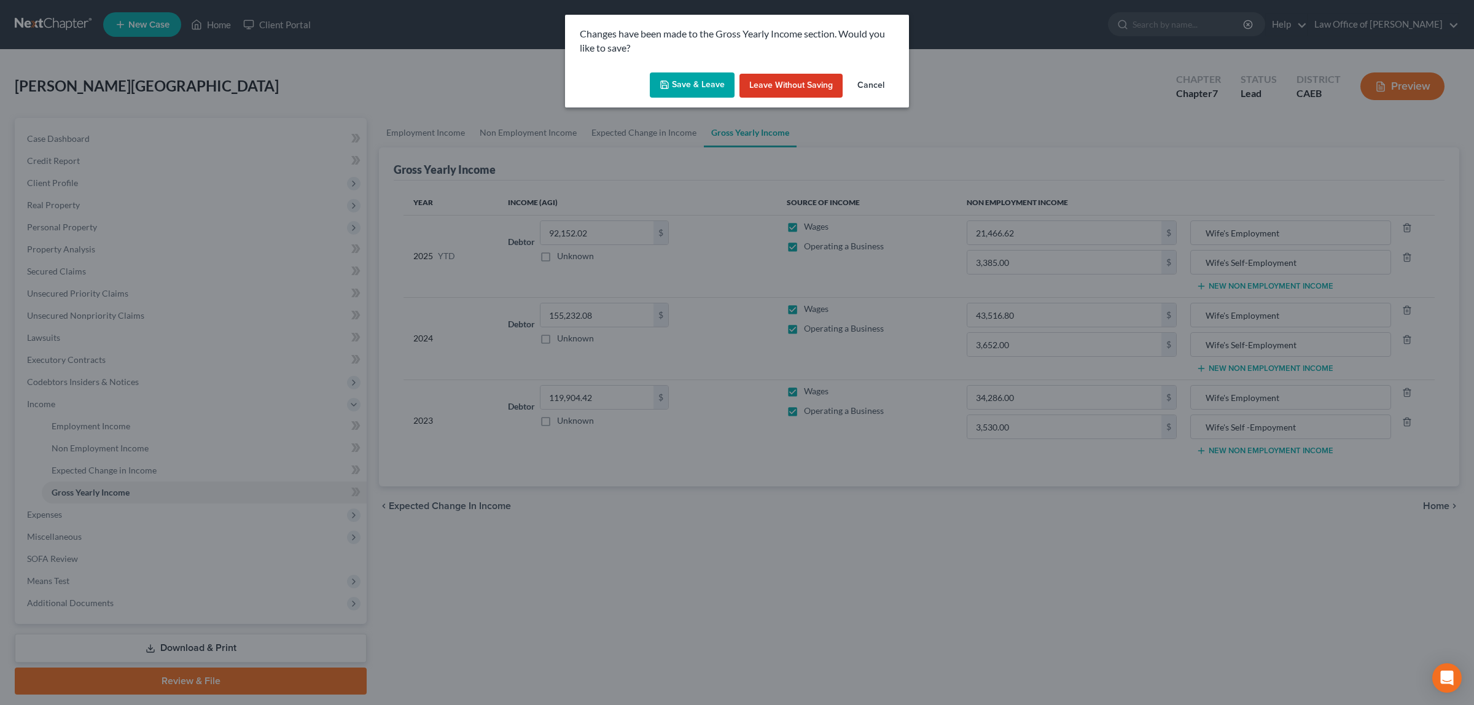
click at [702, 76] on button "Save & Leave" at bounding box center [692, 85] width 85 height 26
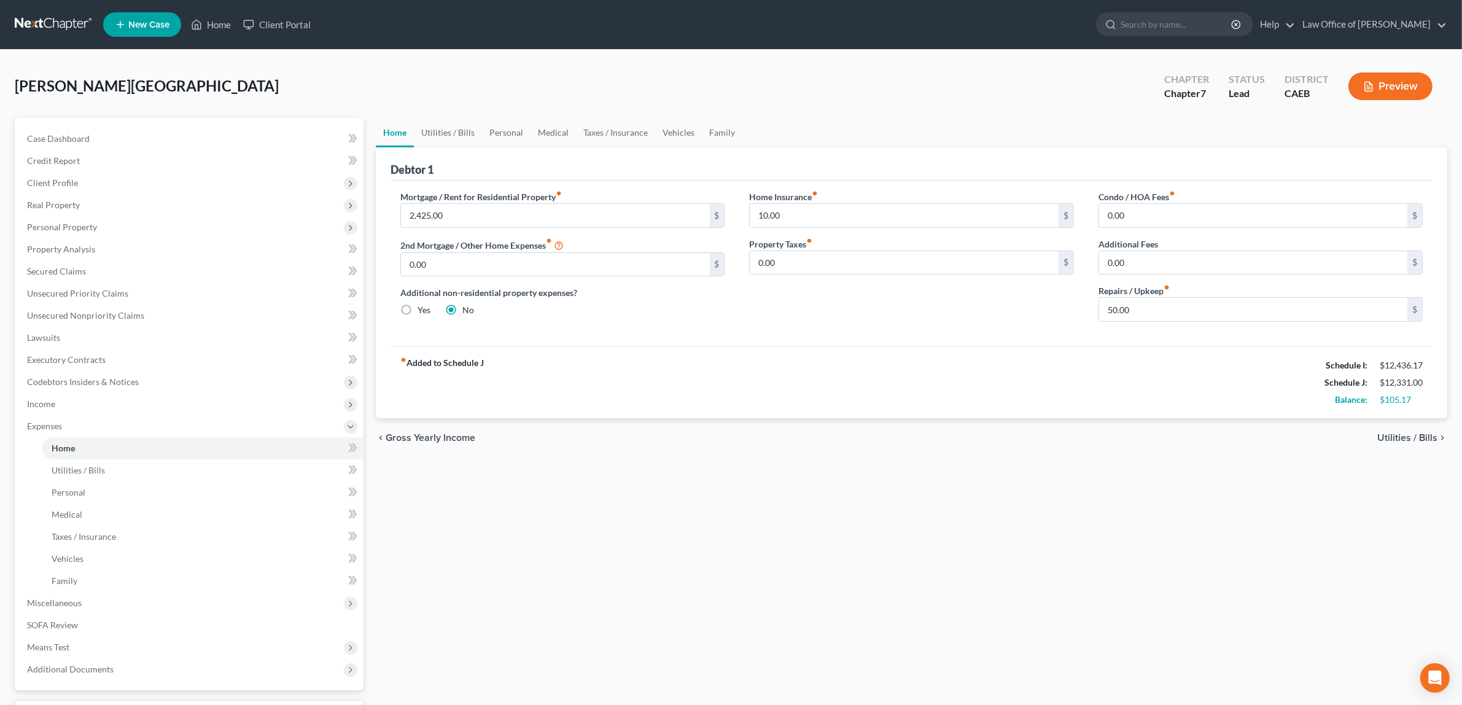
click at [1399, 77] on button "Preview" at bounding box center [1391, 86] width 84 height 28
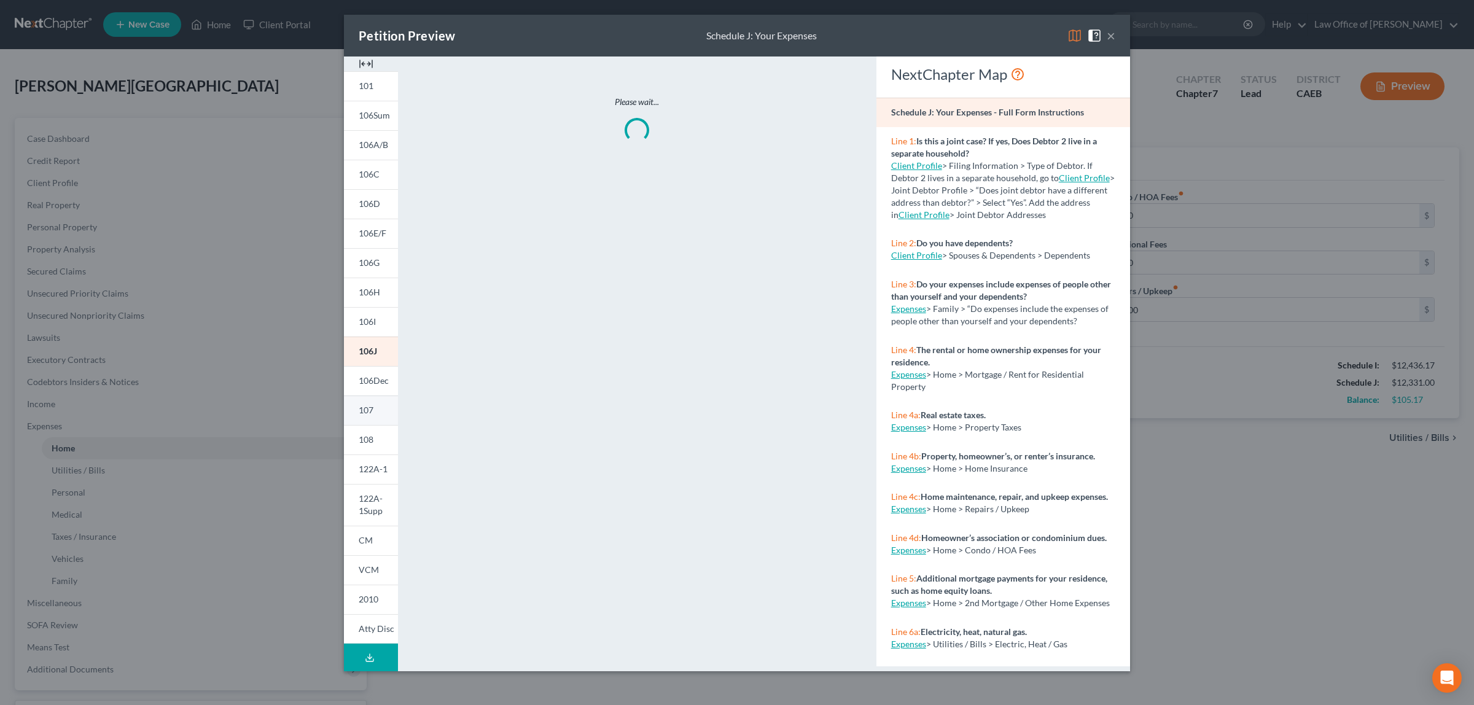
click at [370, 406] on span "107" at bounding box center [366, 410] width 15 height 10
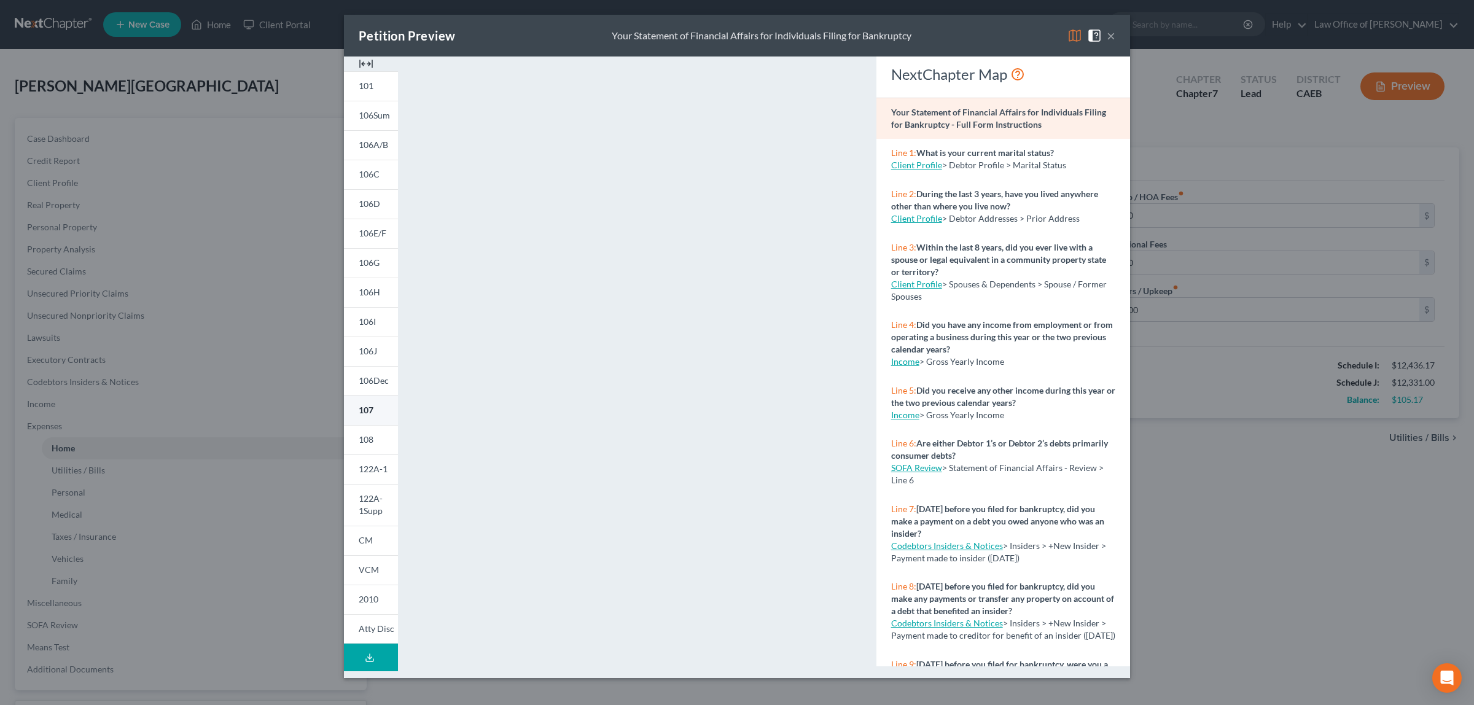
click at [373, 407] on link "107" at bounding box center [371, 409] width 54 height 29
click at [1107, 29] on button "×" at bounding box center [1111, 35] width 9 height 15
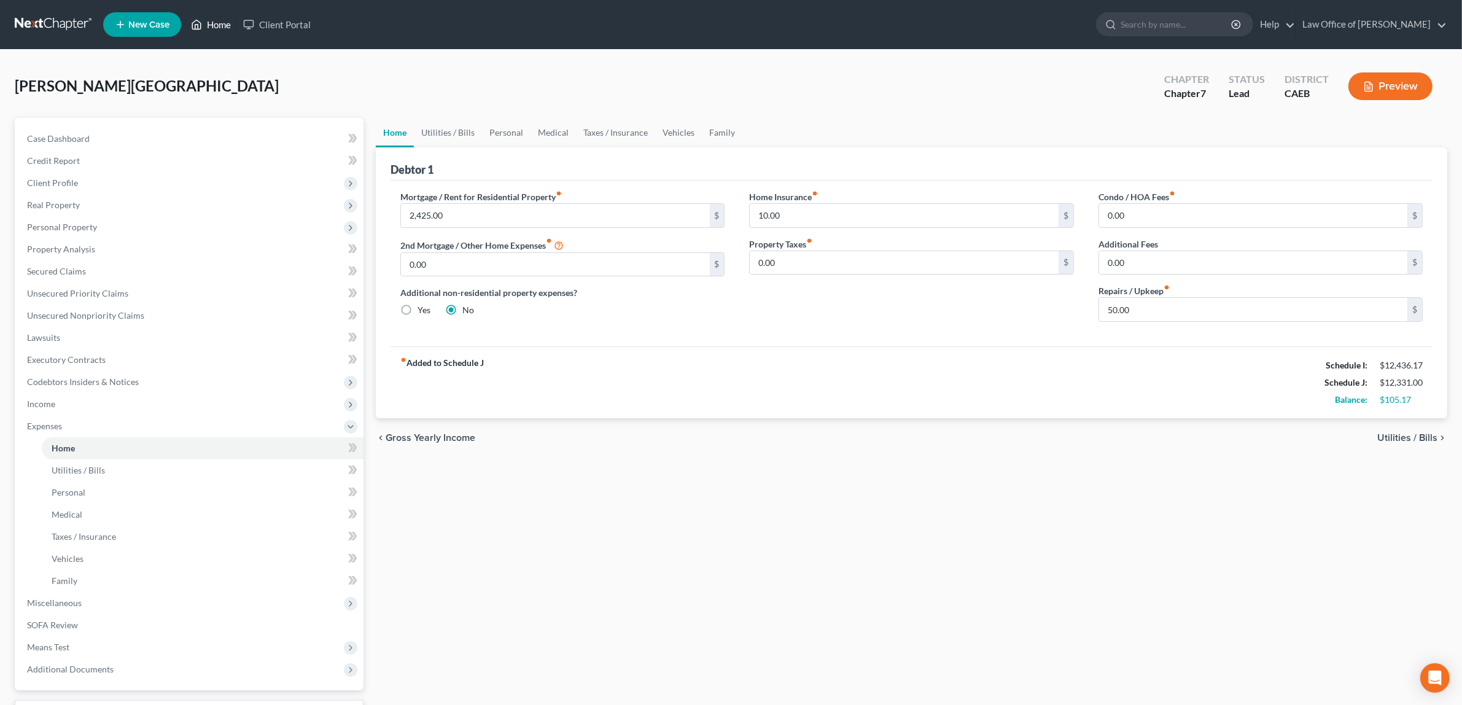
click at [221, 22] on link "Home" at bounding box center [211, 25] width 52 height 22
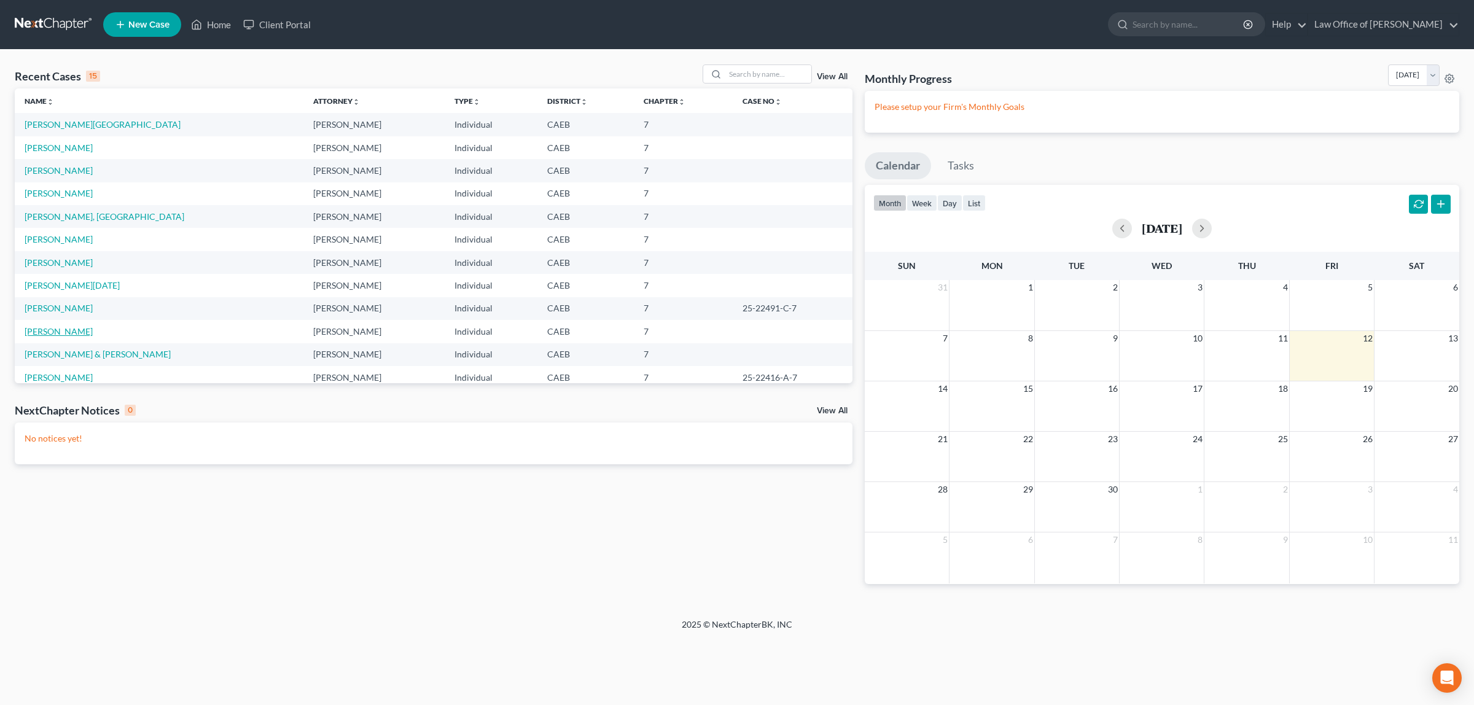
click at [63, 326] on link "[PERSON_NAME]" at bounding box center [59, 331] width 68 height 10
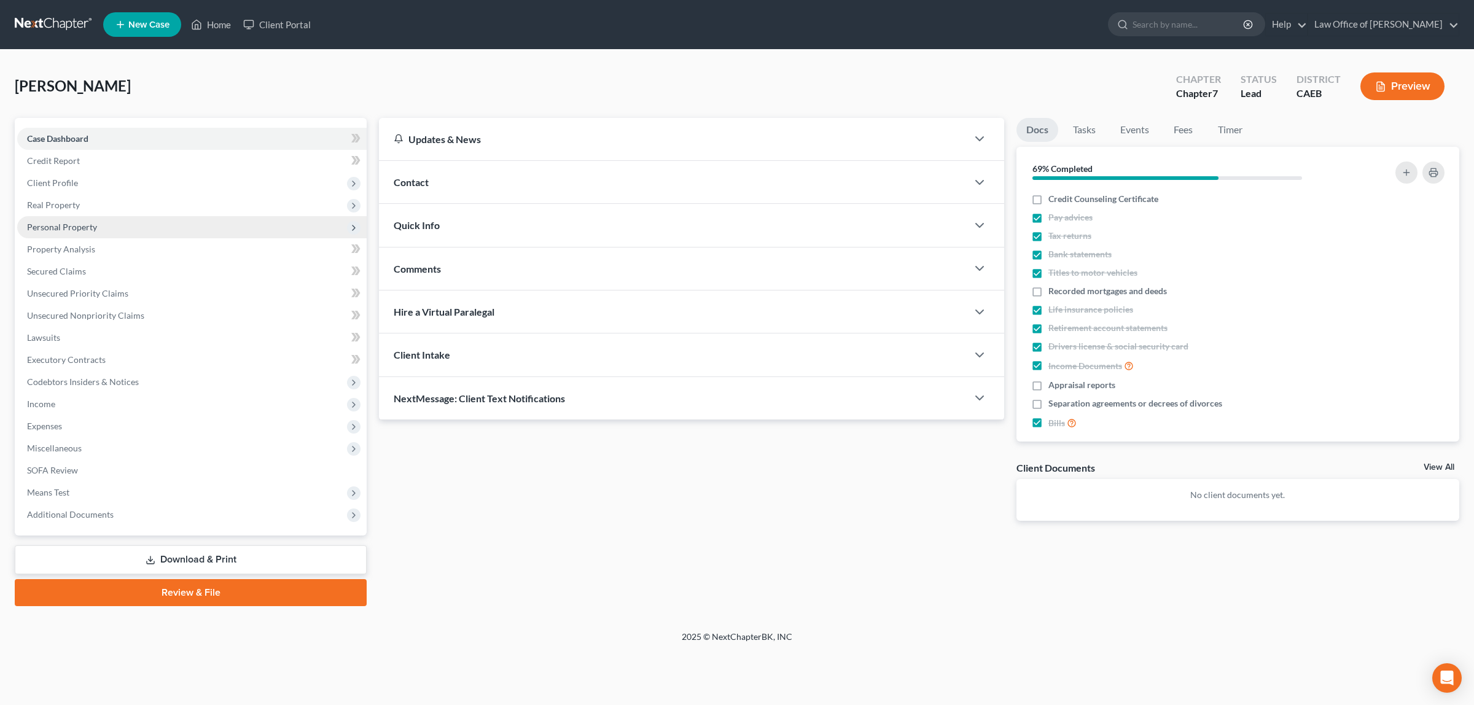
click at [95, 222] on span "Personal Property" at bounding box center [62, 227] width 70 height 10
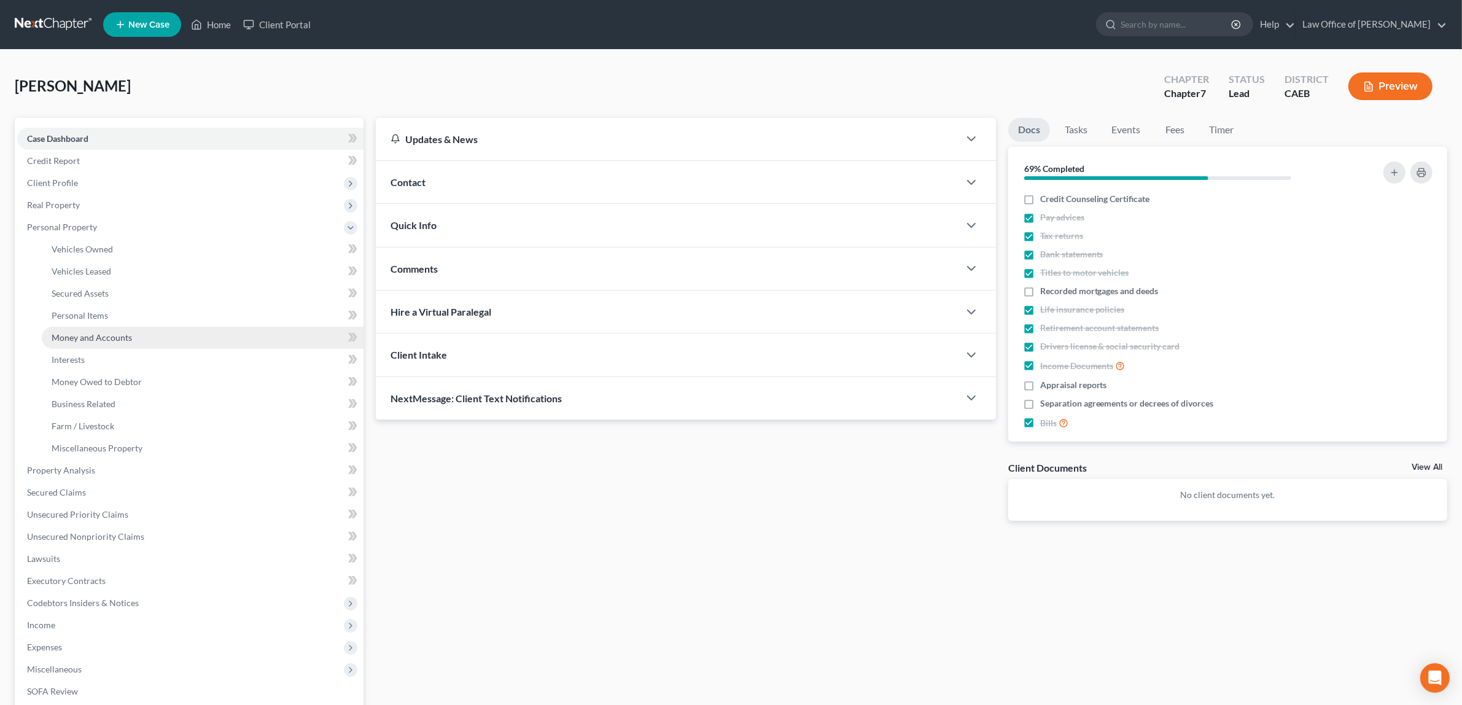
click at [103, 333] on span "Money and Accounts" at bounding box center [92, 337] width 80 height 10
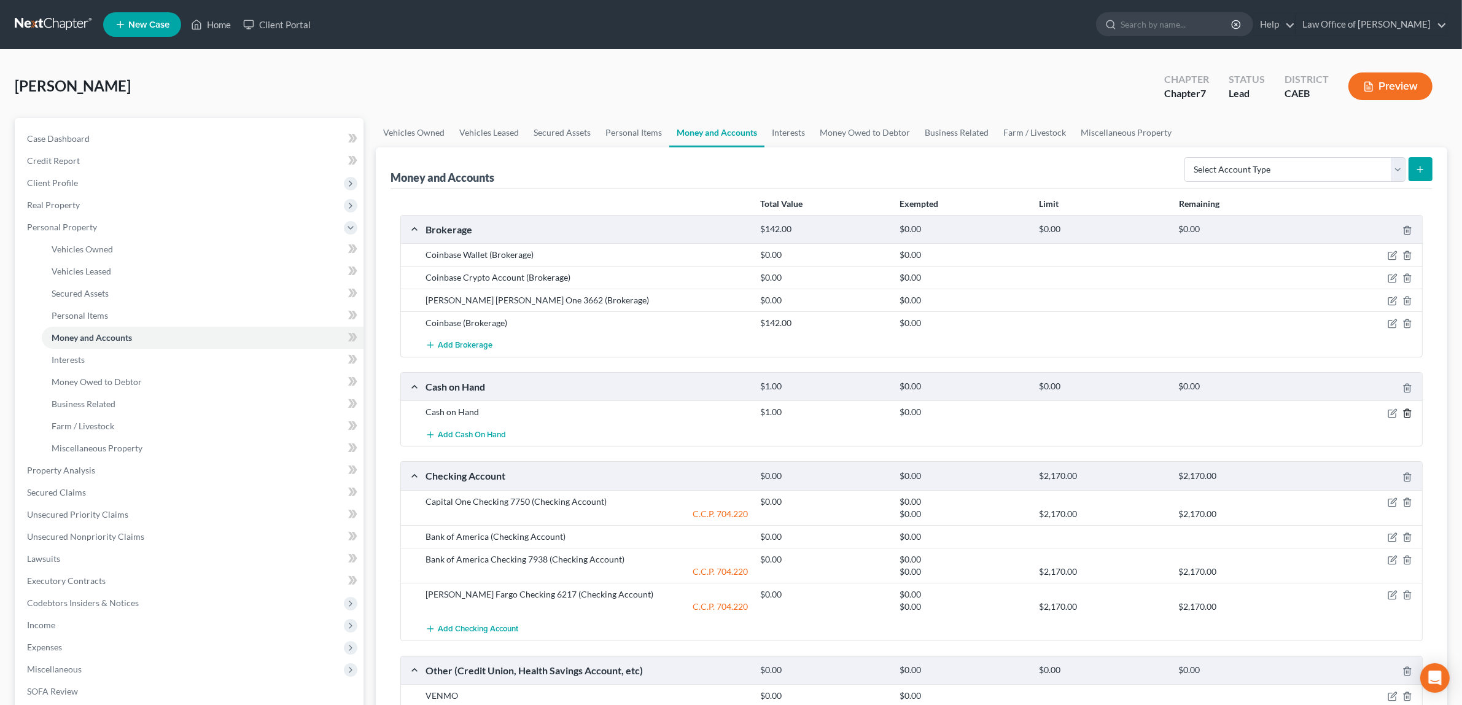
click at [1406, 412] on icon "button" at bounding box center [1408, 413] width 10 height 10
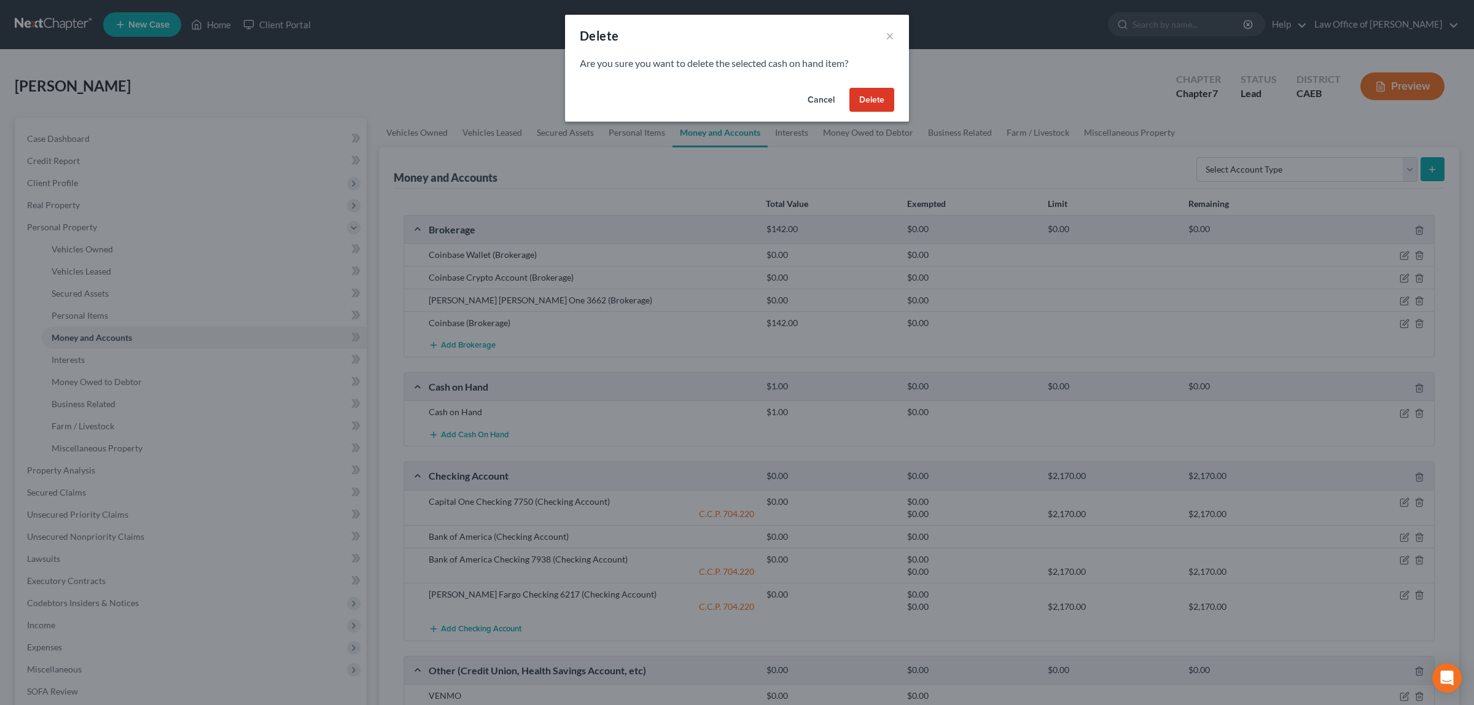
click at [874, 93] on button "Delete" at bounding box center [871, 100] width 45 height 25
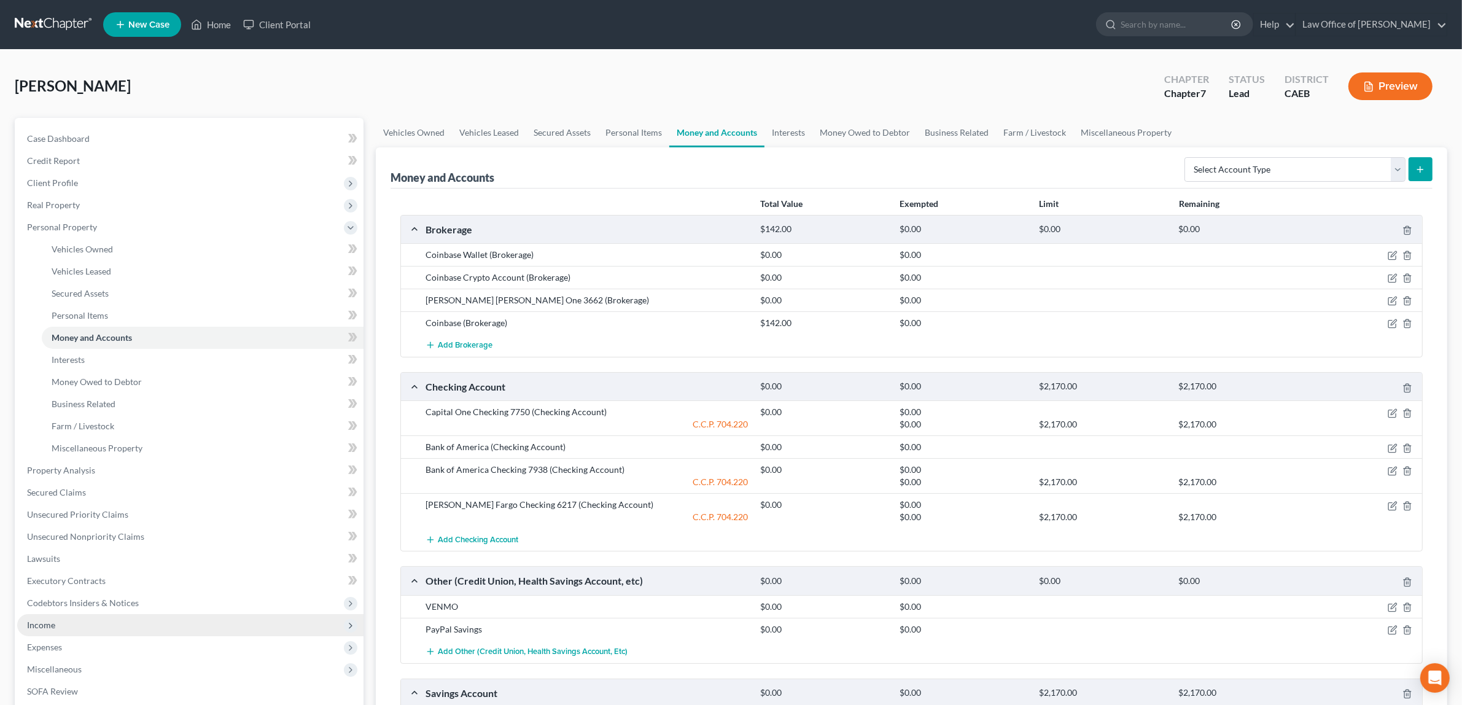
click at [62, 619] on span "Income" at bounding box center [190, 625] width 346 height 22
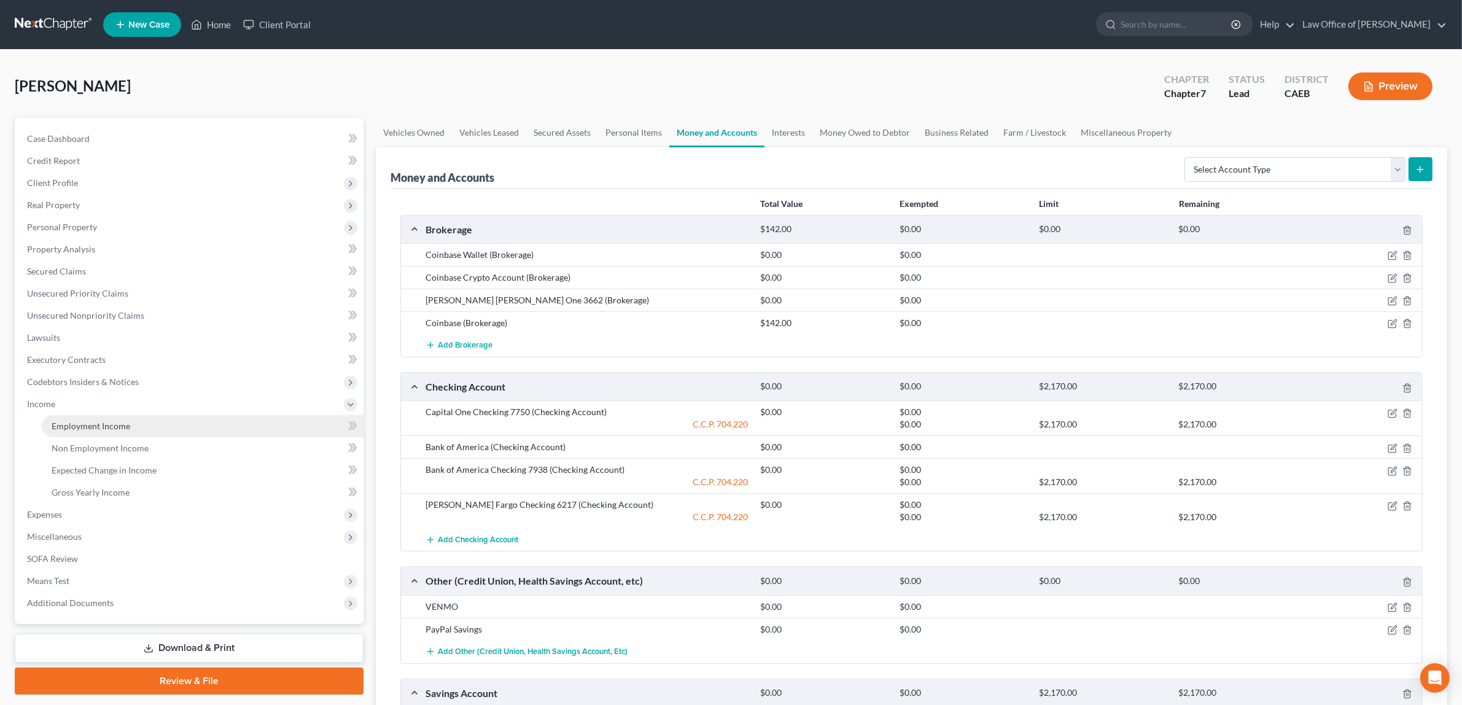
click at [91, 418] on link "Employment Income" at bounding box center [203, 426] width 322 height 22
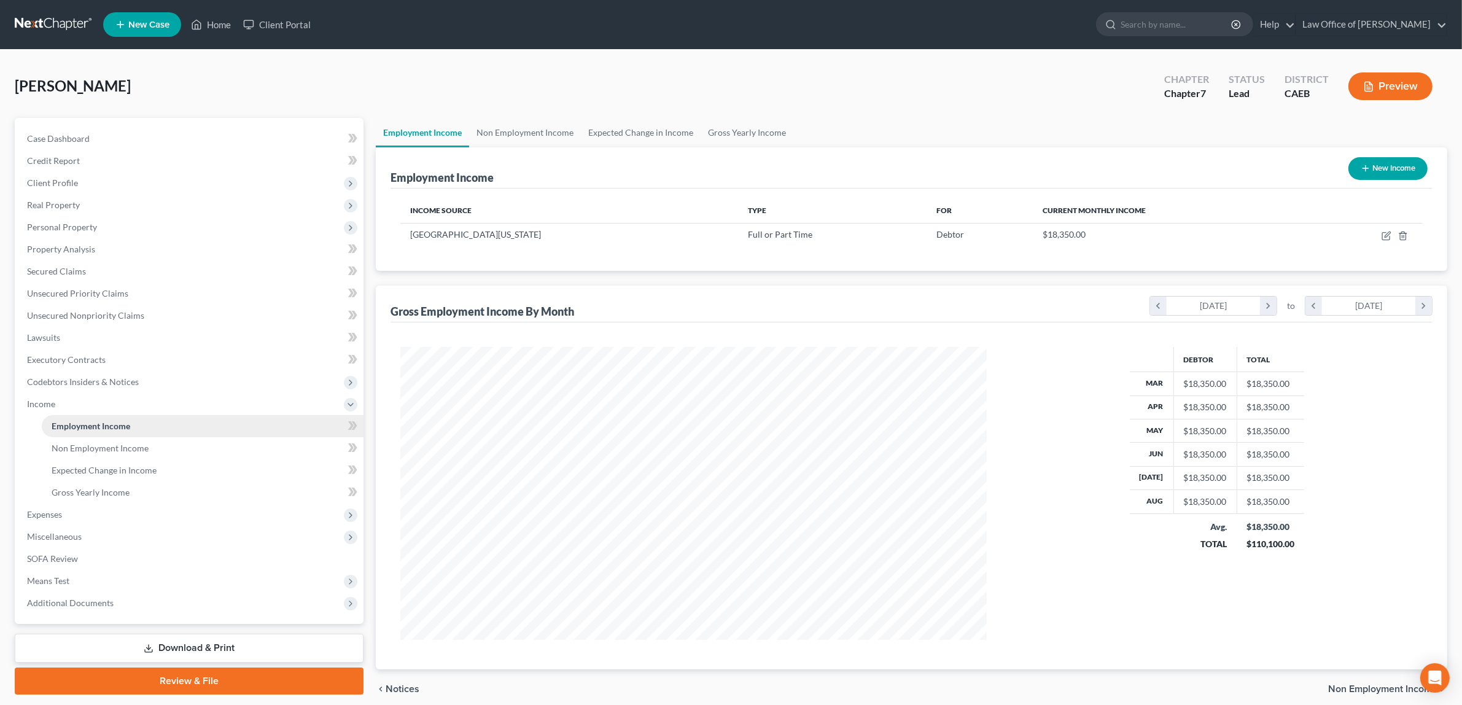
scroll to position [292, 610]
click at [98, 488] on span "Gross Yearly Income" at bounding box center [91, 492] width 78 height 10
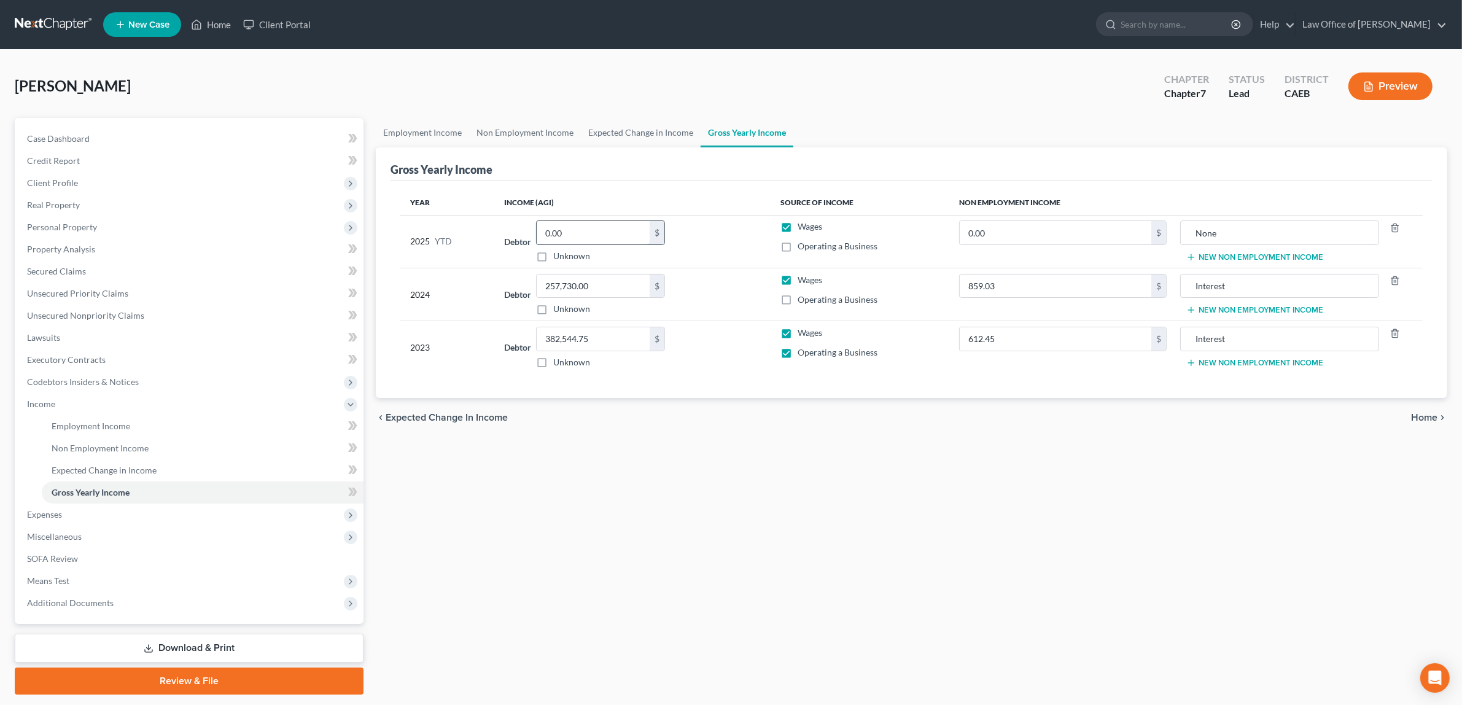
click at [574, 229] on input "0.00" at bounding box center [593, 232] width 113 height 23
type input "161,051.31"
click at [1423, 413] on span "Home" at bounding box center [1424, 418] width 26 height 10
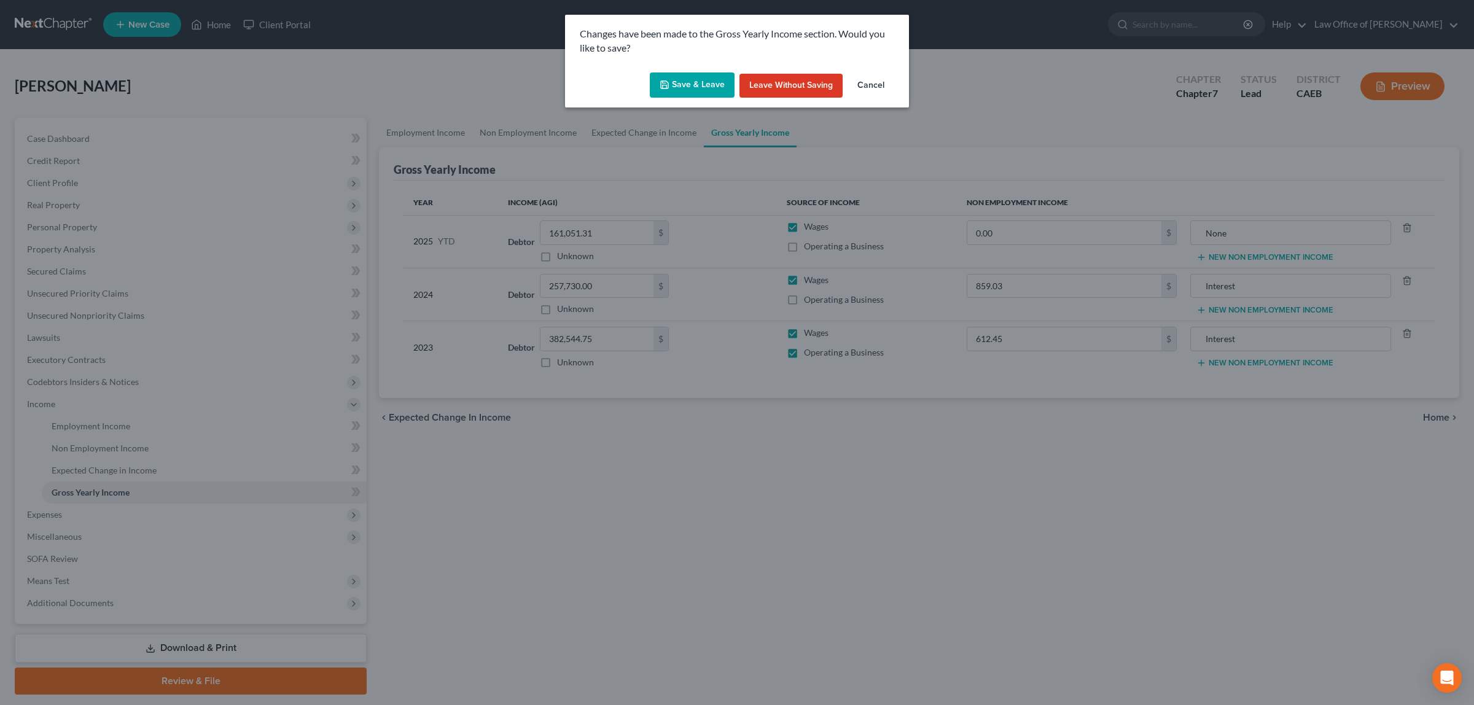
click at [686, 82] on button "Save & Leave" at bounding box center [692, 85] width 85 height 26
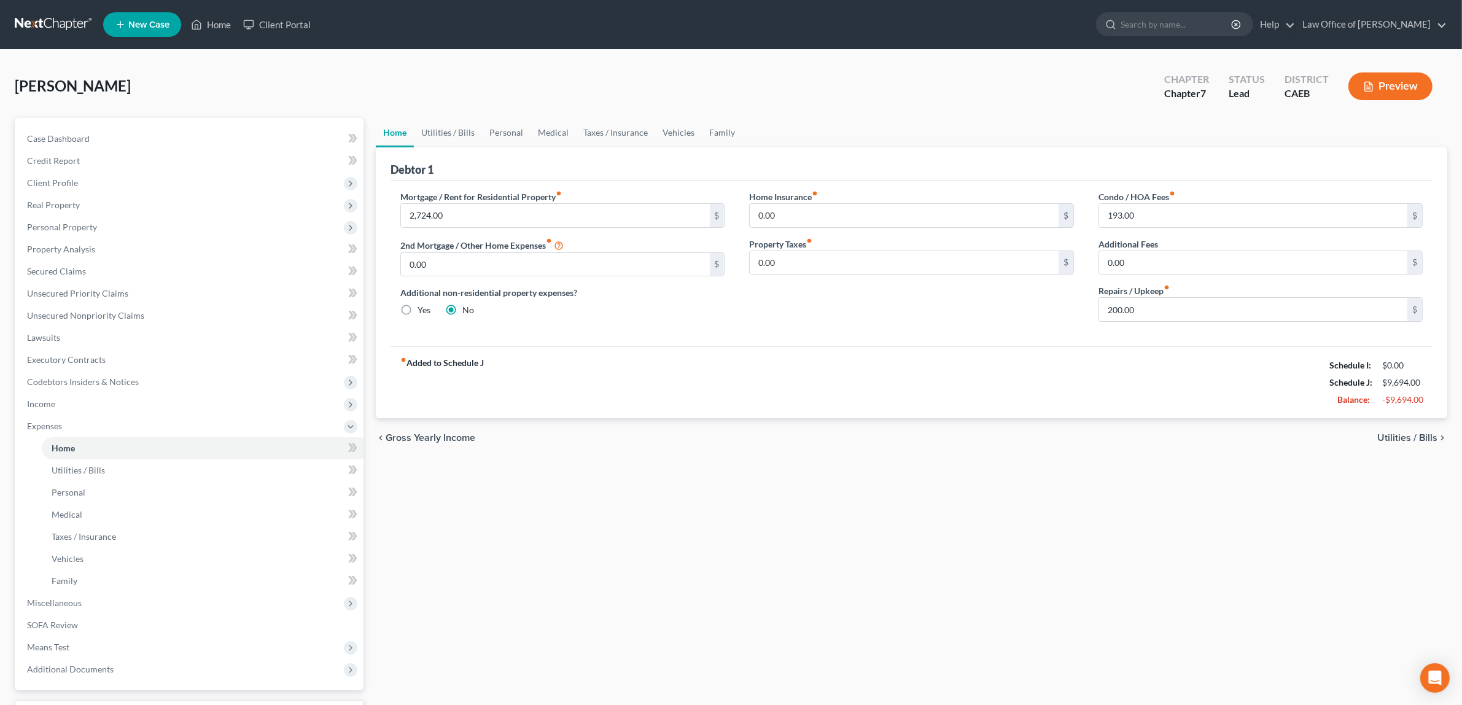
click at [1377, 82] on button "Preview" at bounding box center [1391, 86] width 84 height 28
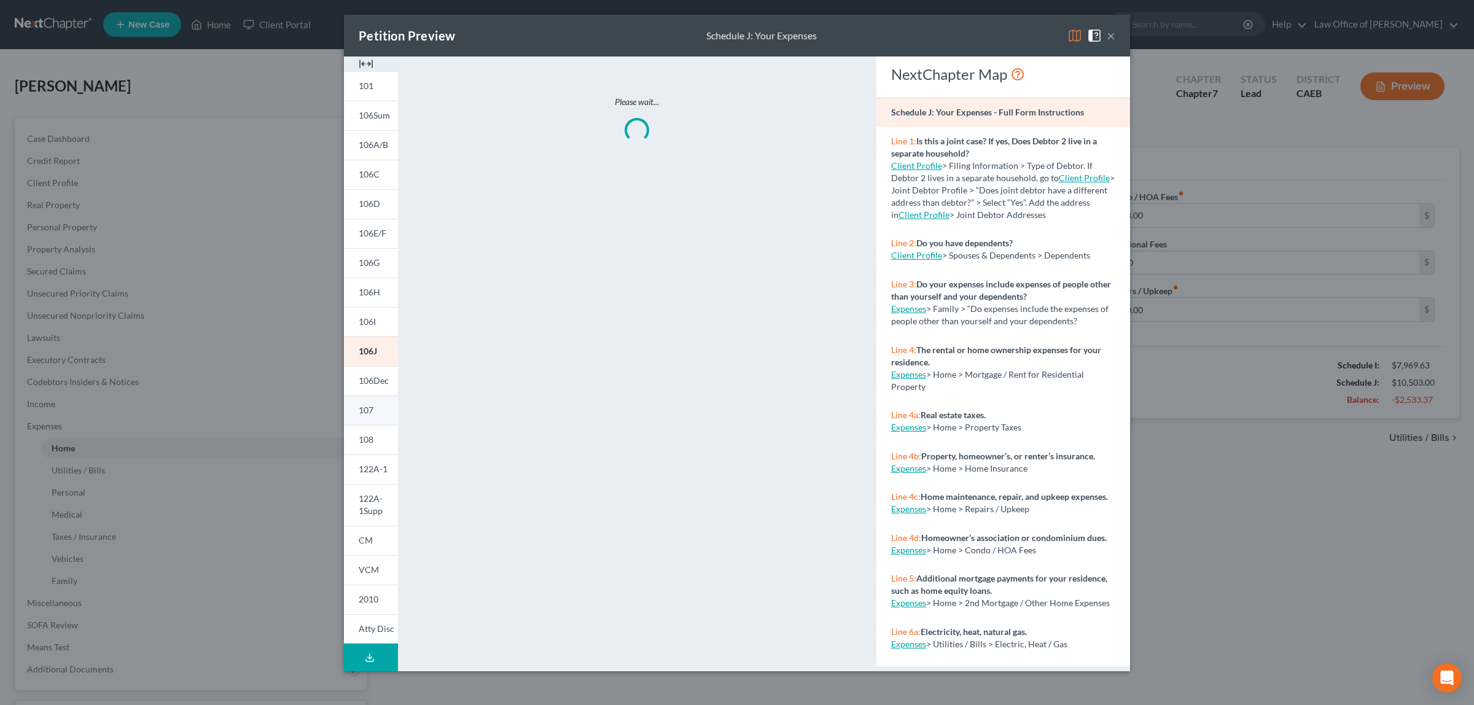
click at [363, 407] on span "107" at bounding box center [366, 410] width 15 height 10
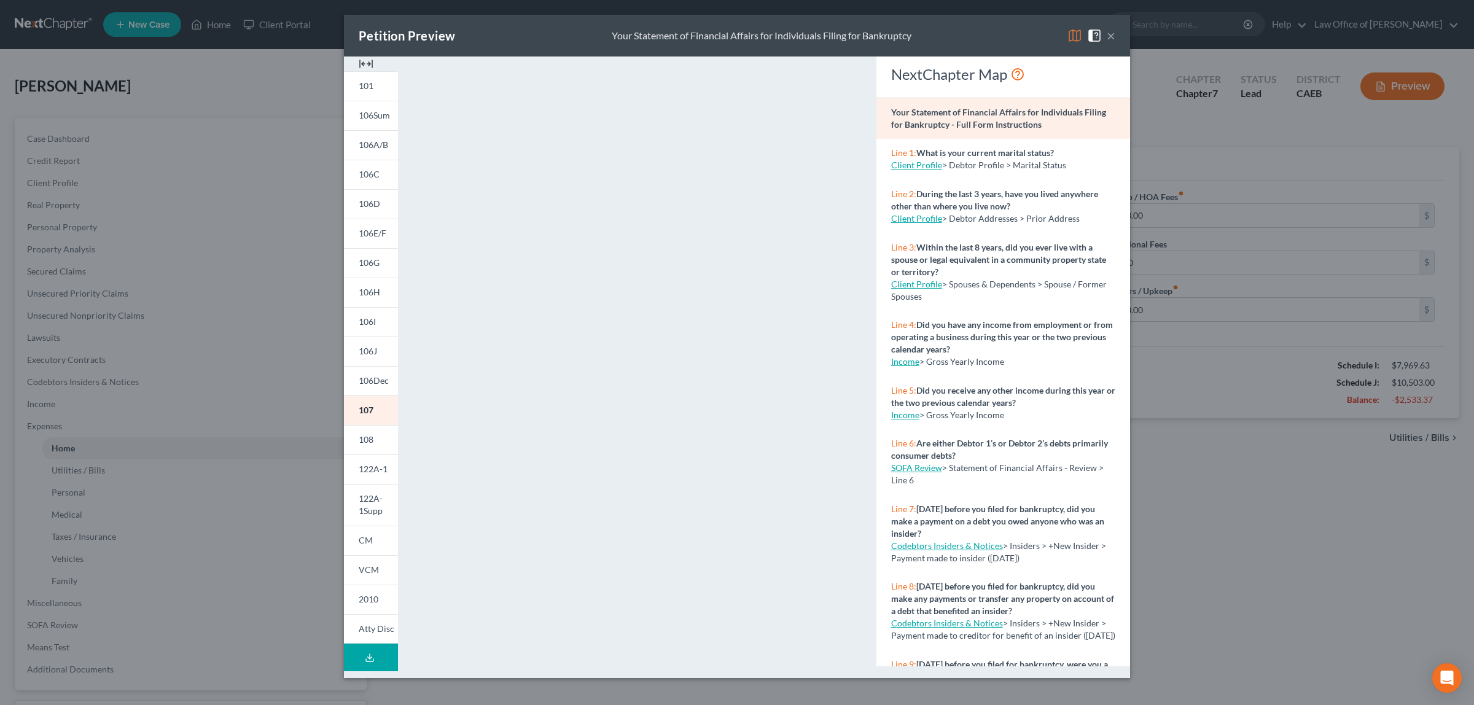
click at [1110, 34] on button "×" at bounding box center [1111, 35] width 9 height 15
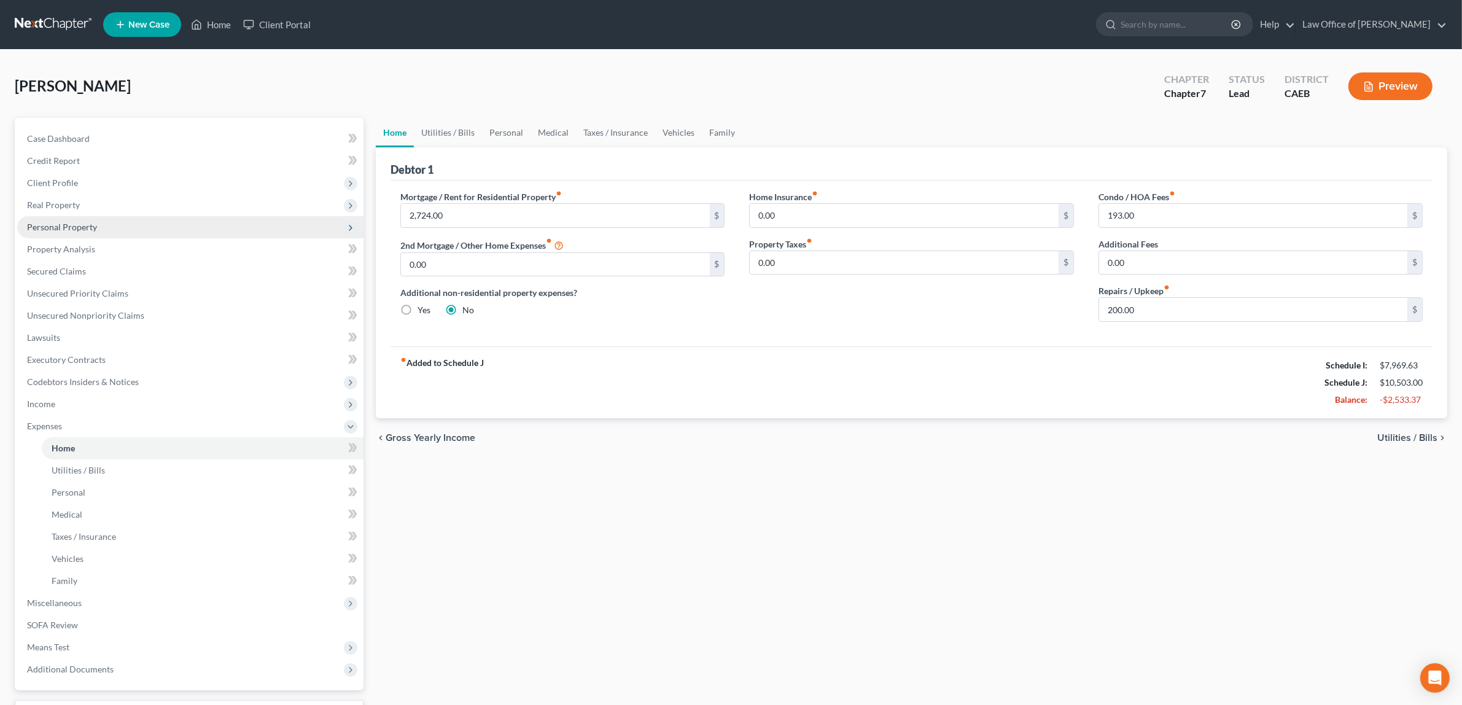
click at [92, 223] on span "Personal Property" at bounding box center [62, 227] width 70 height 10
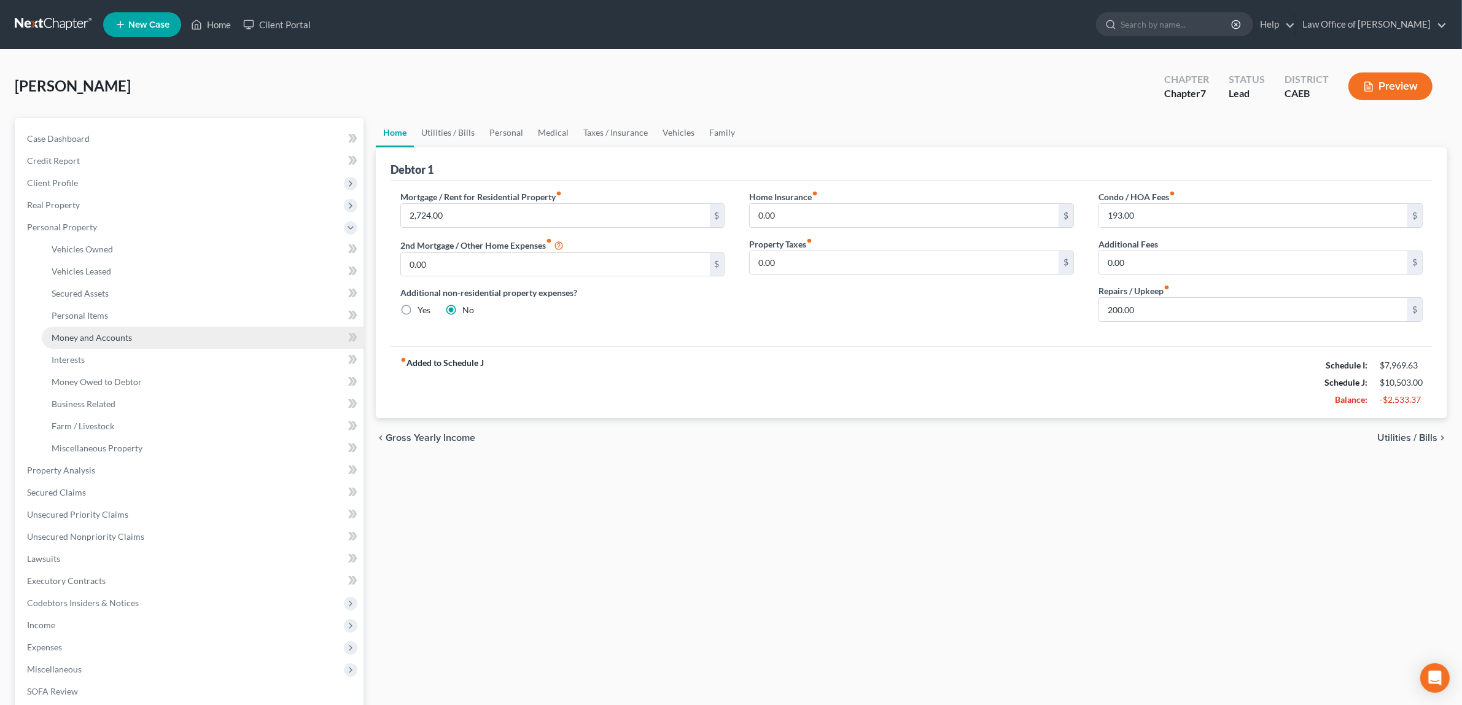
click at [96, 332] on span "Money and Accounts" at bounding box center [92, 337] width 80 height 10
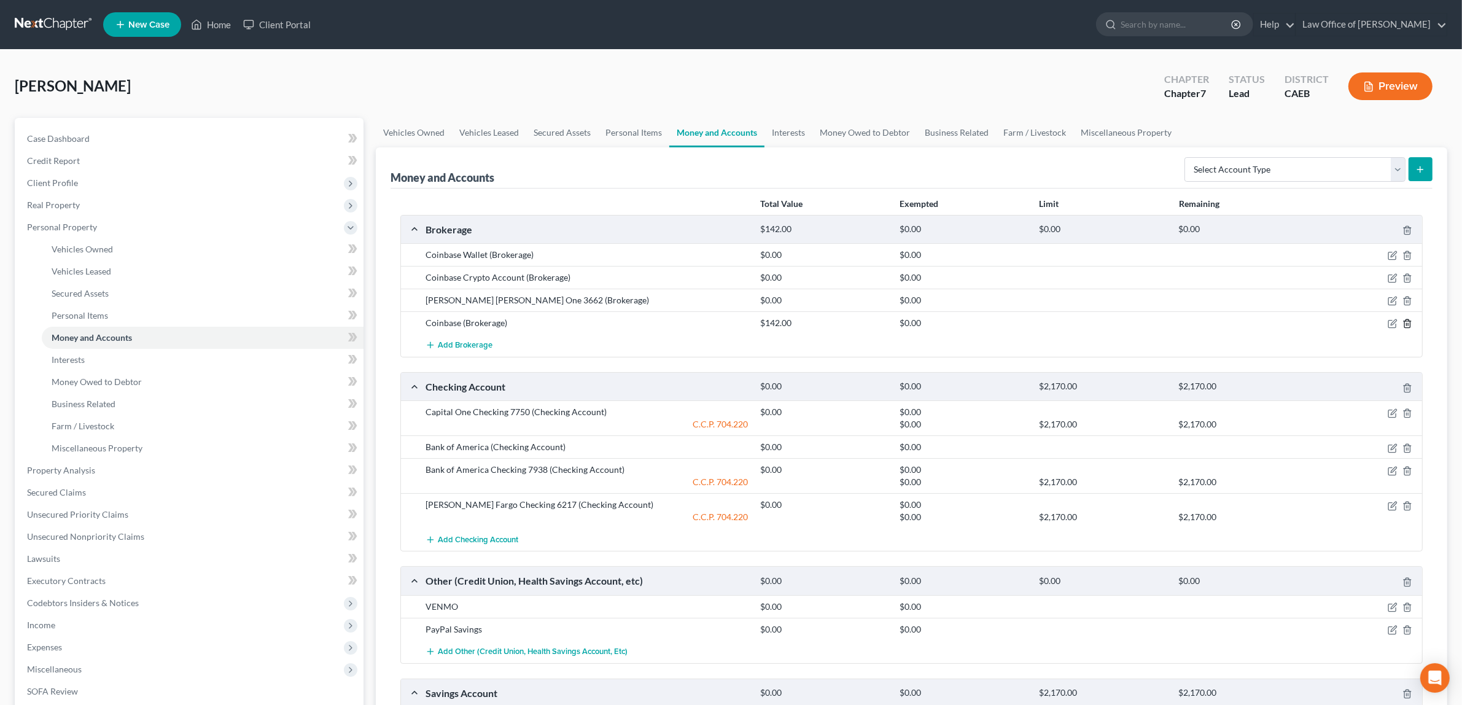
click at [1409, 324] on icon "button" at bounding box center [1408, 324] width 10 height 10
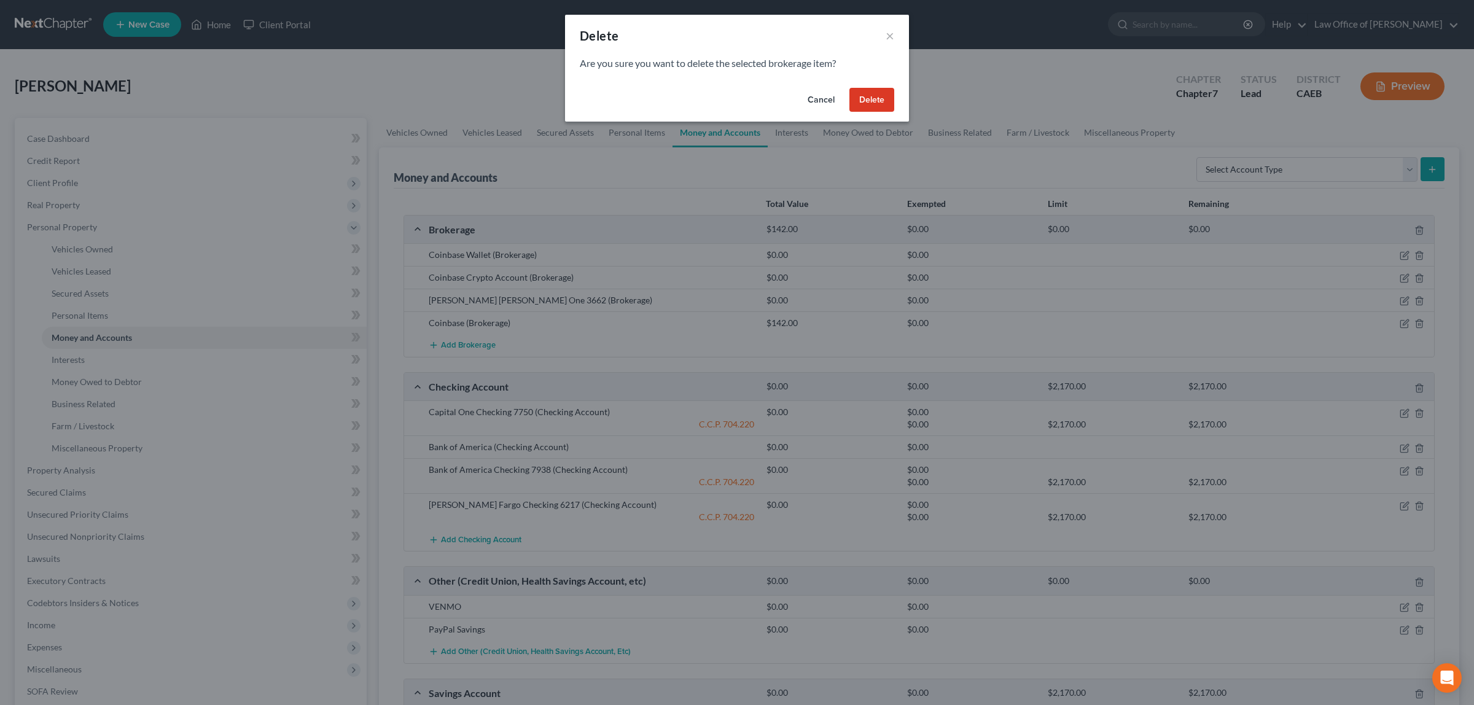
click at [873, 93] on button "Delete" at bounding box center [871, 100] width 45 height 25
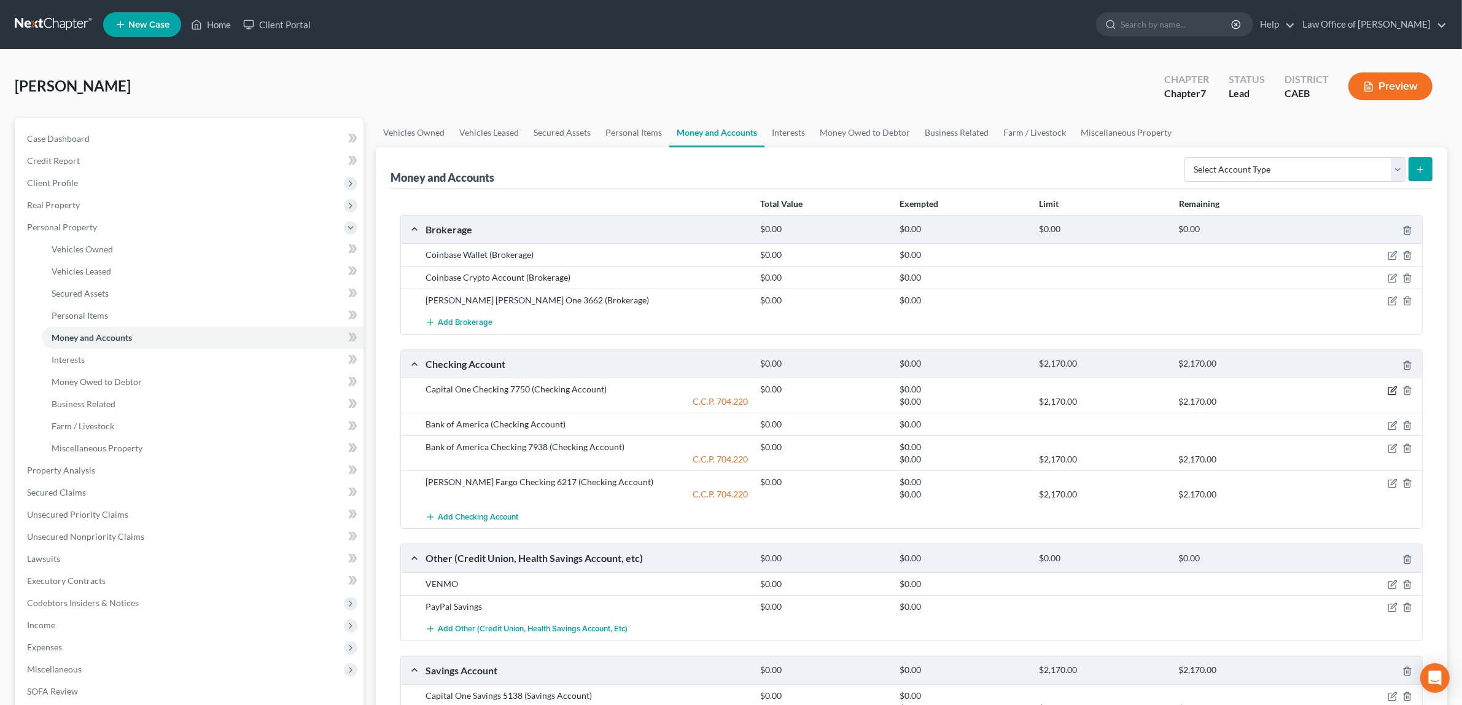
click at [1392, 386] on icon "button" at bounding box center [1393, 391] width 10 height 10
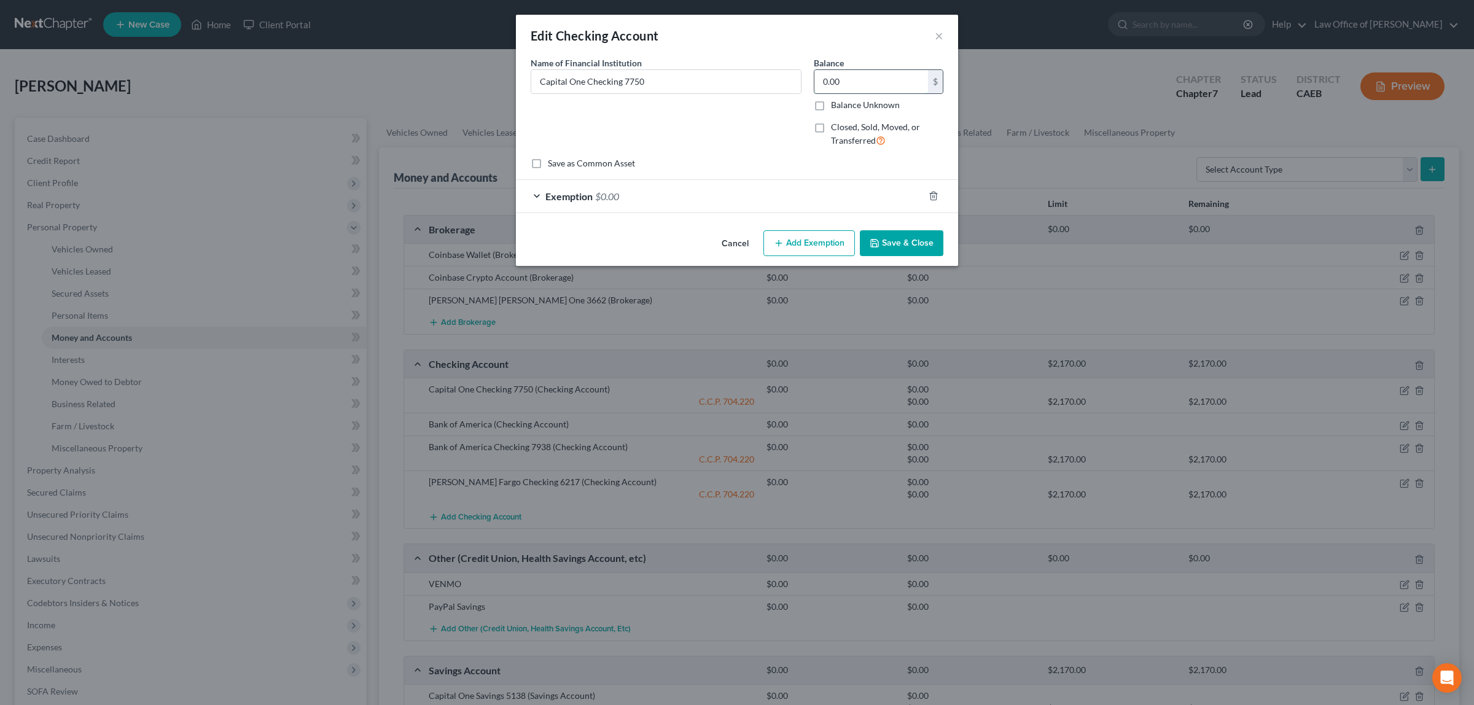
click at [843, 74] on input "0.00" at bounding box center [871, 81] width 114 height 23
type input "52.00"
click at [604, 190] on span "$0.00" at bounding box center [607, 196] width 24 height 12
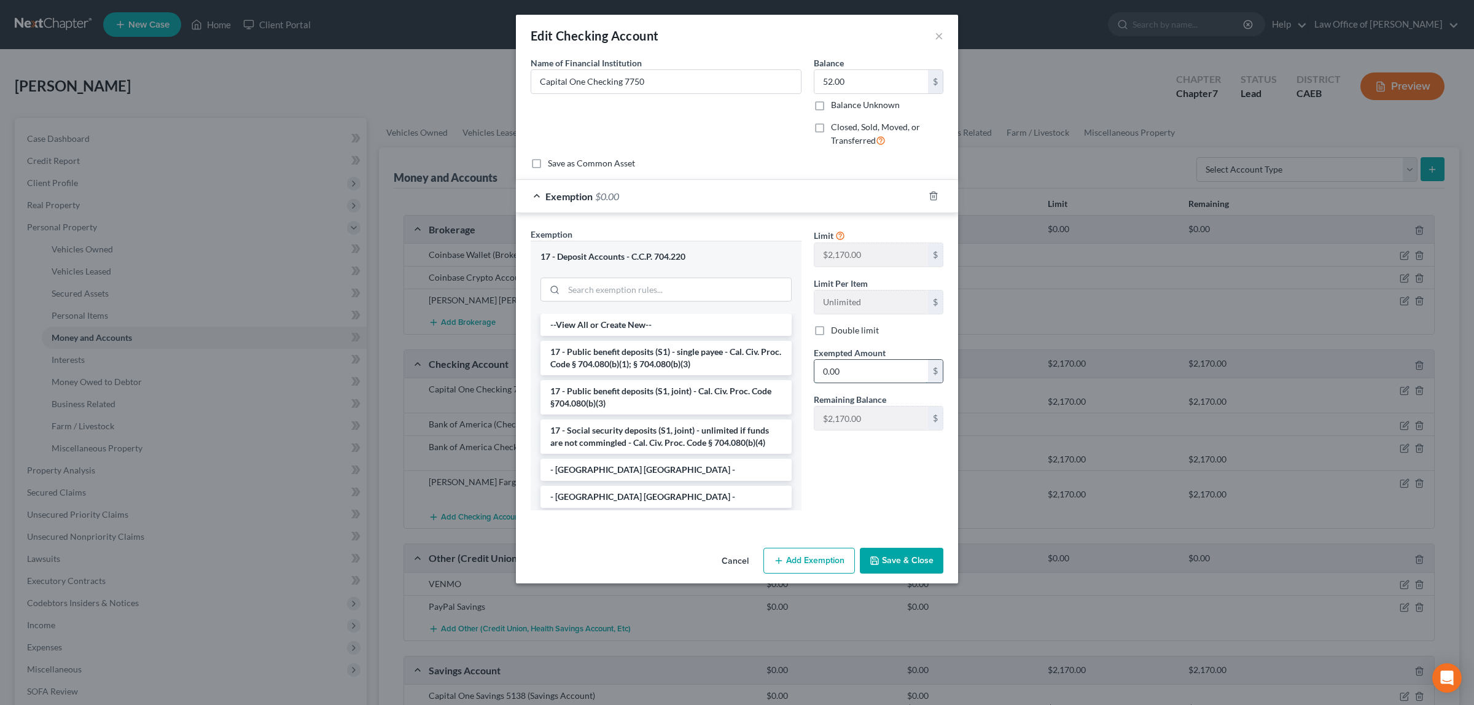
click at [852, 373] on input "0.00" at bounding box center [871, 371] width 114 height 23
type input "52.00"
click at [895, 556] on button "Save & Close" at bounding box center [902, 561] width 84 height 26
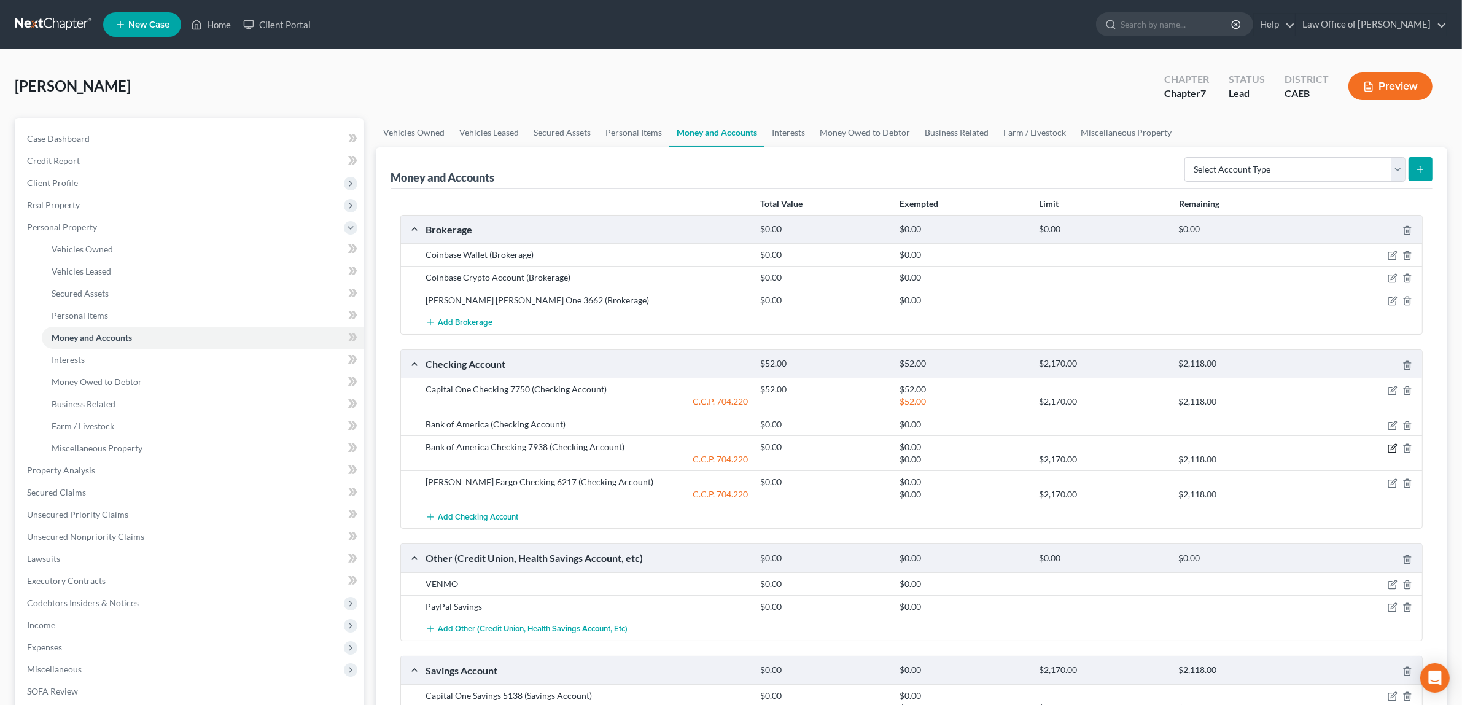
click at [1392, 446] on icon "button" at bounding box center [1391, 448] width 7 height 7
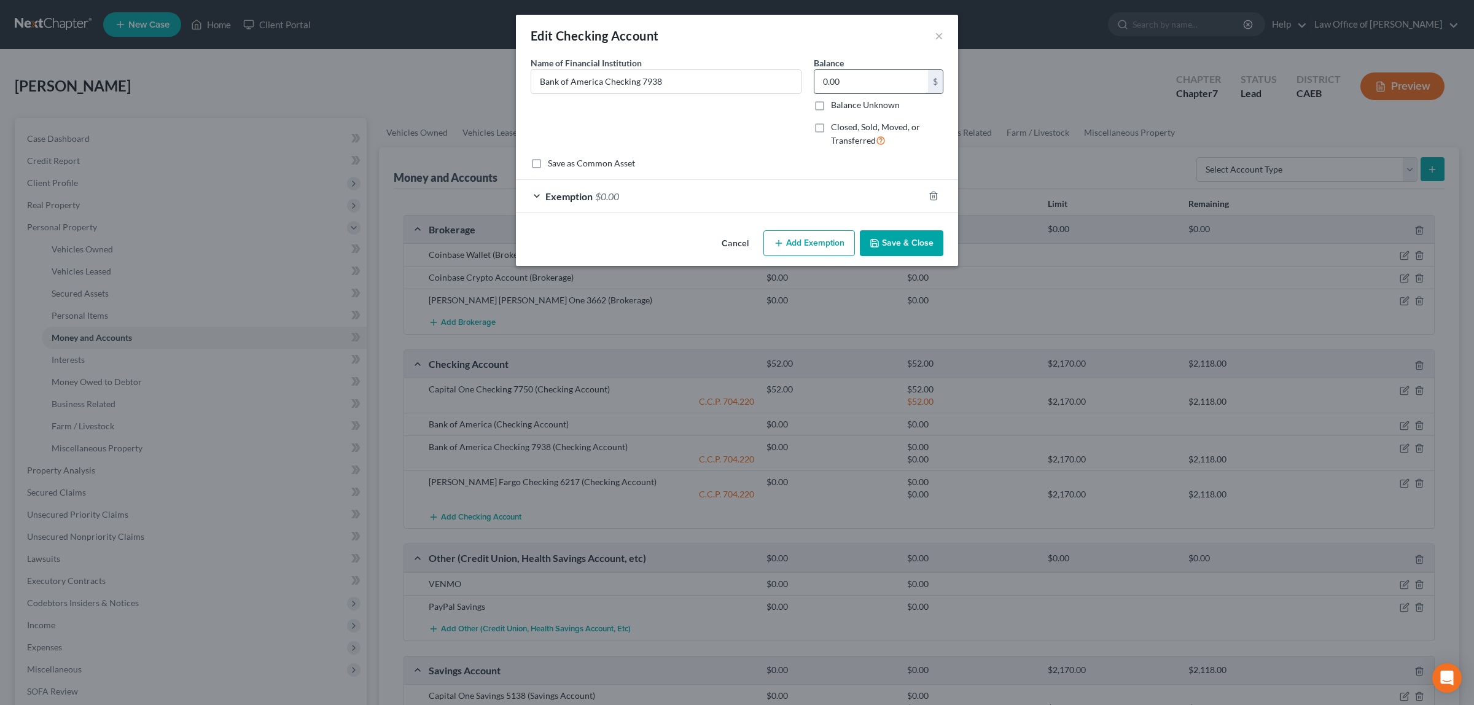
click at [832, 85] on input "0.00" at bounding box center [871, 81] width 114 height 23
type input "339.00"
click at [618, 192] on span "$0.00" at bounding box center [607, 196] width 24 height 12
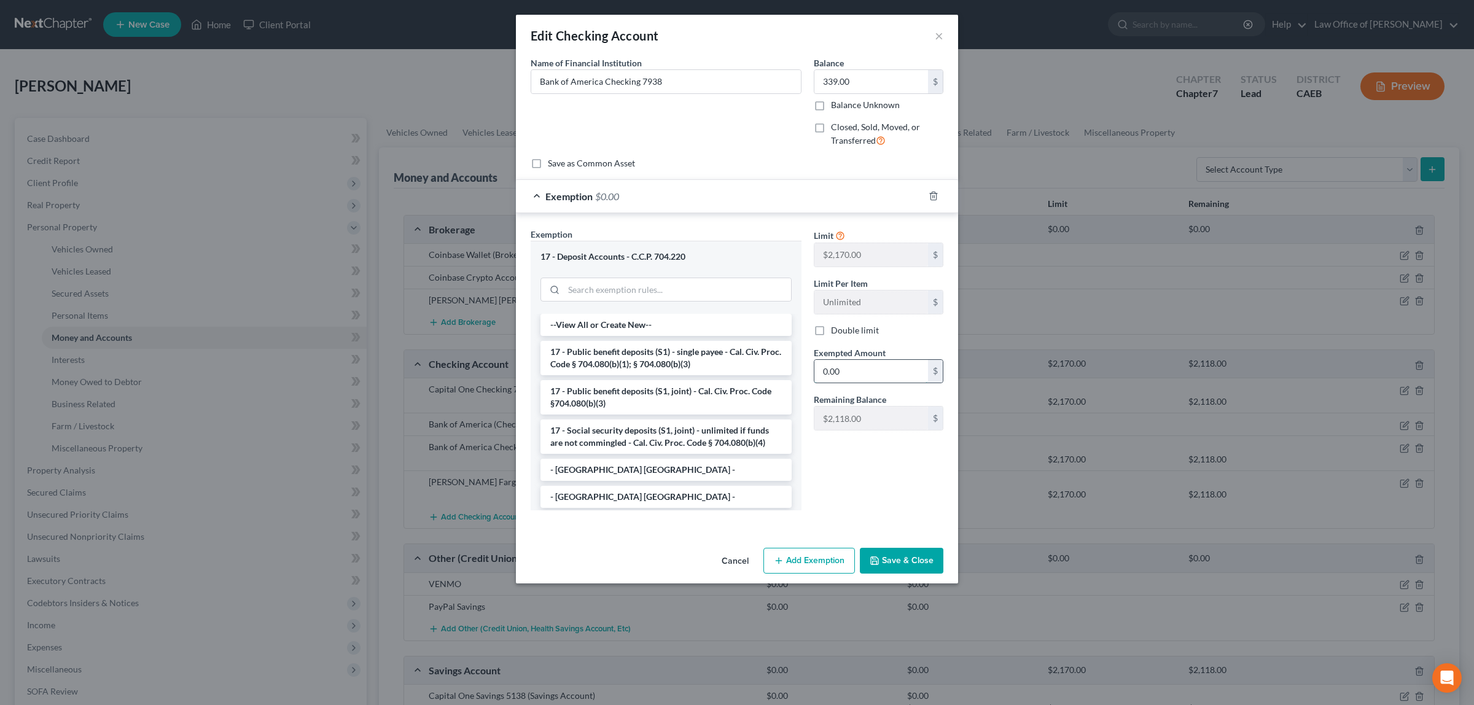
click at [866, 378] on input "0.00" at bounding box center [871, 371] width 114 height 23
type input "339.00"
click at [909, 559] on button "Save & Close" at bounding box center [902, 561] width 84 height 26
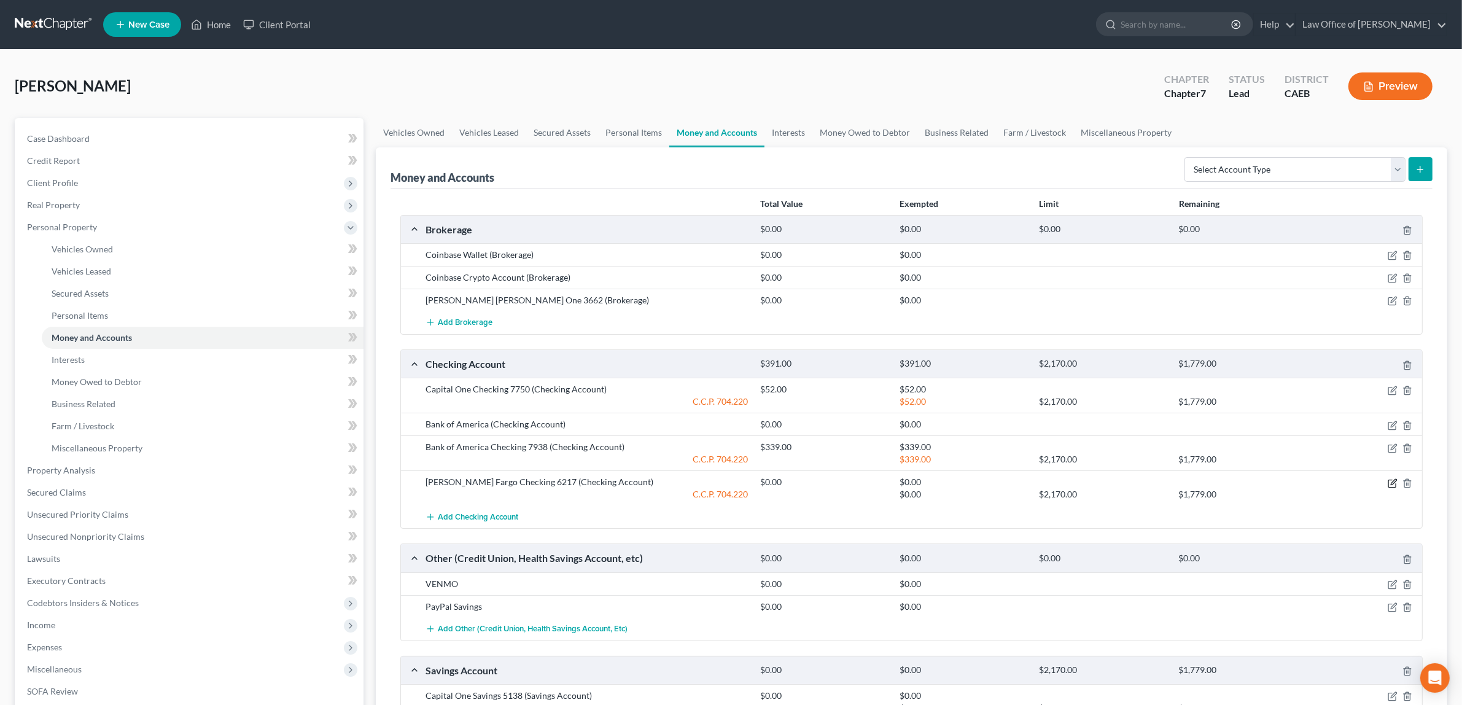
click at [1392, 482] on icon "button" at bounding box center [1393, 483] width 10 height 10
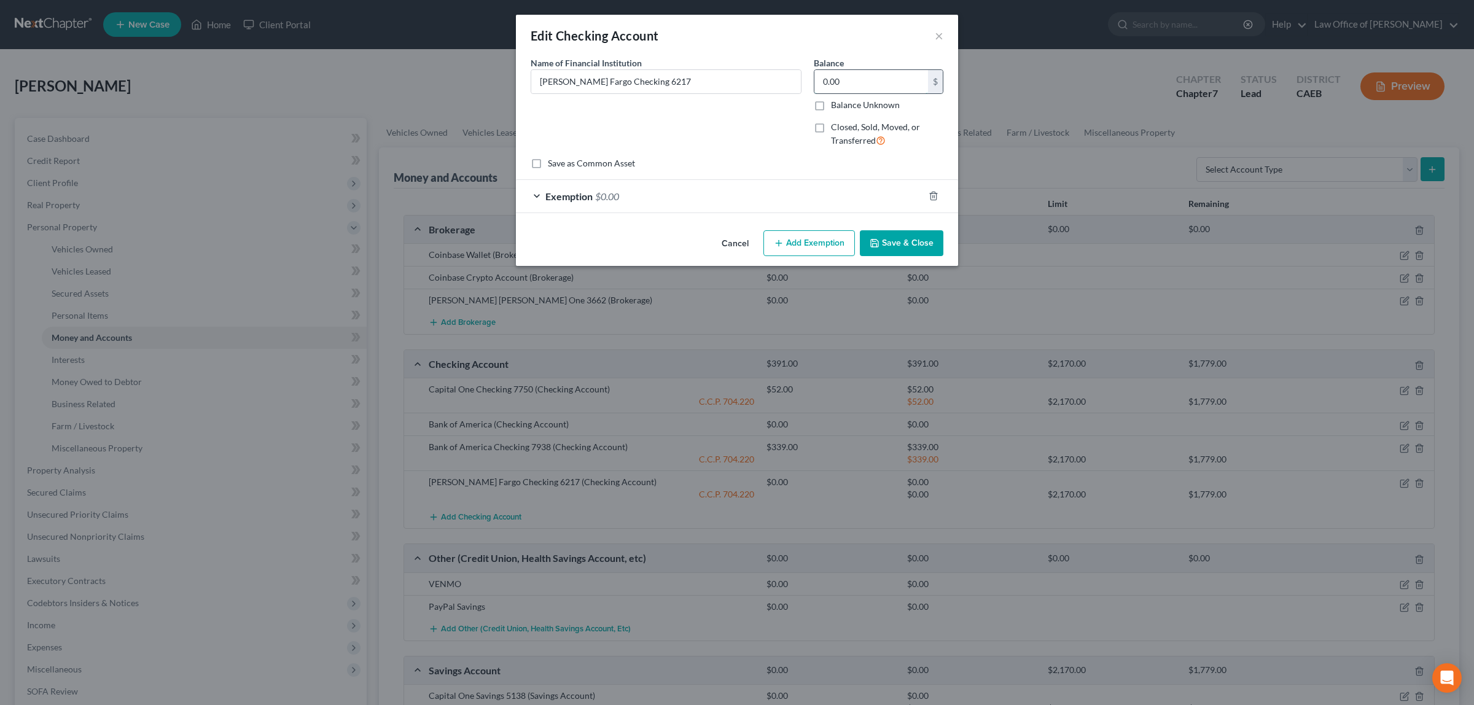
click at [823, 83] on input "0.00" at bounding box center [871, 81] width 114 height 23
type input "753.00"
click at [620, 193] on div "Exemption $0.00" at bounding box center [720, 196] width 408 height 33
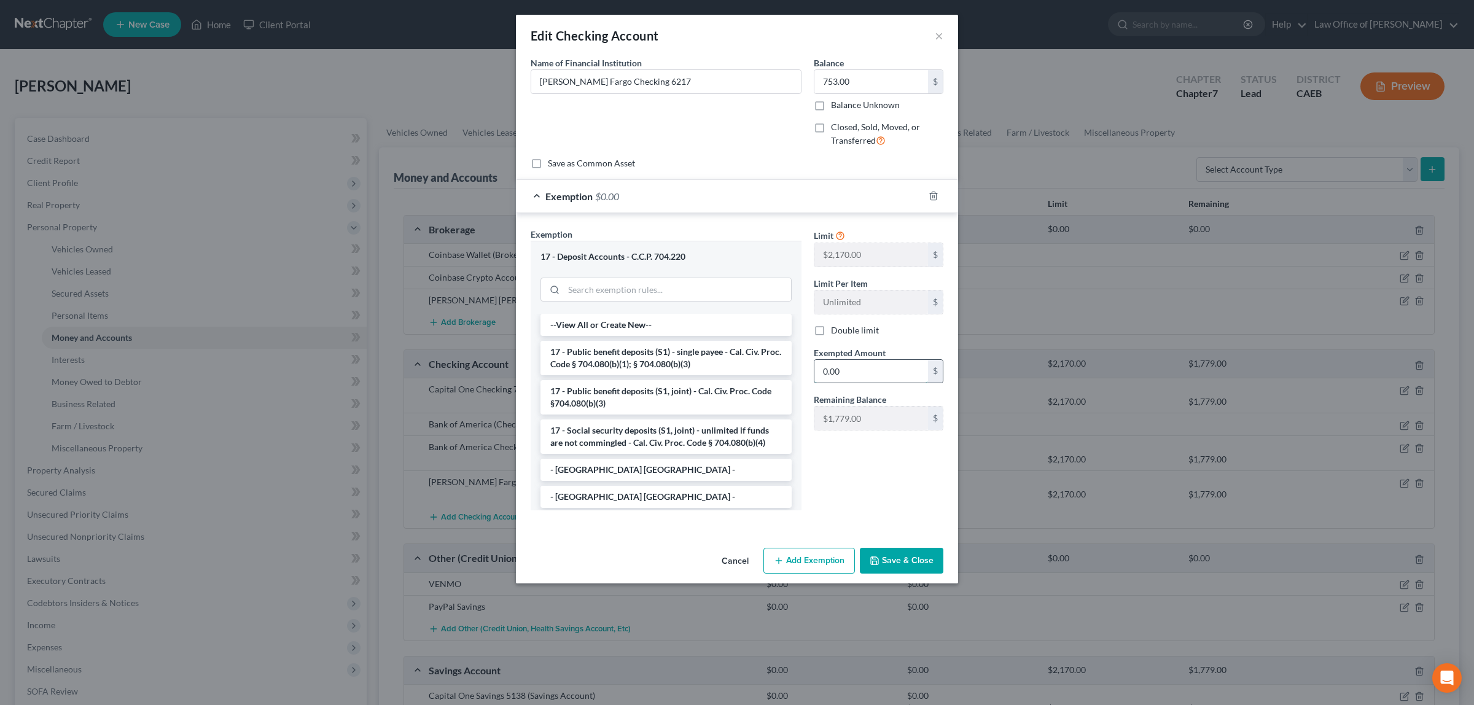
click at [857, 366] on input "0.00" at bounding box center [871, 371] width 114 height 23
type input "753.00"
click at [897, 561] on button "Save & Close" at bounding box center [902, 561] width 84 height 26
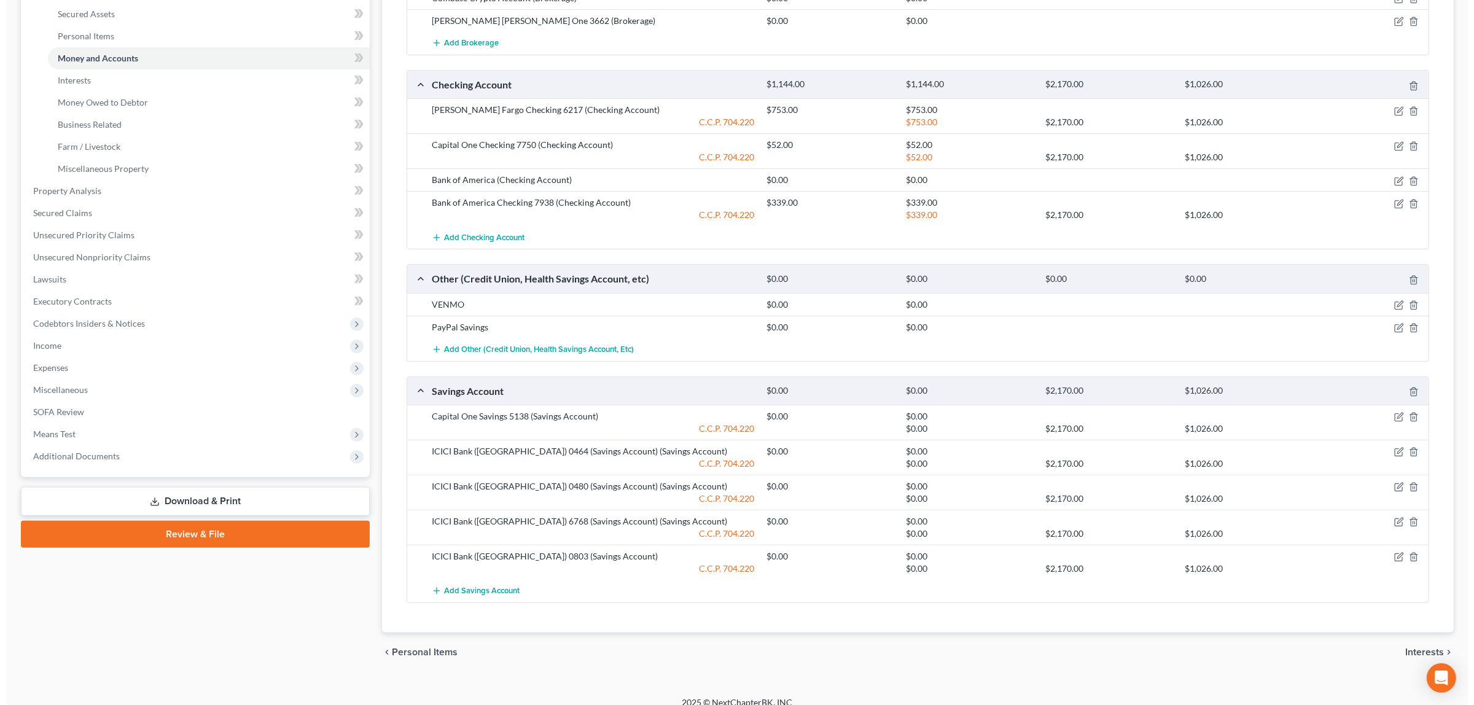
scroll to position [295, 0]
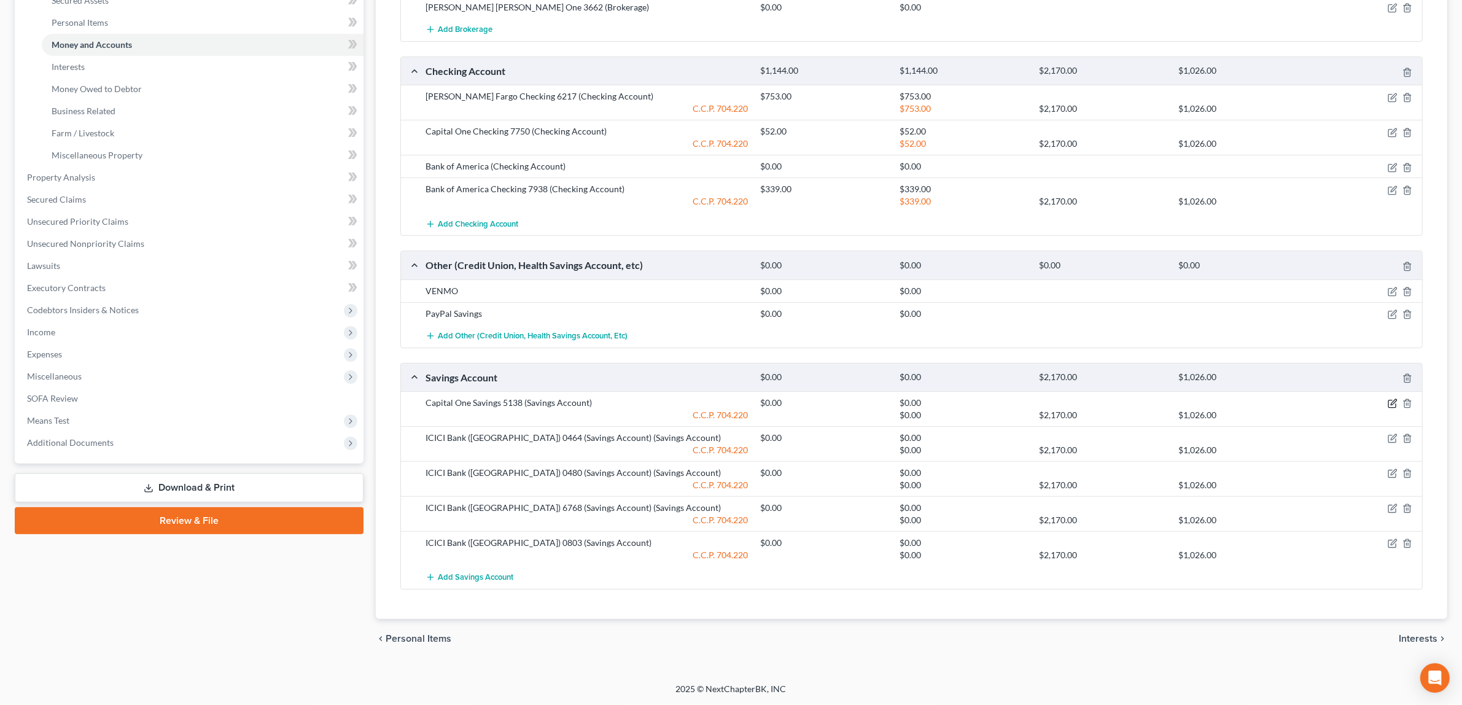
click at [1395, 402] on icon "button" at bounding box center [1394, 403] width 6 height 6
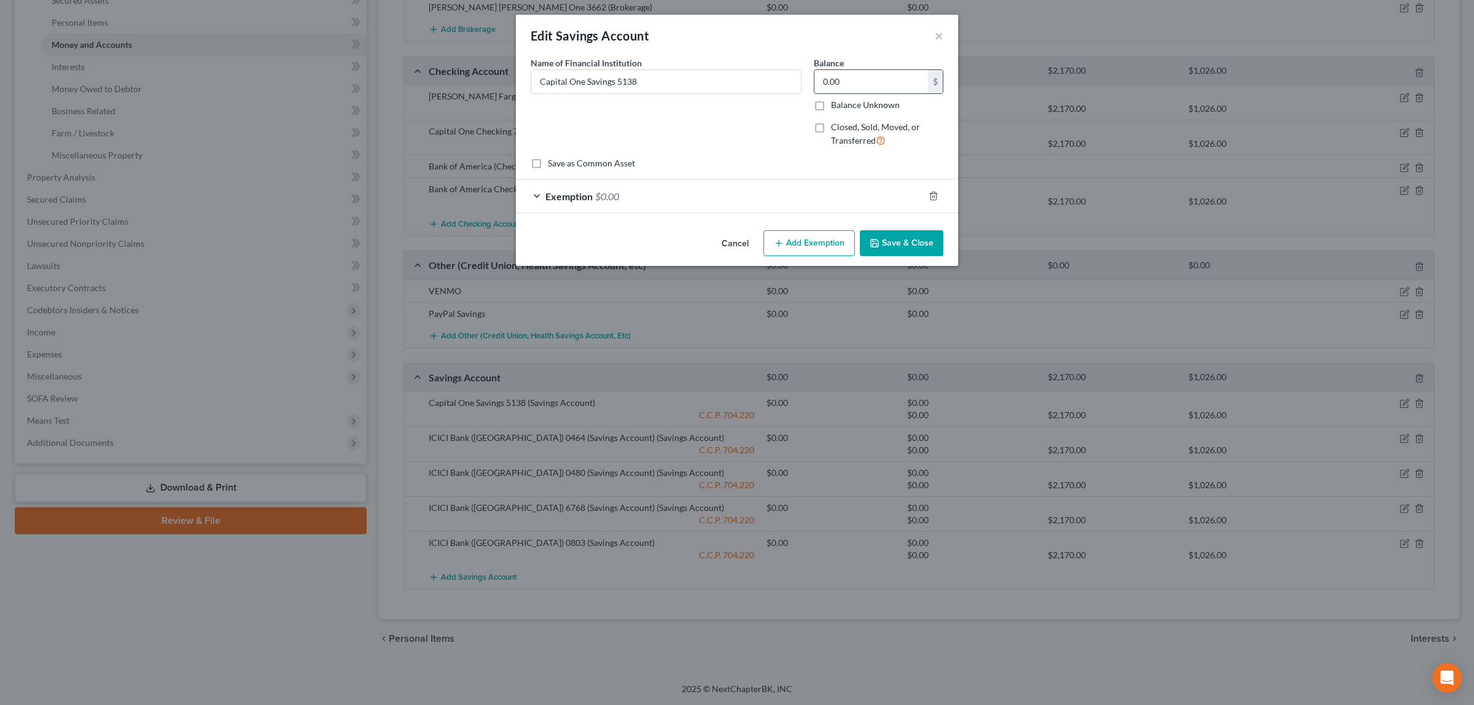
click at [848, 79] on input "0.00" at bounding box center [871, 81] width 114 height 23
type input "35.00"
click at [608, 190] on span "$0.00" at bounding box center [607, 196] width 24 height 12
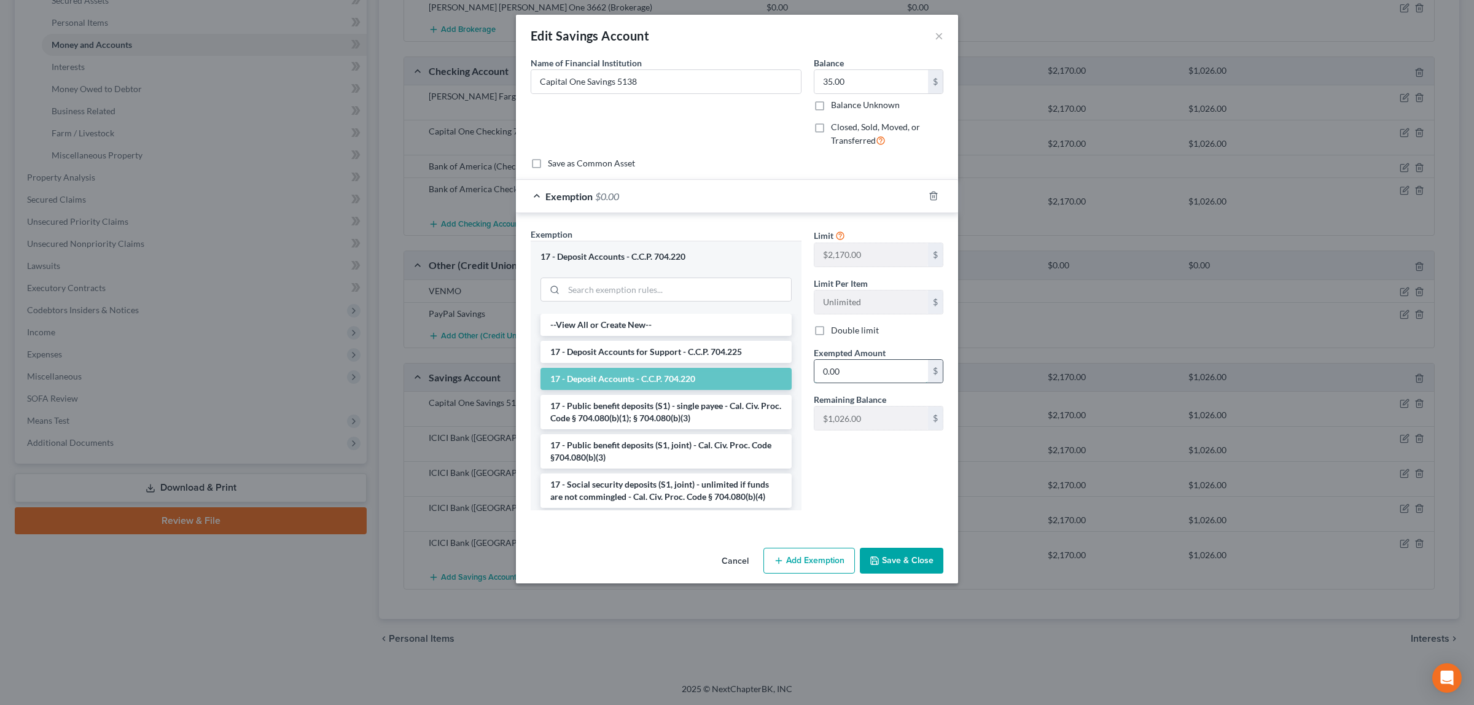
click at [839, 373] on input "0.00" at bounding box center [871, 371] width 114 height 23
type input "35.00"
drag, startPoint x: 894, startPoint y: 560, endPoint x: 882, endPoint y: 566, distance: 13.5
click at [882, 566] on button "Save & Close" at bounding box center [902, 561] width 84 height 26
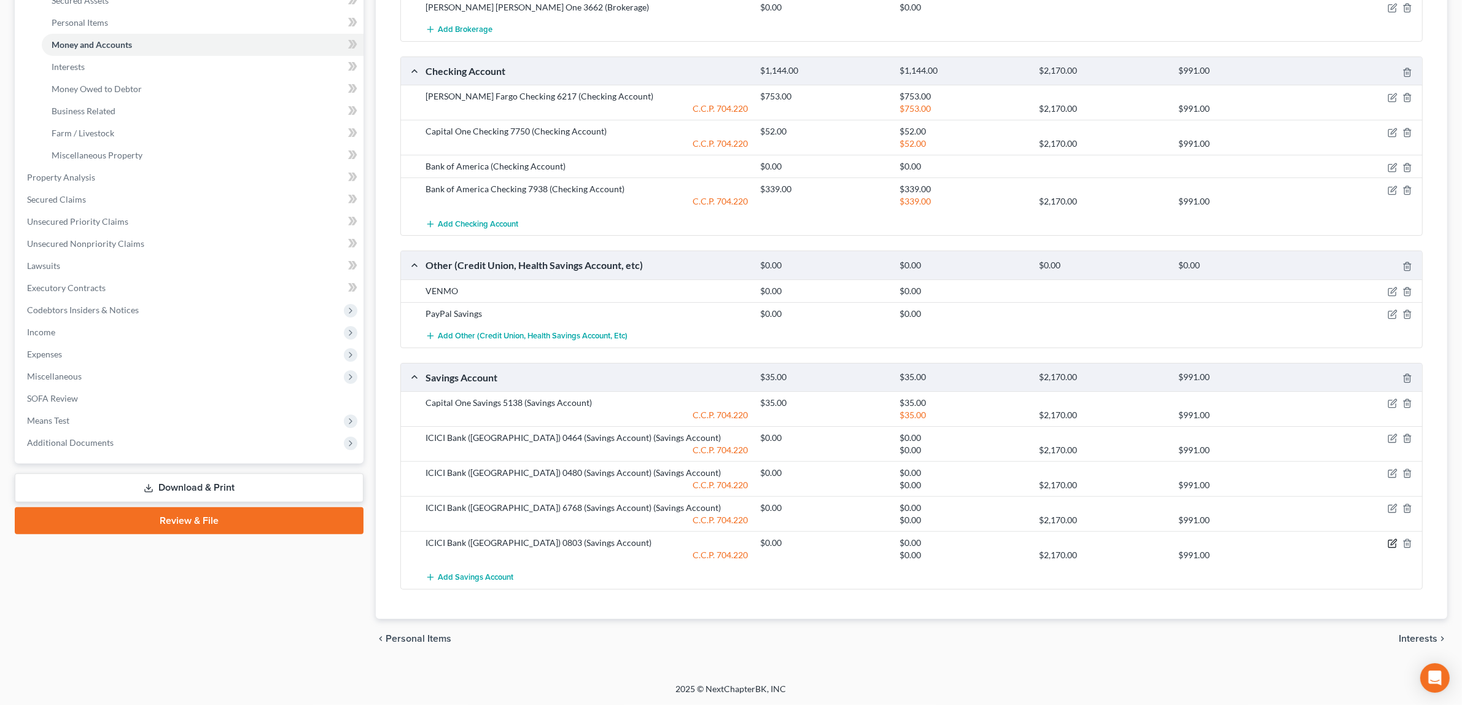
click at [1392, 542] on icon "button" at bounding box center [1393, 544] width 10 height 10
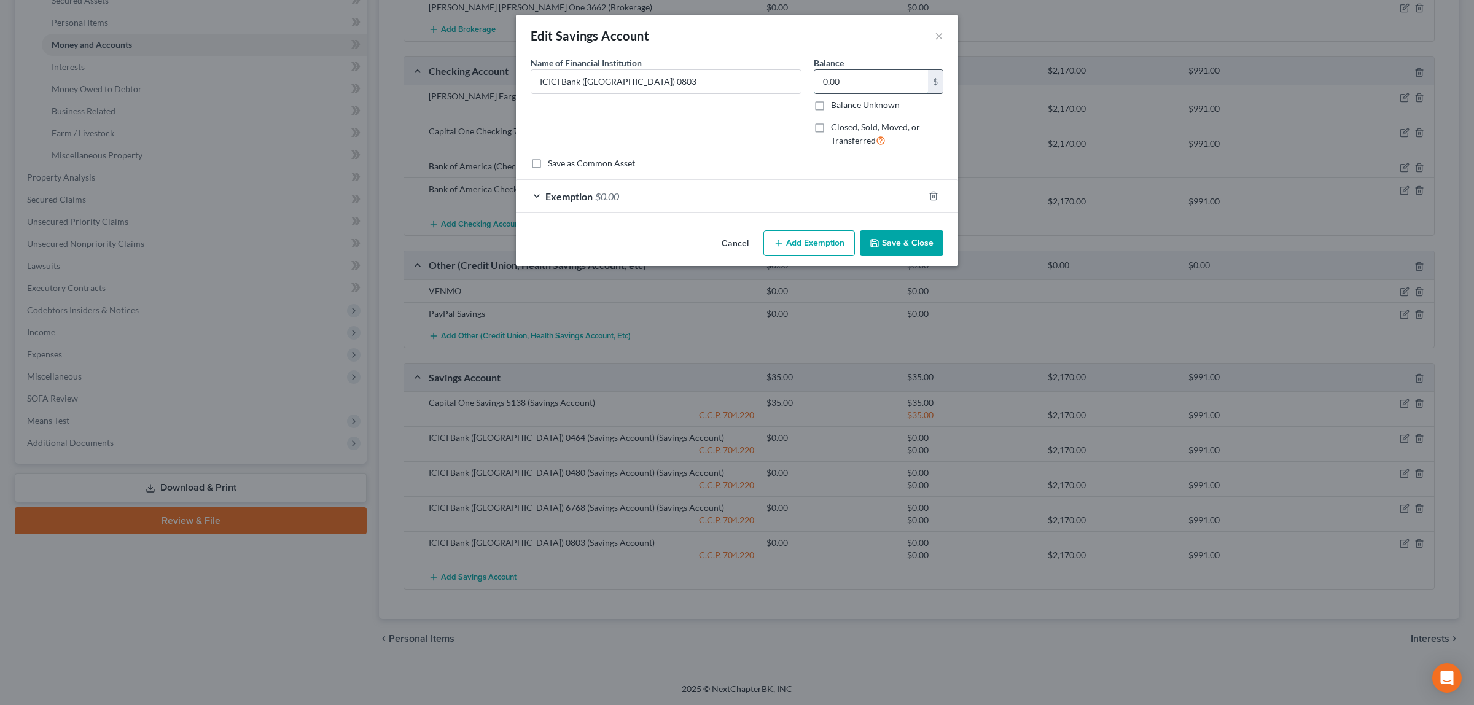
click at [830, 71] on input "0.00" at bounding box center [871, 81] width 114 height 23
type input "520.00"
click at [614, 192] on span "$0.00" at bounding box center [607, 196] width 24 height 12
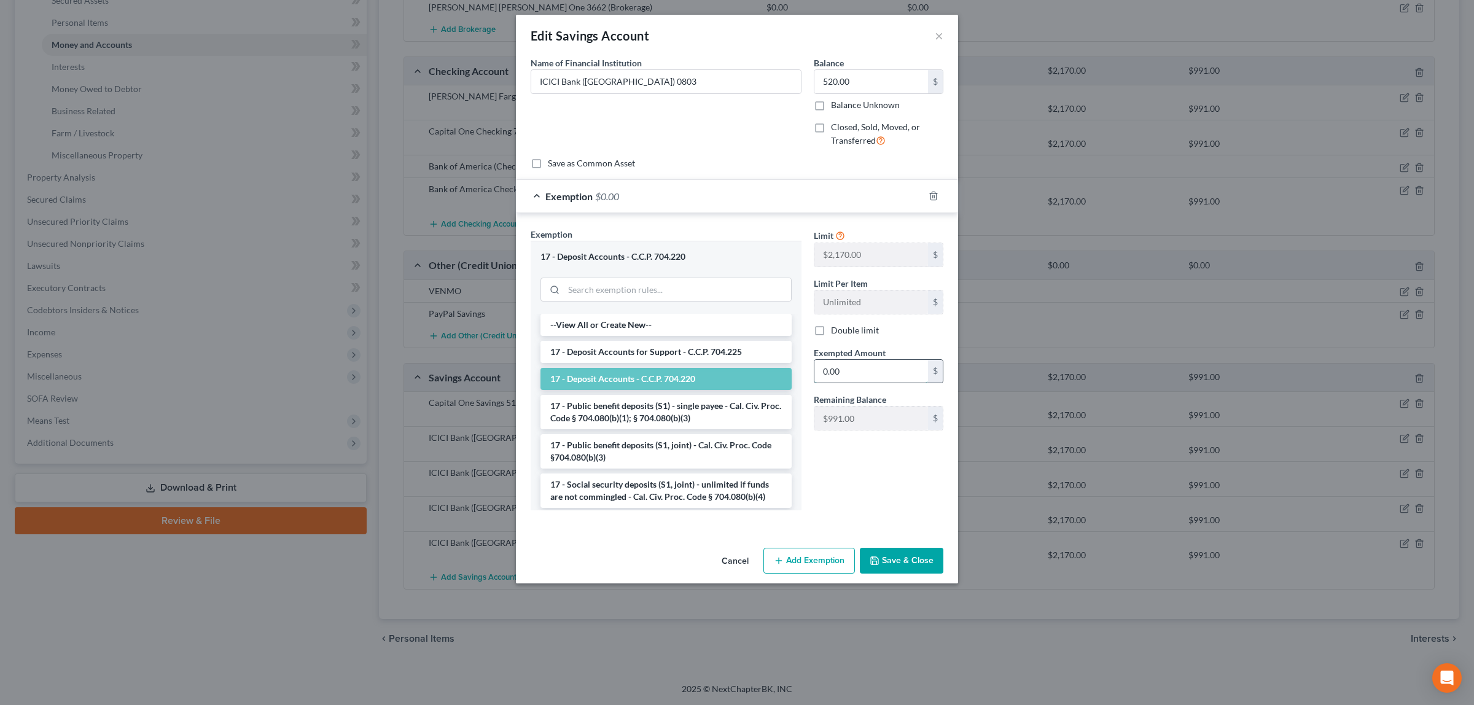
click at [842, 373] on input "0.00" at bounding box center [871, 371] width 114 height 23
type input "520.00"
click at [900, 557] on button "Save & Close" at bounding box center [902, 561] width 84 height 26
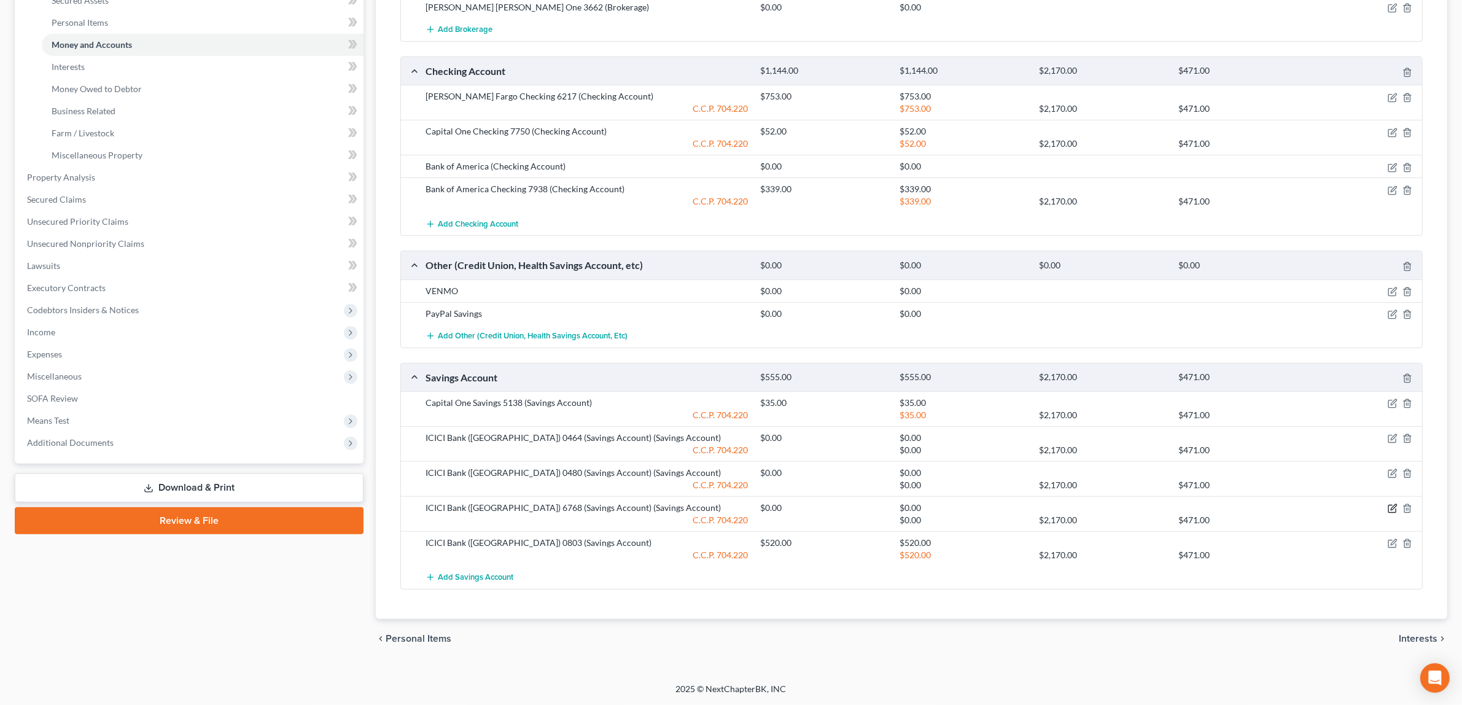
click at [1393, 504] on icon "button" at bounding box center [1393, 509] width 10 height 10
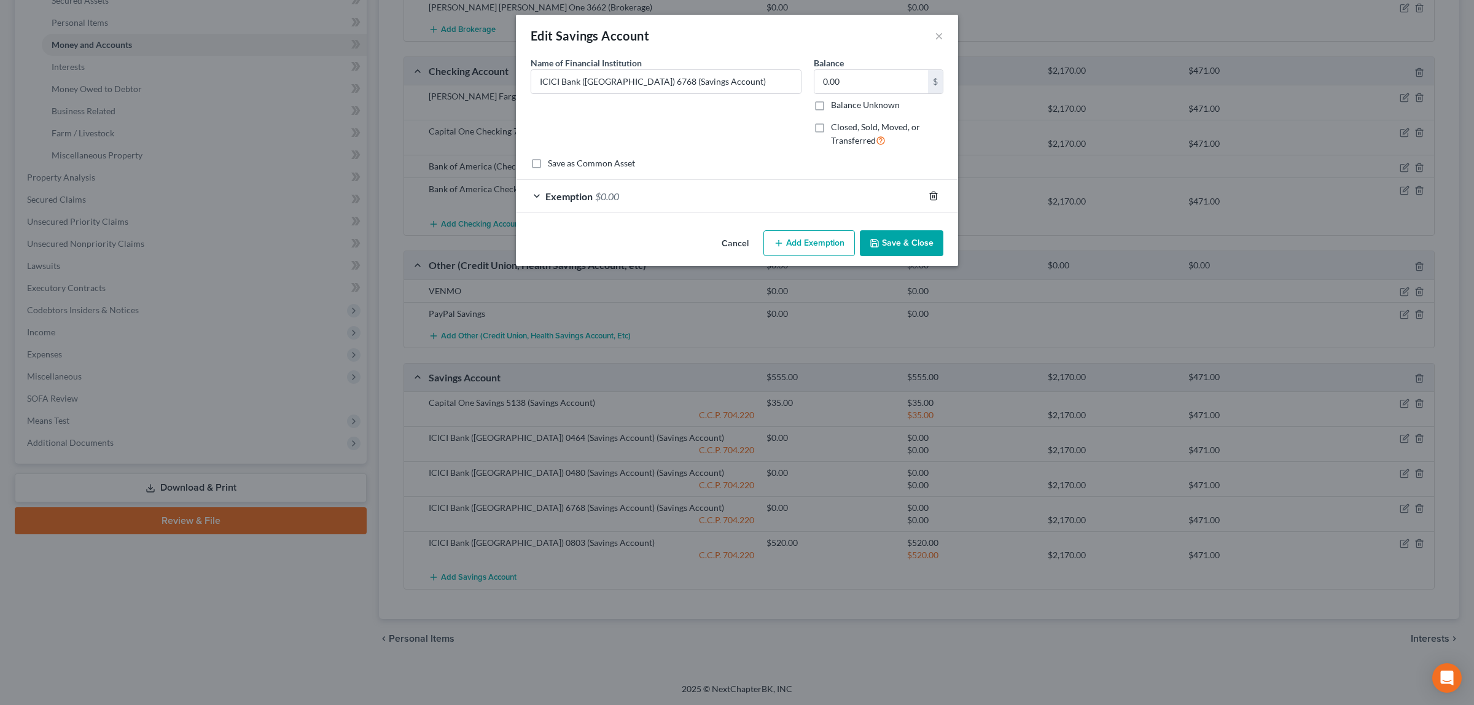
click at [932, 191] on icon "button" at bounding box center [934, 196] width 10 height 10
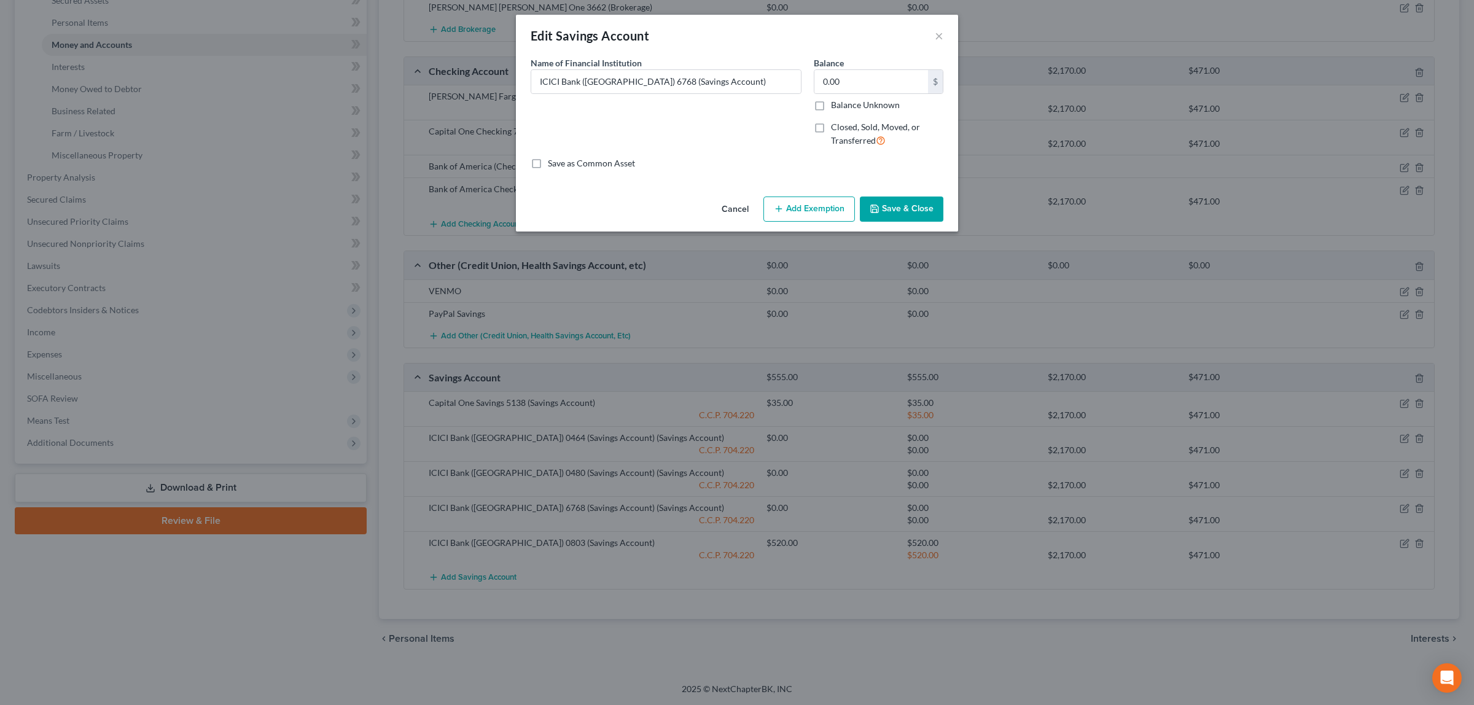
click at [921, 206] on button "Save & Close" at bounding box center [902, 210] width 84 height 26
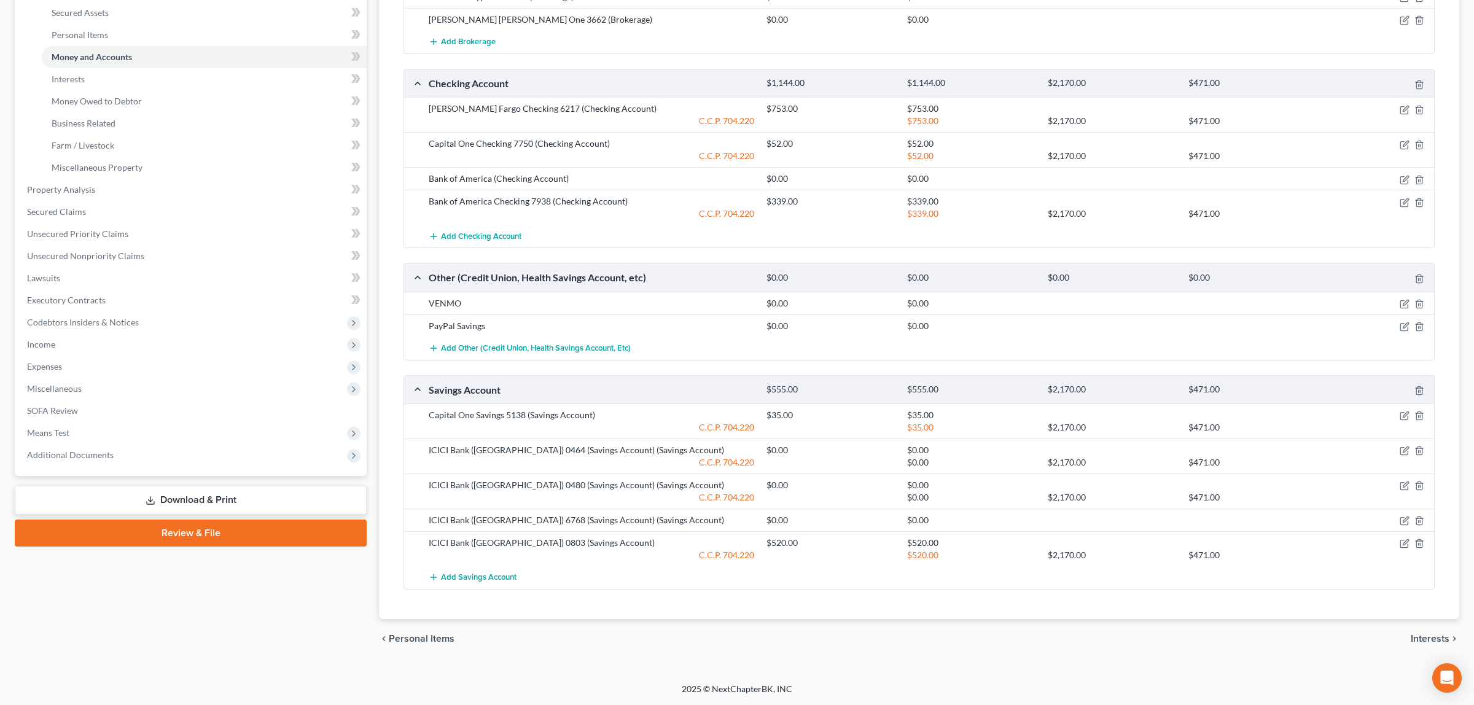
scroll to position [283, 0]
click at [1392, 484] on icon "button" at bounding box center [1394, 485] width 6 height 6
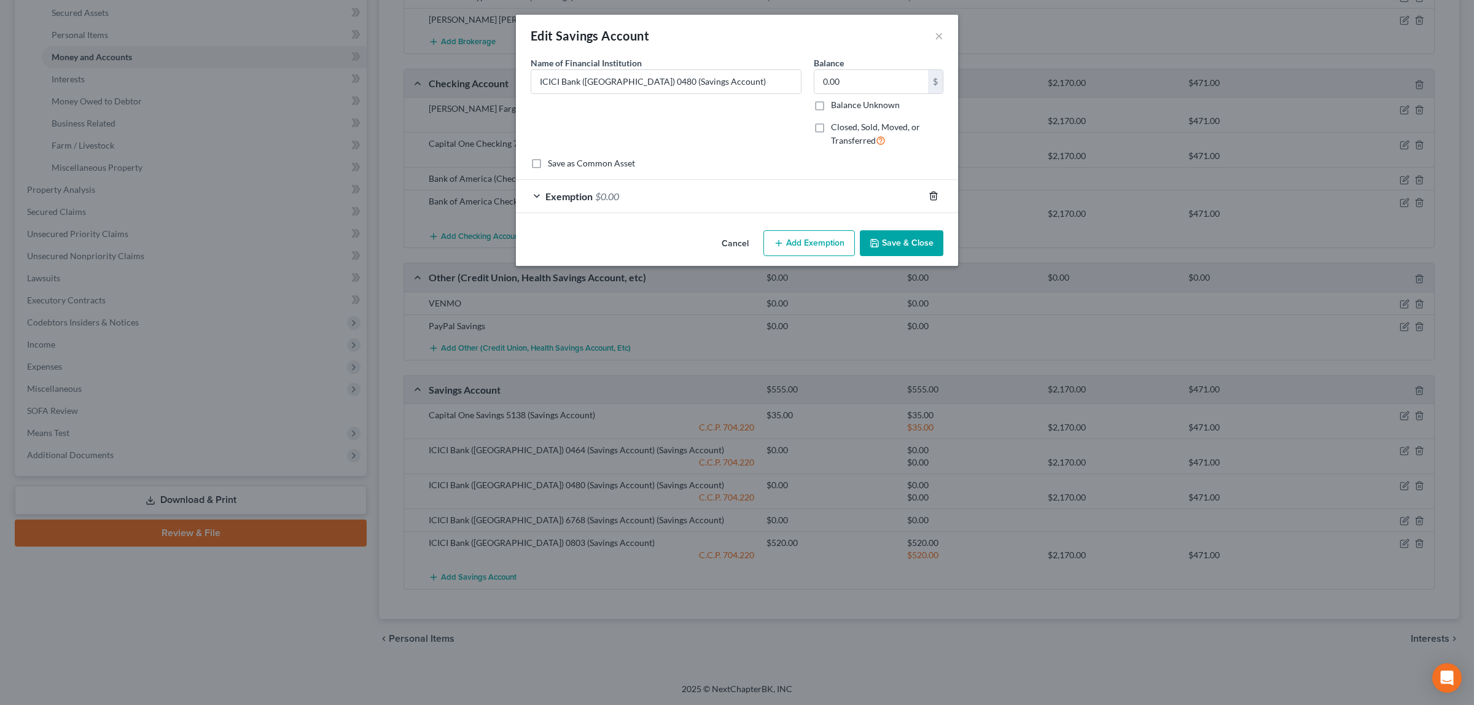
click at [935, 192] on icon "button" at bounding box center [934, 196] width 10 height 10
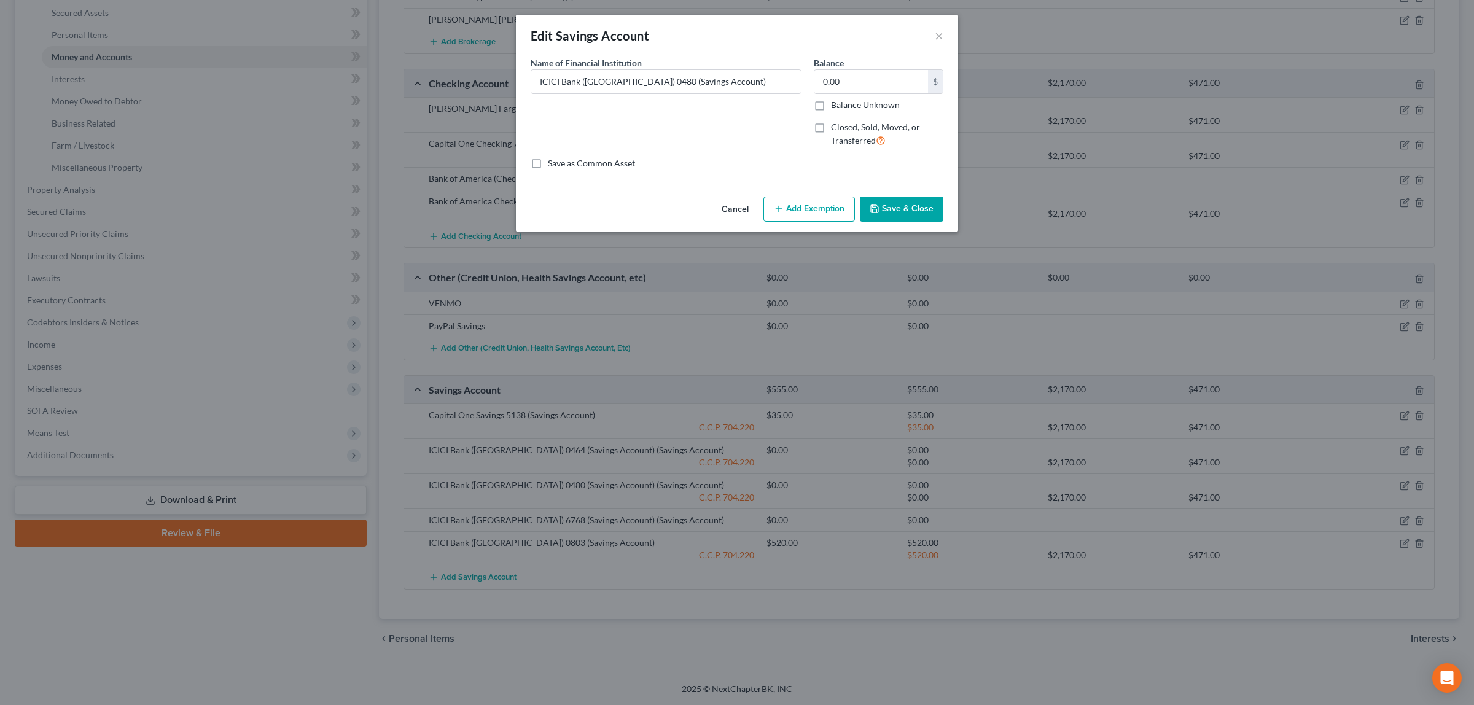
click at [928, 209] on button "Save & Close" at bounding box center [902, 210] width 84 height 26
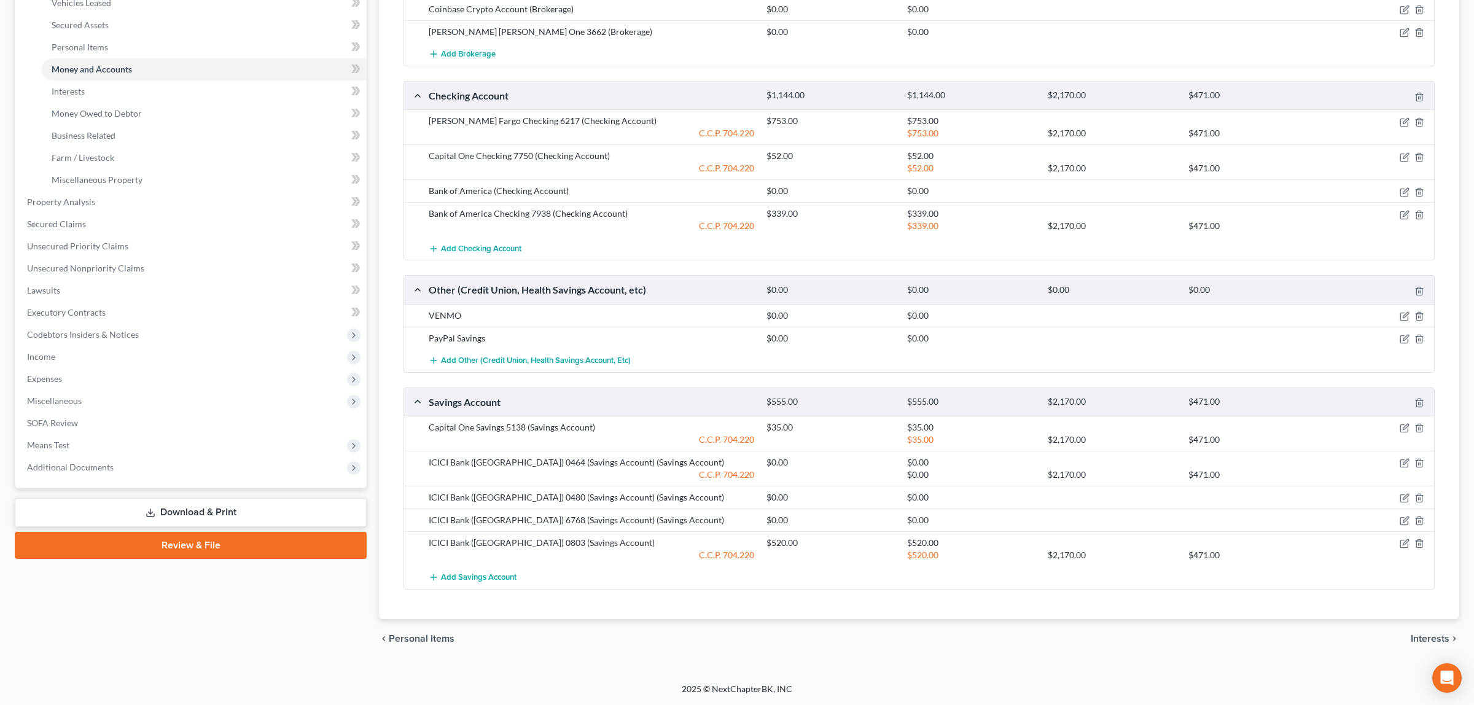
scroll to position [271, 0]
click at [1392, 462] on icon "button" at bounding box center [1393, 463] width 10 height 10
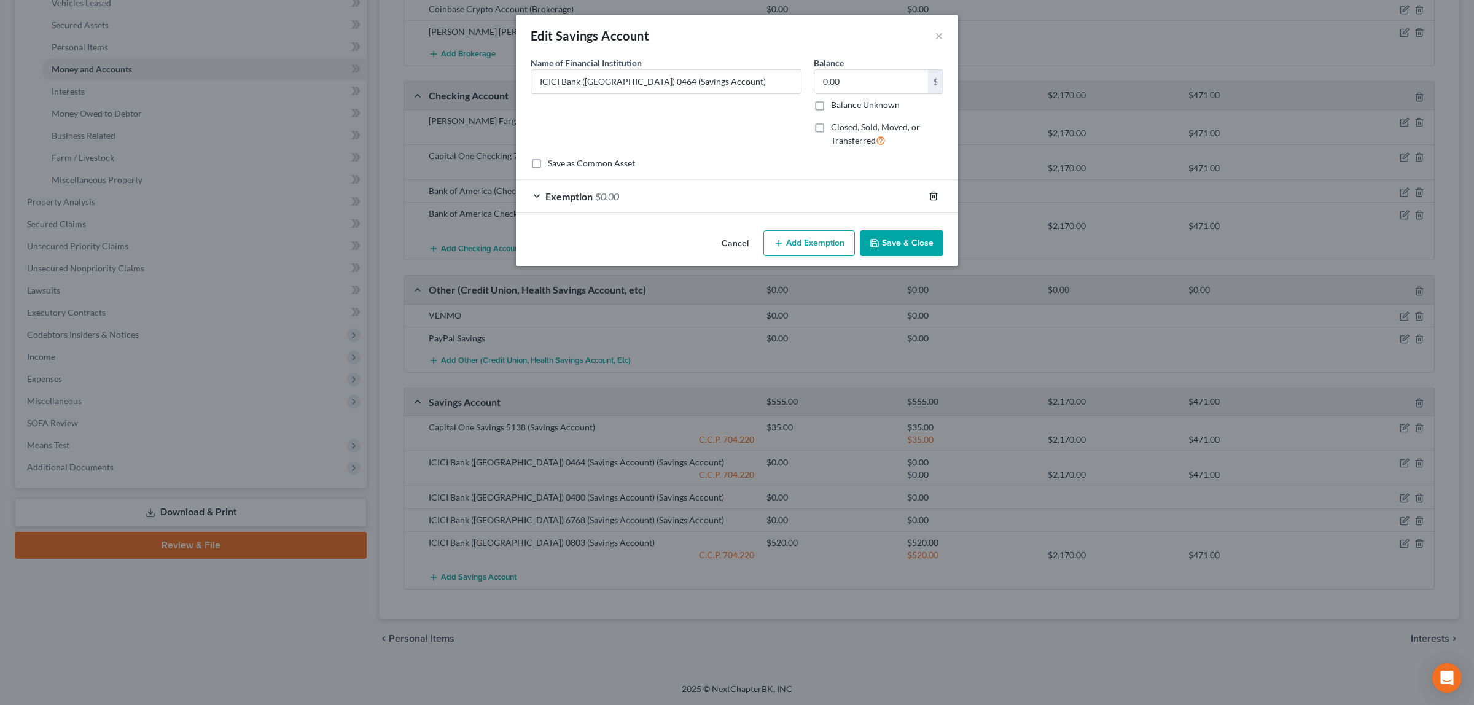
click at [933, 192] on icon "button" at bounding box center [934, 196] width 10 height 10
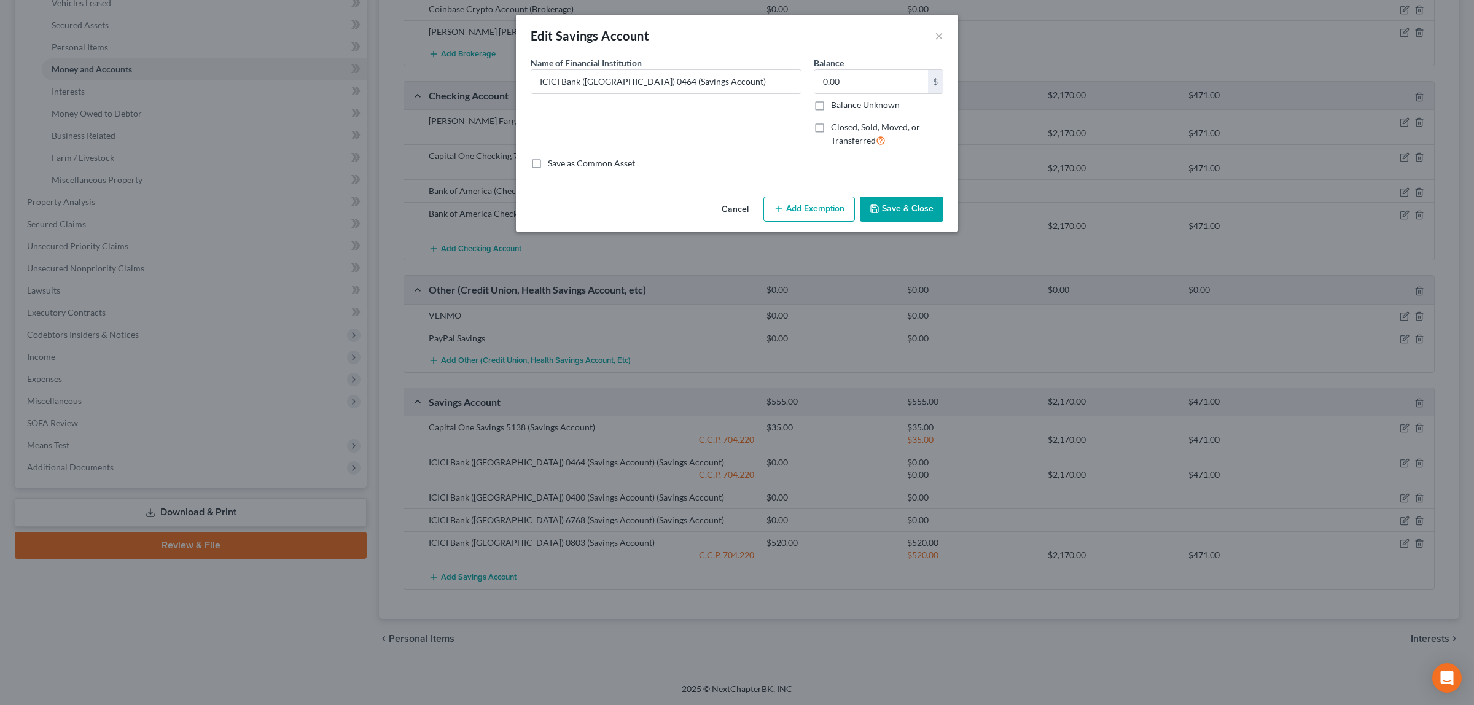
click at [911, 203] on button "Save & Close" at bounding box center [902, 210] width 84 height 26
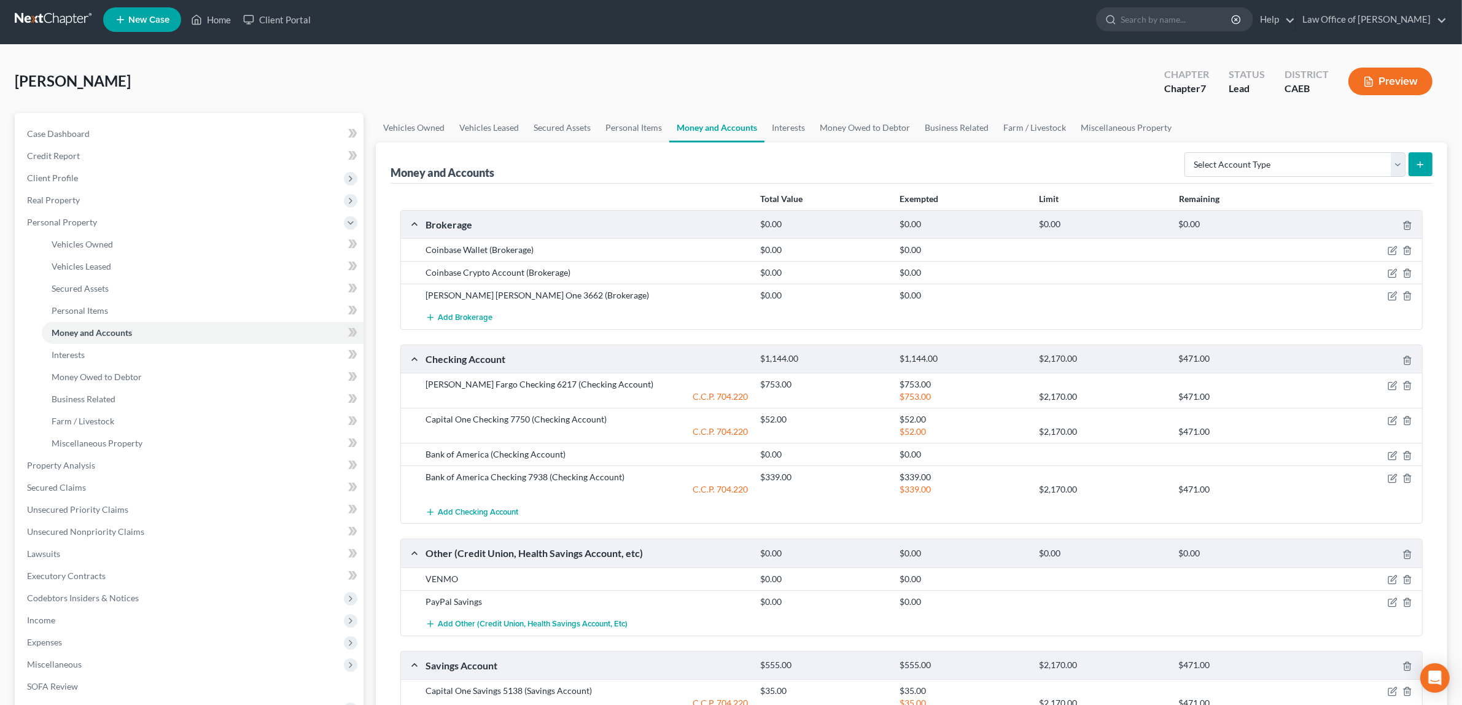
scroll to position [0, 0]
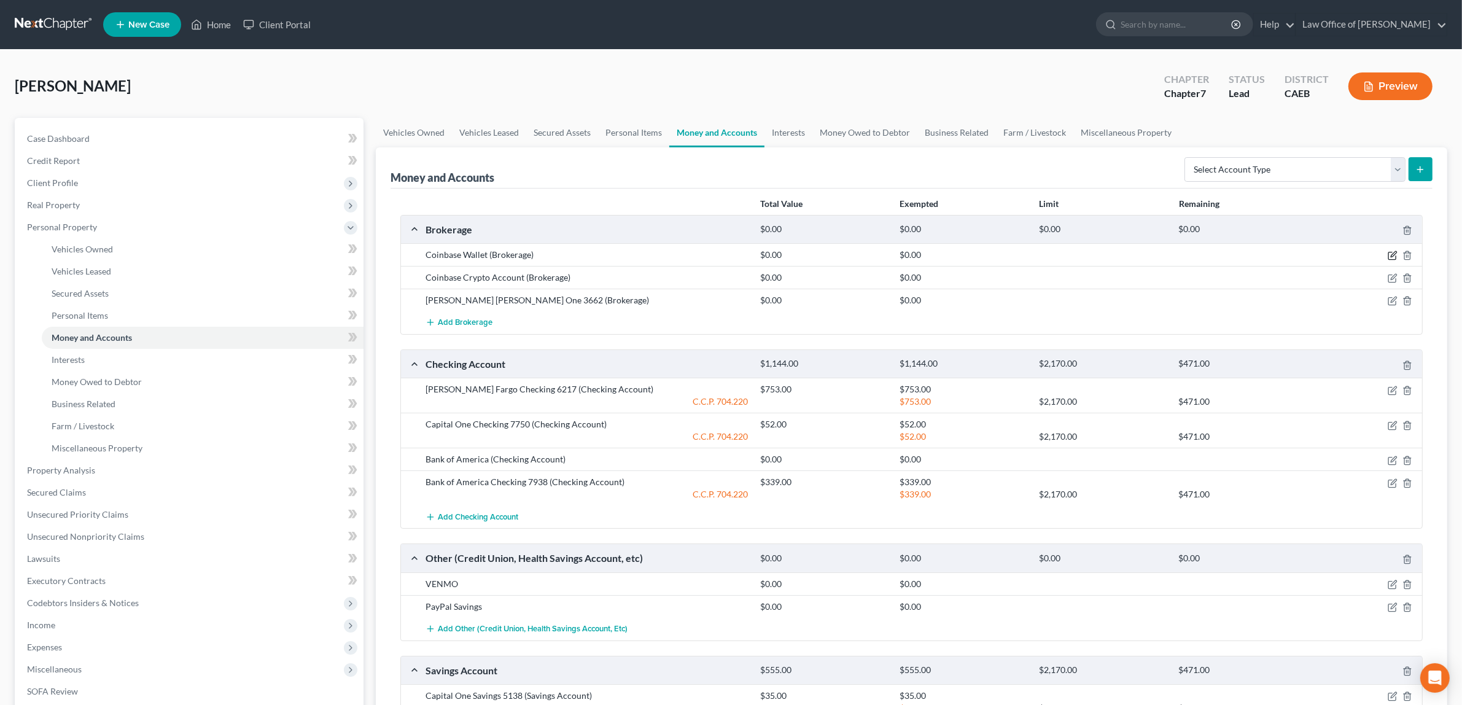
click at [1390, 253] on icon "button" at bounding box center [1393, 256] width 10 height 10
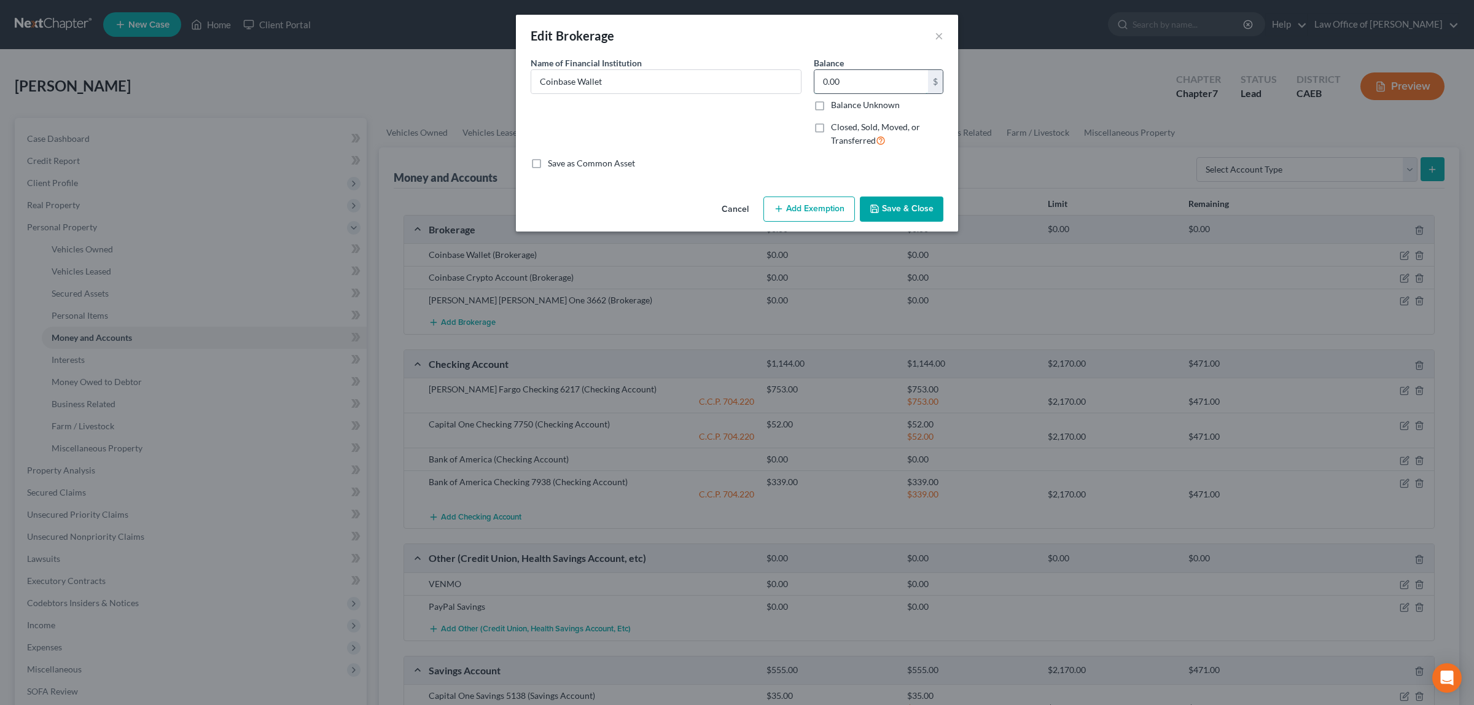
click at [846, 79] on input "0.00" at bounding box center [871, 81] width 114 height 23
type input "17.00"
click at [897, 204] on button "Save & Close" at bounding box center [902, 210] width 84 height 26
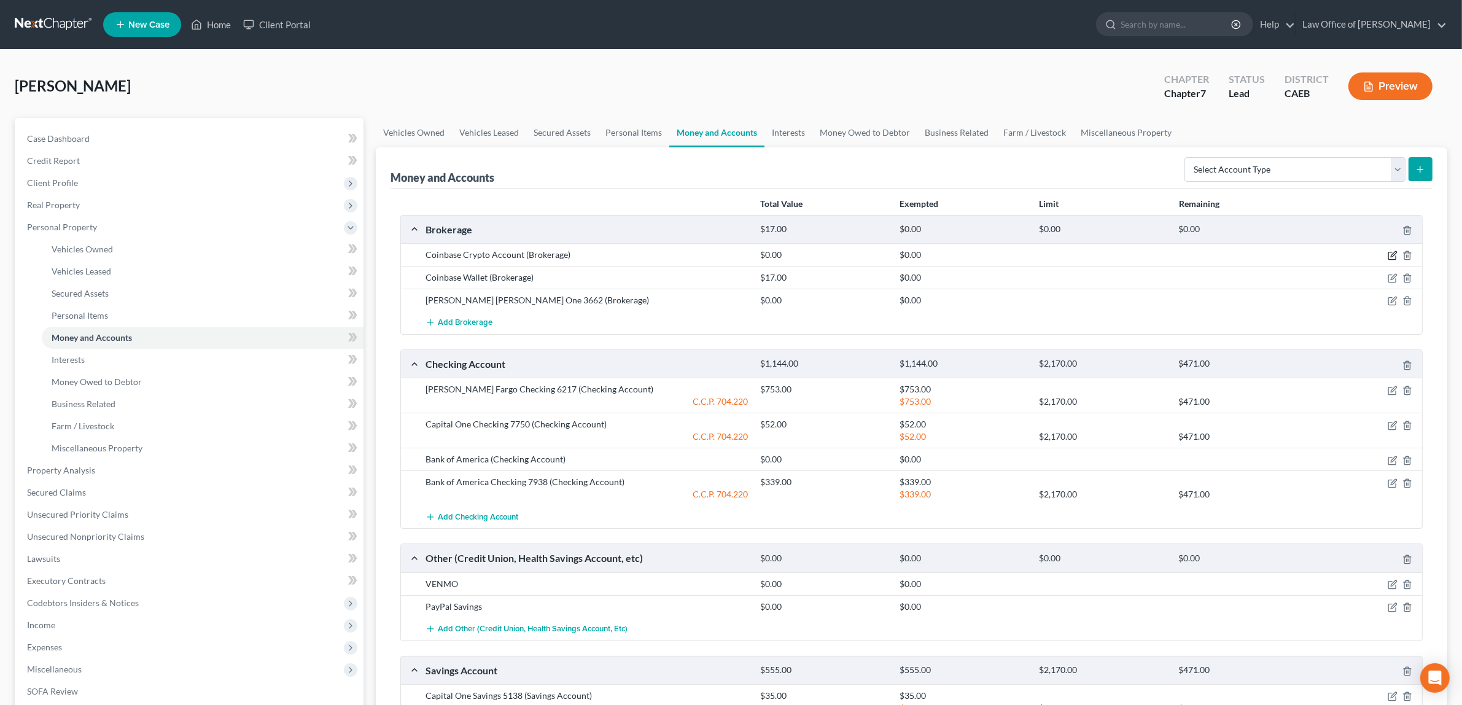
click at [1393, 252] on icon "button" at bounding box center [1393, 256] width 10 height 10
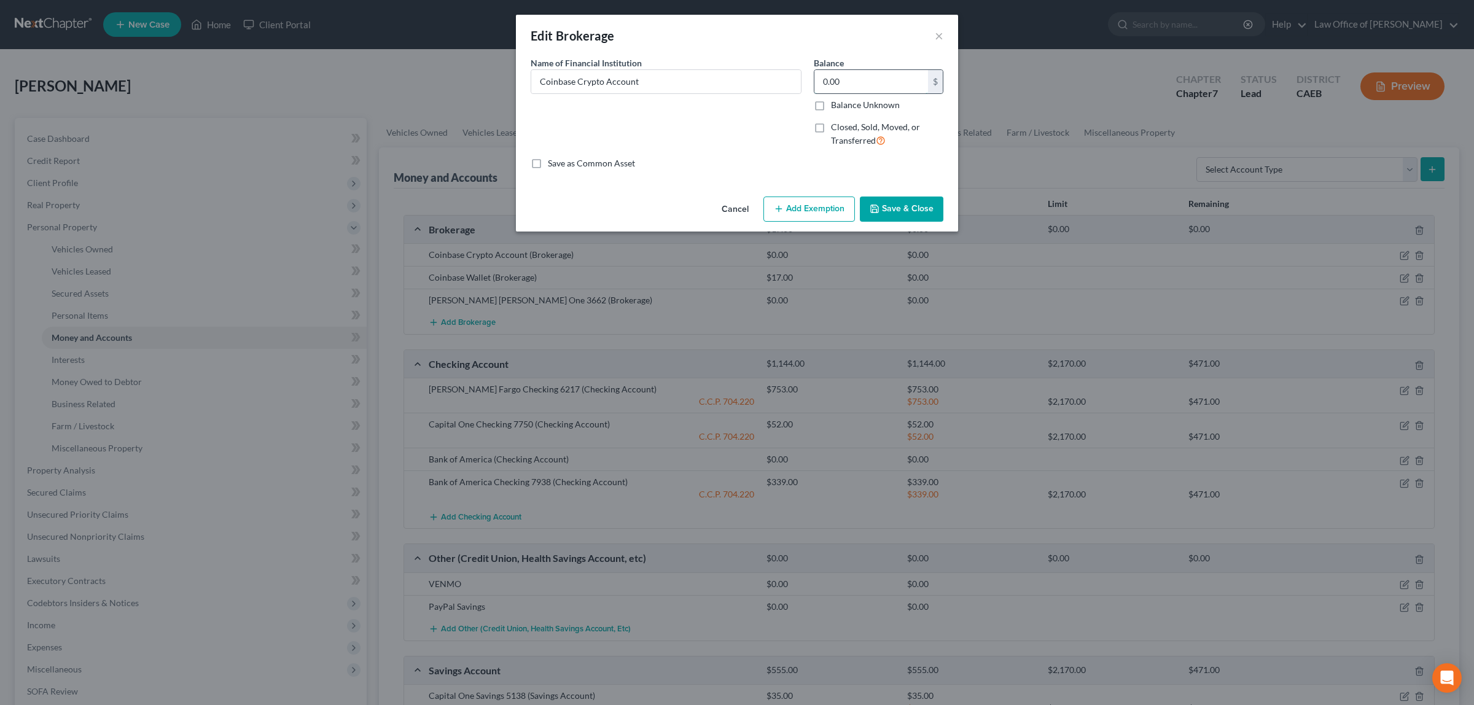
click at [857, 76] on input "0.00" at bounding box center [871, 81] width 114 height 23
type input "5.00"
click at [892, 204] on button "Save & Close" at bounding box center [902, 210] width 84 height 26
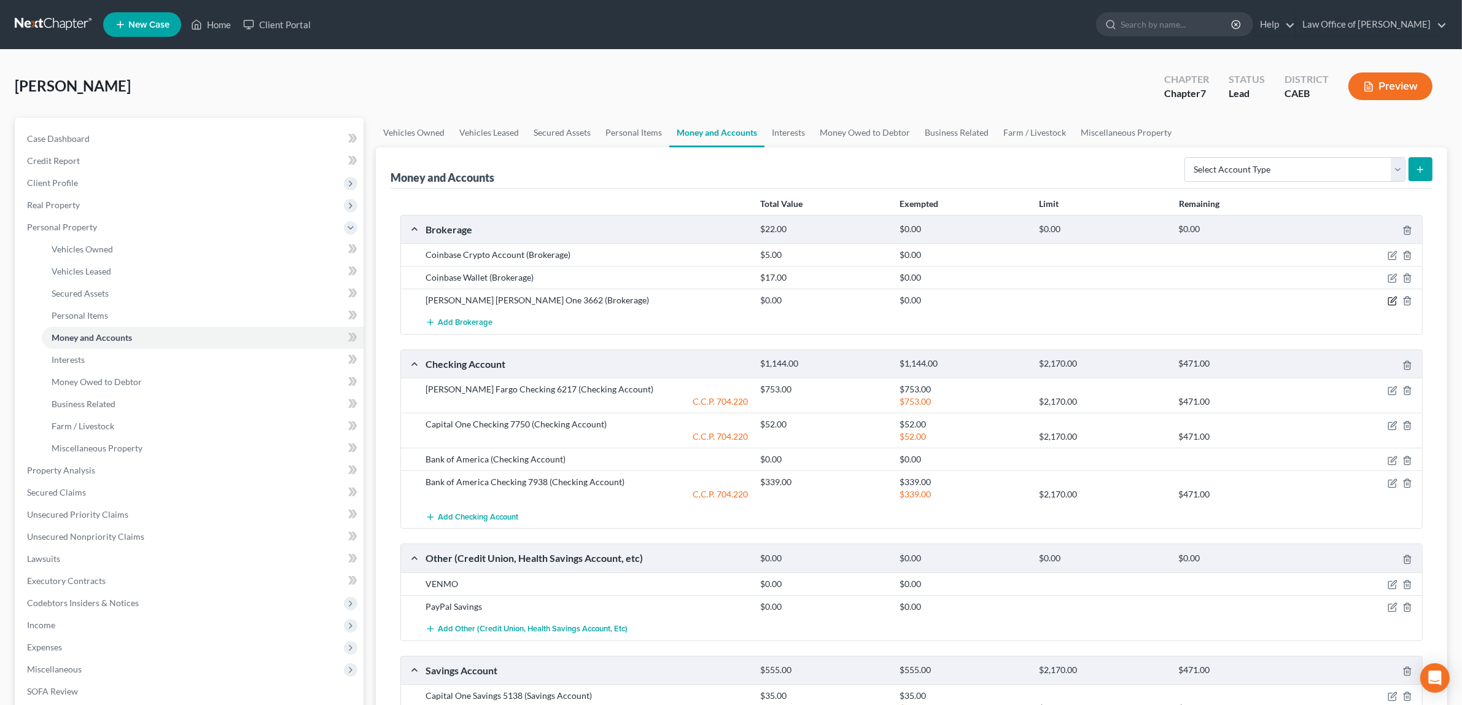
click at [1389, 298] on icon "button" at bounding box center [1391, 301] width 7 height 7
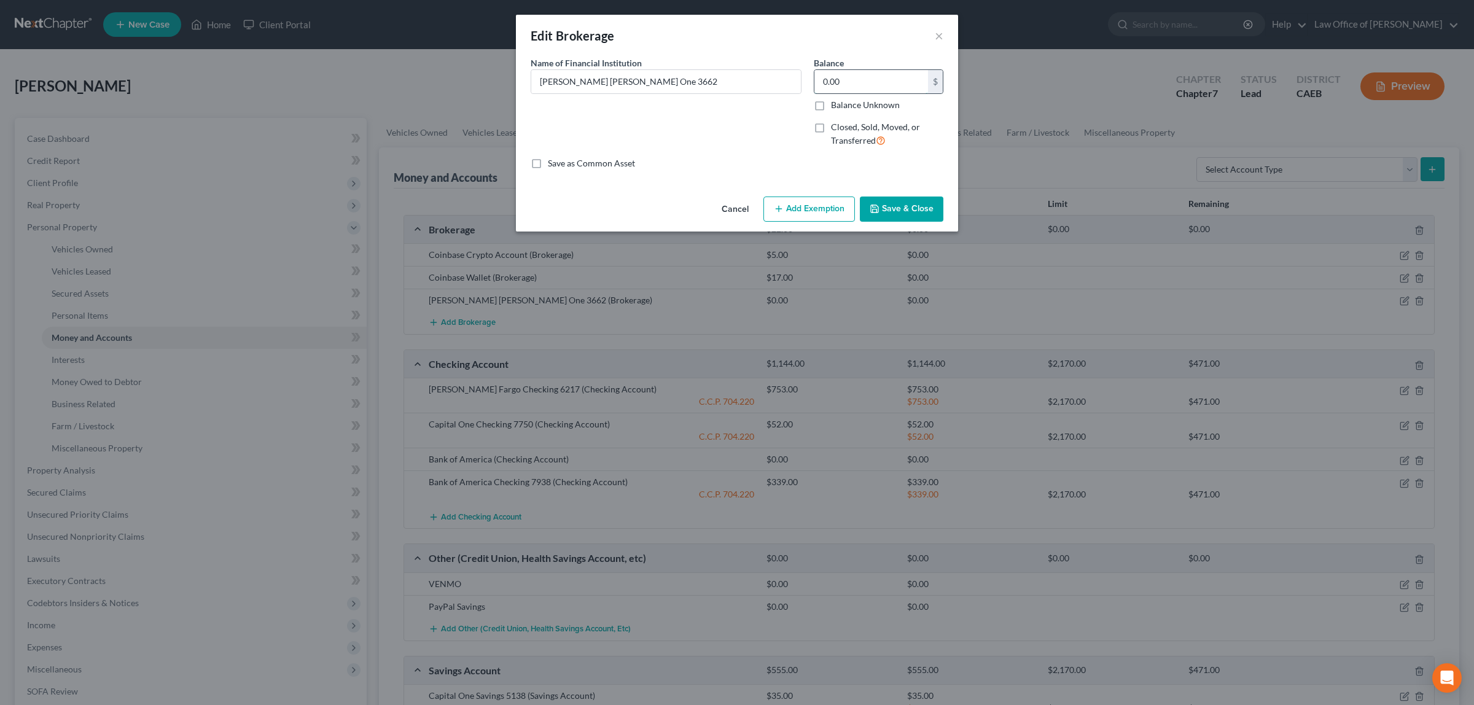
click at [837, 86] on input "0.00" at bounding box center [871, 81] width 114 height 23
type input "16.00"
click at [892, 203] on button "Save & Close" at bounding box center [902, 210] width 84 height 26
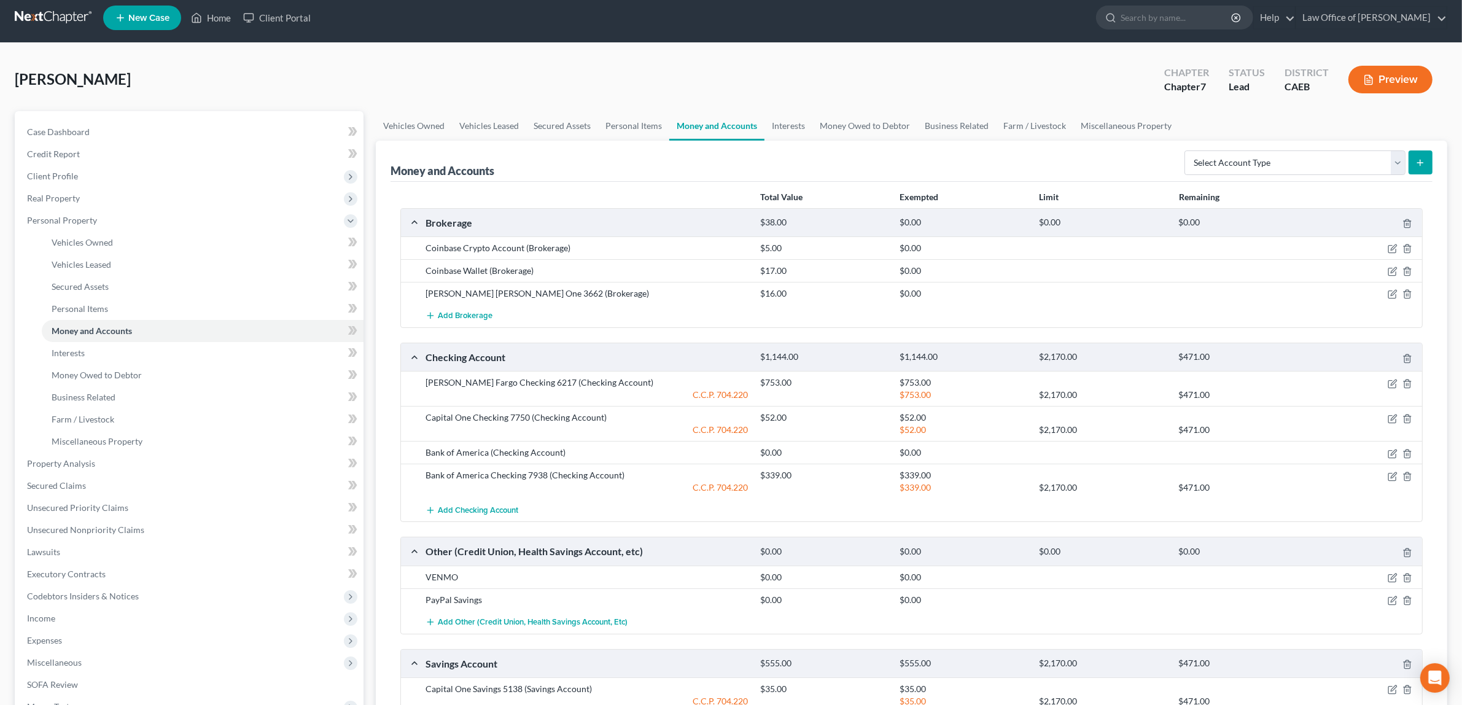
scroll to position [15, 0]
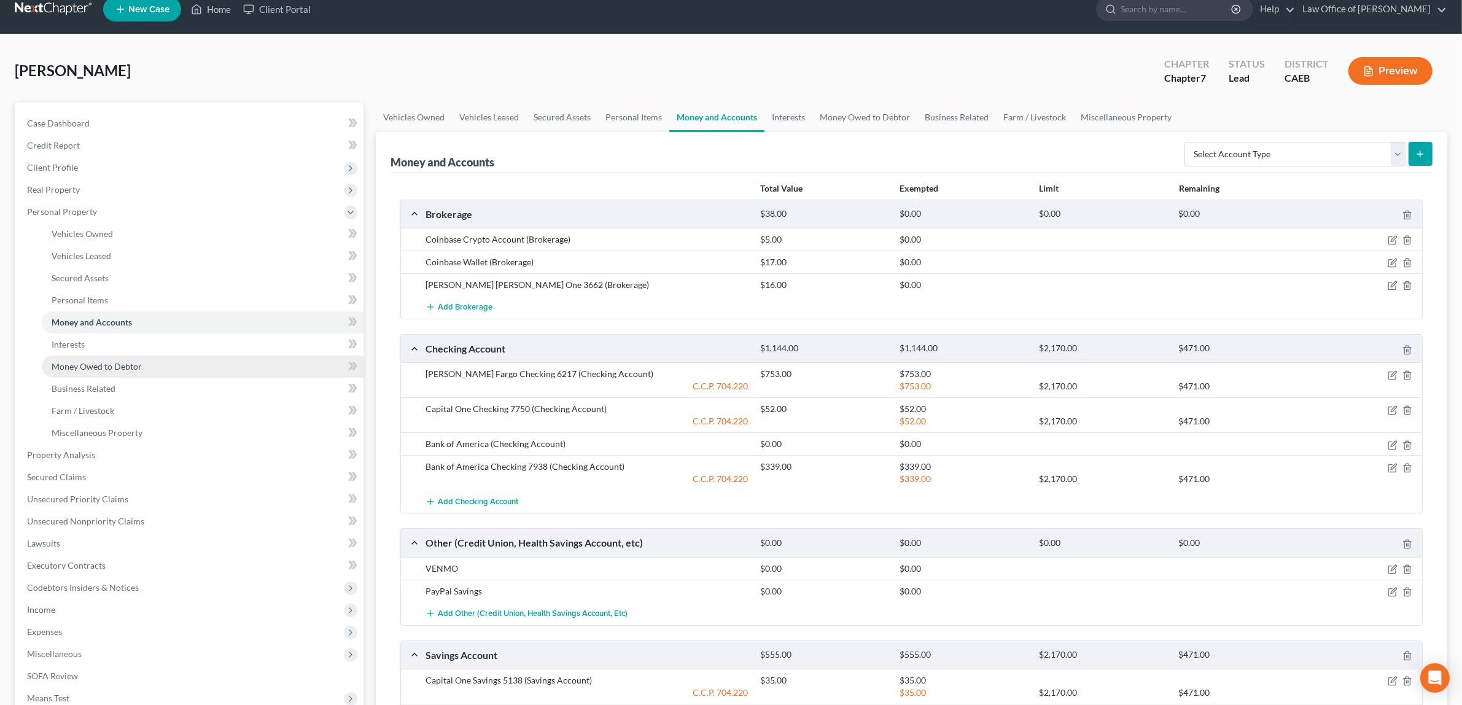
click at [115, 363] on span "Money Owed to Debtor" at bounding box center [97, 366] width 90 height 10
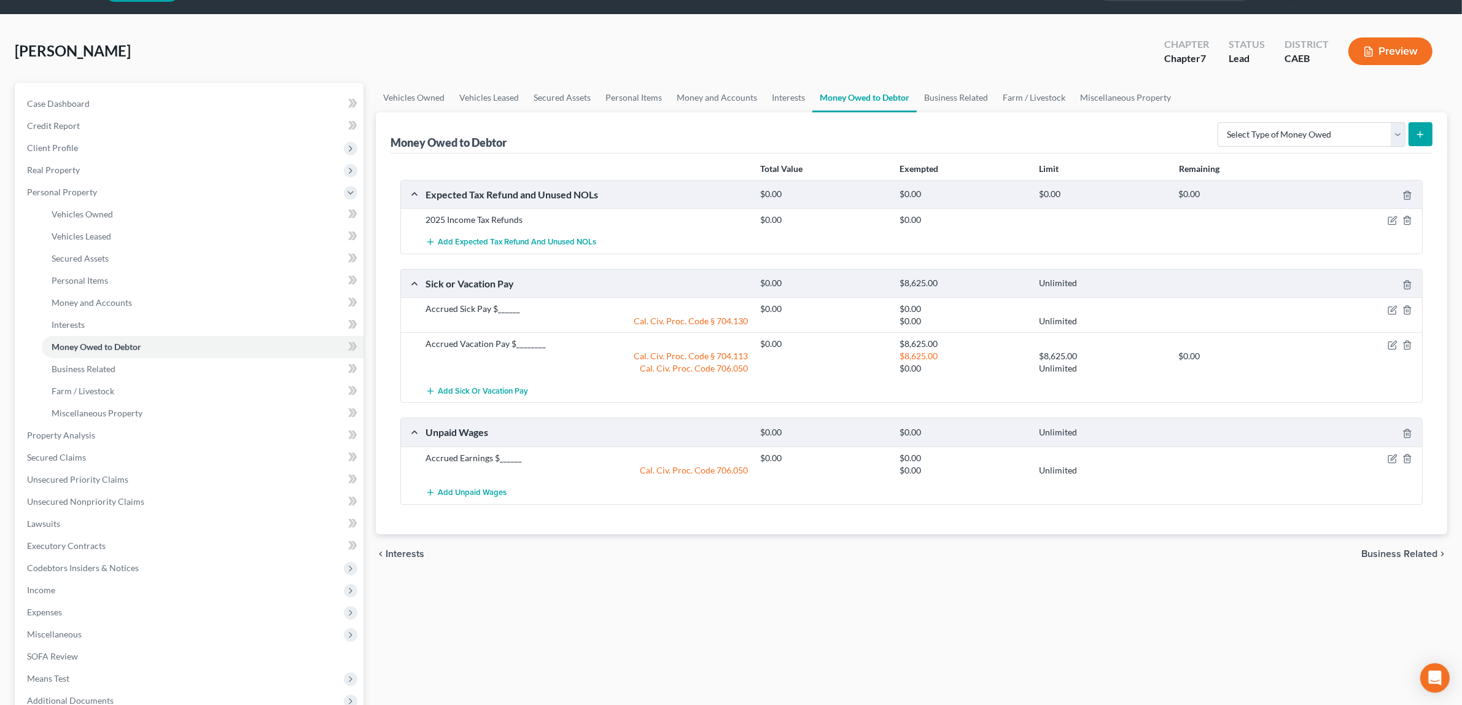
scroll to position [42, 0]
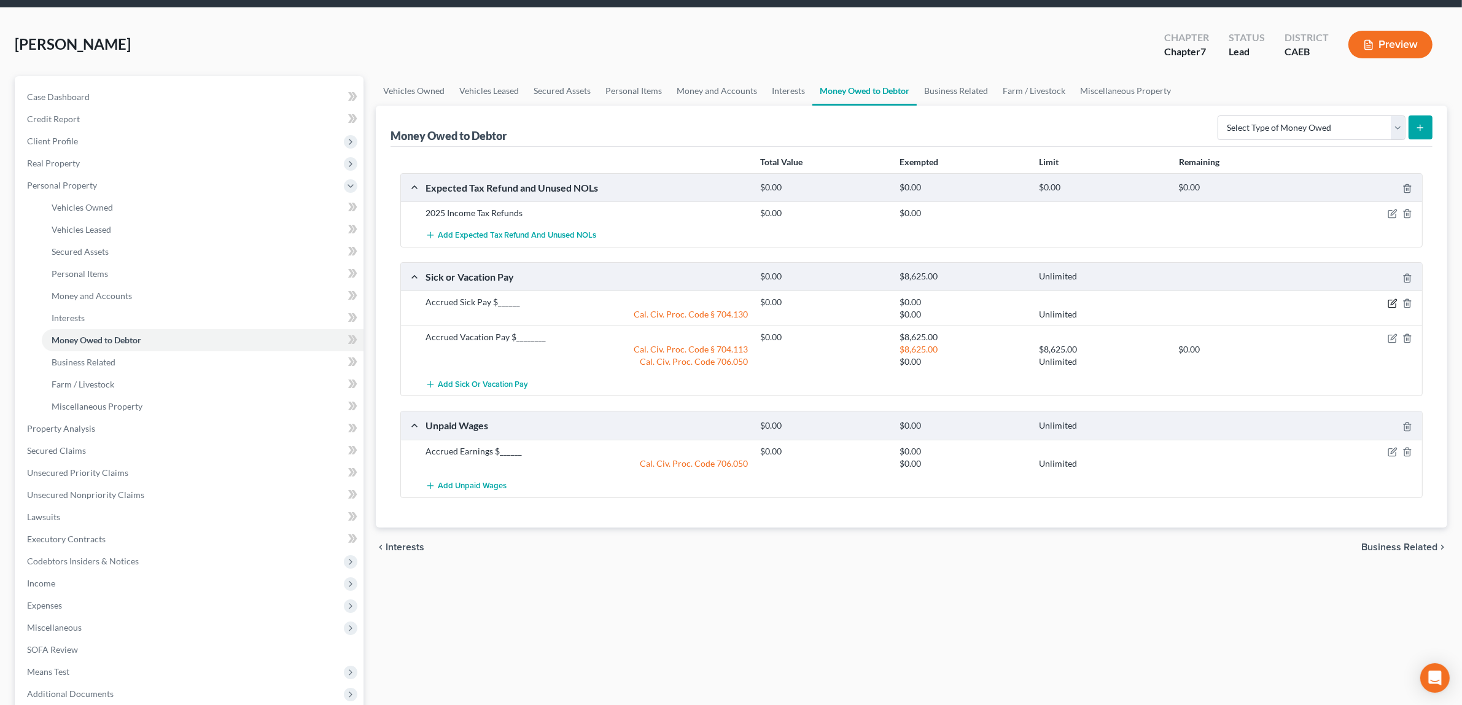
click at [1388, 302] on icon "button" at bounding box center [1391, 303] width 7 height 7
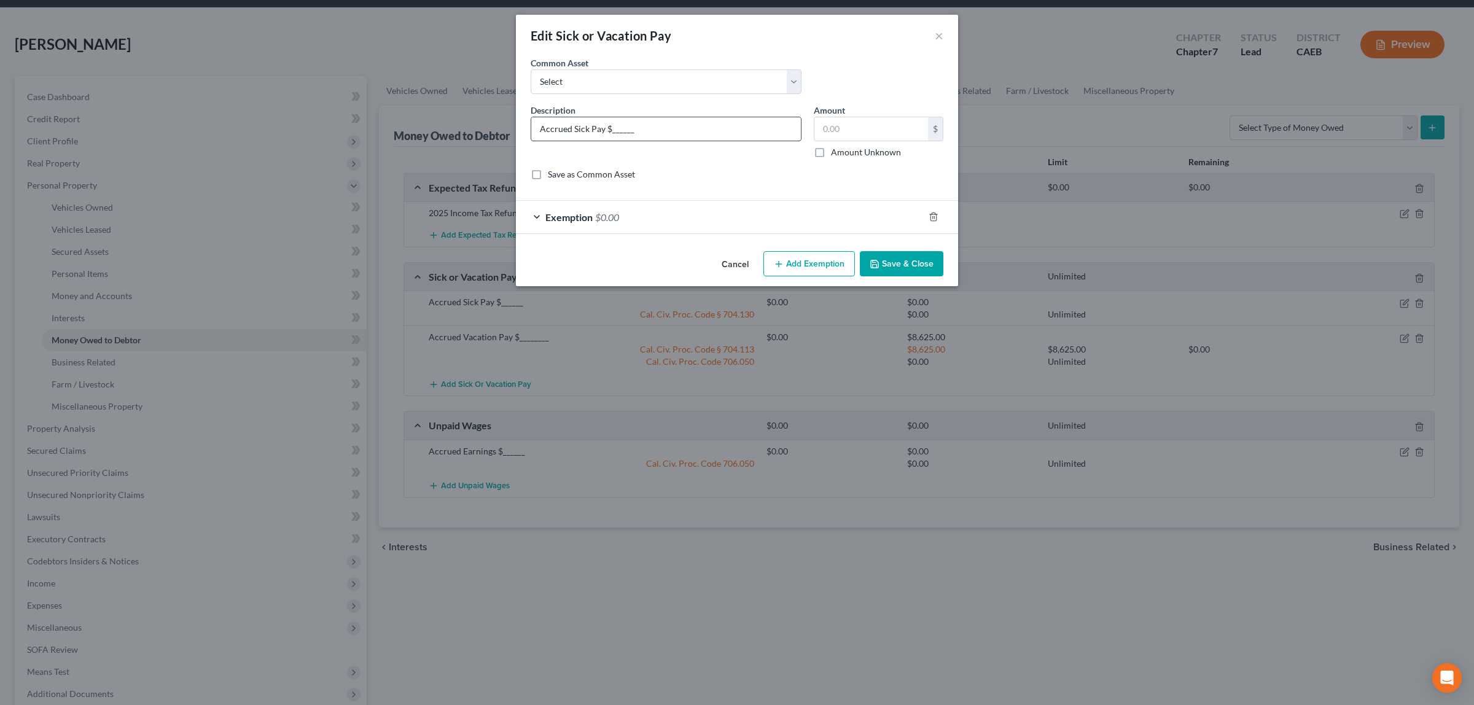
click at [630, 130] on input "Accrued Sick Pay $______" at bounding box center [666, 128] width 270 height 23
type input "Accrued Sick Pay $35,841.00"
type input "35,841.00"
click at [603, 212] on span "$0.00" at bounding box center [607, 217] width 24 height 12
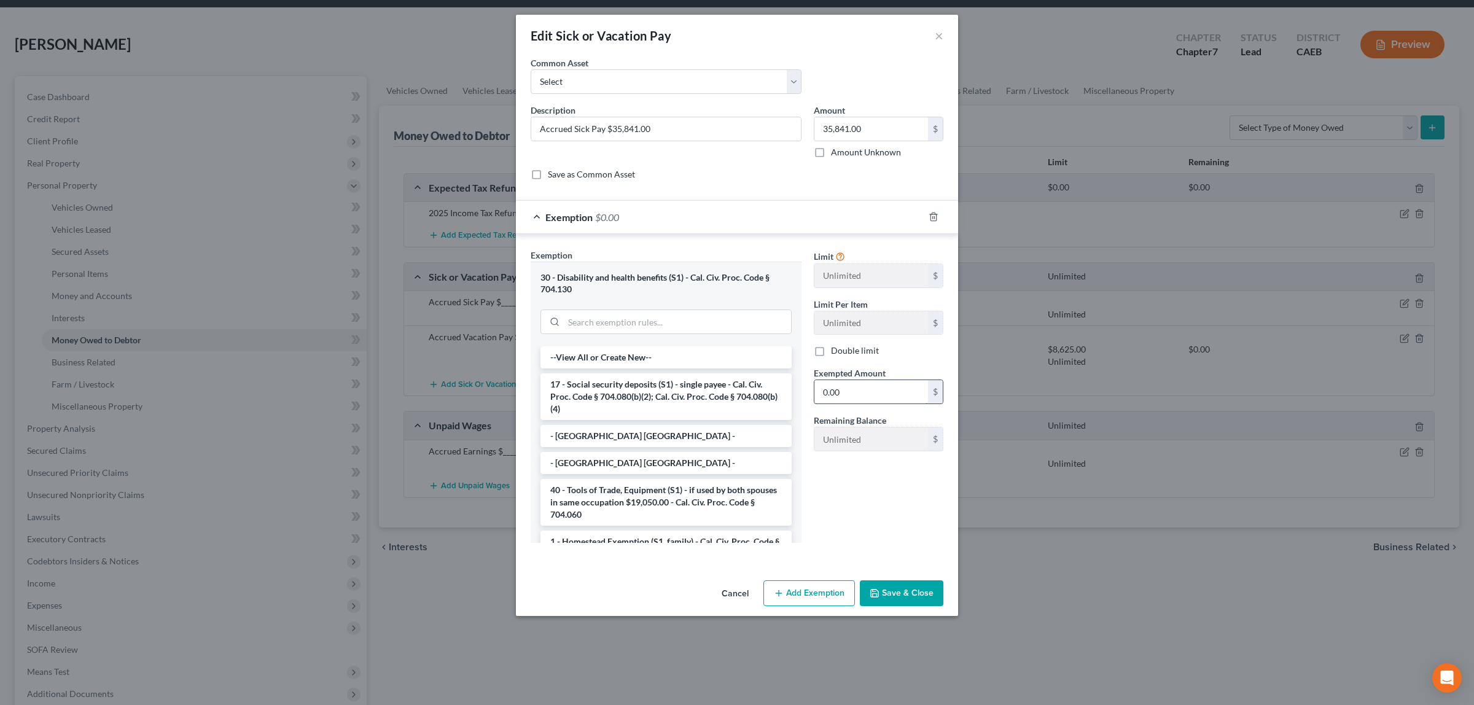
click at [840, 394] on input "0.00" at bounding box center [871, 391] width 114 height 23
type input "35,841.00"
click at [892, 591] on button "Save & Close" at bounding box center [902, 593] width 84 height 26
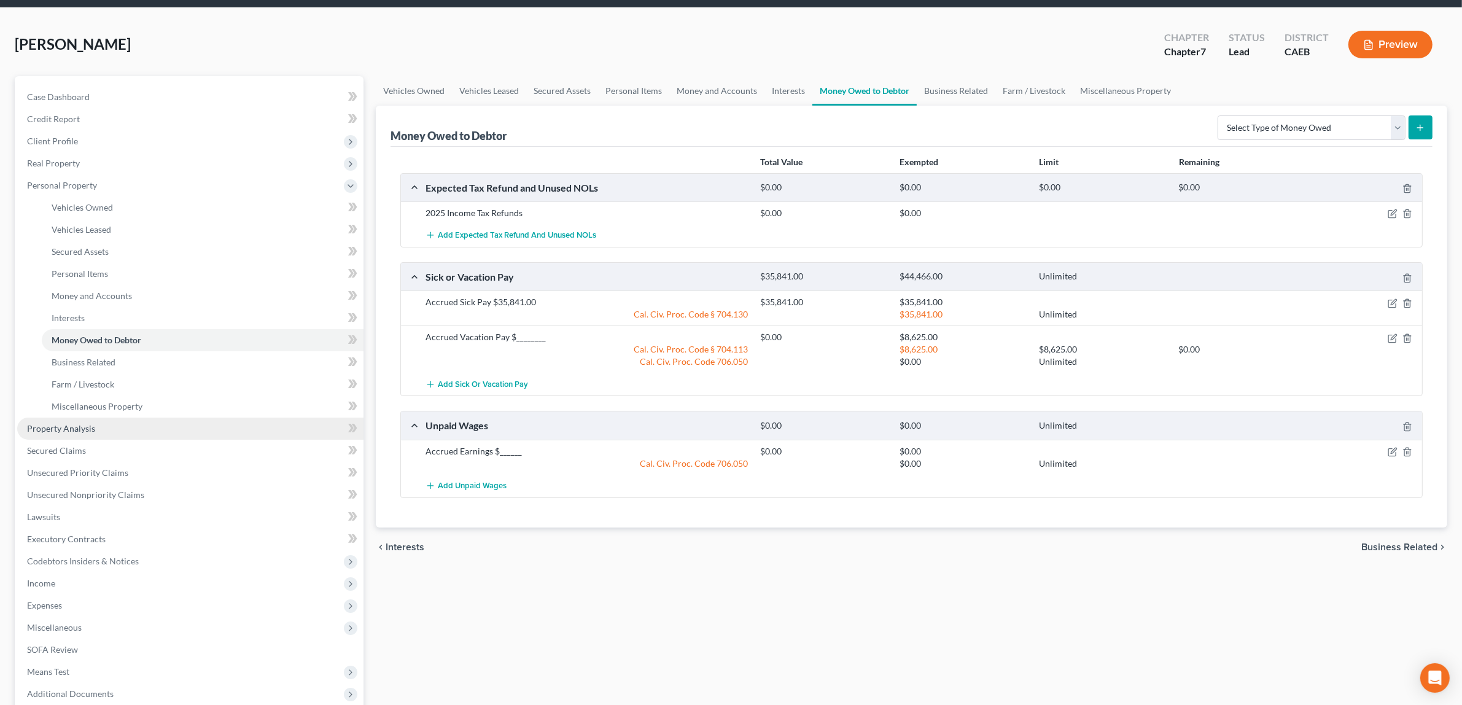
click at [103, 419] on link "Property Analysis" at bounding box center [190, 429] width 346 height 22
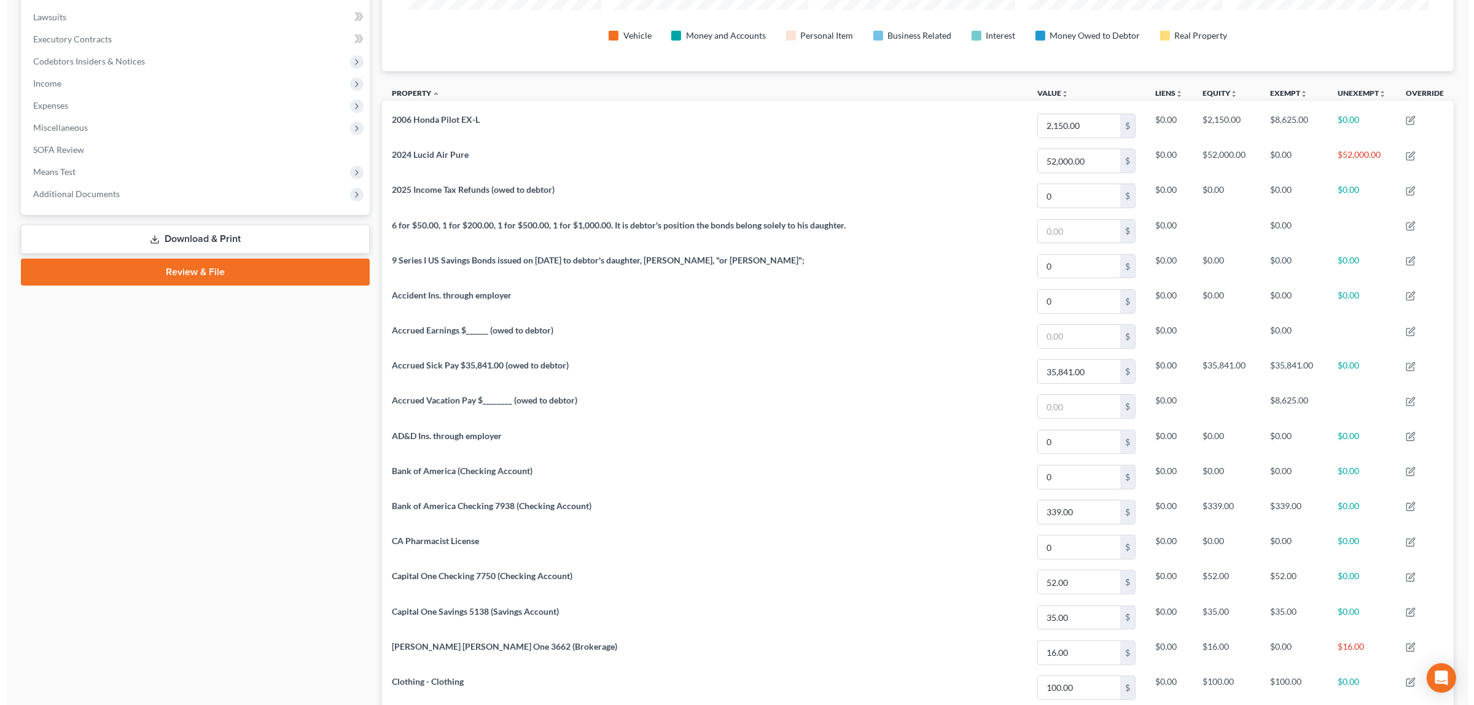
scroll to position [327, 0]
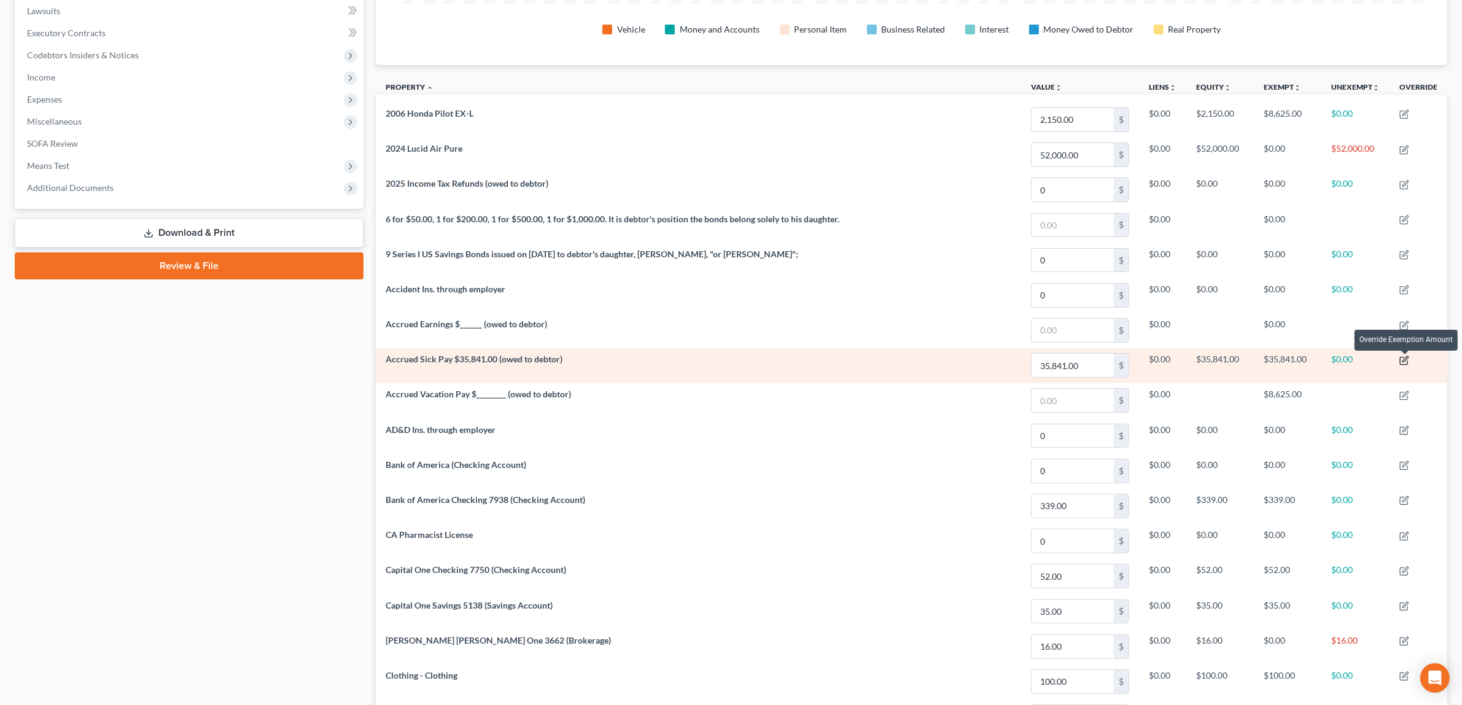
click at [1406, 357] on icon "button" at bounding box center [1405, 361] width 10 height 10
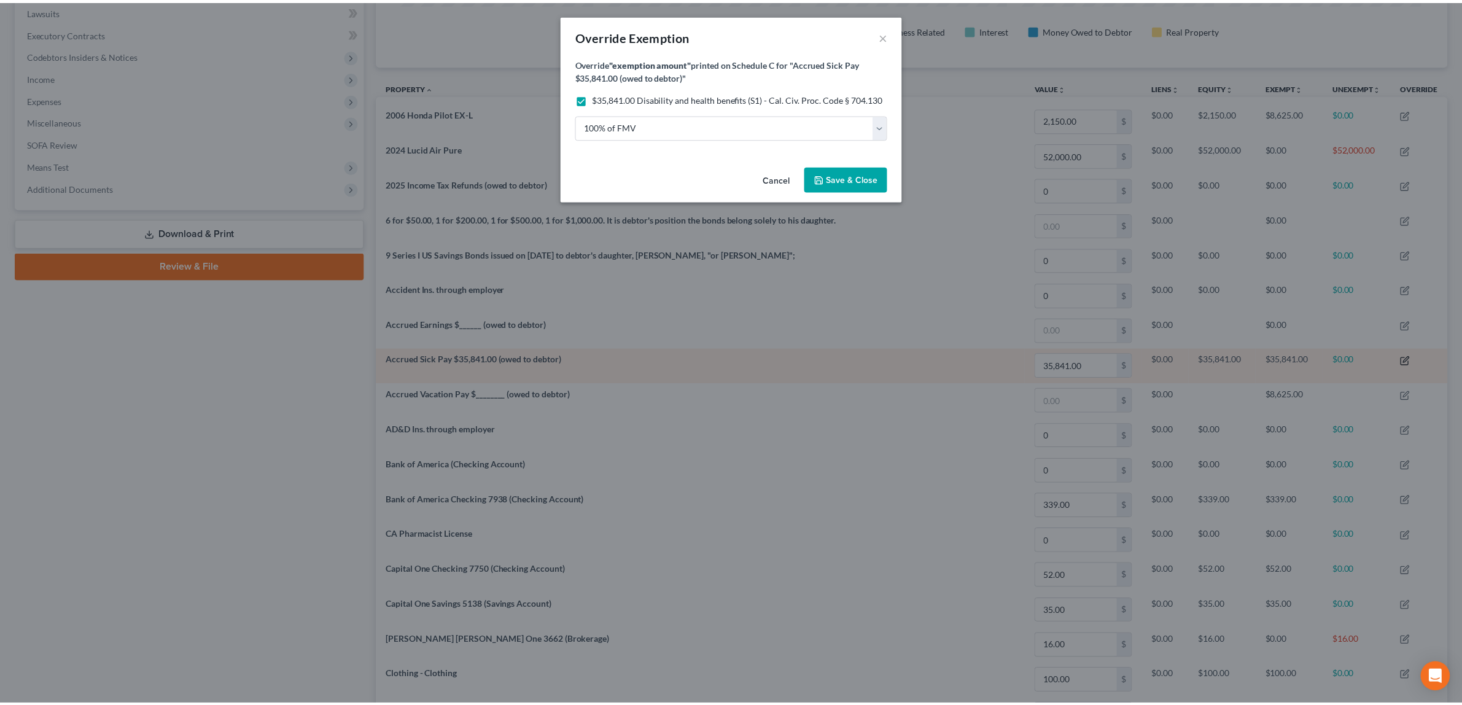
scroll to position [274, 1080]
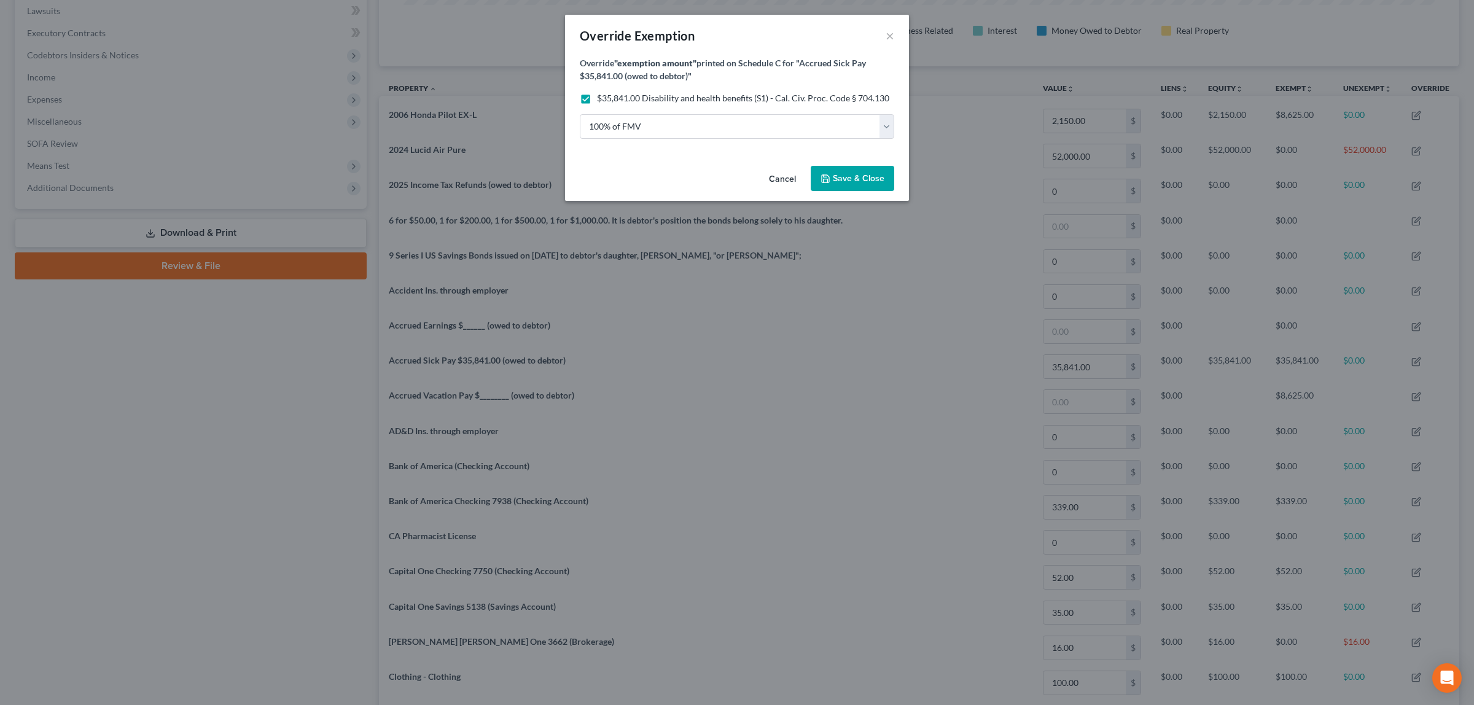
click at [597, 99] on label "$35,841.00 Disability and health benefits (S1) - Cal. Civ. Proc. Code § 704.130" at bounding box center [743, 98] width 292 height 12
click at [602, 99] on input "$35,841.00 Disability and health benefits (S1) - Cal. Civ. Proc. Code § 704.130" at bounding box center [606, 96] width 8 height 8
checkbox input "false"
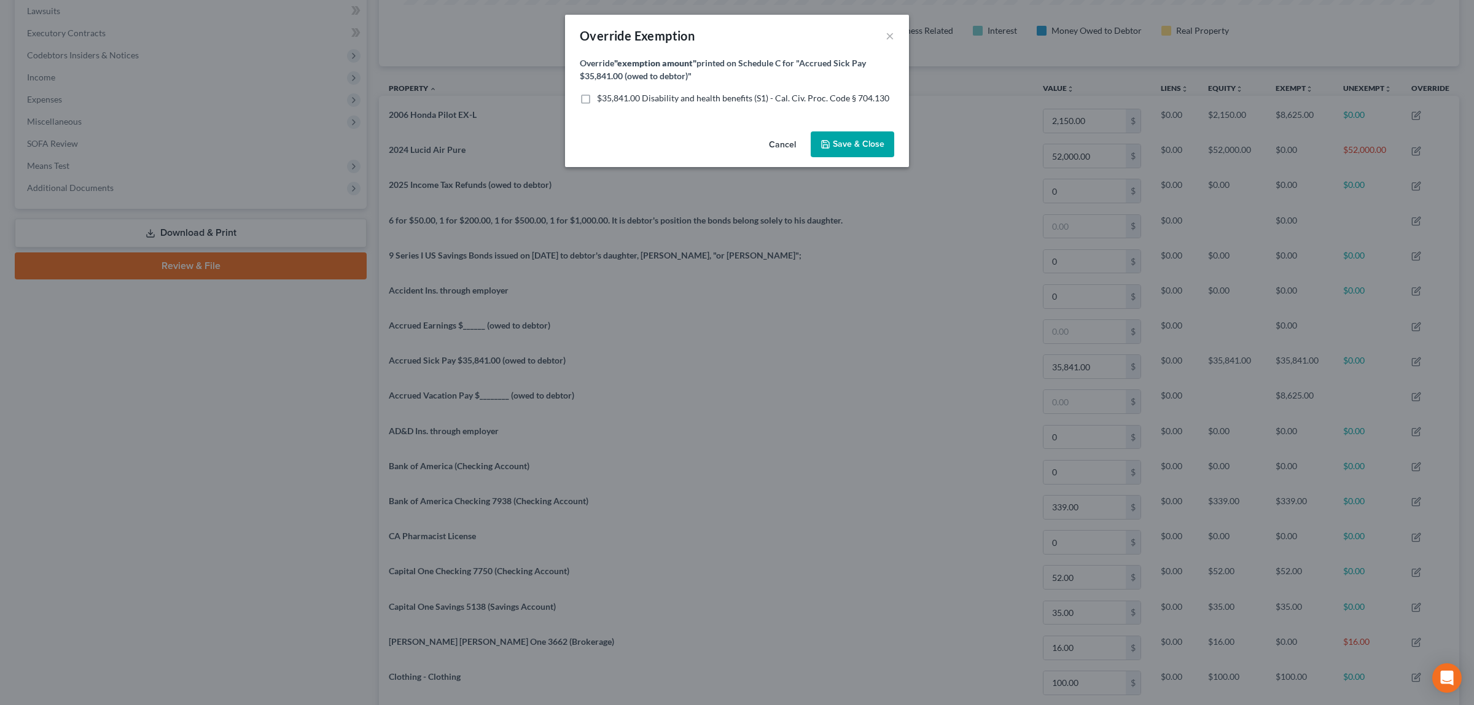
click at [839, 137] on button "Save & Close" at bounding box center [853, 144] width 84 height 26
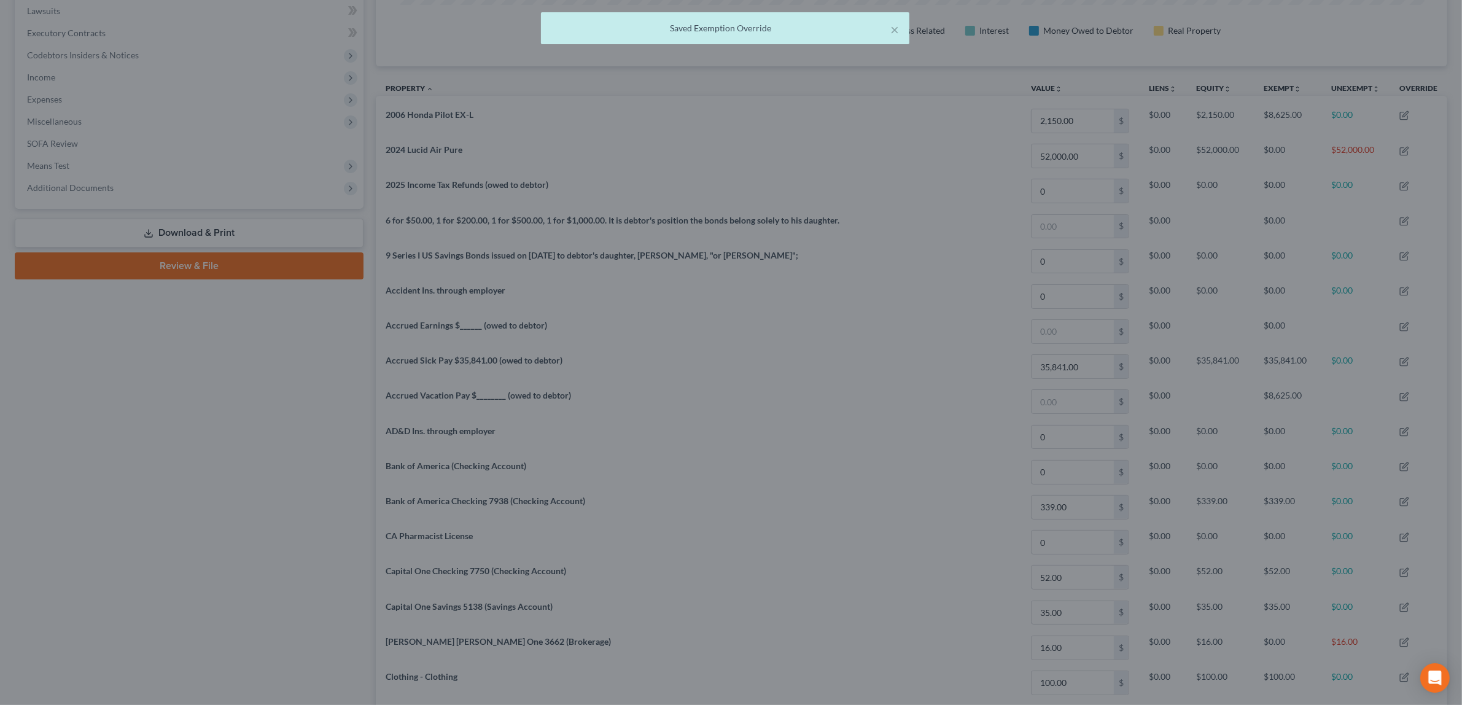
scroll to position [274, 1072]
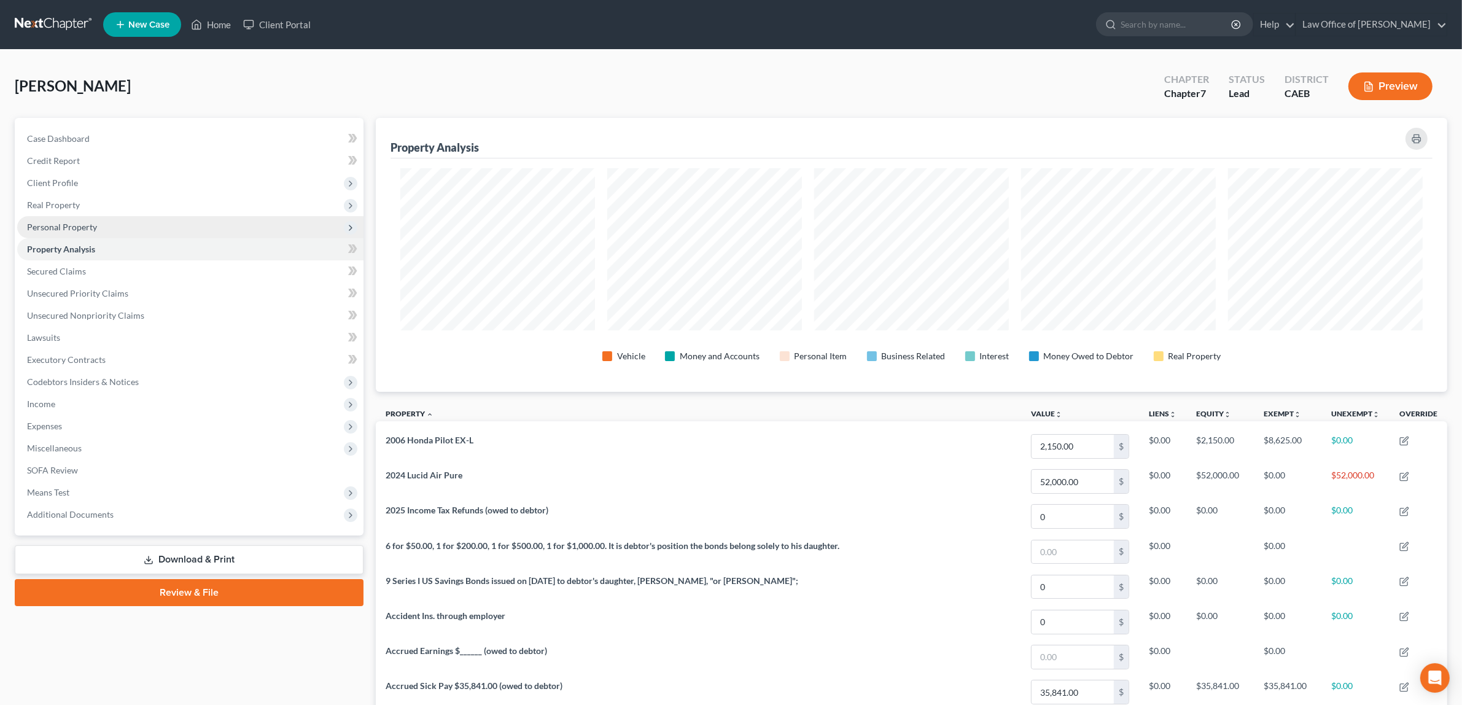
click at [82, 224] on span "Personal Property" at bounding box center [62, 227] width 70 height 10
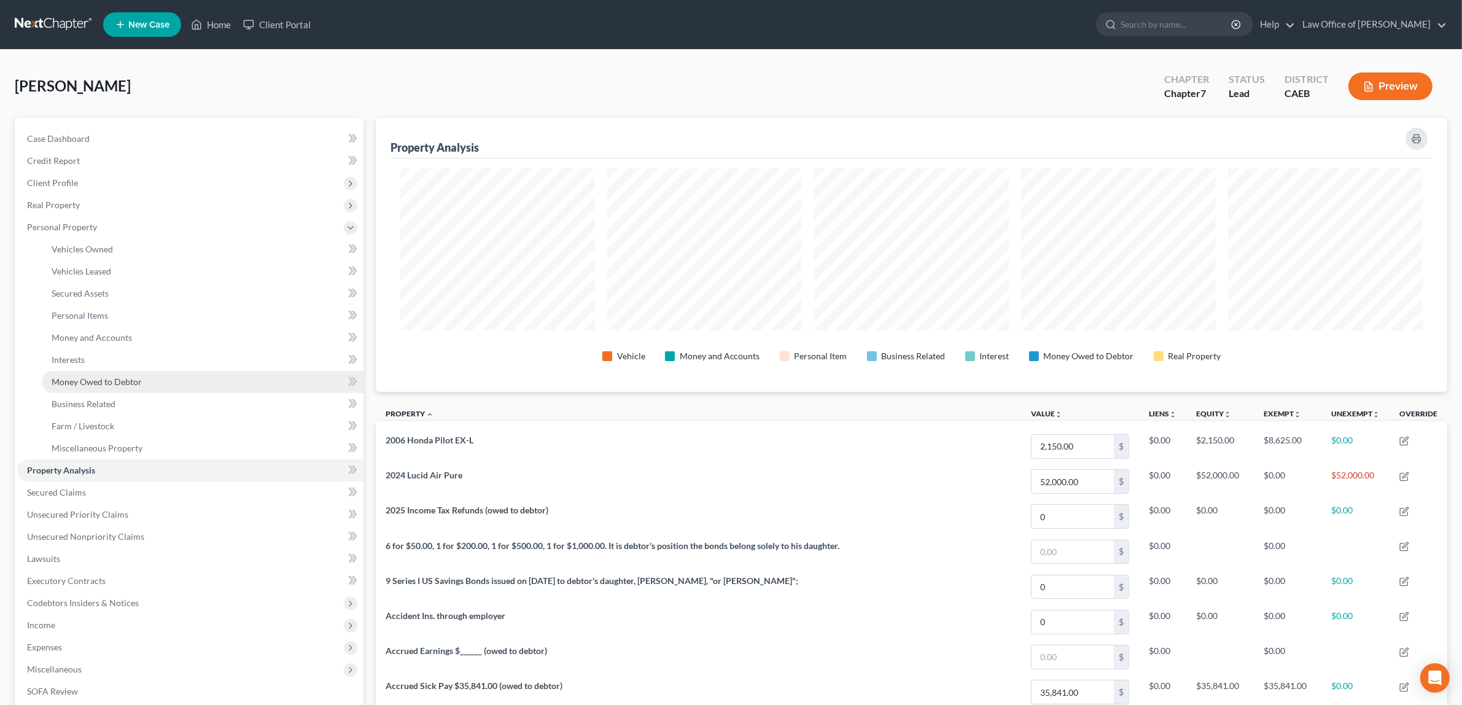
click at [101, 381] on span "Money Owed to Debtor" at bounding box center [97, 381] width 90 height 10
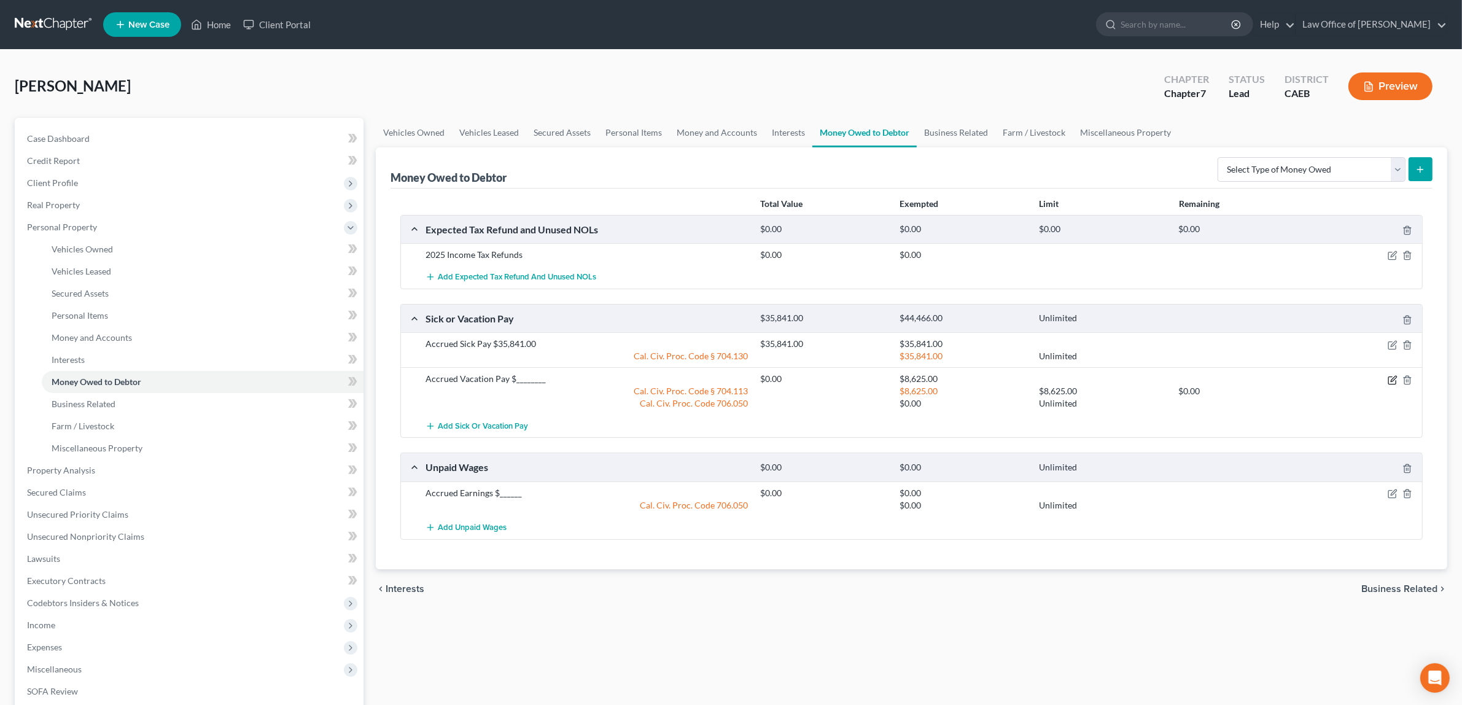
click at [1390, 376] on icon "button" at bounding box center [1391, 379] width 7 height 7
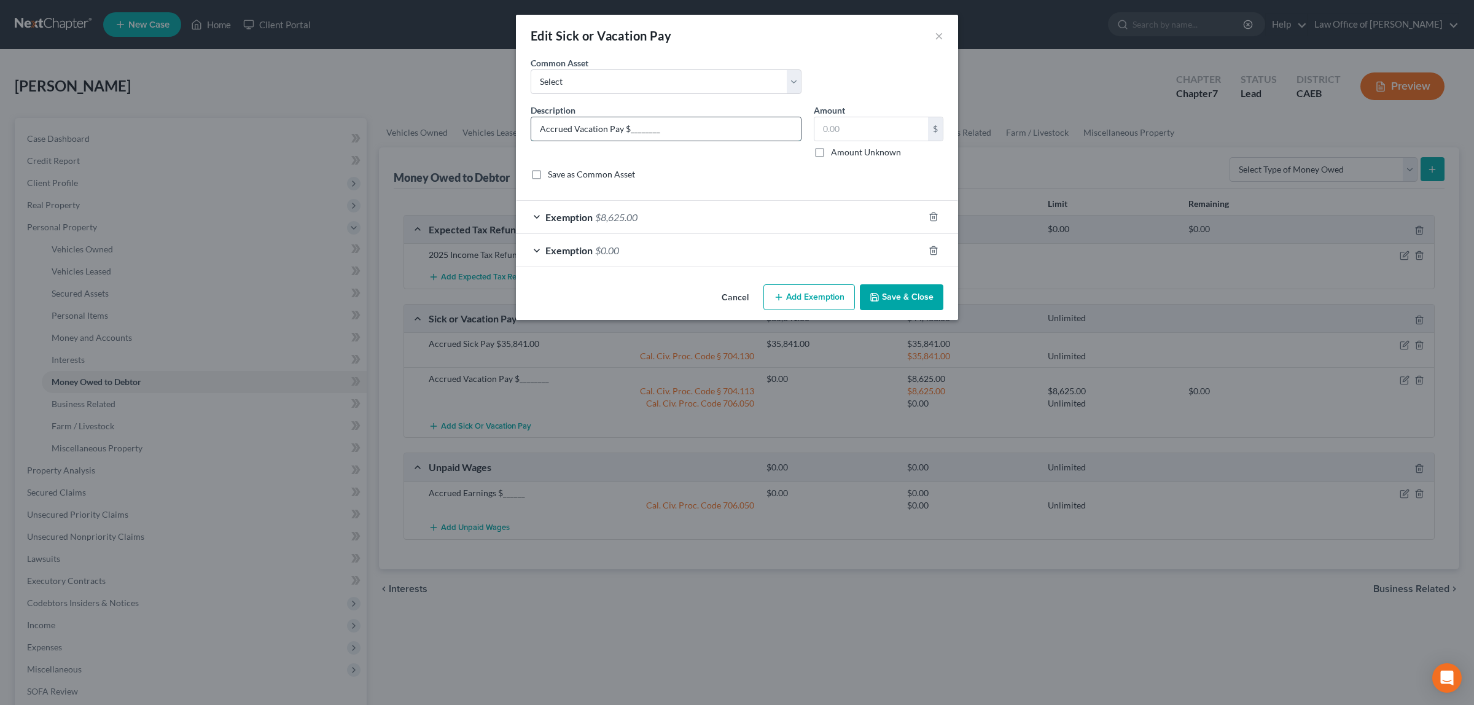
click at [663, 130] on input "Accrued Vacation Pay $________" at bounding box center [666, 128] width 270 height 23
type input "Accrued Vacation Pay $10,924.00"
type input "10,924.00"
click at [731, 246] on div "Exemption $0.00" at bounding box center [720, 250] width 408 height 33
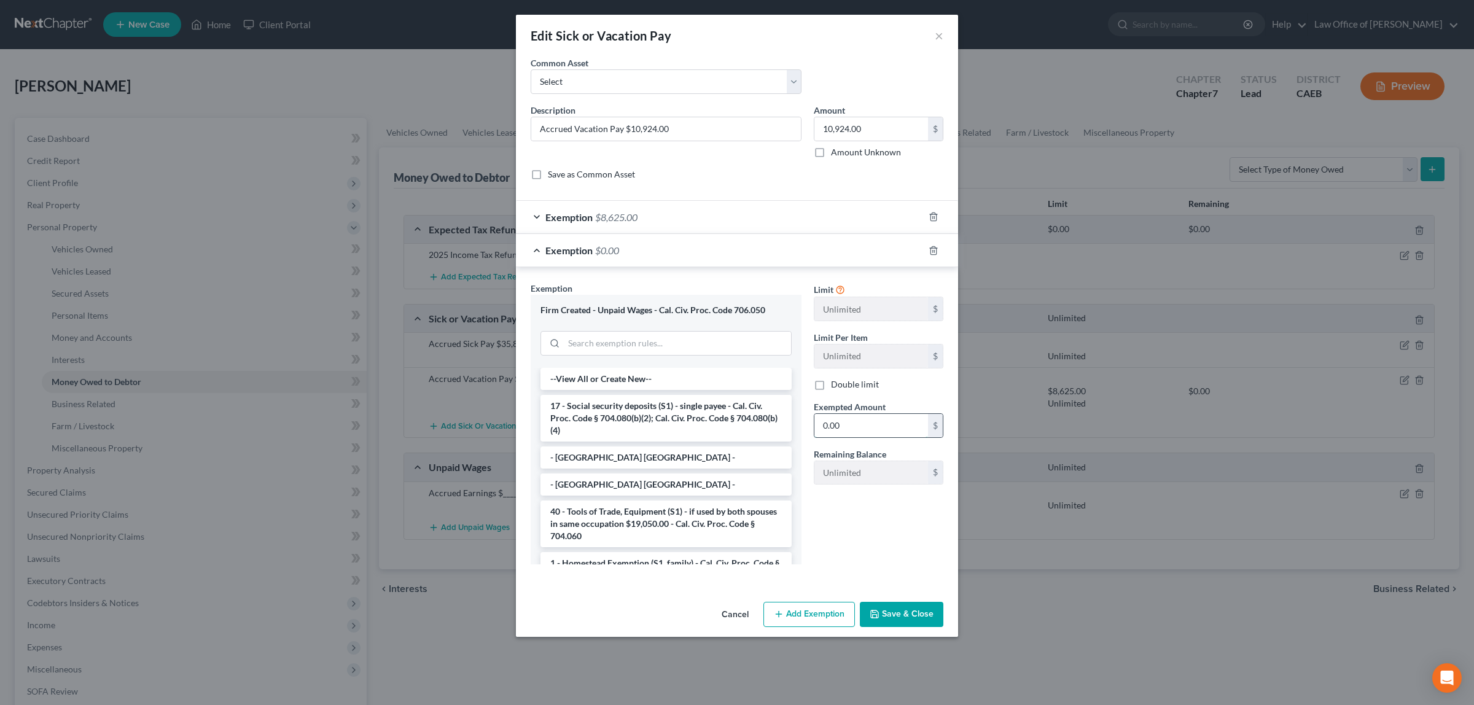
click at [846, 422] on input "0.00" at bounding box center [871, 425] width 114 height 23
type input "8,193.00"
click at [894, 614] on button "Save & Close" at bounding box center [902, 615] width 84 height 26
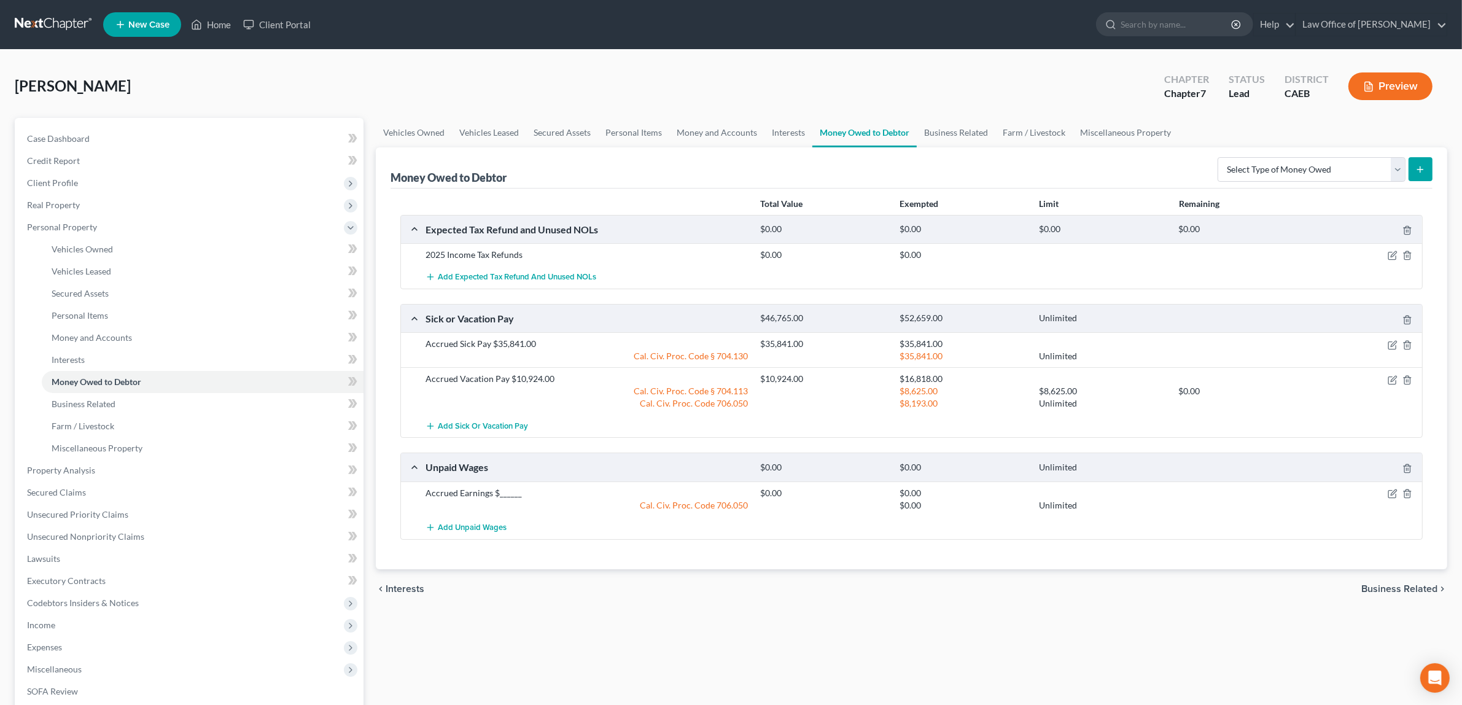
click at [1392, 488] on div at bounding box center [1368, 493] width 112 height 12
click at [1392, 491] on icon "button" at bounding box center [1391, 494] width 7 height 7
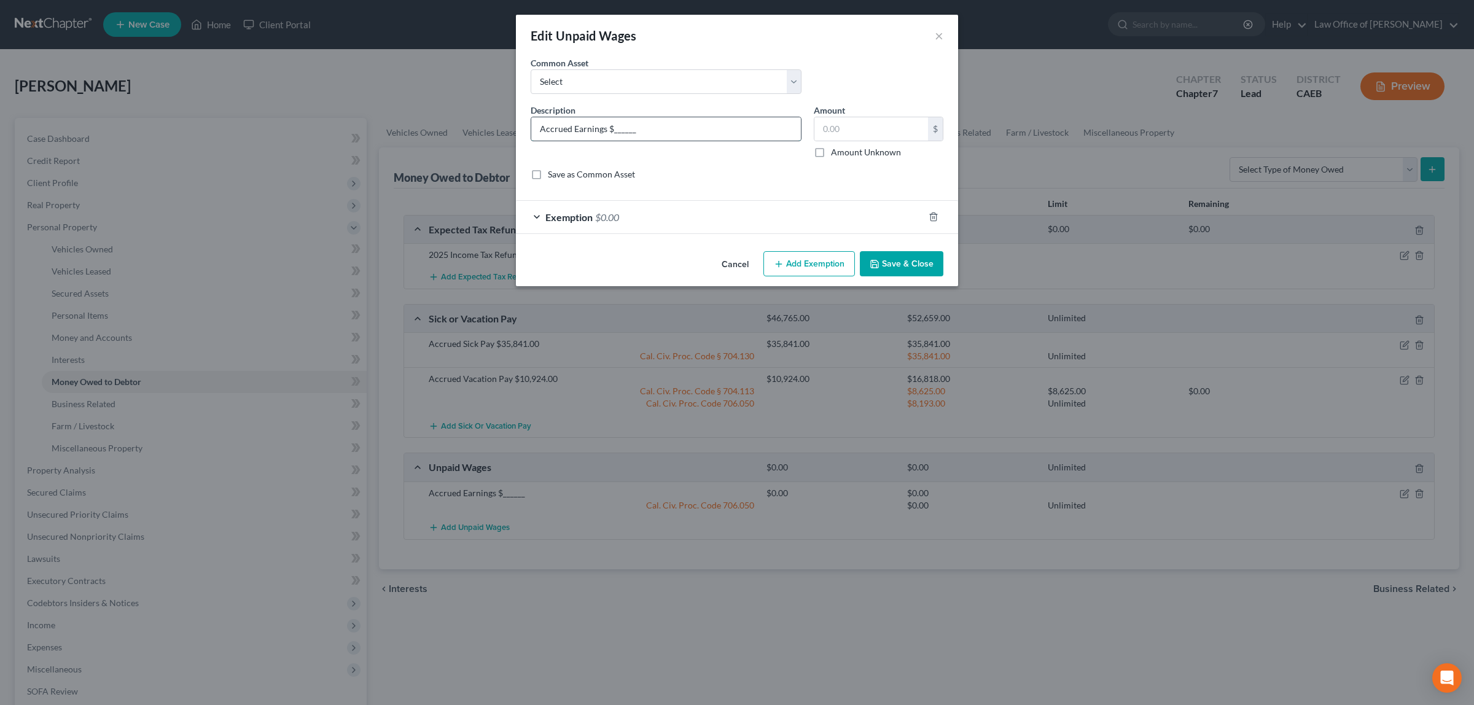
click at [642, 130] on input "Accrued Earnings $______" at bounding box center [666, 128] width 270 height 23
type input "Accrued Earnings $6,380.00"
type input "6,380.00"
click at [609, 212] on span "$0.00" at bounding box center [607, 217] width 24 height 12
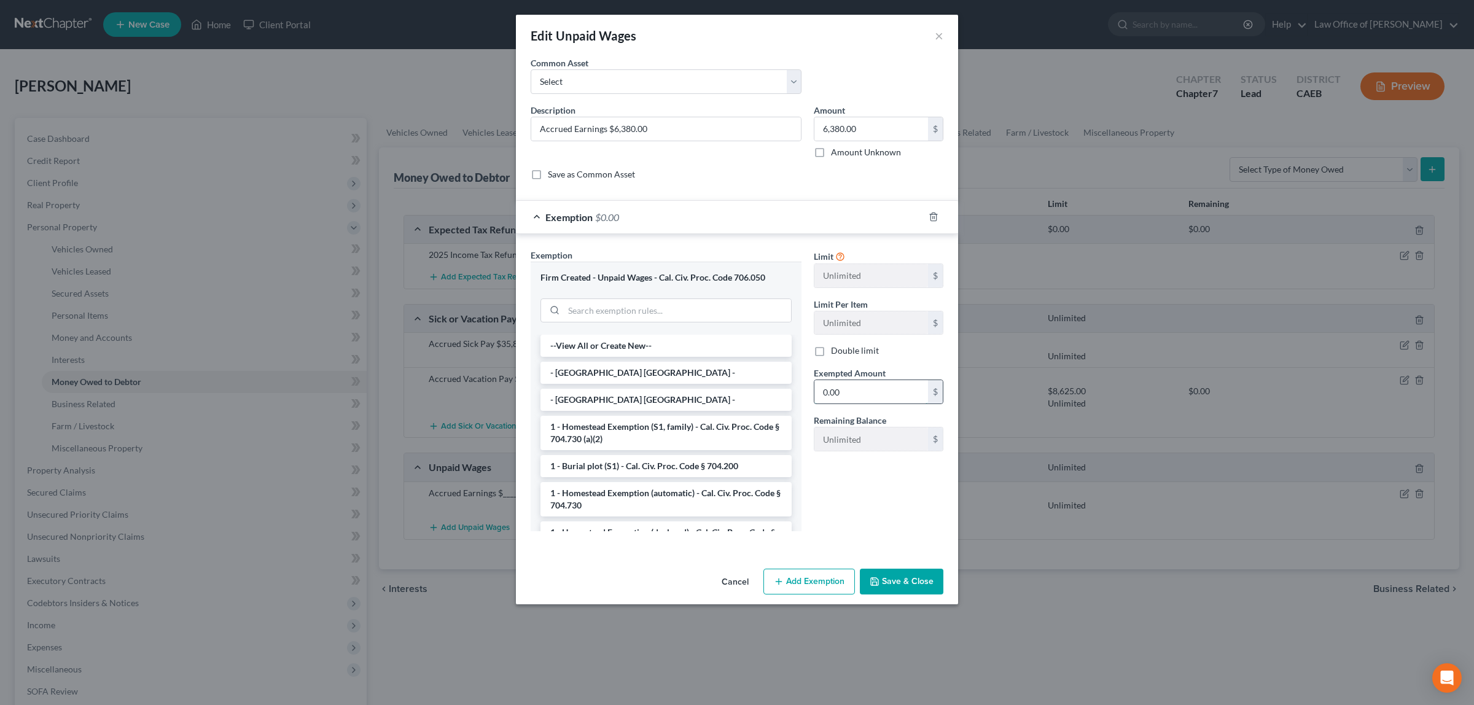
click at [840, 392] on input "0.00" at bounding box center [871, 391] width 114 height 23
type input "4,785.00"
click at [910, 578] on button "Save & Close" at bounding box center [902, 582] width 84 height 26
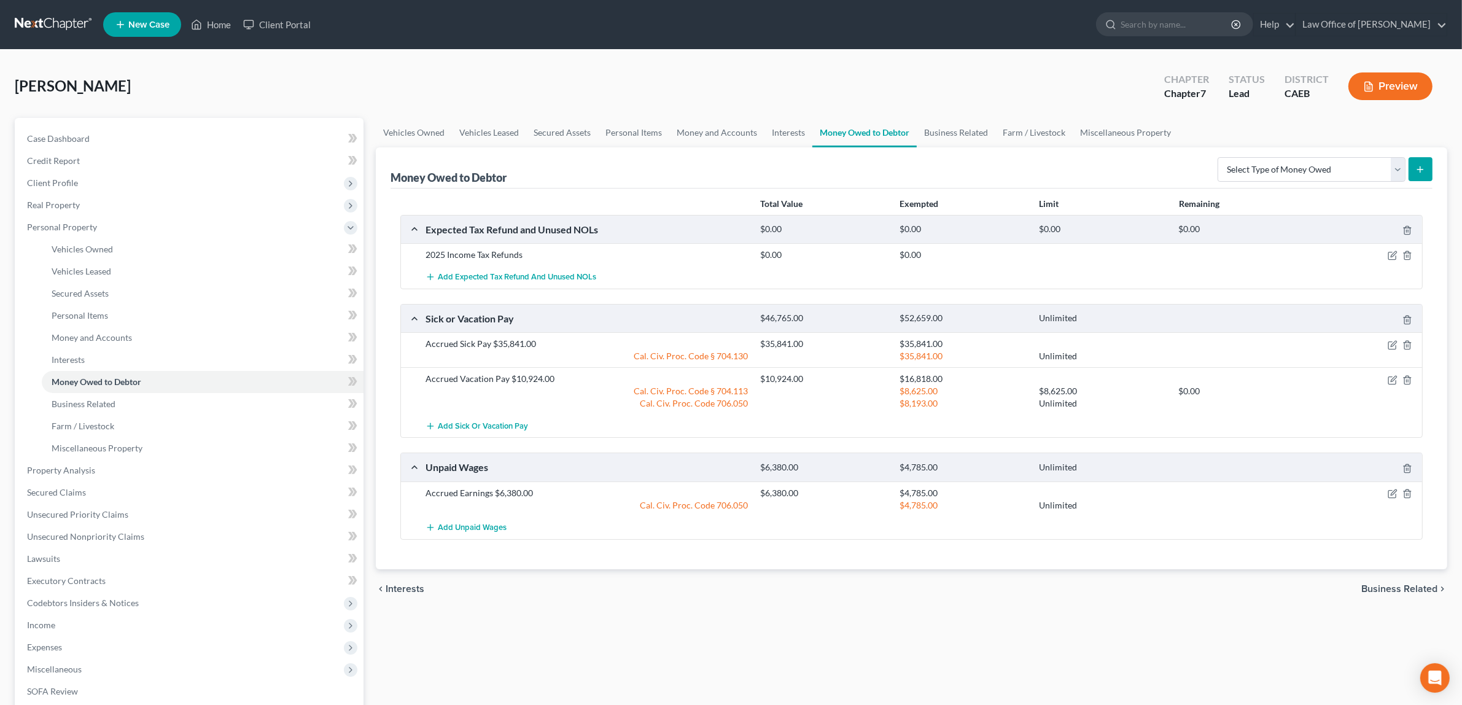
click at [1385, 75] on button "Preview" at bounding box center [1391, 86] width 84 height 28
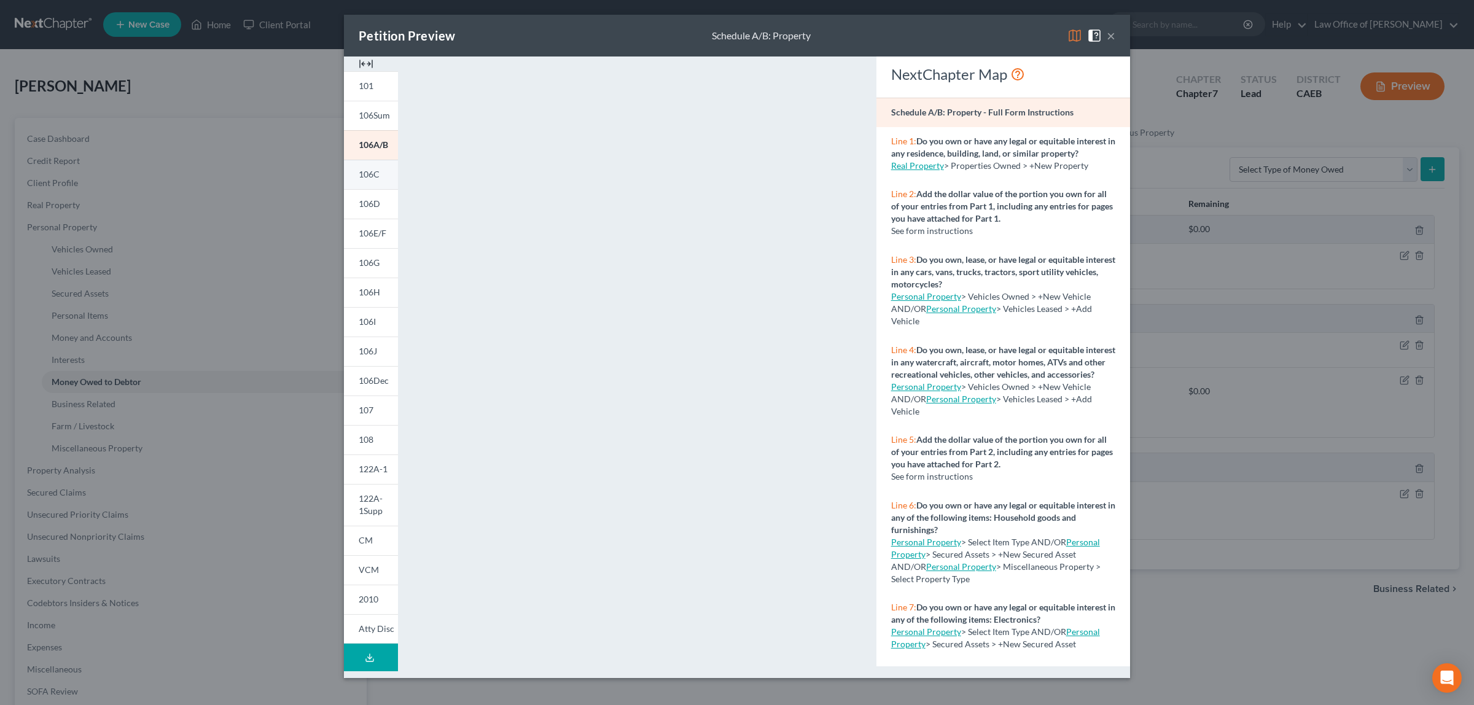
click at [366, 173] on span "106C" at bounding box center [369, 174] width 21 height 10
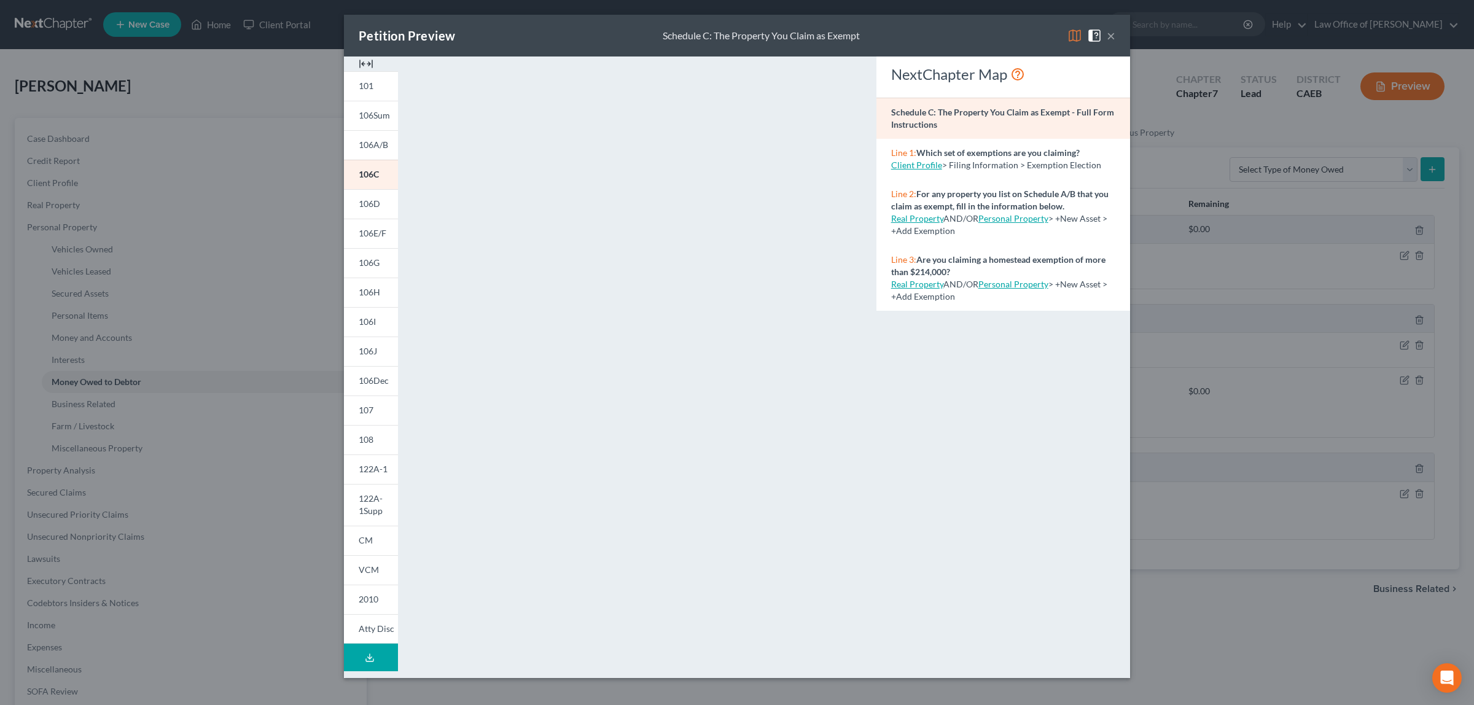
click at [1112, 34] on button "×" at bounding box center [1111, 35] width 9 height 15
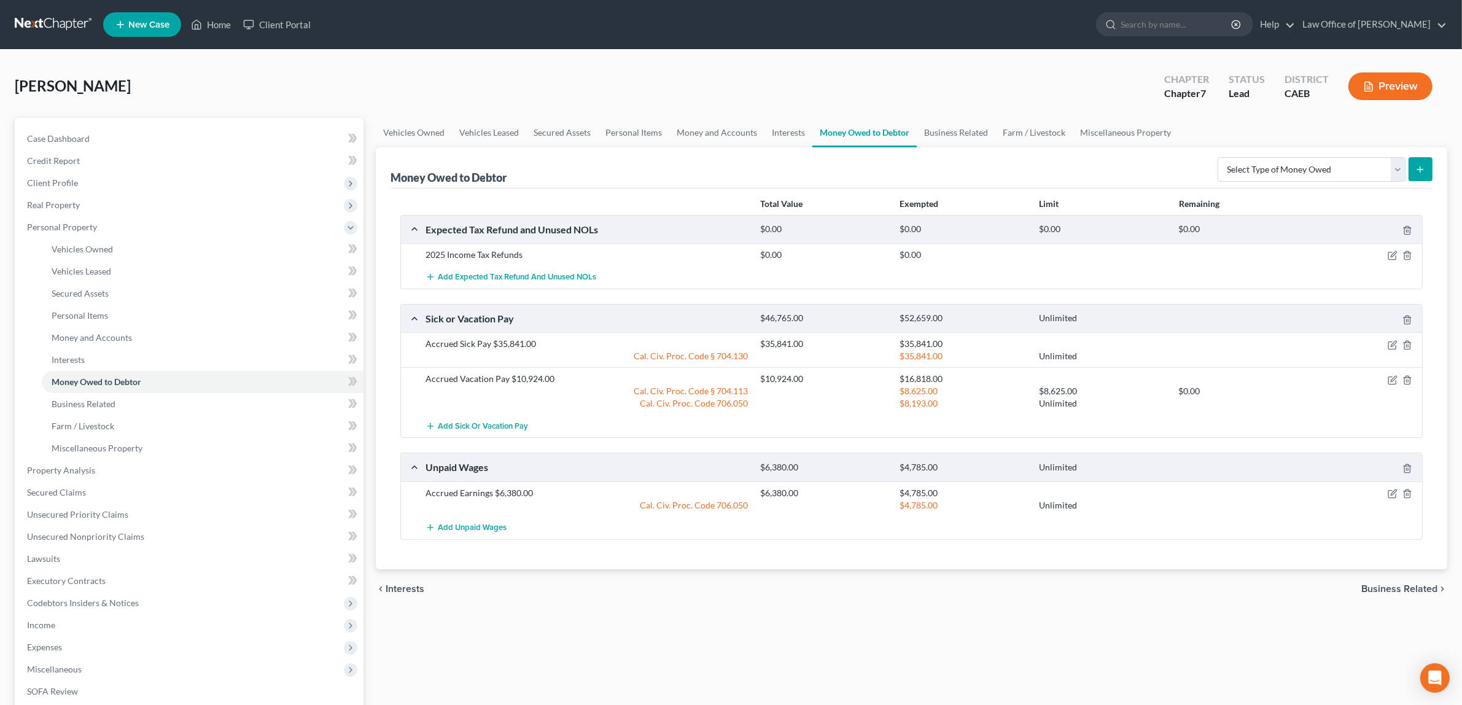
click at [1376, 83] on button "Preview" at bounding box center [1391, 86] width 84 height 28
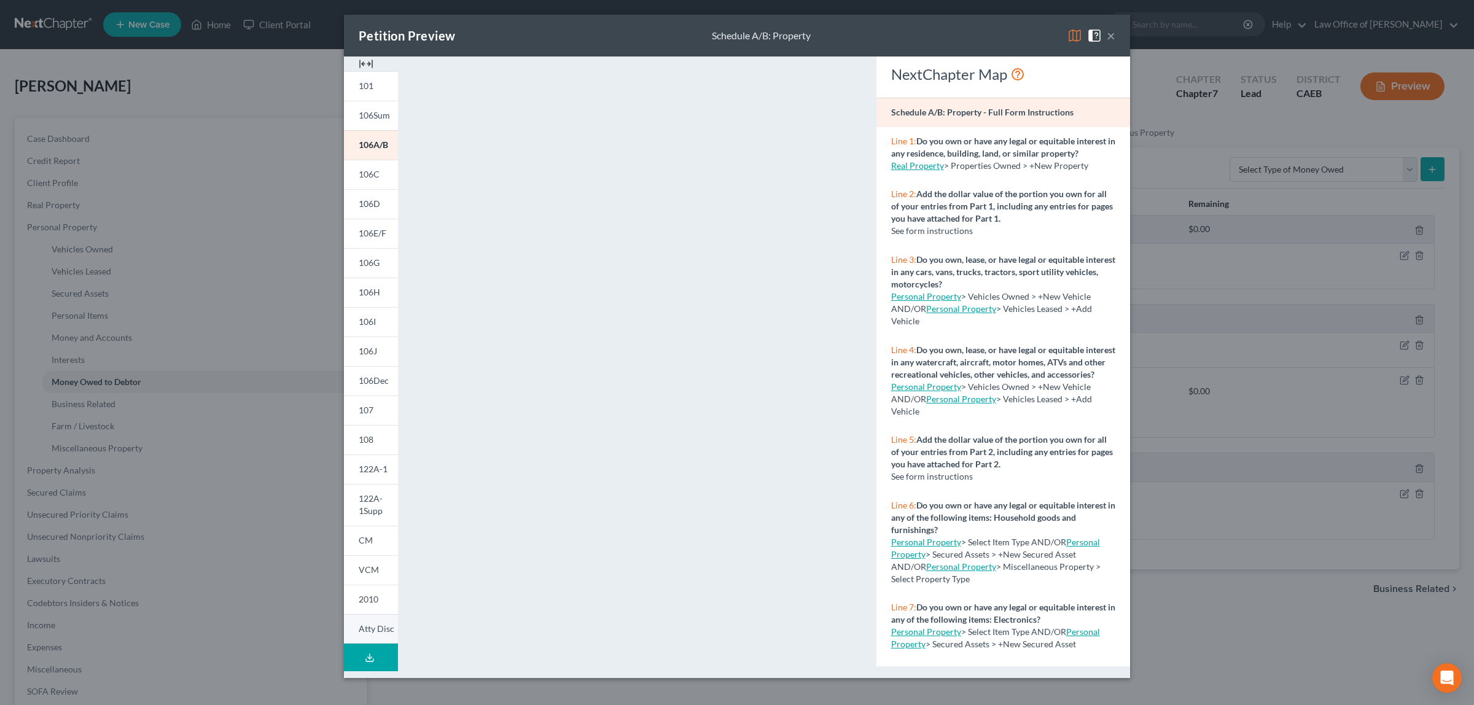
click at [367, 625] on span "Atty Disc" at bounding box center [377, 628] width 36 height 10
